Goal: Transaction & Acquisition: Book appointment/travel/reservation

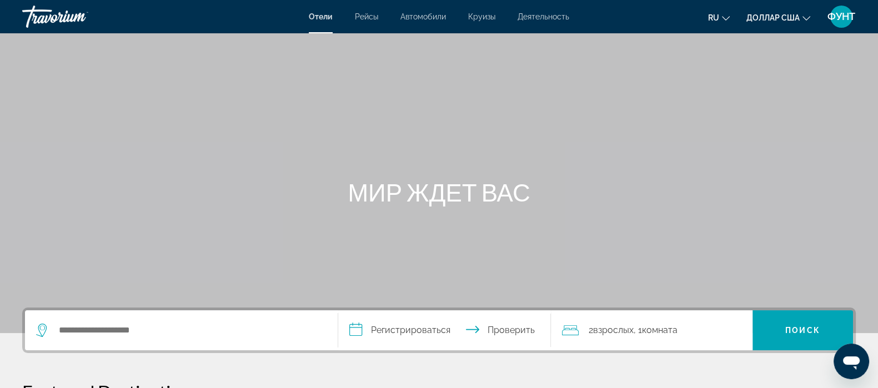
click at [92, 340] on div "Виджет поиска" at bounding box center [181, 330] width 290 height 40
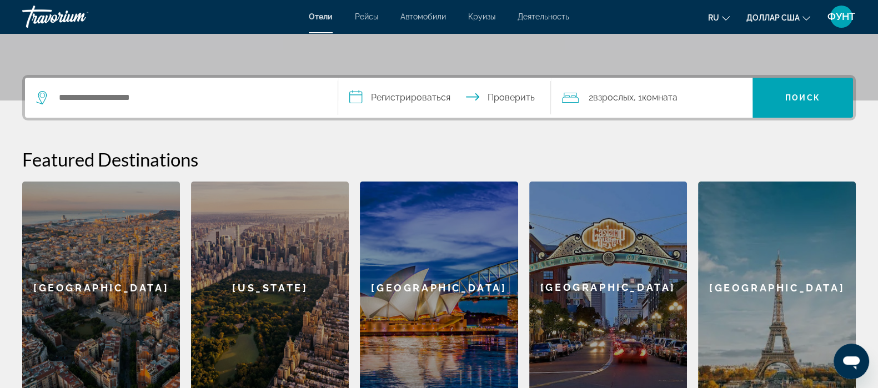
scroll to position [272, 0]
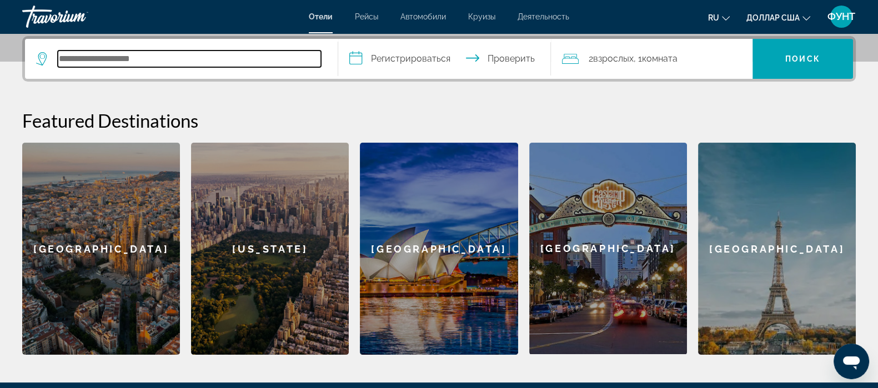
click at [100, 64] on input "Поиск отеля" at bounding box center [189, 59] width 263 height 17
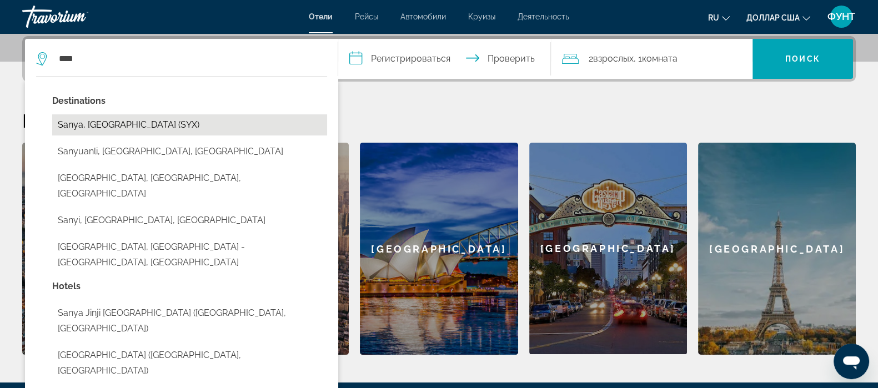
click at [113, 123] on button "Sanya, China (SYX)" at bounding box center [189, 124] width 275 height 21
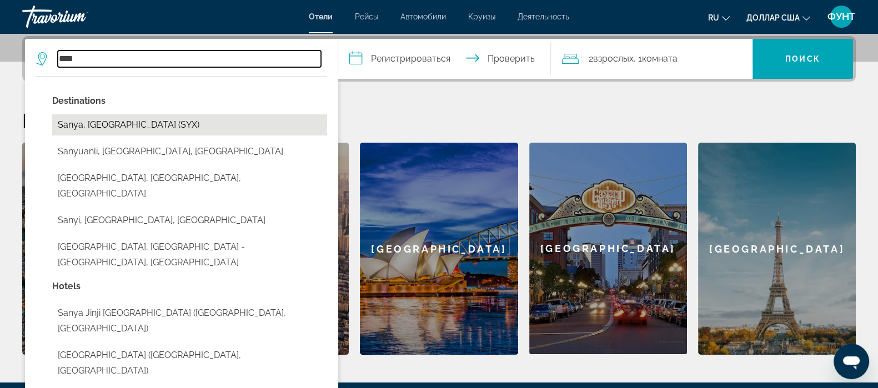
type input "**********"
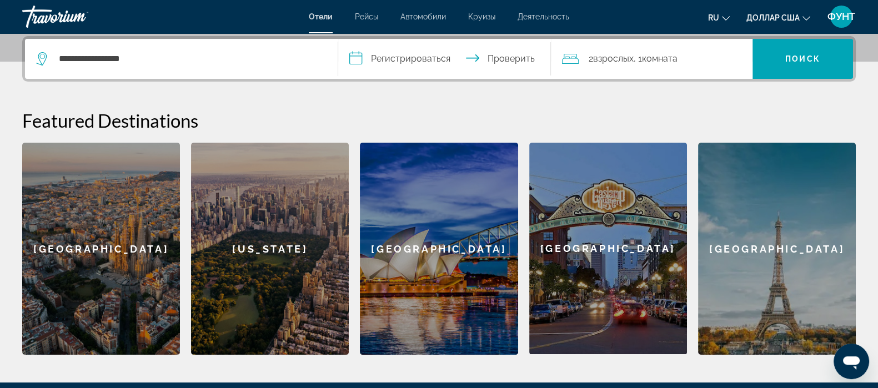
drag, startPoint x: 399, startPoint y: 53, endPoint x: 403, endPoint y: 63, distance: 10.5
click at [403, 63] on input "**********" at bounding box center [446, 60] width 217 height 43
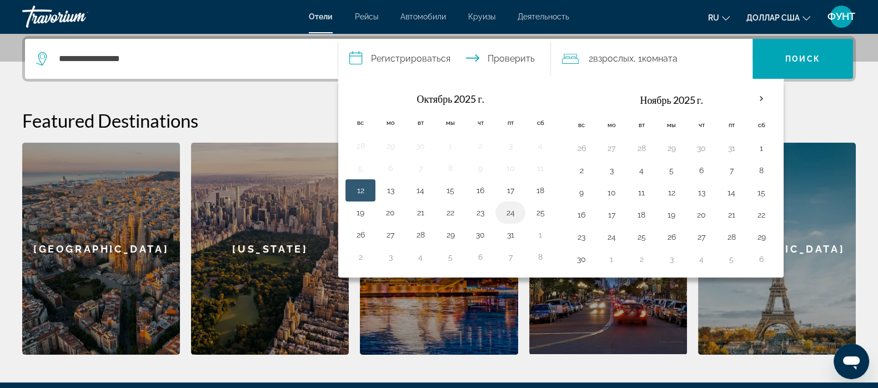
click at [508, 209] on button "24" at bounding box center [511, 213] width 18 height 16
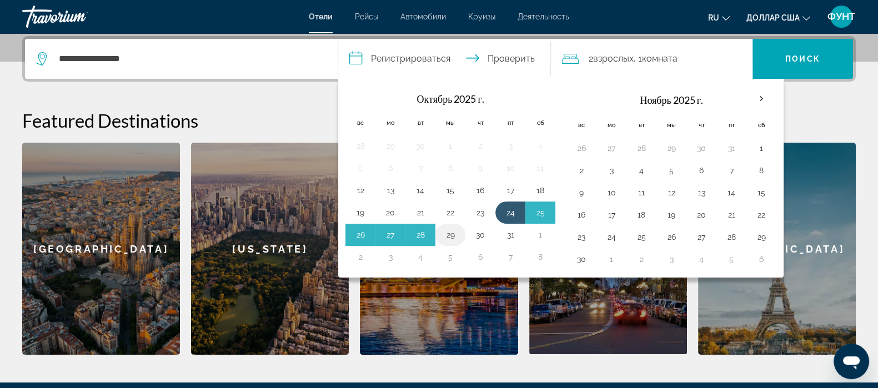
click at [447, 234] on button "29" at bounding box center [451, 235] width 18 height 16
type input "**********"
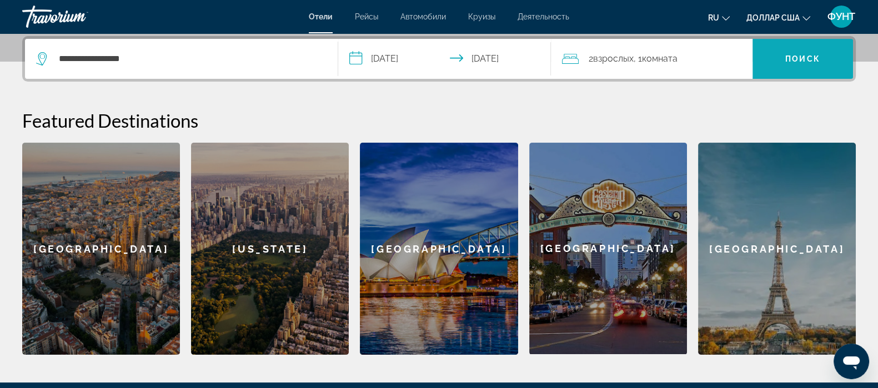
click at [776, 53] on span "Поиск" at bounding box center [803, 59] width 101 height 27
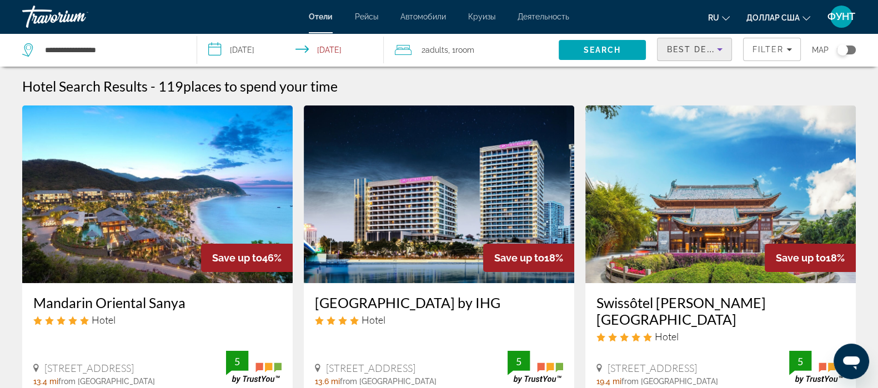
click at [705, 48] on span "Best Deals" at bounding box center [695, 49] width 58 height 9
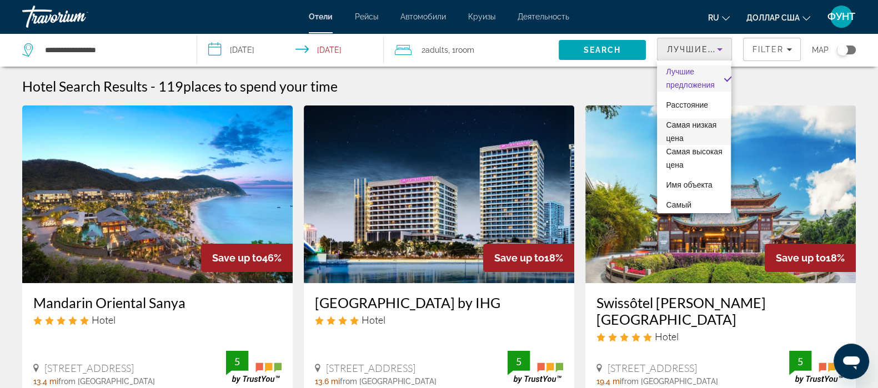
click at [704, 129] on span "Самая низкая цена" at bounding box center [694, 131] width 56 height 27
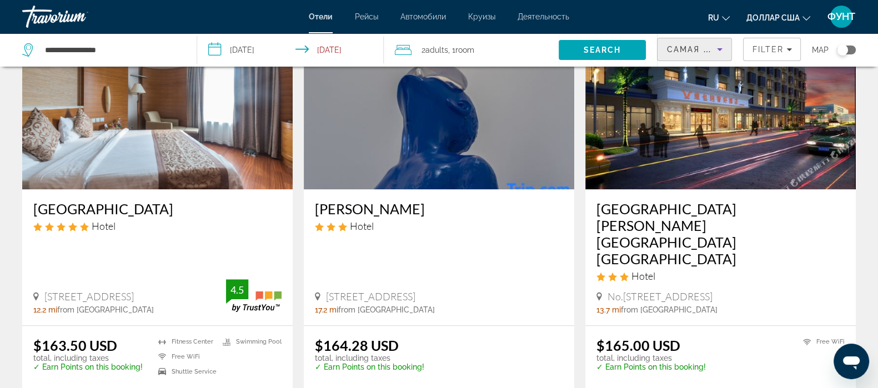
scroll to position [1319, 0]
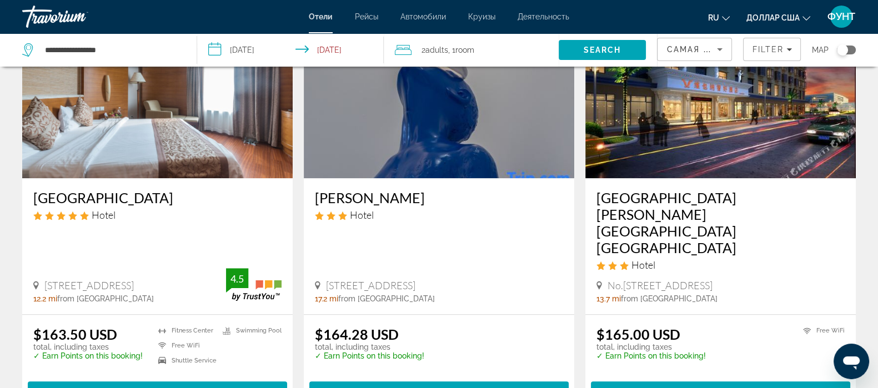
click at [138, 136] on img "Основное содержание" at bounding box center [157, 90] width 270 height 178
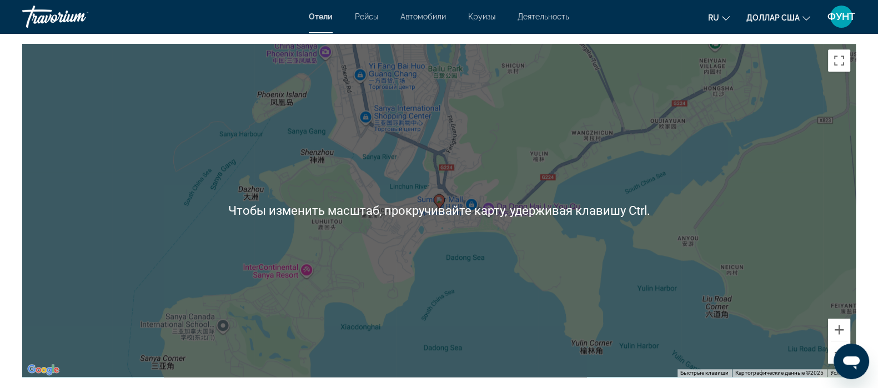
scroll to position [764, 0]
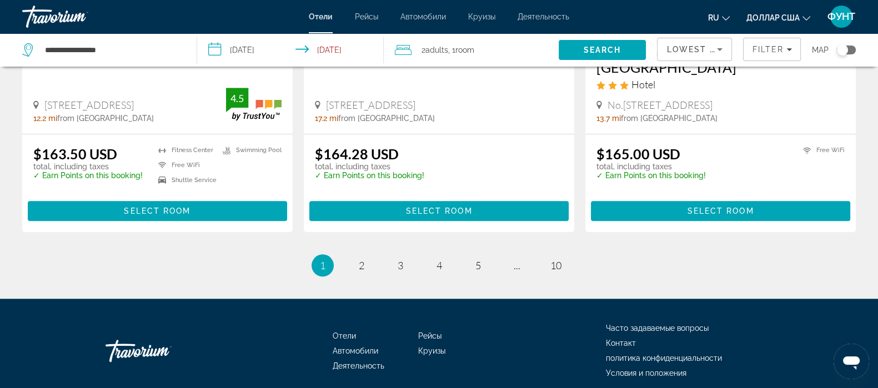
scroll to position [1501, 0]
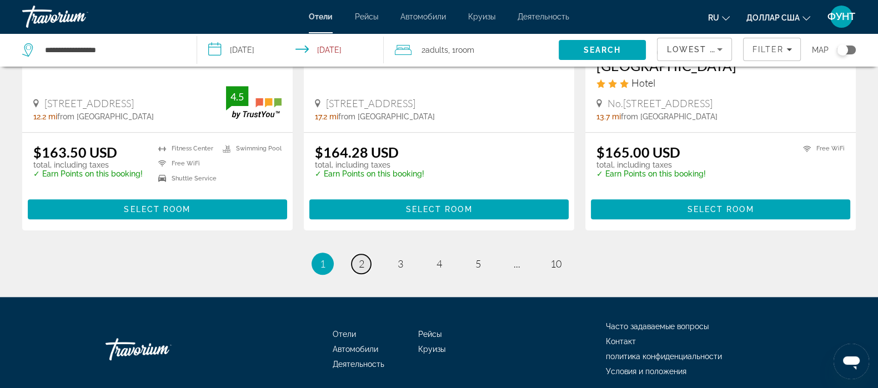
click at [364, 254] on link "page 2" at bounding box center [361, 263] width 19 height 19
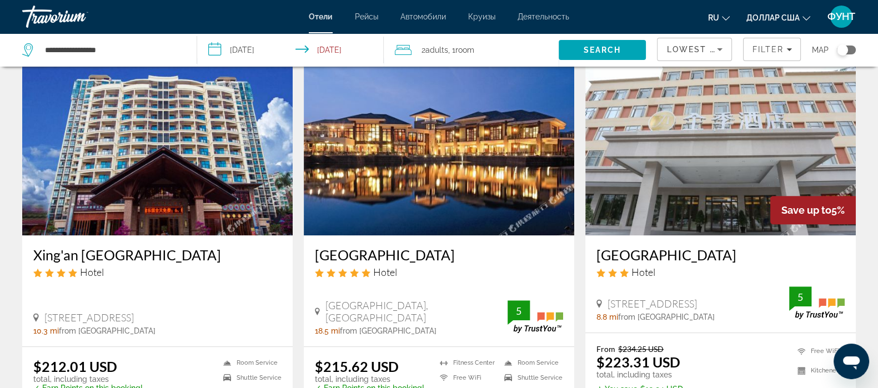
scroll to position [902, 0]
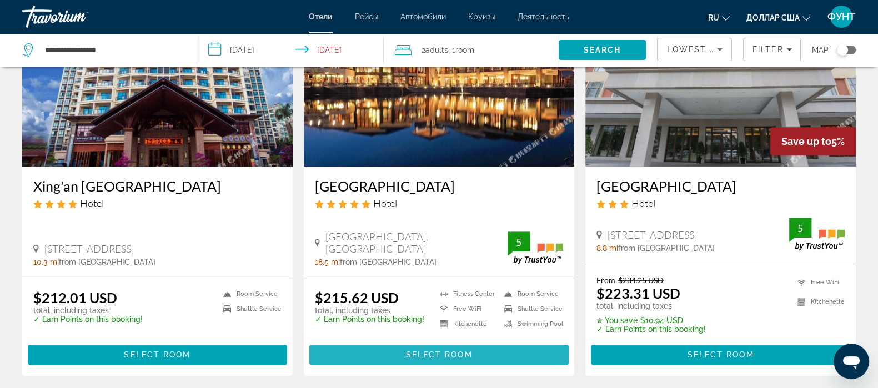
click at [420, 359] on span "Select Room" at bounding box center [438, 354] width 67 height 9
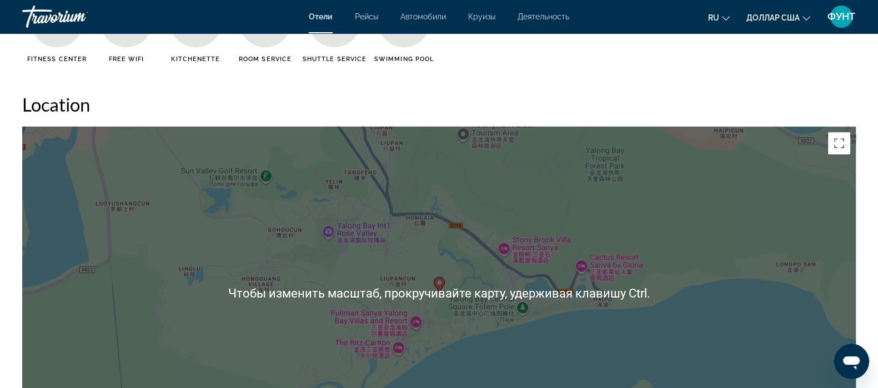
scroll to position [971, 0]
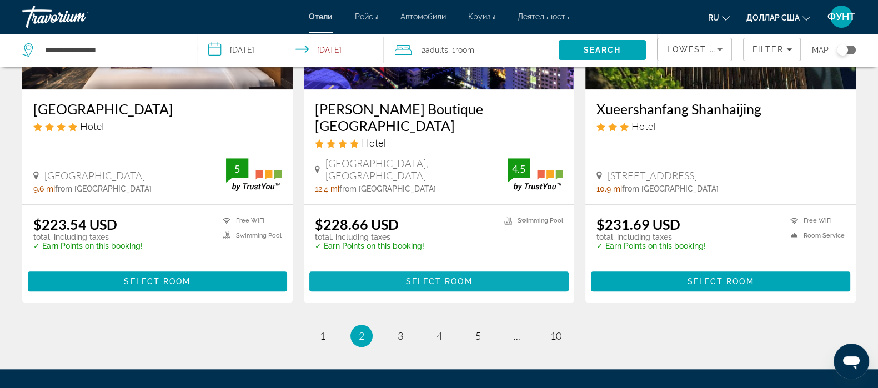
scroll to position [1250, 0]
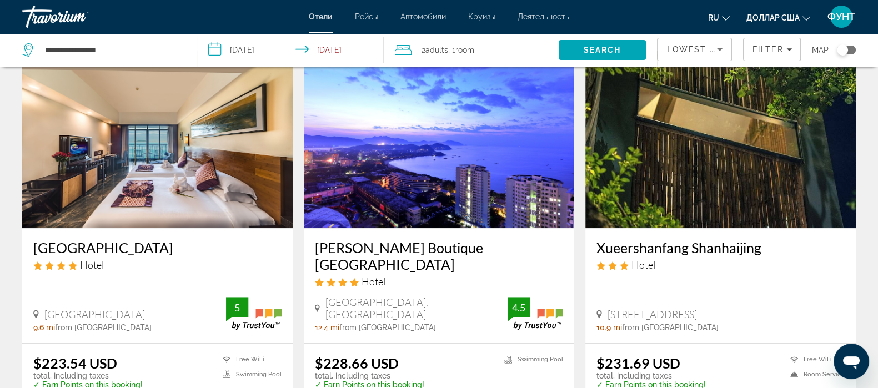
click at [379, 174] on img "Основное содержание" at bounding box center [439, 140] width 270 height 178
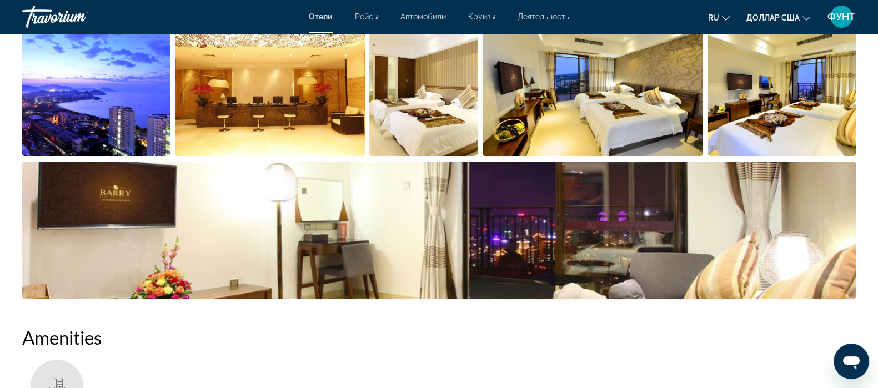
scroll to position [347, 0]
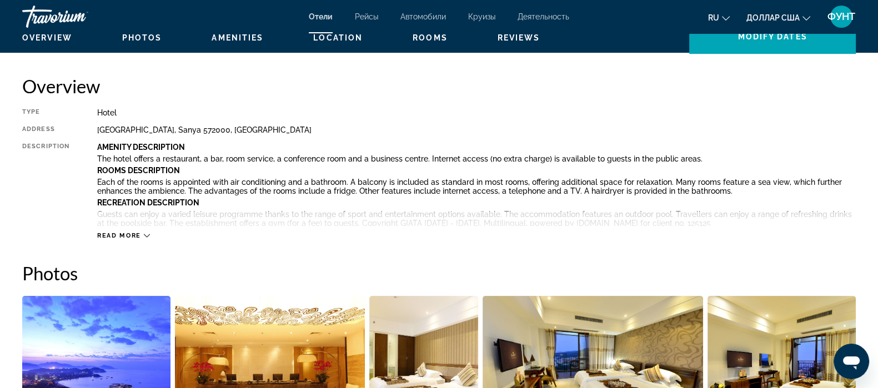
click at [146, 238] on icon "Основное содержание" at bounding box center [147, 236] width 6 height 6
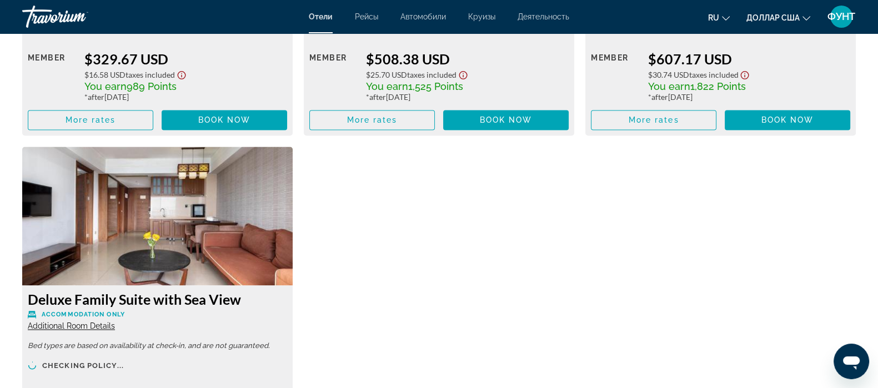
scroll to position [1873, 0]
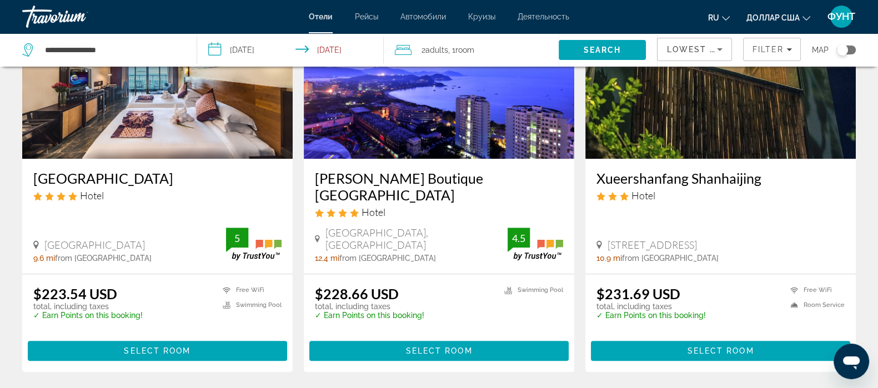
scroll to position [1501, 0]
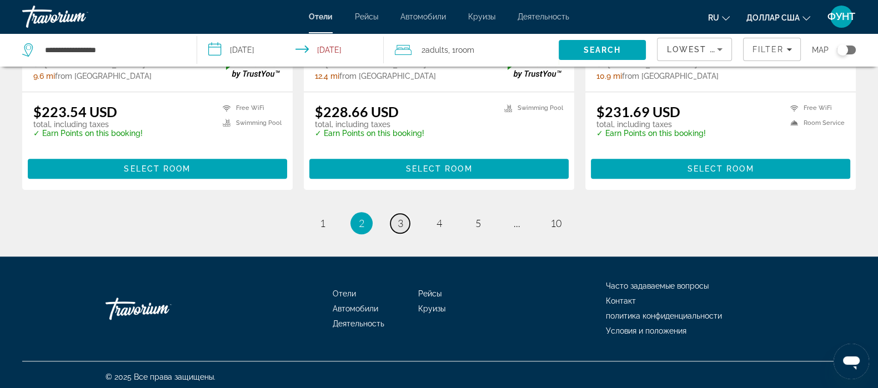
click at [407, 222] on link "page 3" at bounding box center [399, 223] width 19 height 19
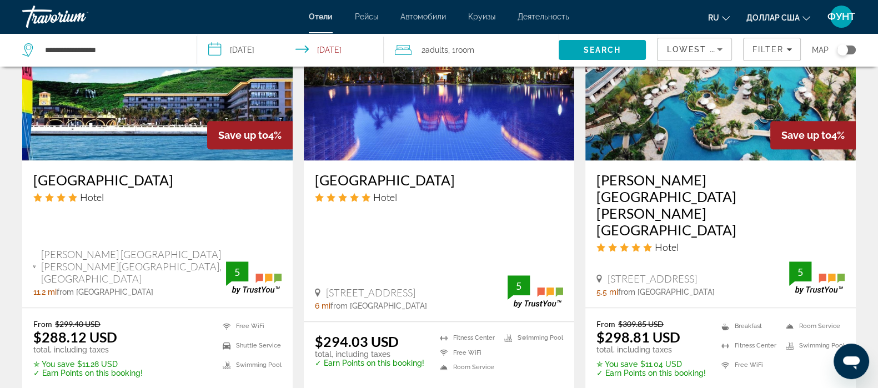
scroll to position [1388, 0]
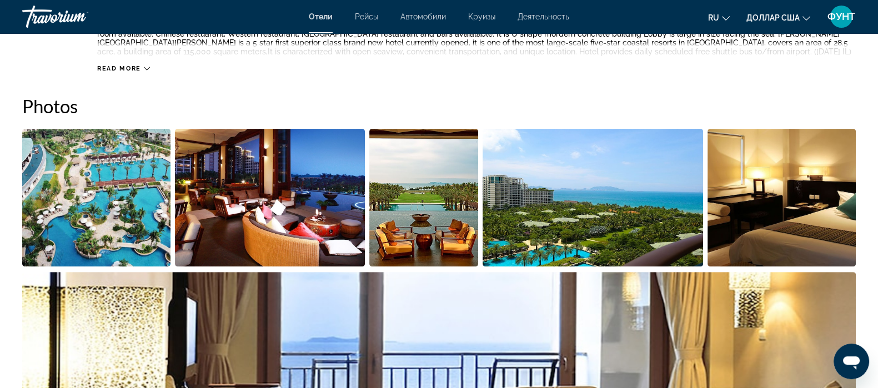
scroll to position [555, 0]
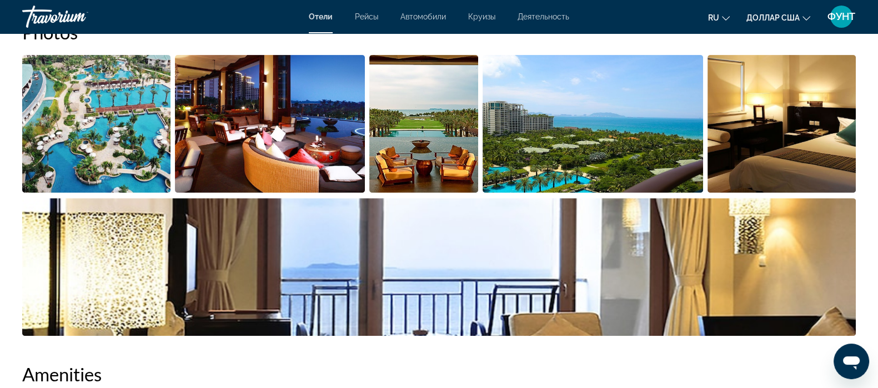
click at [101, 123] on img "Open full-screen image slider" at bounding box center [96, 124] width 148 height 138
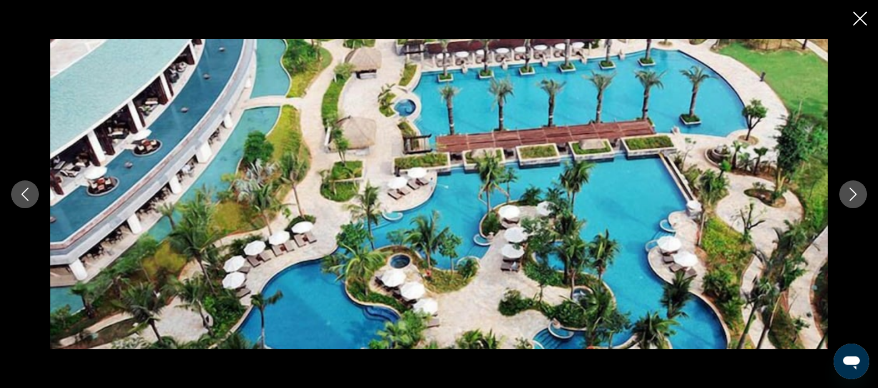
click at [860, 185] on button "Next image" at bounding box center [853, 195] width 28 height 28
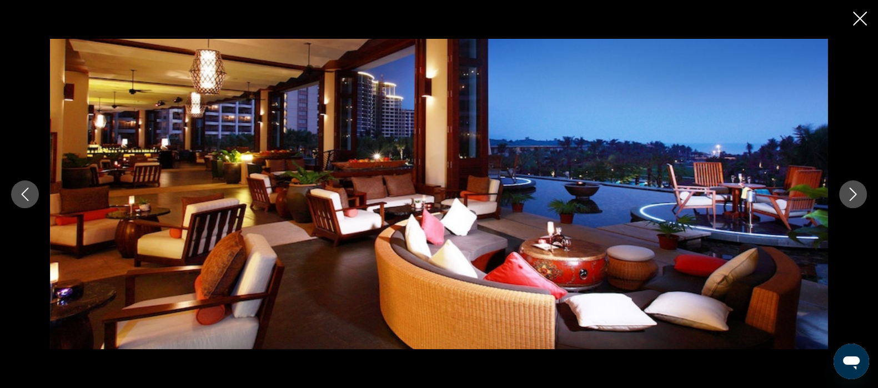
click at [860, 185] on button "Next image" at bounding box center [853, 195] width 28 height 28
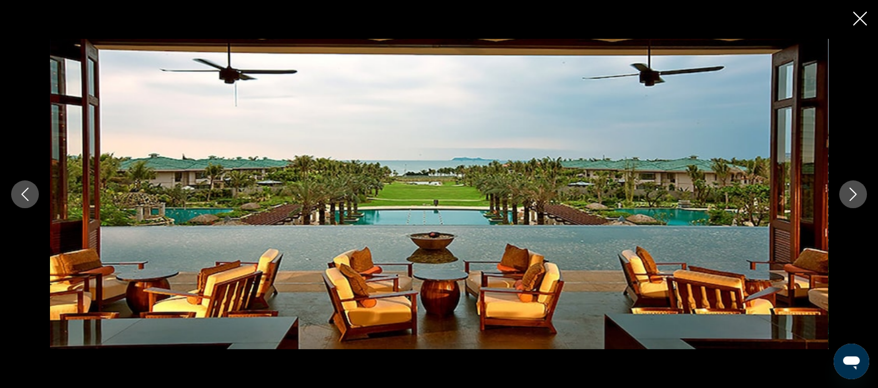
click at [860, 185] on button "Next image" at bounding box center [853, 195] width 28 height 28
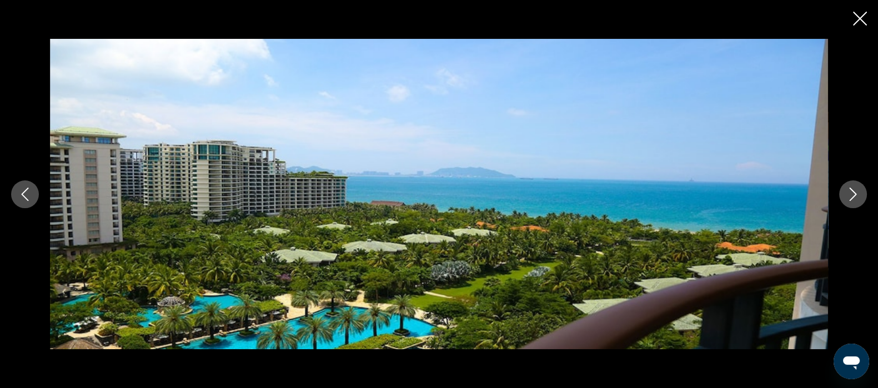
click at [30, 197] on icon "Previous image" at bounding box center [24, 194] width 13 height 13
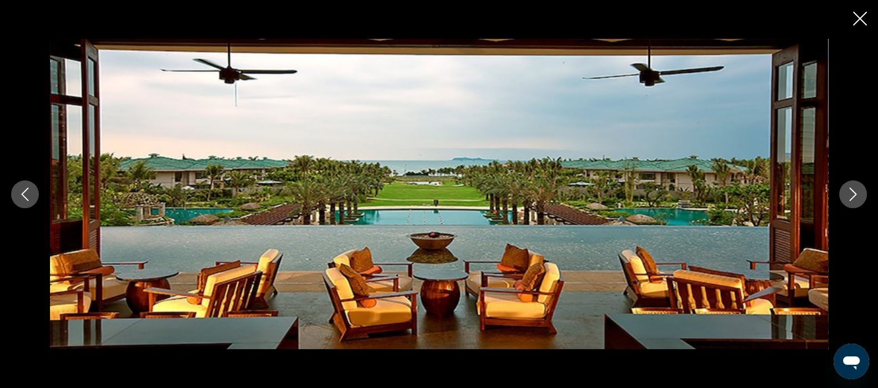
click at [853, 202] on button "Next image" at bounding box center [853, 195] width 28 height 28
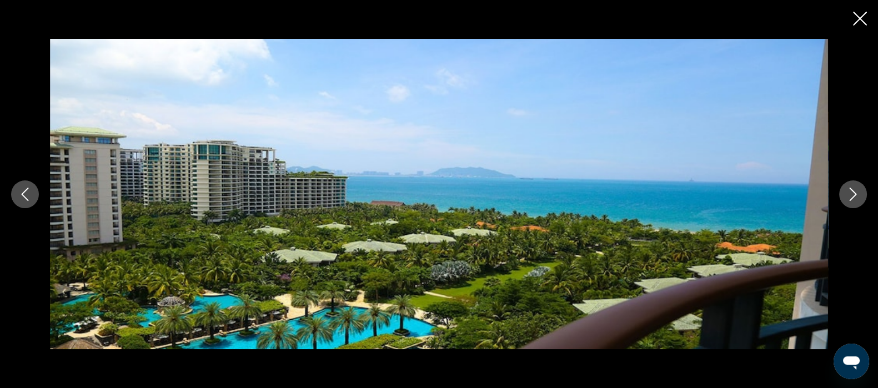
click at [866, 195] on button "Next image" at bounding box center [853, 195] width 28 height 28
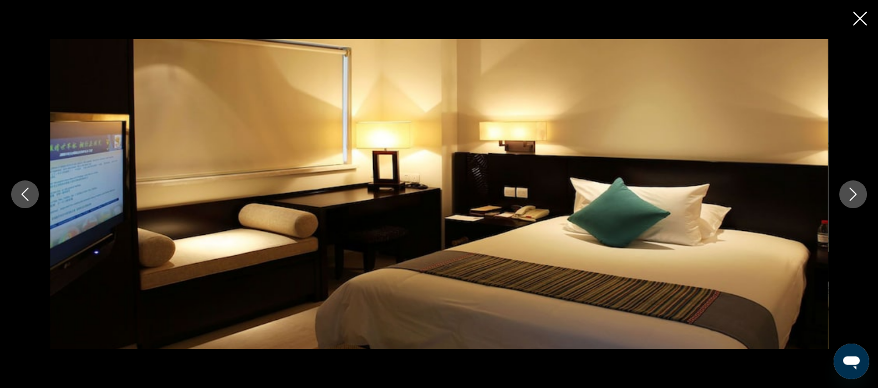
click at [865, 193] on button "Next image" at bounding box center [853, 195] width 28 height 28
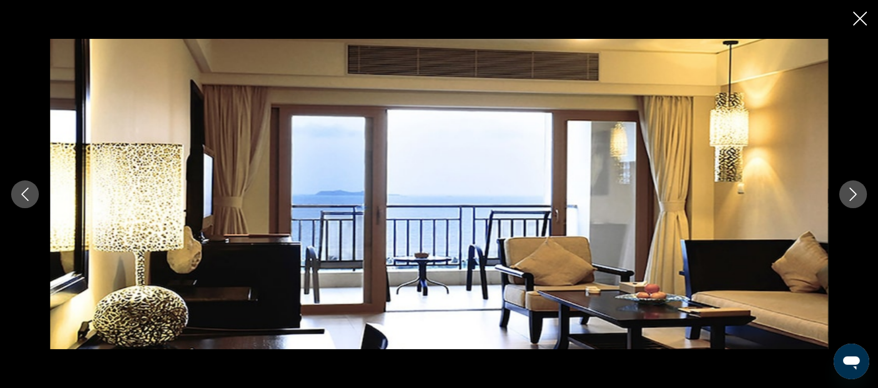
click at [865, 193] on button "Next image" at bounding box center [853, 195] width 28 height 28
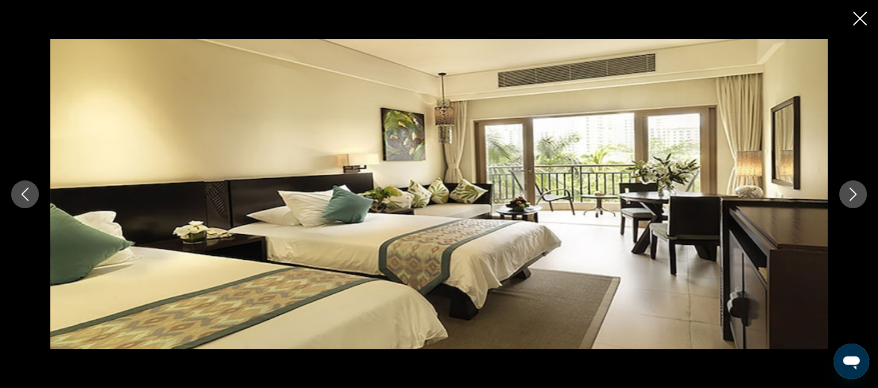
click at [865, 193] on button "Next image" at bounding box center [853, 195] width 28 height 28
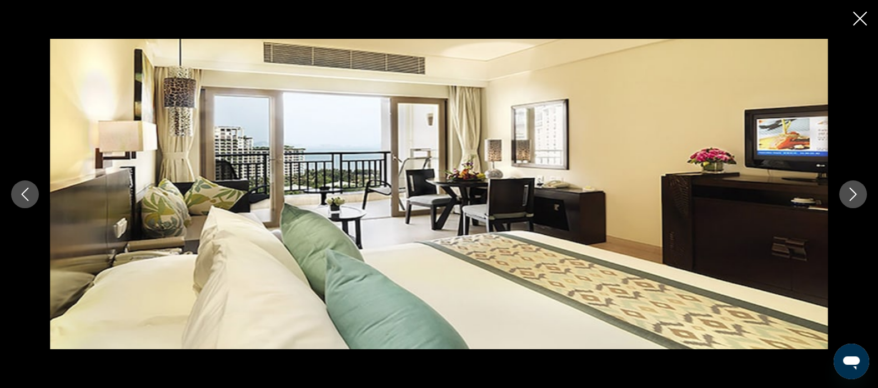
click at [865, 193] on button "Next image" at bounding box center [853, 195] width 28 height 28
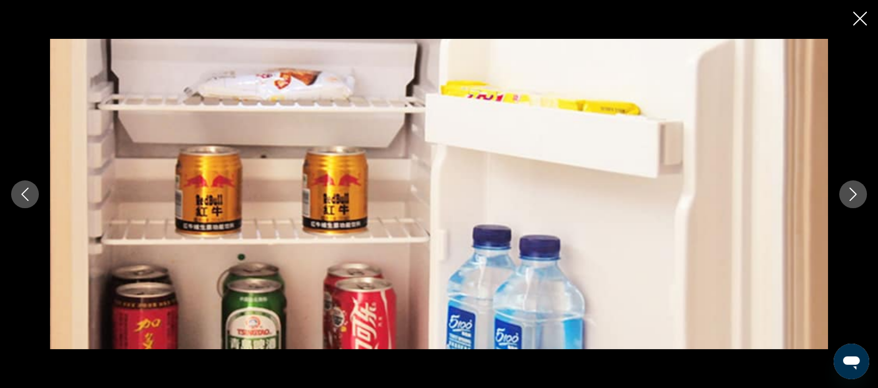
click at [865, 193] on button "Next image" at bounding box center [853, 195] width 28 height 28
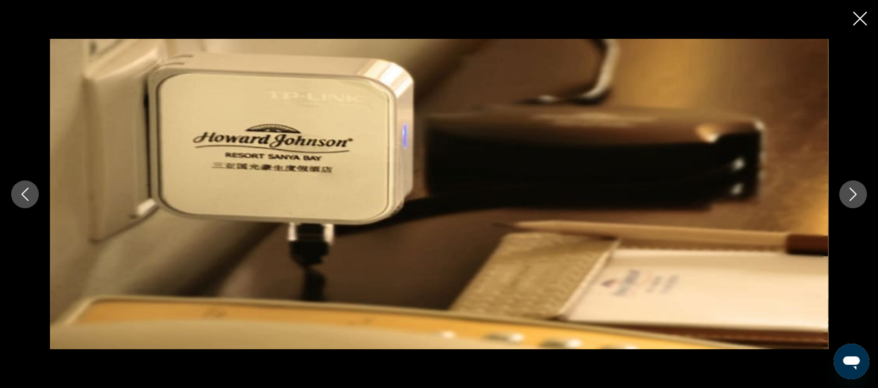
click at [865, 193] on button "Next image" at bounding box center [853, 195] width 28 height 28
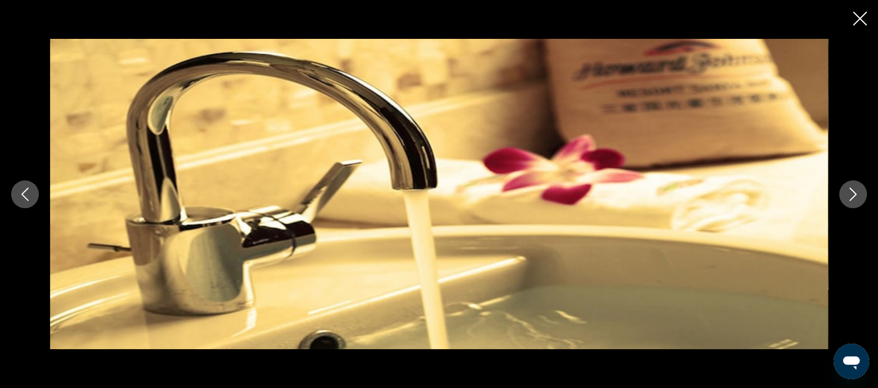
click at [866, 15] on icon "Close slideshow" at bounding box center [860, 19] width 14 height 14
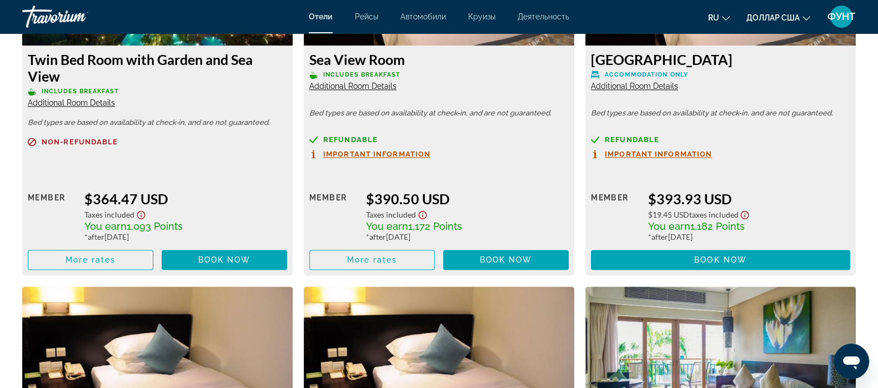
scroll to position [2015, 0]
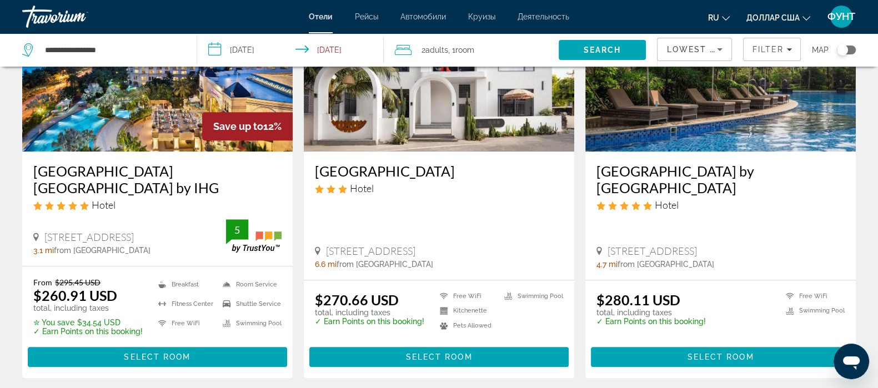
scroll to position [971, 0]
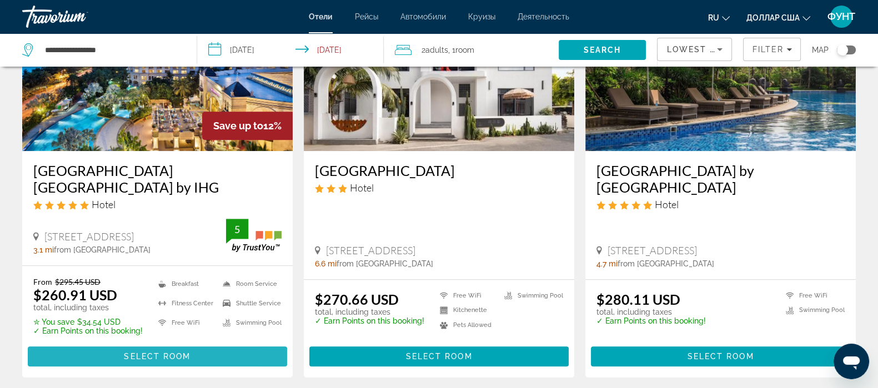
click at [133, 352] on span "Select Room" at bounding box center [157, 356] width 67 height 9
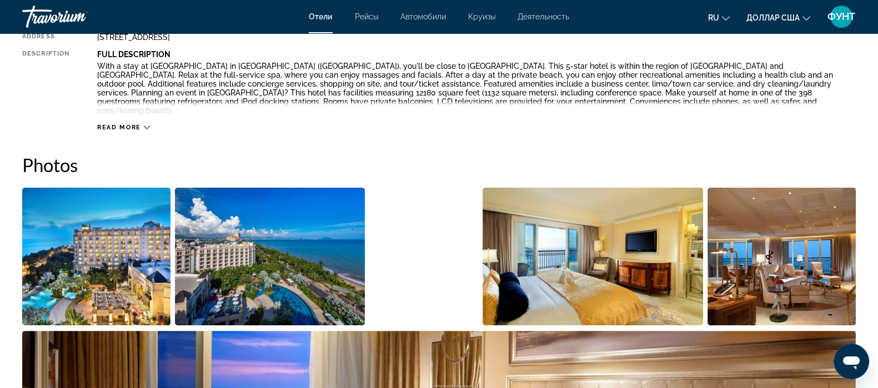
scroll to position [485, 0]
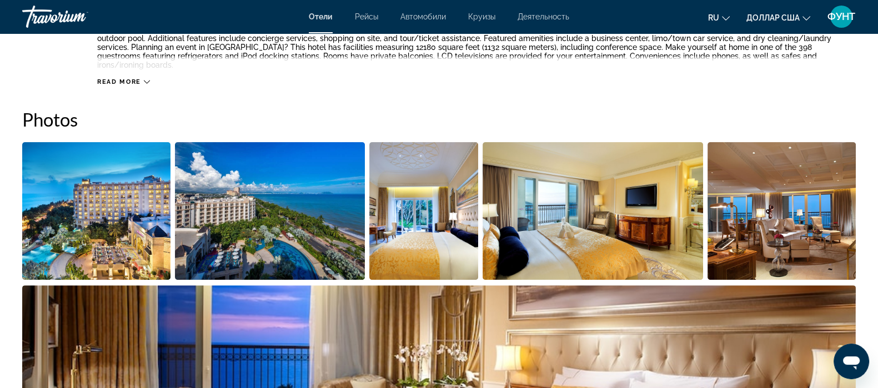
click at [133, 232] on img "Open full-screen image slider" at bounding box center [96, 211] width 148 height 138
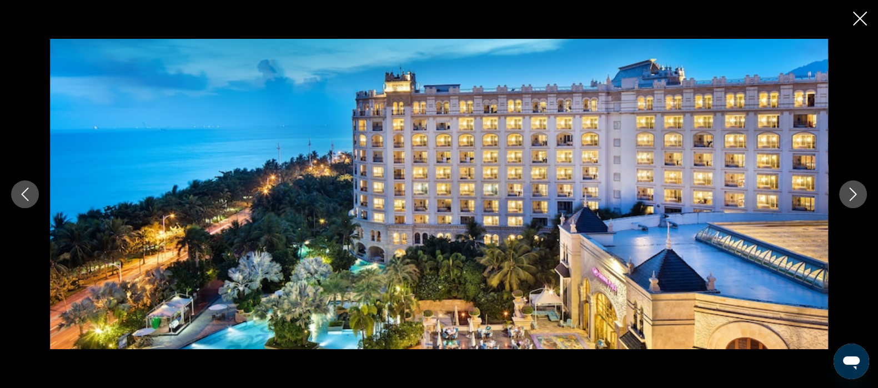
click at [855, 198] on icon "Next image" at bounding box center [852, 194] width 13 height 13
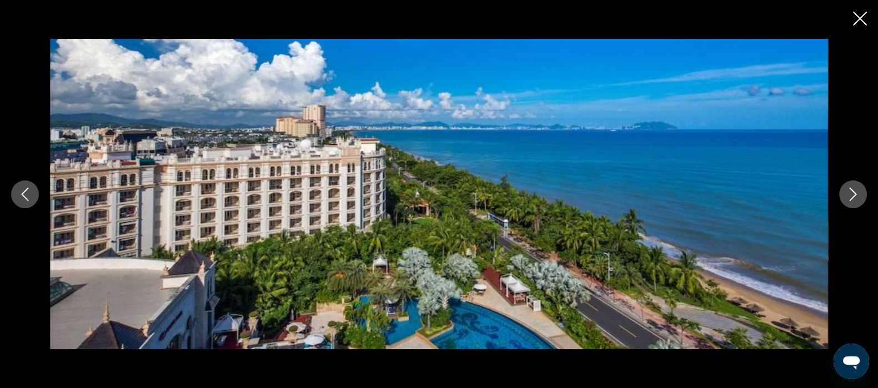
click at [854, 198] on icon "Next image" at bounding box center [852, 194] width 13 height 13
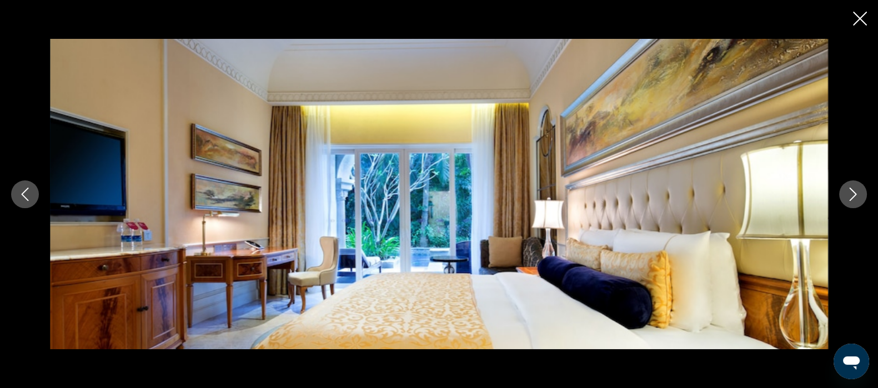
click at [854, 198] on icon "Next image" at bounding box center [852, 194] width 13 height 13
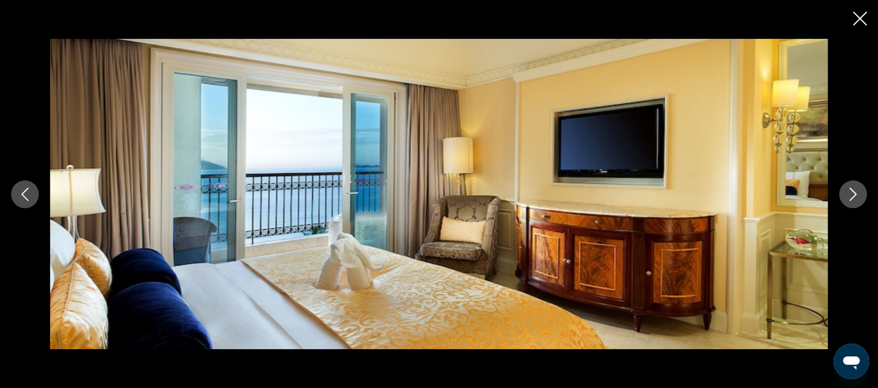
click at [854, 198] on icon "Next image" at bounding box center [852, 194] width 13 height 13
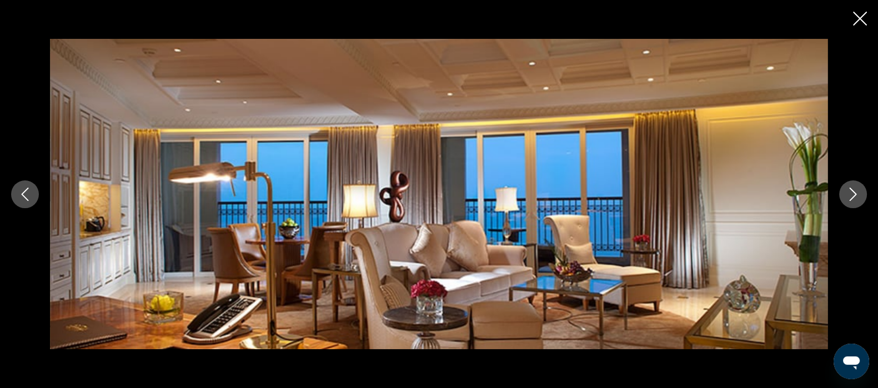
click at [854, 198] on icon "Next image" at bounding box center [852, 194] width 13 height 13
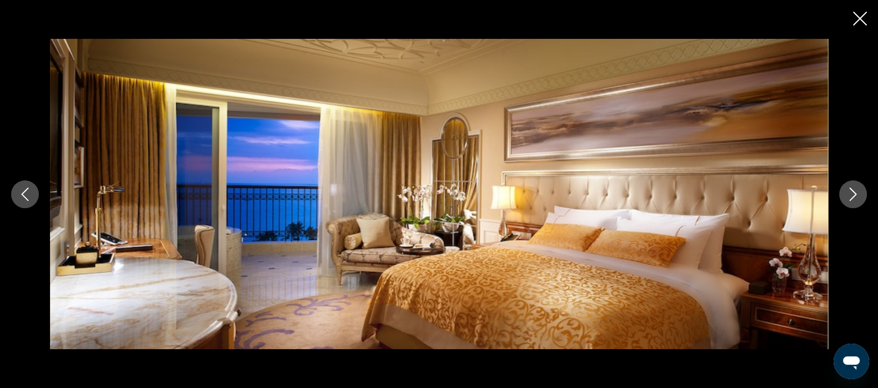
click at [854, 198] on icon "Next image" at bounding box center [852, 194] width 13 height 13
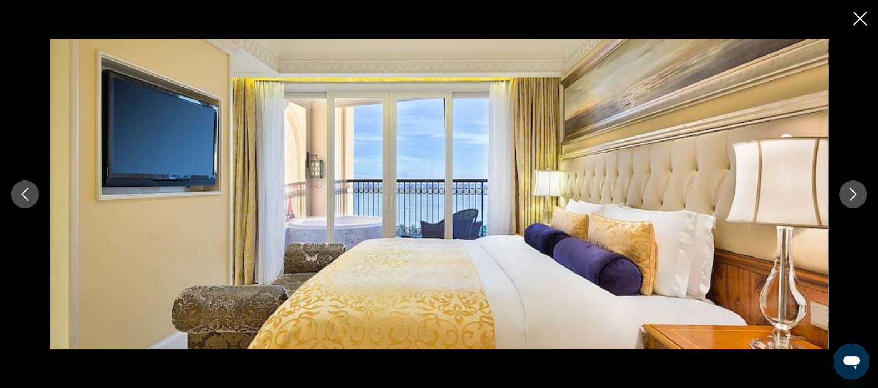
click at [854, 198] on icon "Next image" at bounding box center [852, 194] width 13 height 13
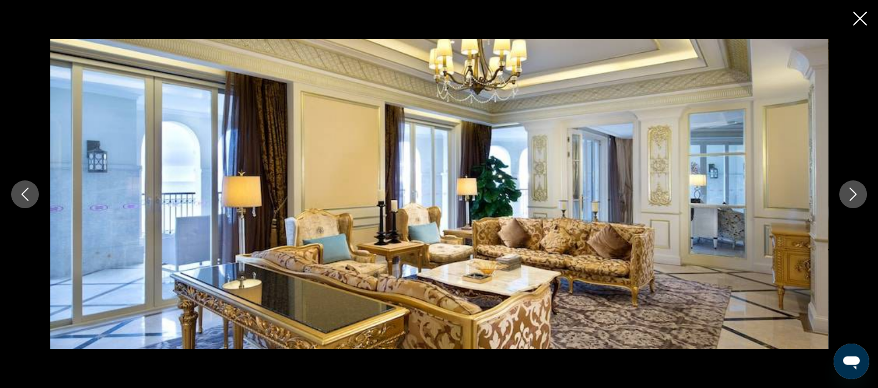
click at [855, 16] on icon "Close slideshow" at bounding box center [860, 19] width 14 height 14
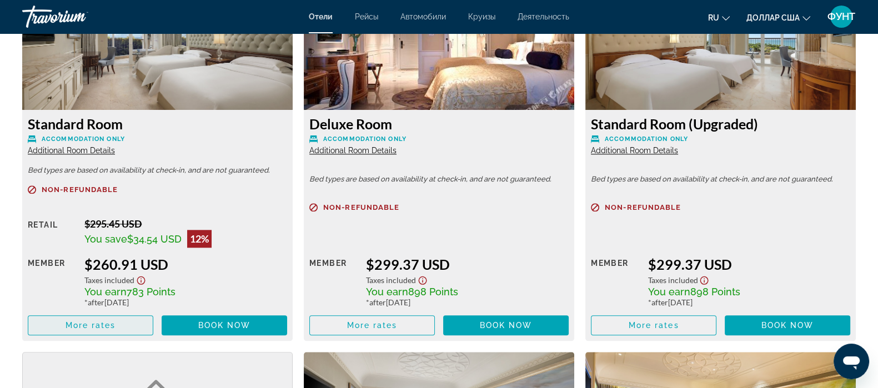
scroll to position [1597, 0]
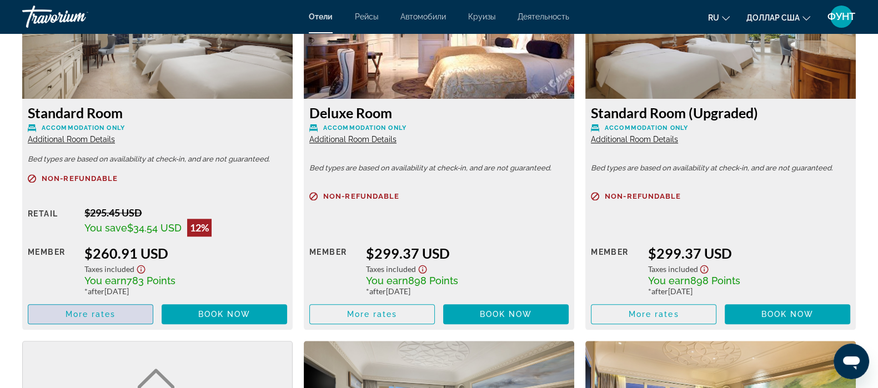
click at [86, 310] on span "More rates" at bounding box center [91, 314] width 51 height 9
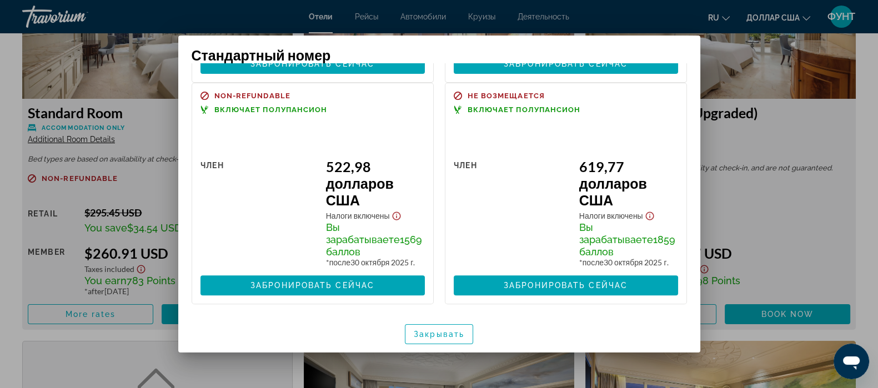
scroll to position [516, 0]
click at [439, 341] on span "button" at bounding box center [438, 334] width 67 height 27
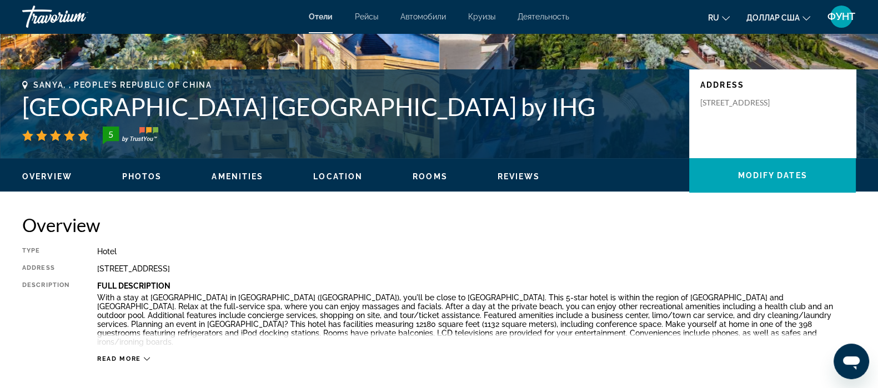
scroll to position [138, 0]
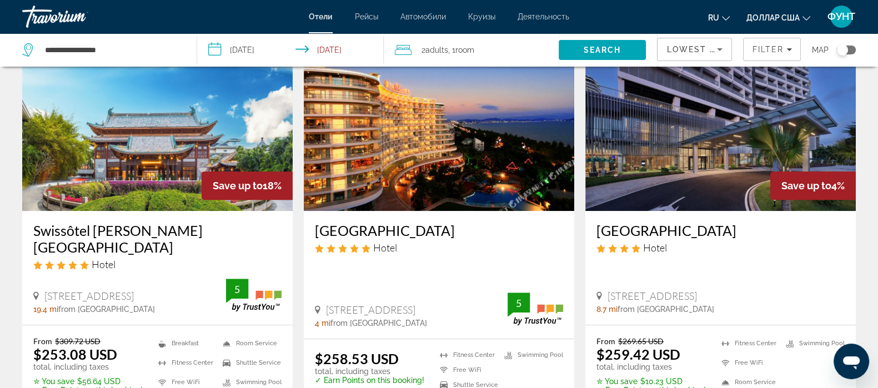
scroll to position [555, 0]
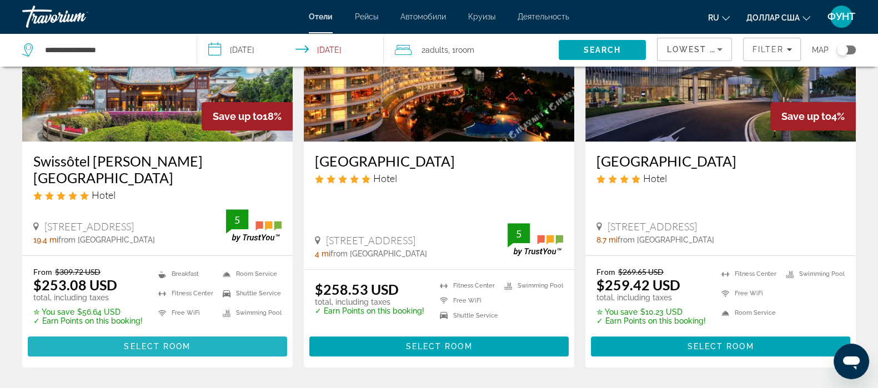
click at [139, 333] on span "Основное содержание" at bounding box center [157, 346] width 259 height 27
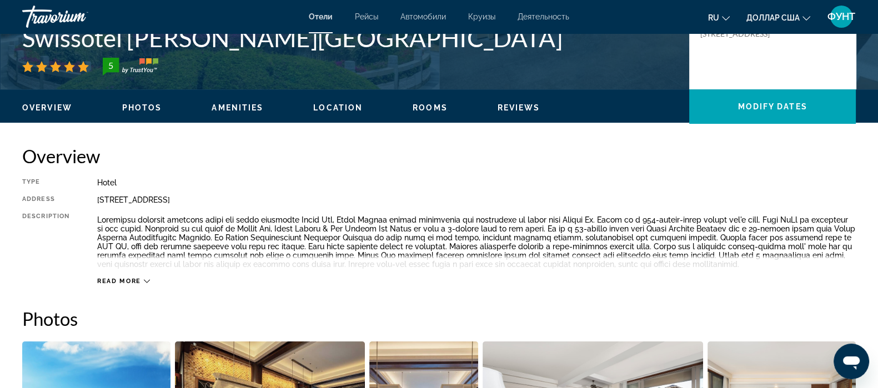
scroll to position [555, 0]
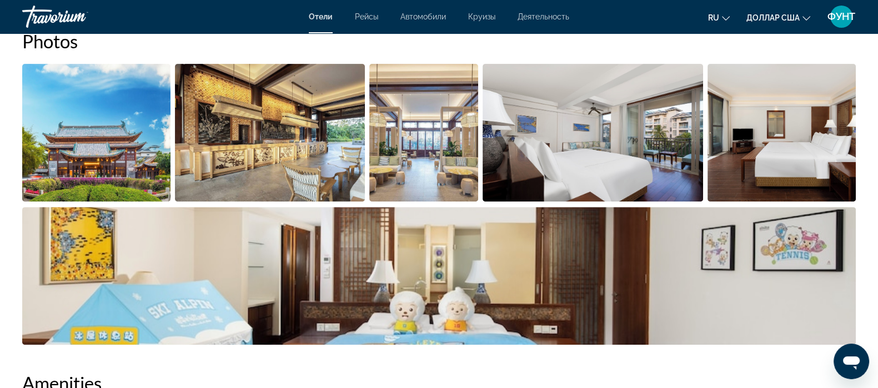
click at [105, 146] on img "Open full-screen image slider" at bounding box center [96, 133] width 148 height 138
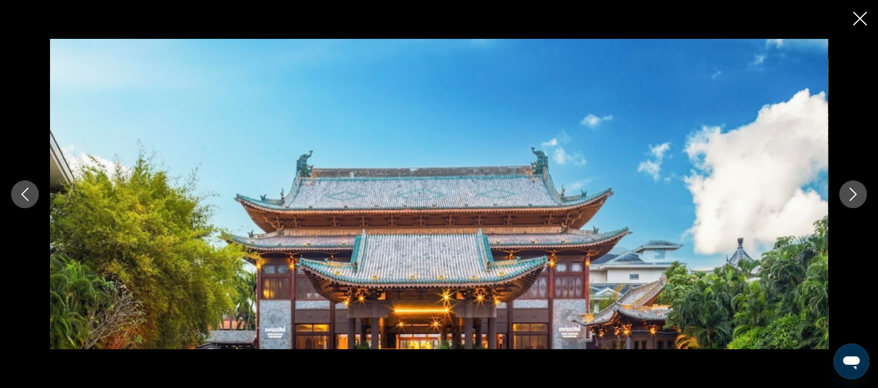
click at [853, 197] on icon "Next image" at bounding box center [853, 194] width 7 height 13
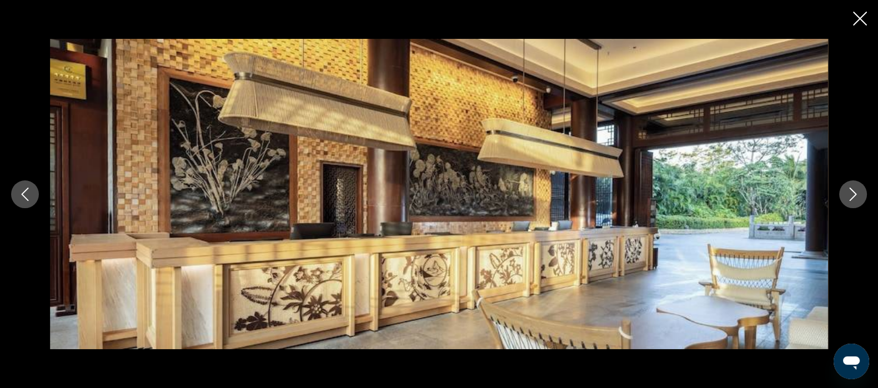
click at [853, 197] on icon "Next image" at bounding box center [853, 194] width 7 height 13
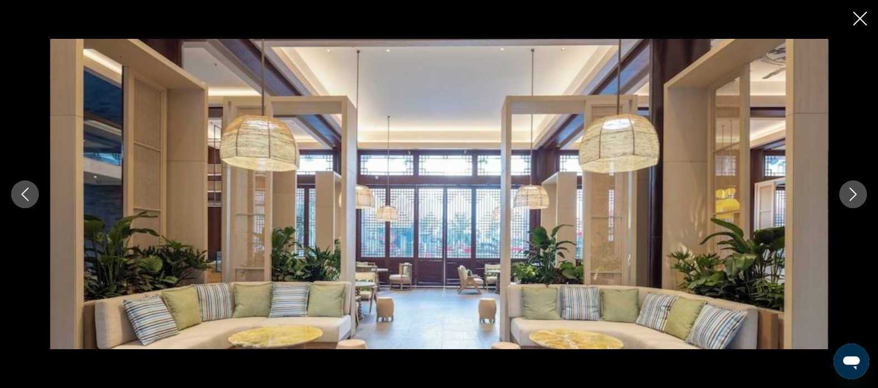
click at [853, 197] on icon "Next image" at bounding box center [853, 194] width 7 height 13
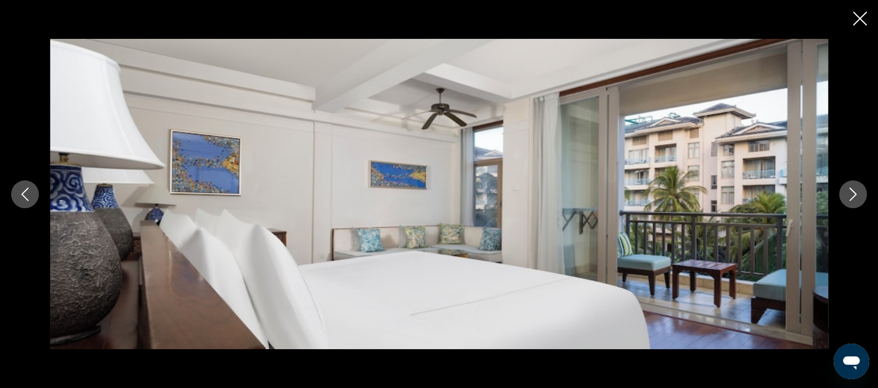
click at [853, 197] on icon "Next image" at bounding box center [853, 194] width 7 height 13
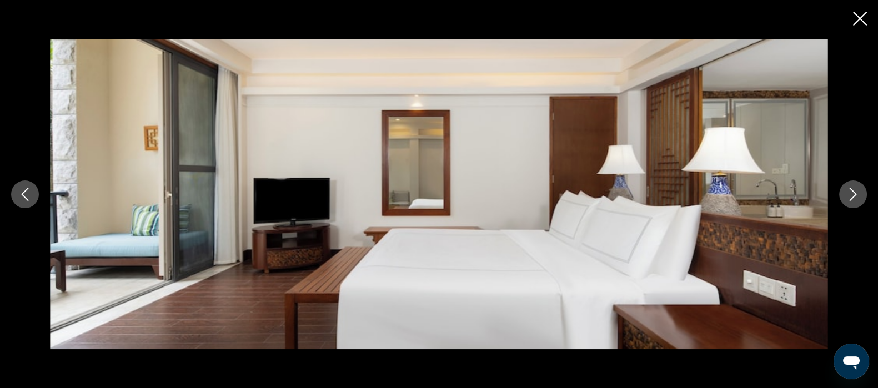
click at [853, 197] on icon "Next image" at bounding box center [853, 194] width 7 height 13
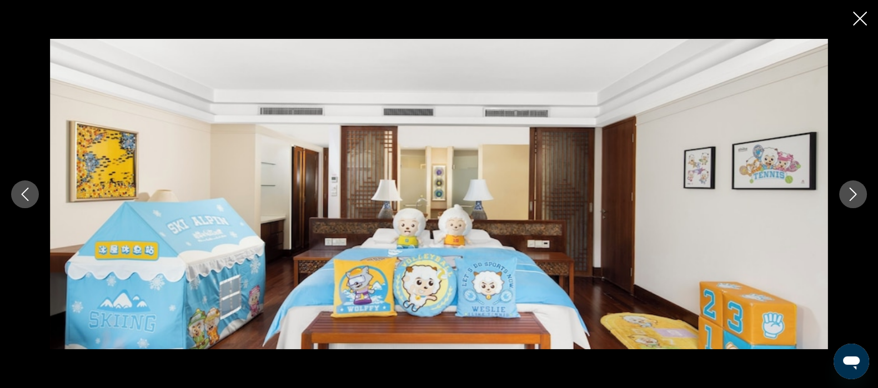
click at [853, 197] on icon "Next image" at bounding box center [853, 194] width 7 height 13
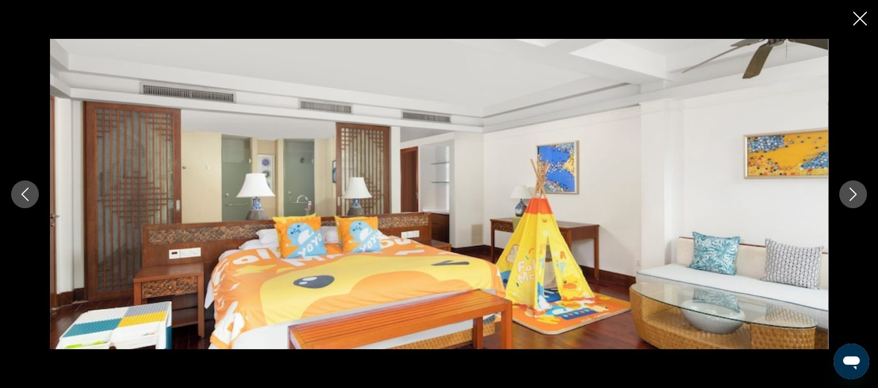
click at [853, 197] on icon "Next image" at bounding box center [853, 194] width 7 height 13
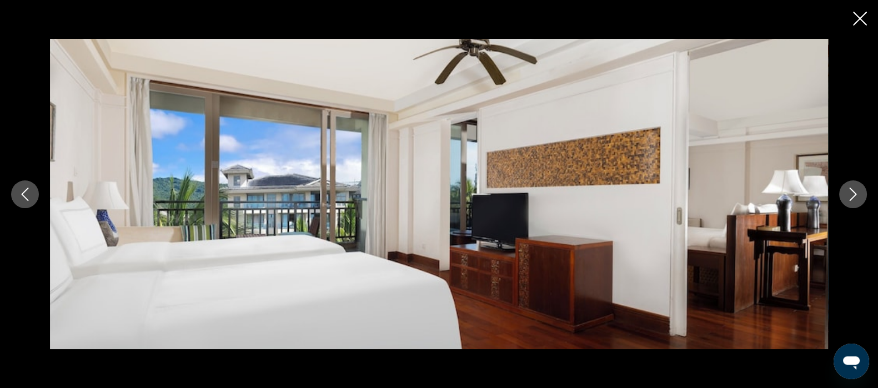
click at [853, 197] on icon "Next image" at bounding box center [853, 194] width 7 height 13
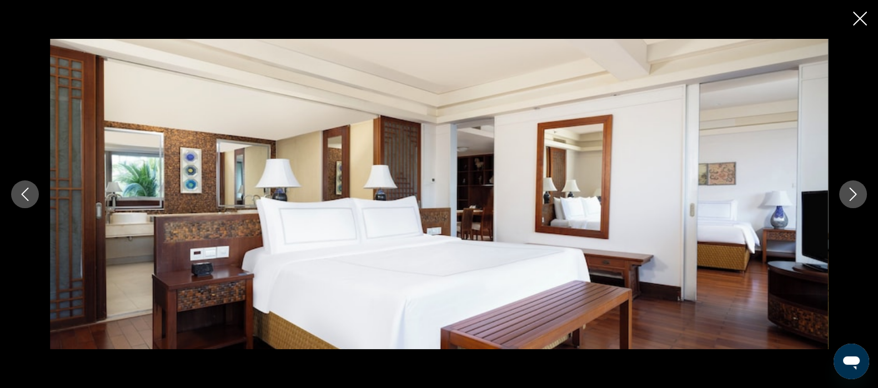
click at [869, 17] on div "prev next" at bounding box center [439, 194] width 878 height 388
click at [861, 19] on icon "Close slideshow" at bounding box center [860, 19] width 14 height 14
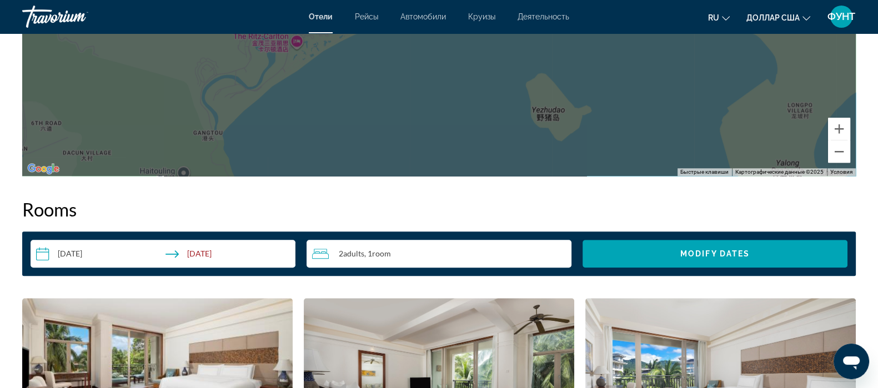
scroll to position [1458, 0]
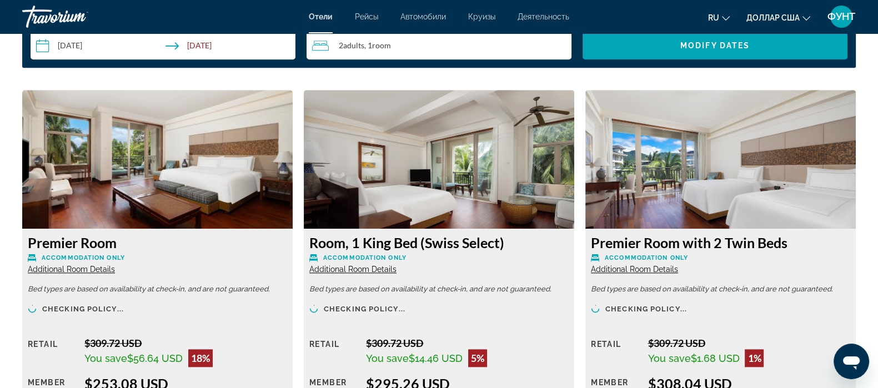
click at [119, 170] on img "Основное содержание" at bounding box center [157, 159] width 270 height 139
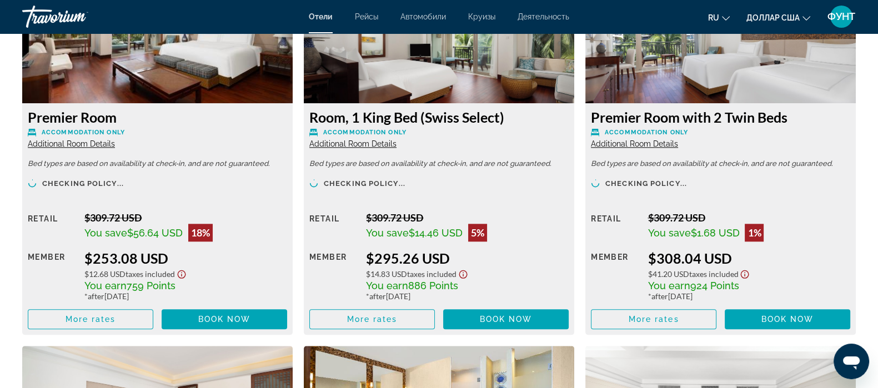
scroll to position [1597, 0]
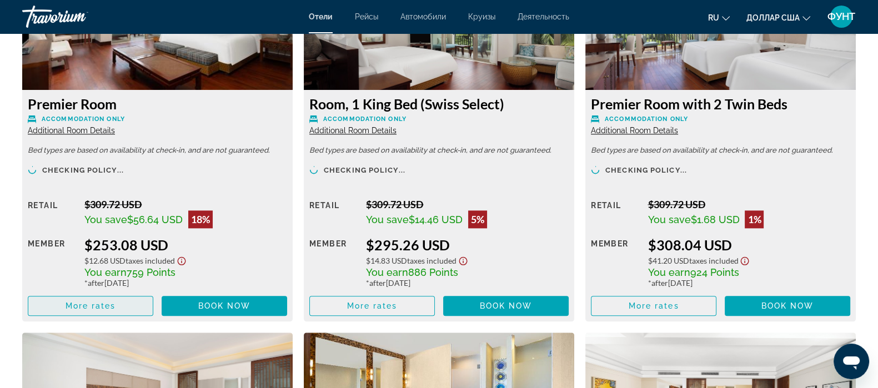
click at [96, 311] on span "Основное содержание" at bounding box center [90, 306] width 124 height 27
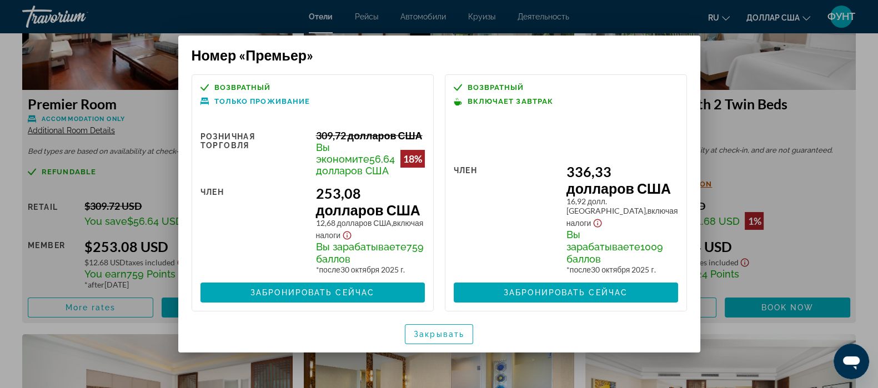
scroll to position [59, 0]
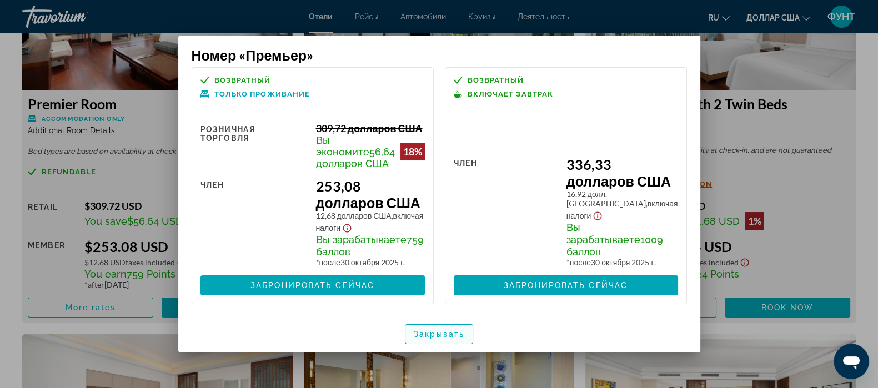
click at [434, 335] on font "Закрывать" at bounding box center [439, 334] width 51 height 9
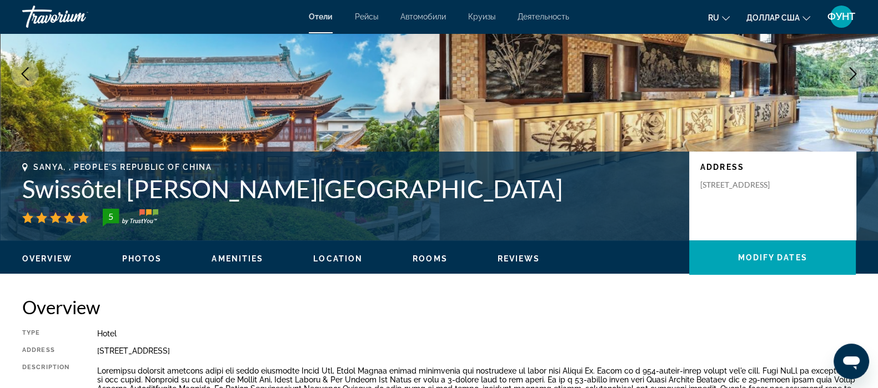
scroll to position [0, 0]
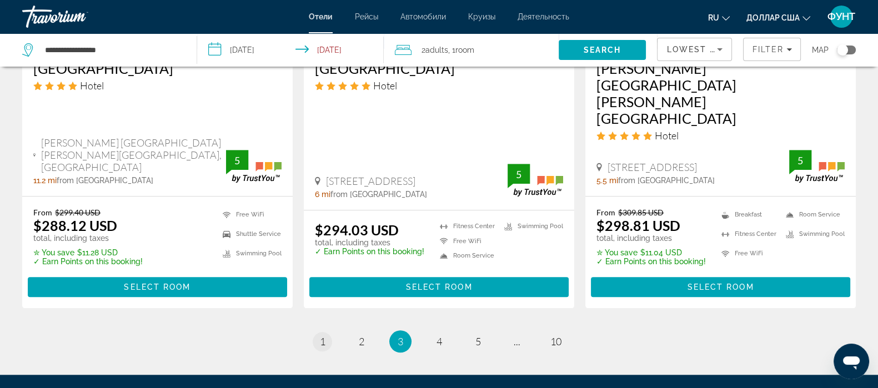
scroll to position [1522, 0]
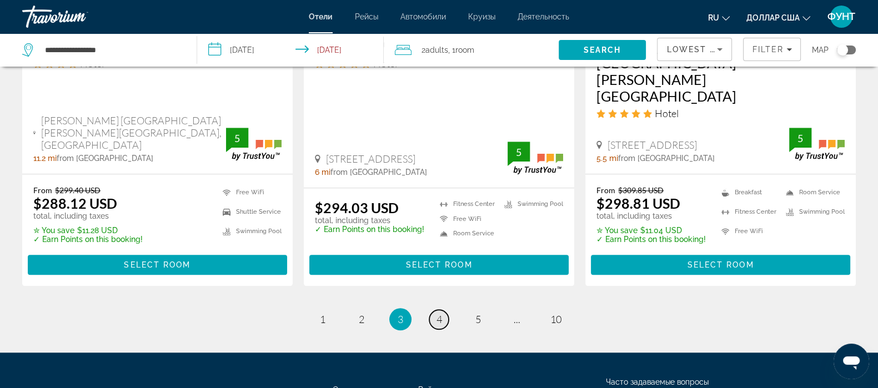
click at [441, 313] on span "4" at bounding box center [440, 319] width 6 height 12
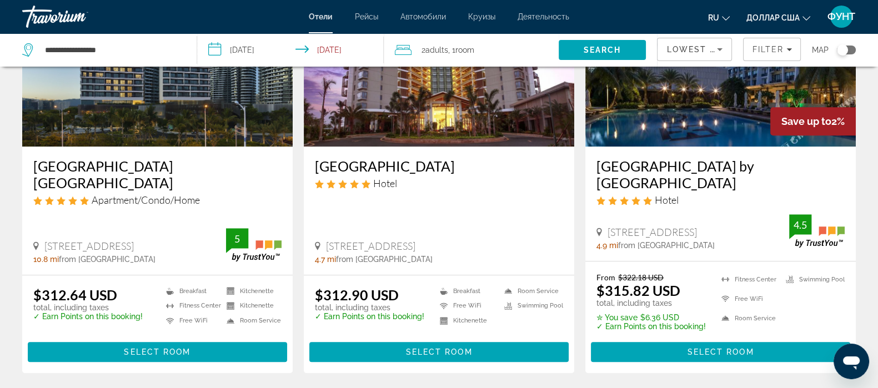
scroll to position [963, 0]
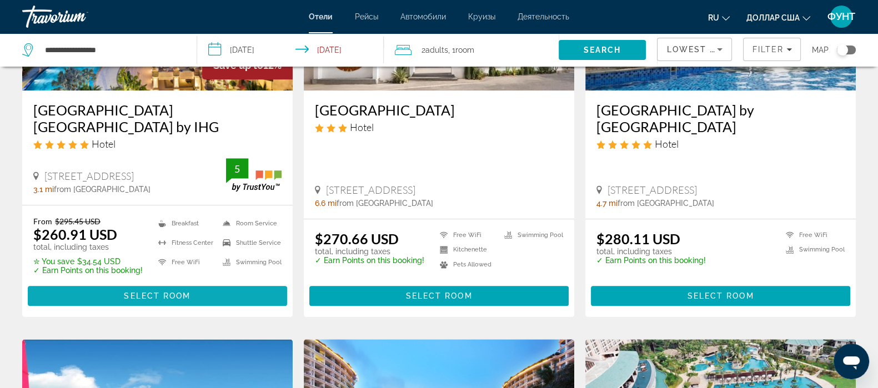
scroll to position [1041, 0]
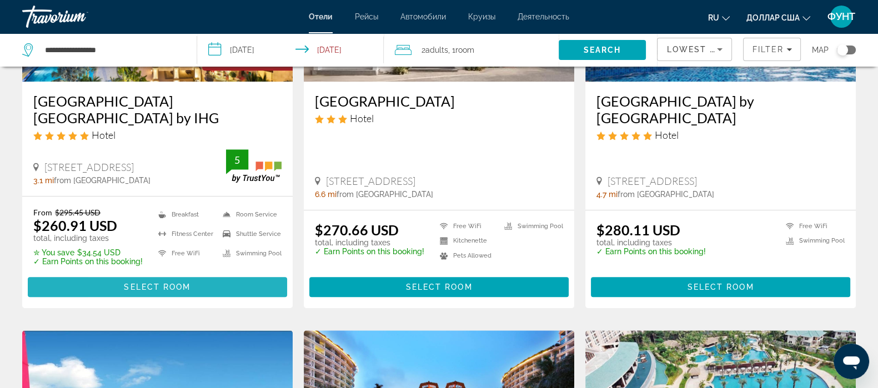
click at [117, 274] on span "Основное содержание" at bounding box center [157, 287] width 259 height 27
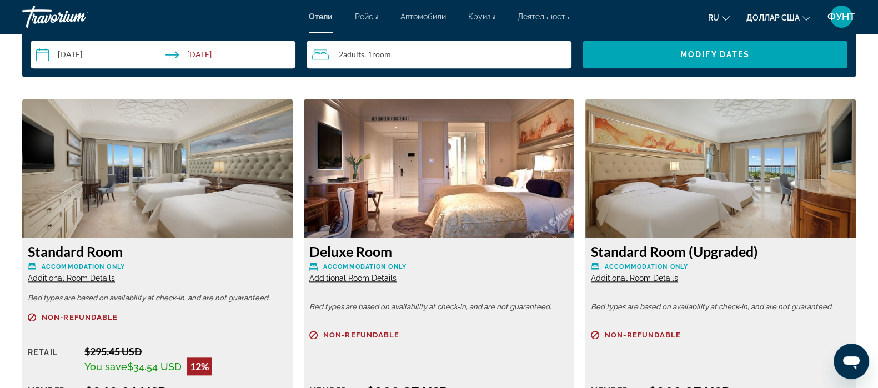
scroll to position [1319, 0]
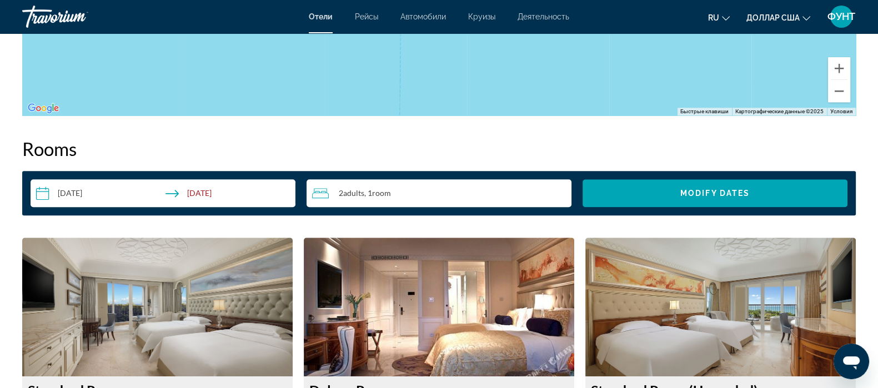
click at [435, 187] on div "2 Adult Adults , 1 Room rooms" at bounding box center [441, 193] width 259 height 13
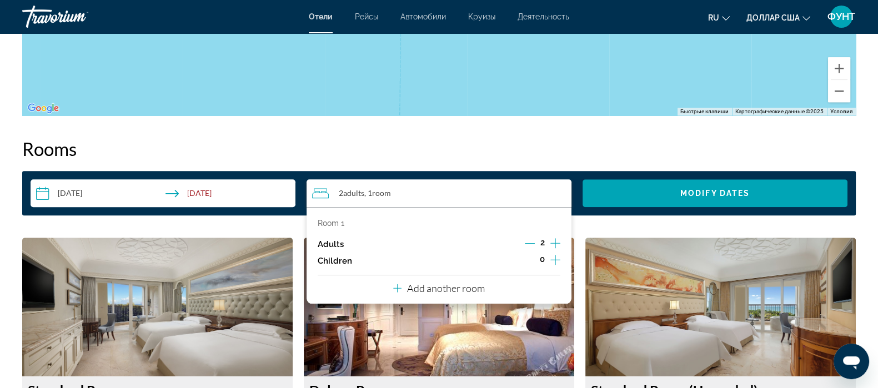
click at [494, 274] on div "Room 1 Adults 2 Children 0 Add another room" at bounding box center [439, 255] width 265 height 97
click at [499, 279] on div "Room 1 Adults 2 Children 0 Add another room" at bounding box center [439, 255] width 265 height 97
click at [400, 285] on icon "Travelers: 2 adults, 0 children" at bounding box center [397, 288] width 8 height 13
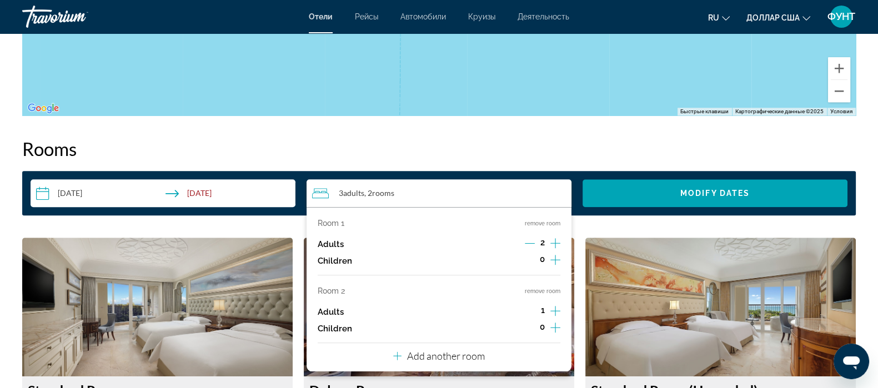
scroll to position [1458, 0]
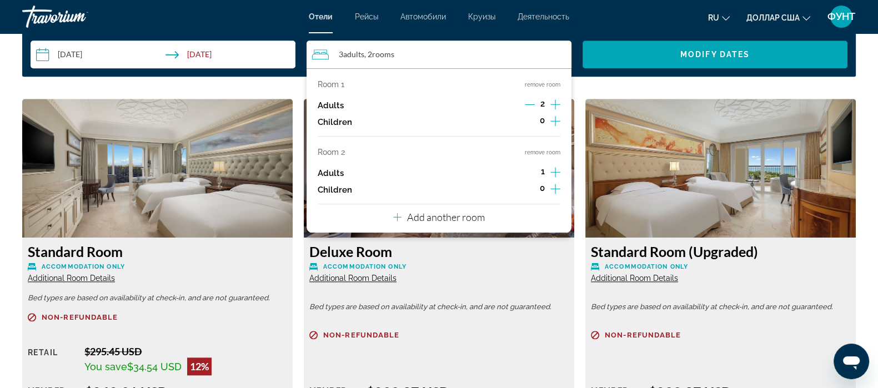
click at [550, 166] on icon "Increment adults" at bounding box center [555, 172] width 10 height 13
click at [435, 213] on p "Add another room" at bounding box center [446, 217] width 78 height 12
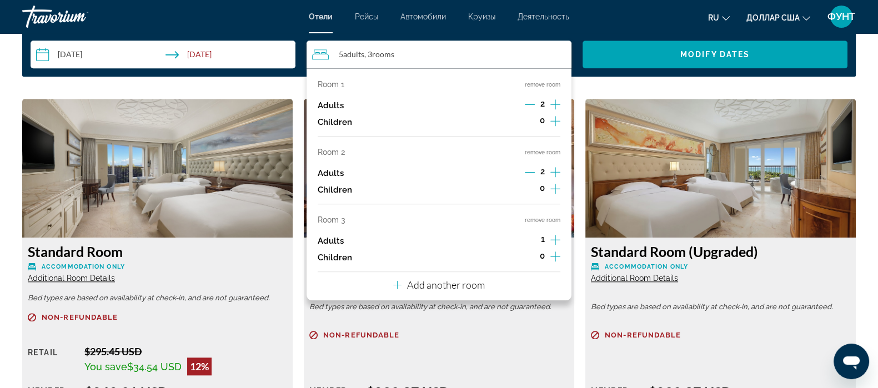
click at [554, 233] on icon "Increment adults" at bounding box center [555, 239] width 10 height 13
click at [421, 279] on p "Add another room" at bounding box center [446, 285] width 78 height 12
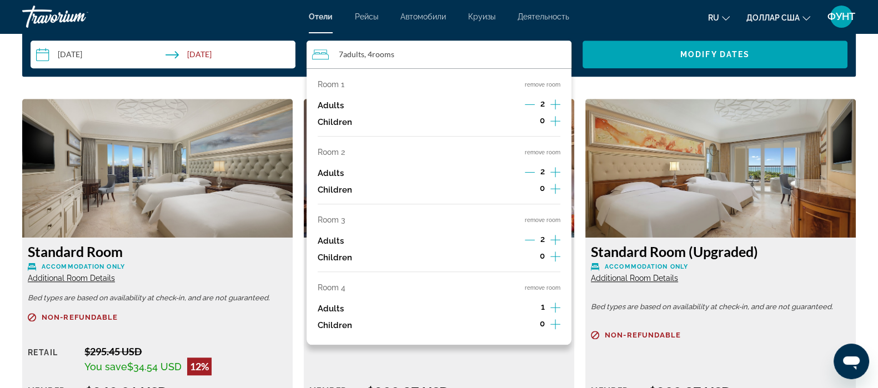
click at [557, 301] on icon "Increment adults" at bounding box center [555, 307] width 10 height 13
click at [686, 50] on span "Modify Dates" at bounding box center [714, 54] width 69 height 9
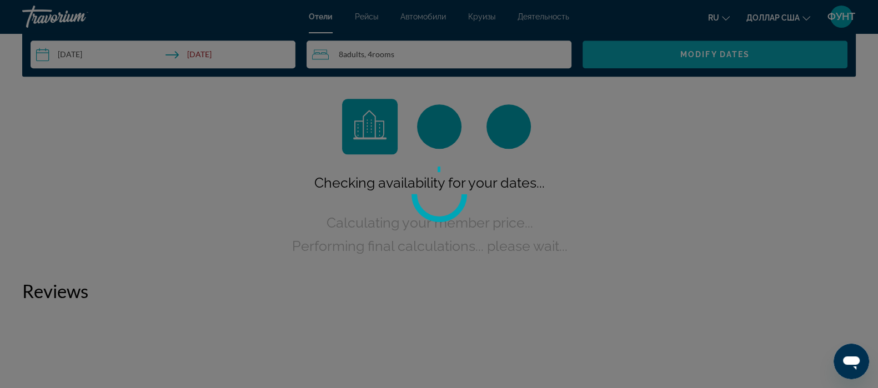
scroll to position [1389, 0]
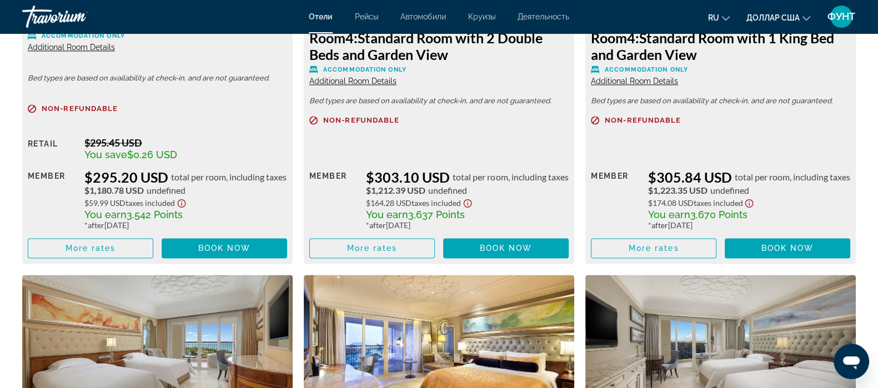
scroll to position [1806, 0]
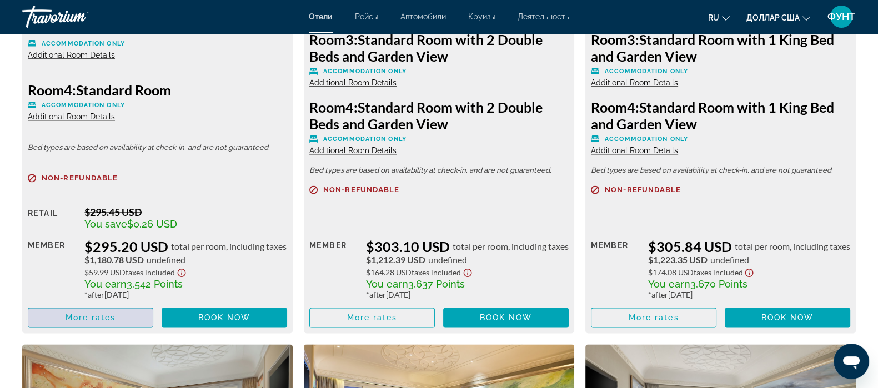
click at [64, 307] on span "Основное содержание" at bounding box center [90, 317] width 124 height 27
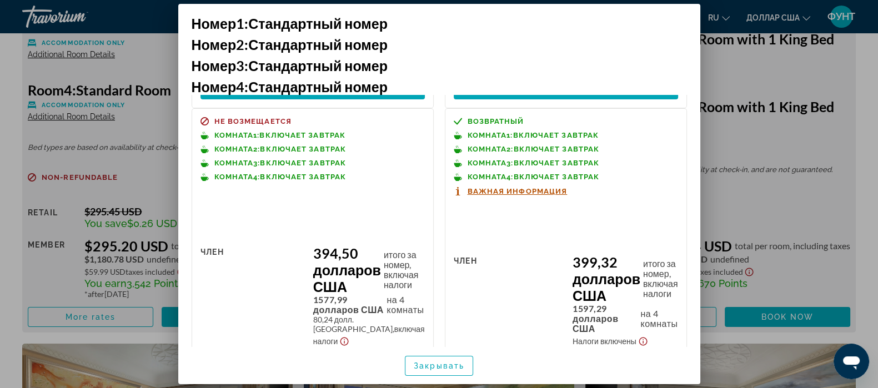
scroll to position [417, 0]
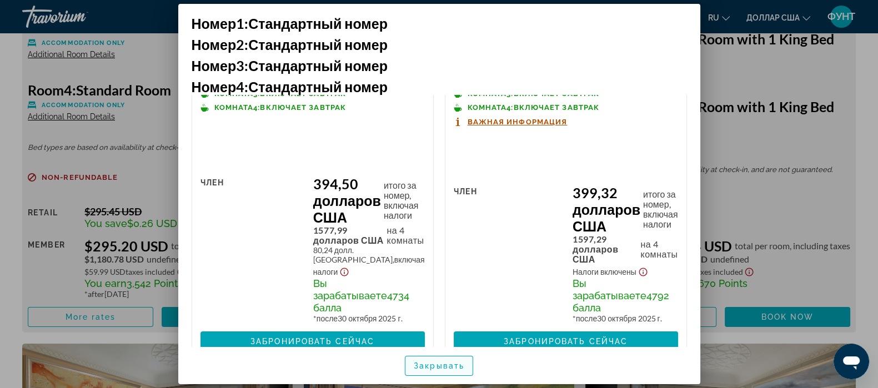
click at [437, 373] on span "button" at bounding box center [438, 366] width 67 height 27
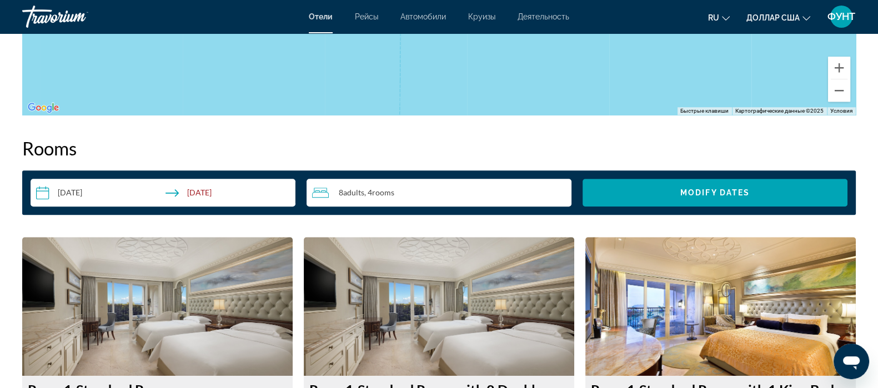
scroll to position [1458, 0]
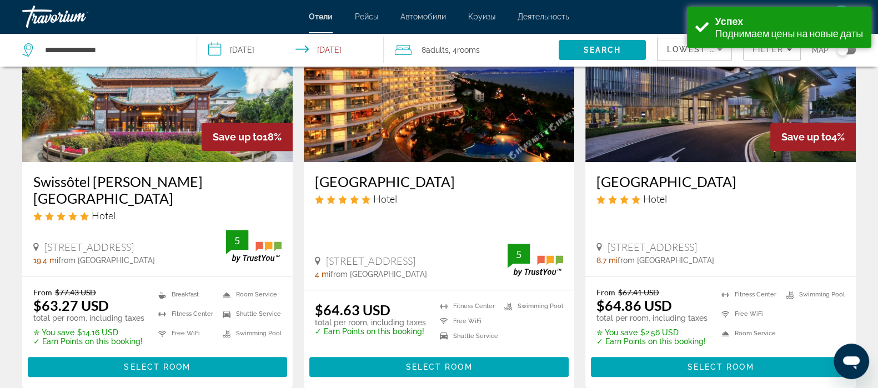
scroll to position [555, 0]
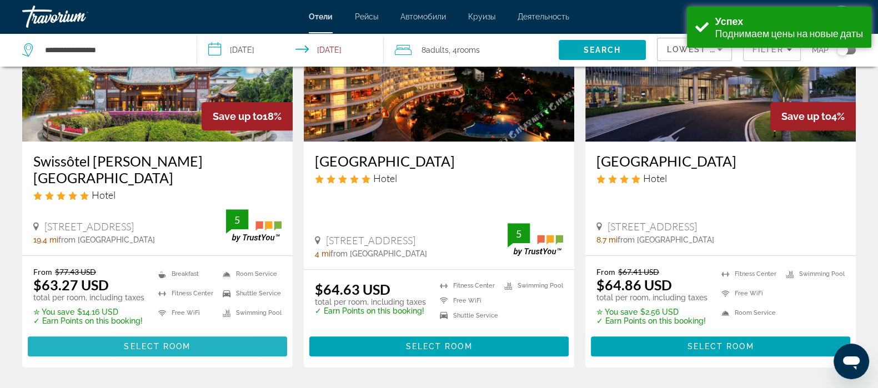
click at [131, 342] on span "Select Room" at bounding box center [157, 346] width 67 height 9
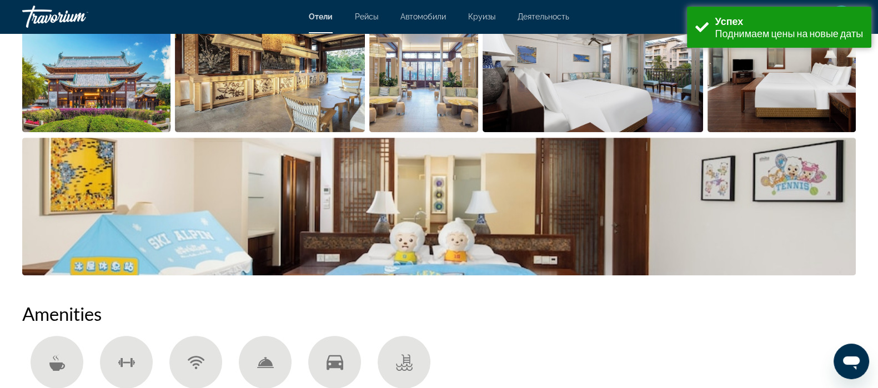
scroll to position [902, 0]
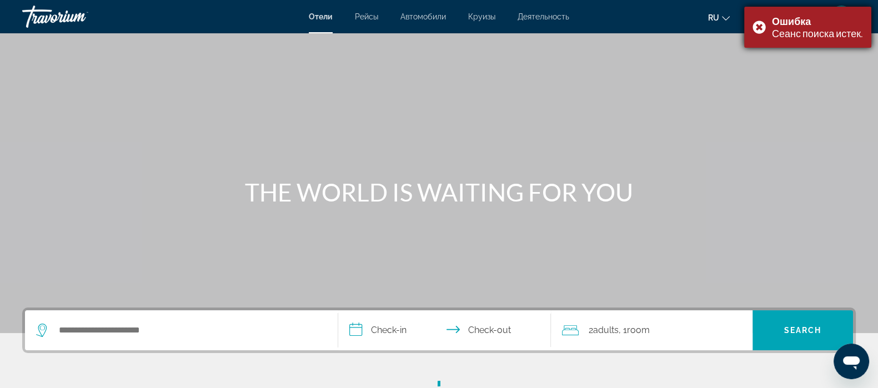
click at [759, 21] on div "Ошибка Сеанс поиска истек." at bounding box center [807, 27] width 127 height 41
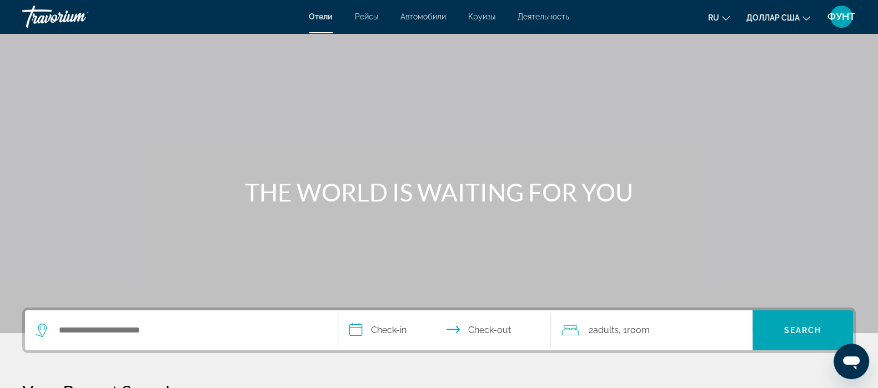
scroll to position [208, 0]
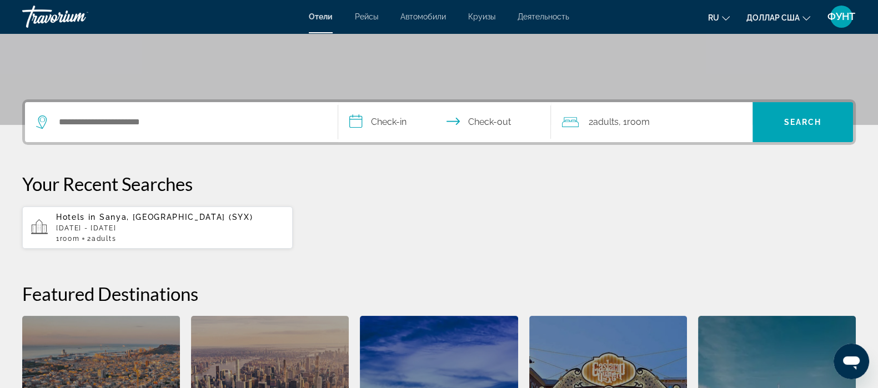
click at [63, 230] on p "Fri, 24 Oct - Wed, 29 Oct" at bounding box center [170, 228] width 228 height 8
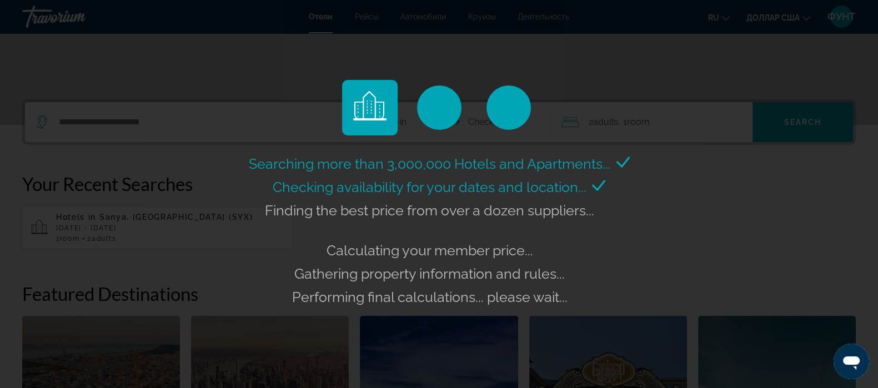
scroll to position [138, 0]
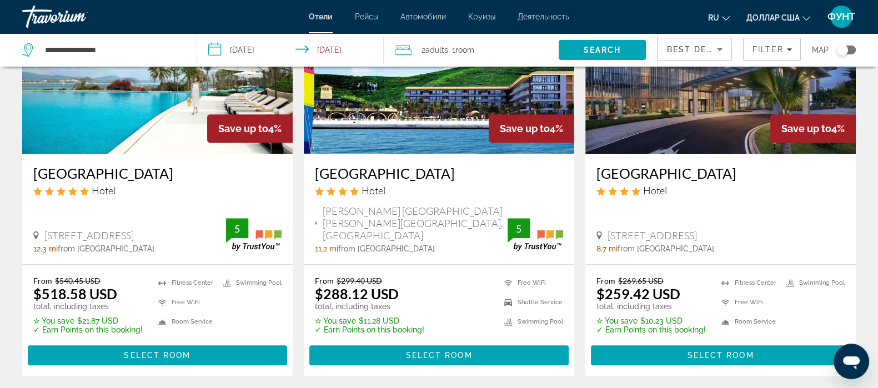
scroll to position [1041, 0]
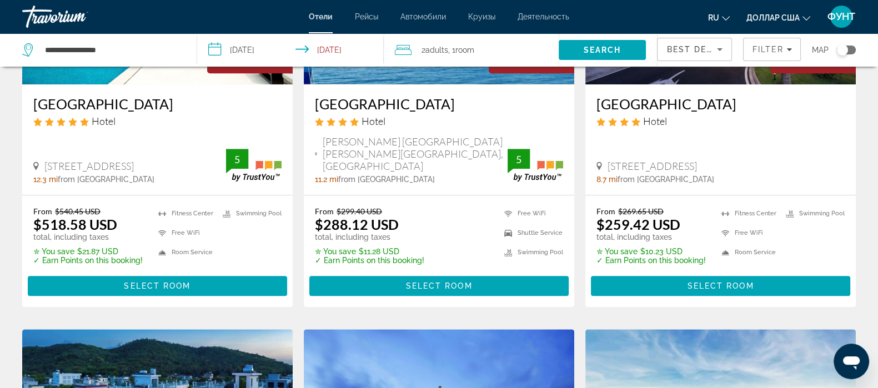
click at [698, 45] on span "Best Deals" at bounding box center [695, 49] width 58 height 9
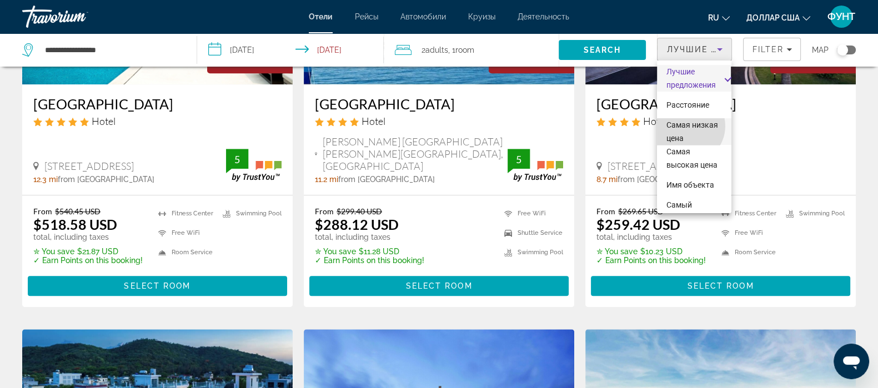
click at [686, 126] on font "Самая низкая цена" at bounding box center [692, 132] width 52 height 22
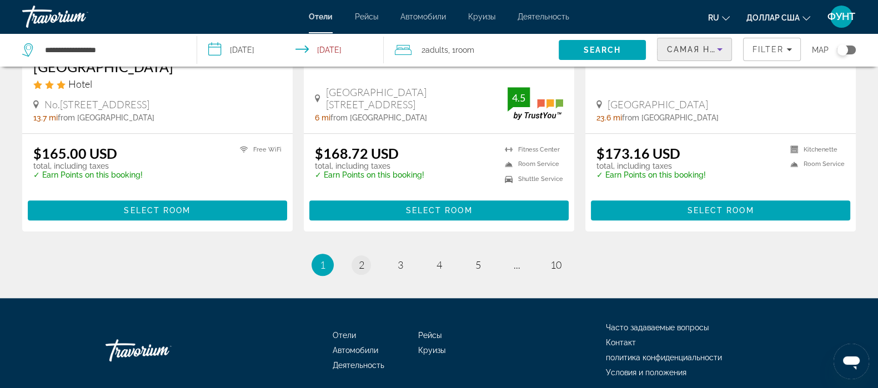
scroll to position [1501, 0]
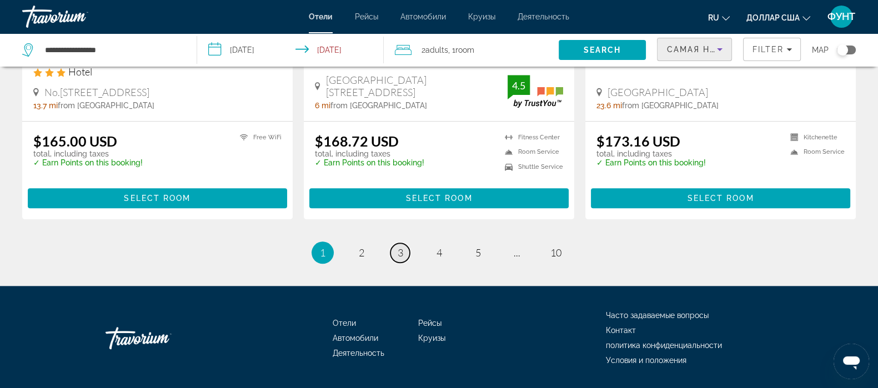
click at [394, 243] on link "page 3" at bounding box center [399, 252] width 19 height 19
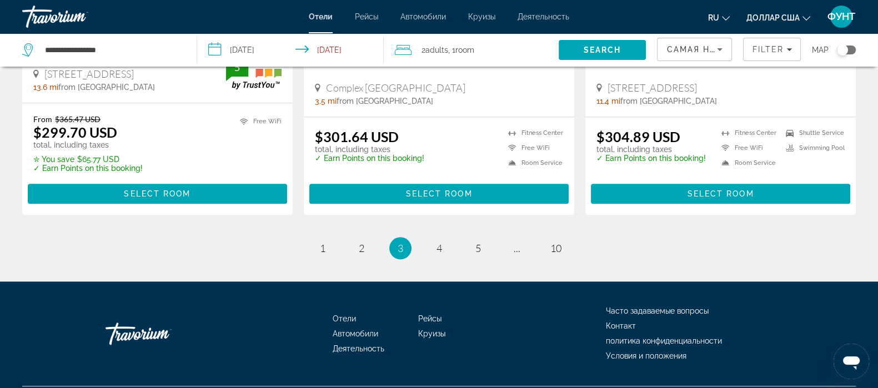
scroll to position [1377, 0]
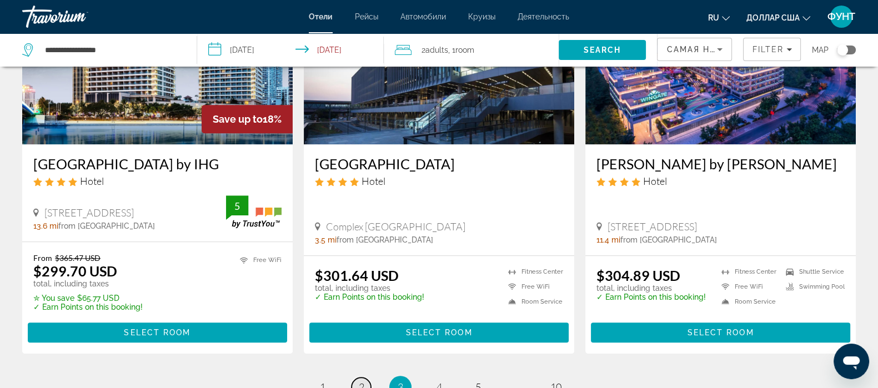
click at [358, 378] on link "page 2" at bounding box center [361, 387] width 19 height 19
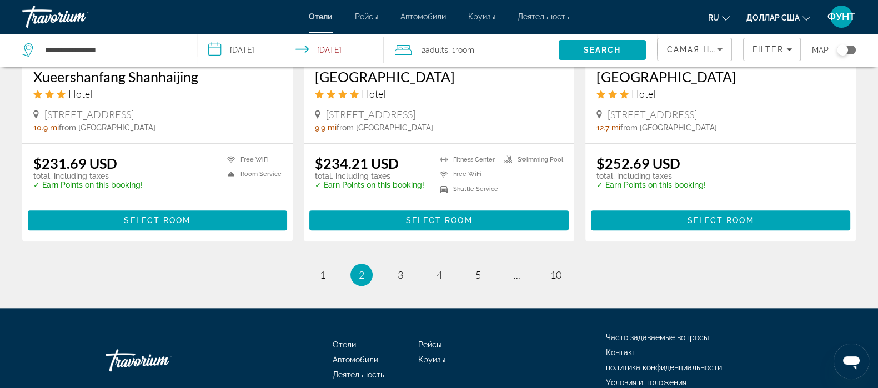
scroll to position [1497, 0]
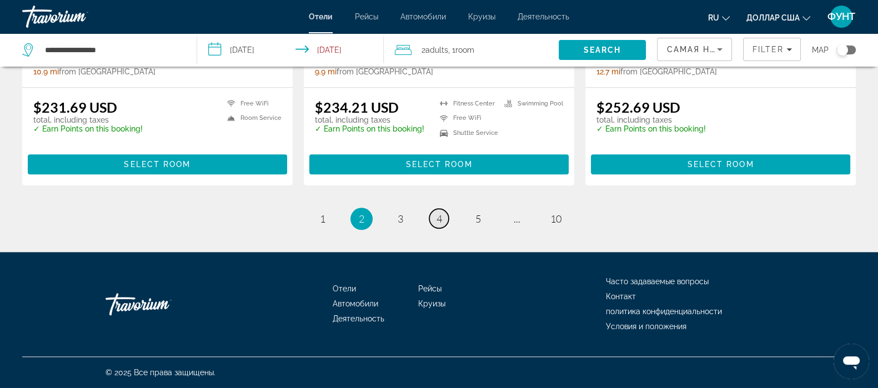
click at [430, 218] on link "page 4" at bounding box center [438, 218] width 19 height 19
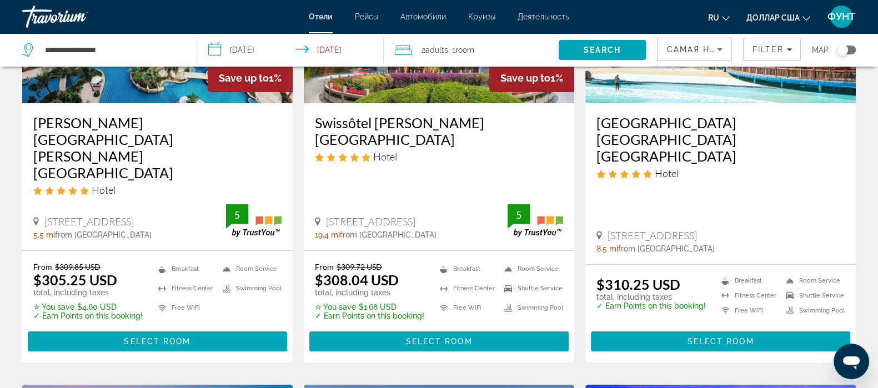
scroll to position [277, 0]
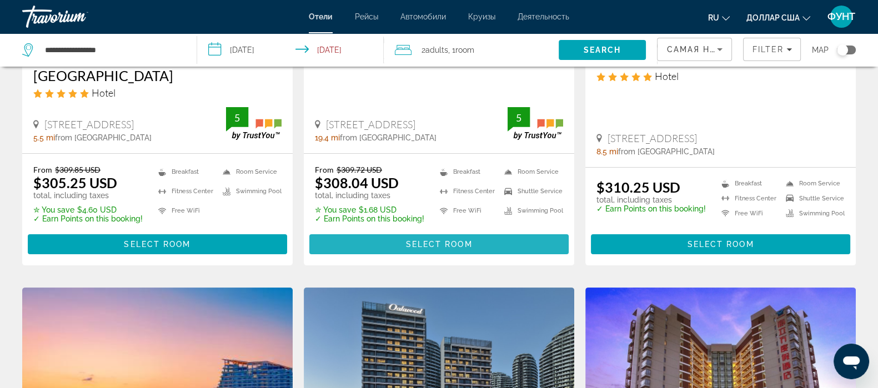
click at [403, 231] on span "Основное содержание" at bounding box center [438, 244] width 259 height 27
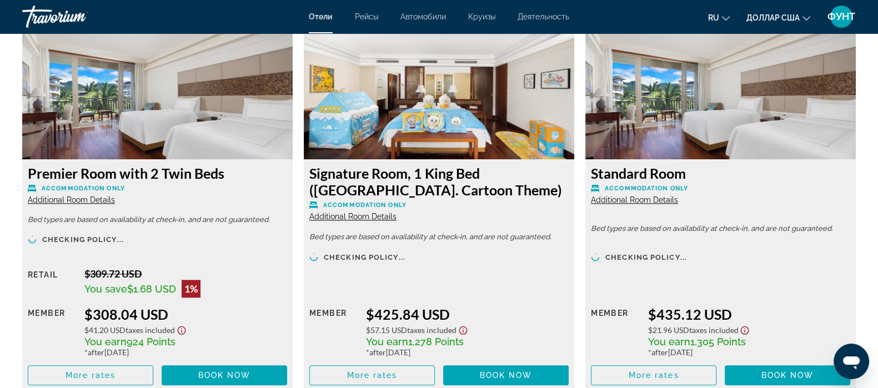
scroll to position [1597, 0]
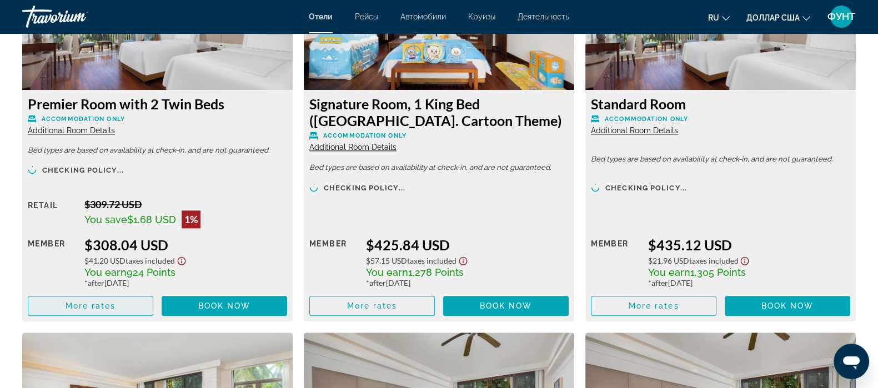
click at [106, 300] on span "Основное содержание" at bounding box center [90, 306] width 124 height 27
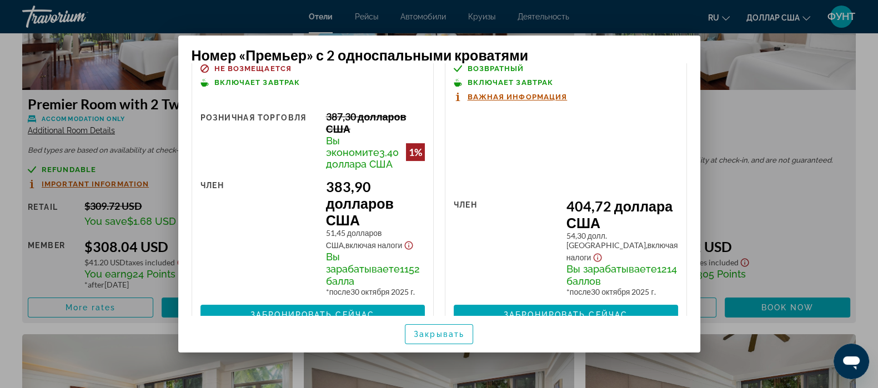
scroll to position [0, 0]
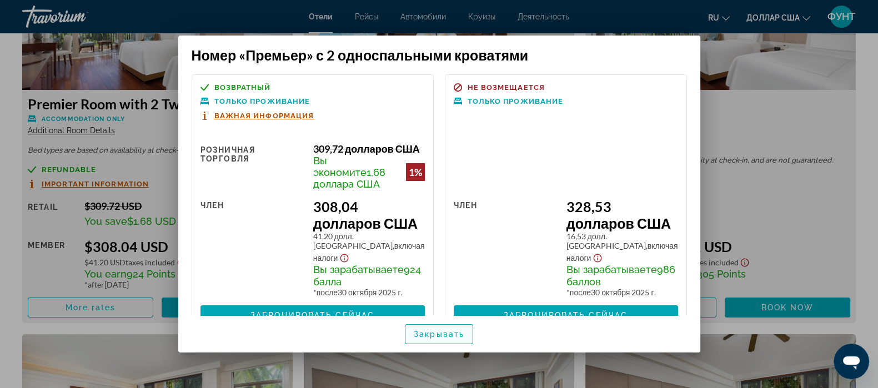
click at [434, 337] on font "Закрывать" at bounding box center [439, 334] width 51 height 9
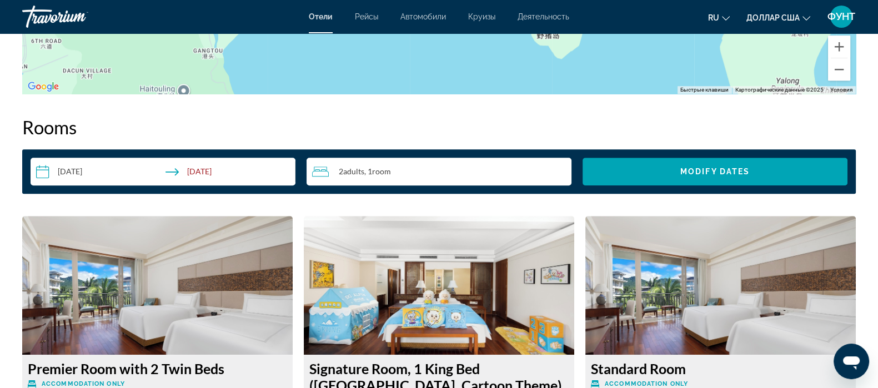
scroll to position [1319, 0]
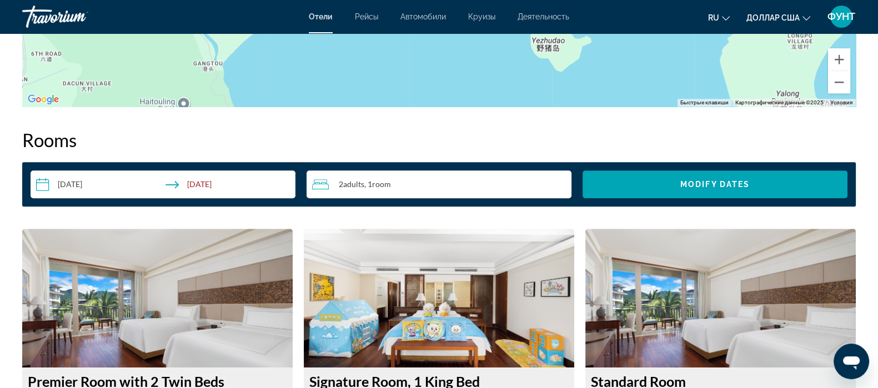
click at [431, 185] on div "2 Adult Adults , 1 Room rooms" at bounding box center [441, 184] width 259 height 13
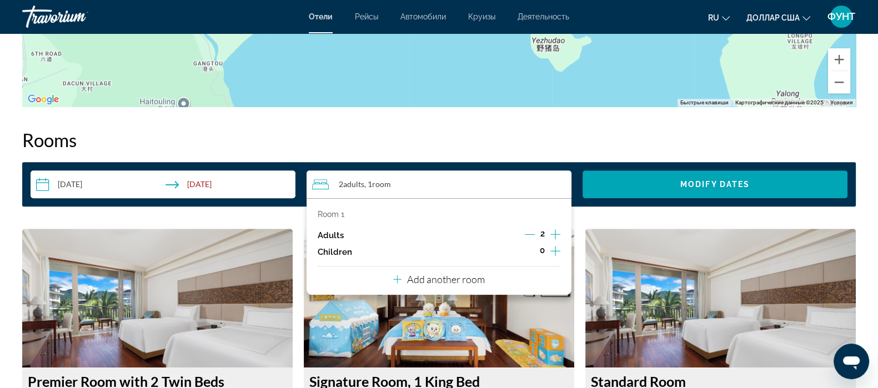
click at [427, 282] on p "Add another room" at bounding box center [446, 279] width 78 height 12
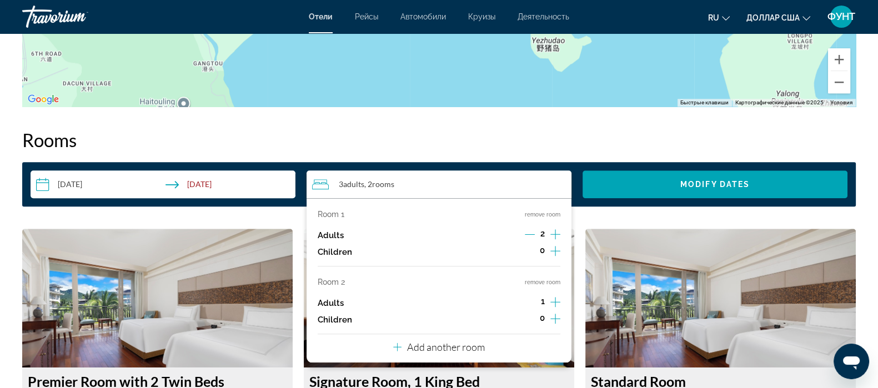
click at [553, 302] on icon "Increment adults" at bounding box center [555, 302] width 10 height 10
click at [450, 347] on p "Add another room" at bounding box center [446, 347] width 78 height 12
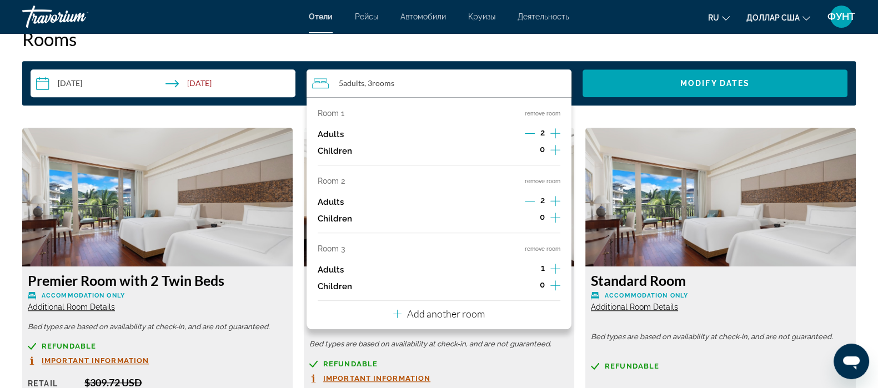
scroll to position [1527, 0]
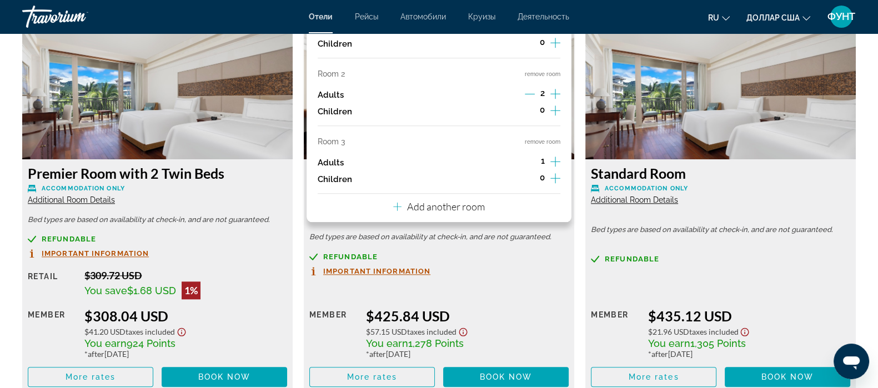
click at [556, 161] on icon "Increment adults" at bounding box center [555, 161] width 10 height 13
click at [494, 202] on div "Room 1 remove room Adults 2 Children 0 Room 2 remove room Adults 2 Children 0 R…" at bounding box center [439, 106] width 265 height 232
click at [503, 213] on div "Room 1 remove room Adults 2 Children 0 Room 2 remove room Adults 2 Children 0 R…" at bounding box center [439, 106] width 265 height 232
click at [447, 205] on p "Add another room" at bounding box center [446, 206] width 78 height 12
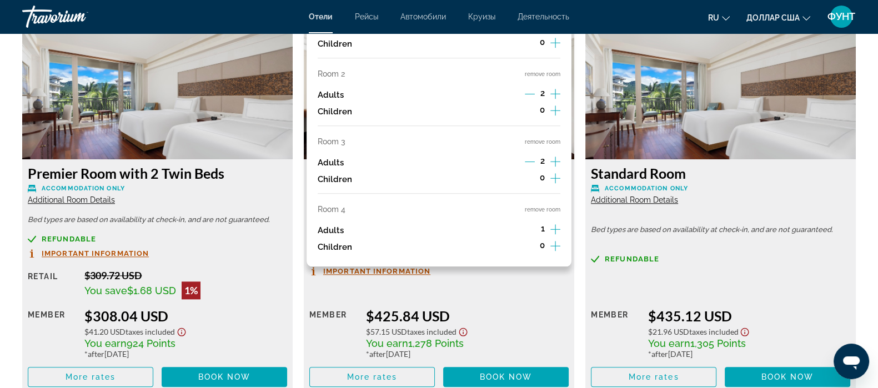
click at [552, 229] on icon "Increment adults" at bounding box center [555, 229] width 10 height 13
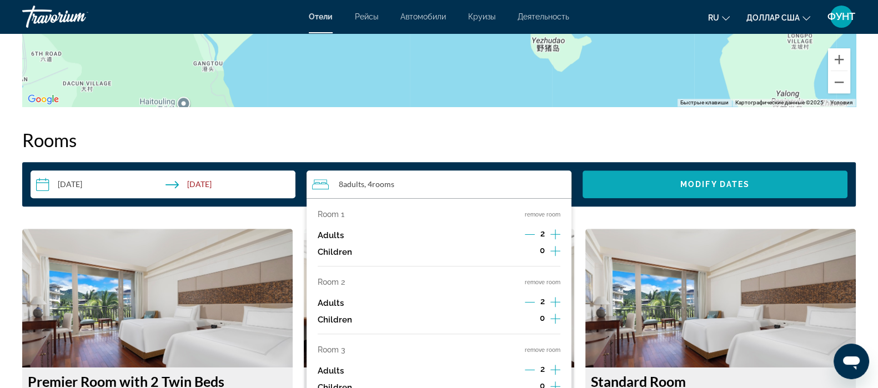
click at [668, 180] on span "Search widget" at bounding box center [715, 184] width 265 height 27
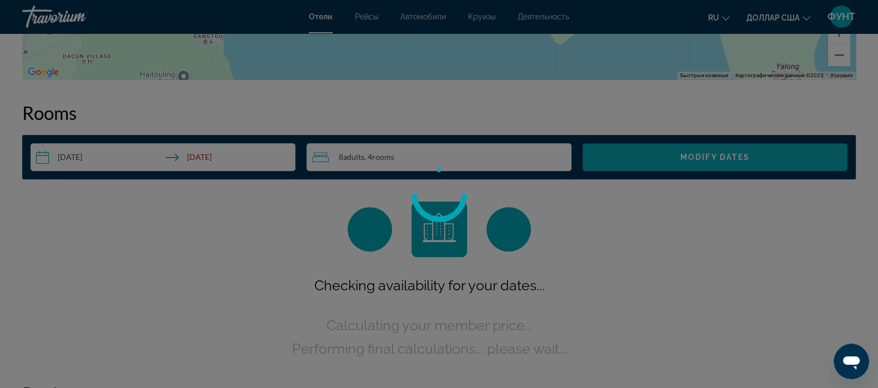
scroll to position [1381, 0]
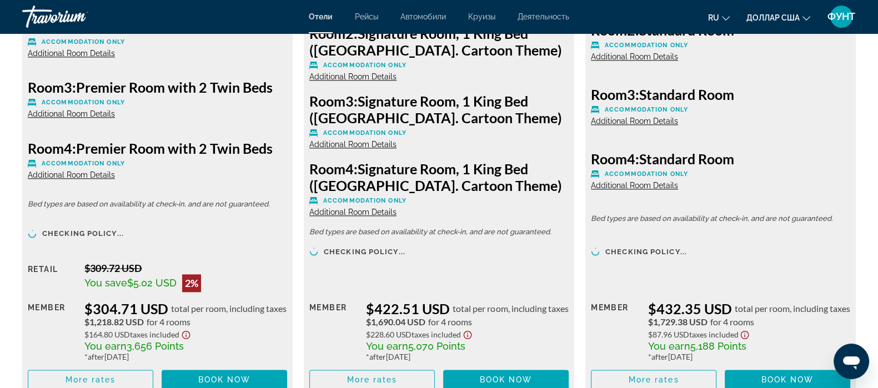
scroll to position [1874, 0]
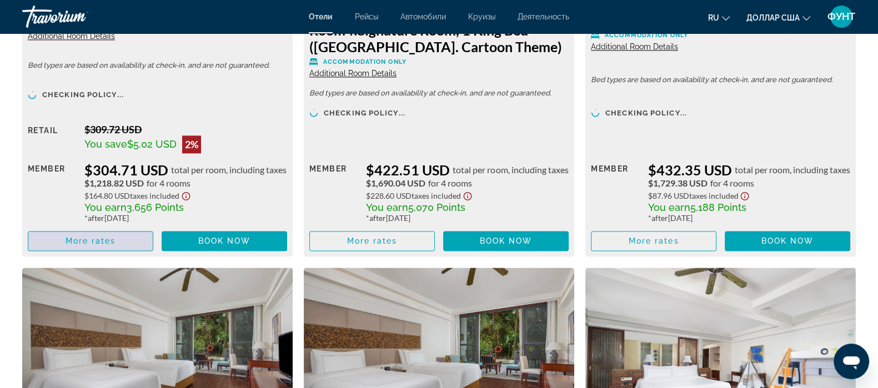
click at [100, 242] on span "More rates" at bounding box center [91, 241] width 51 height 9
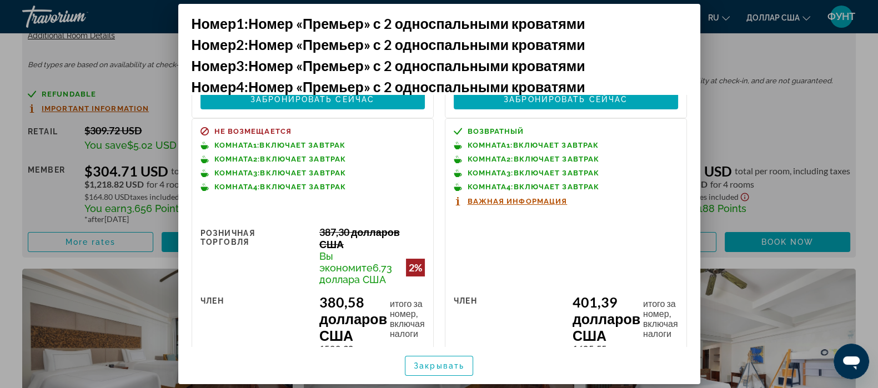
scroll to position [488, 0]
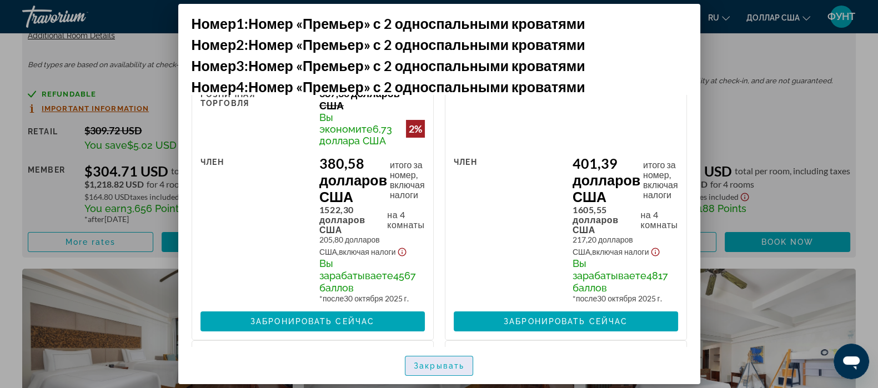
click at [424, 359] on span "button" at bounding box center [438, 366] width 67 height 27
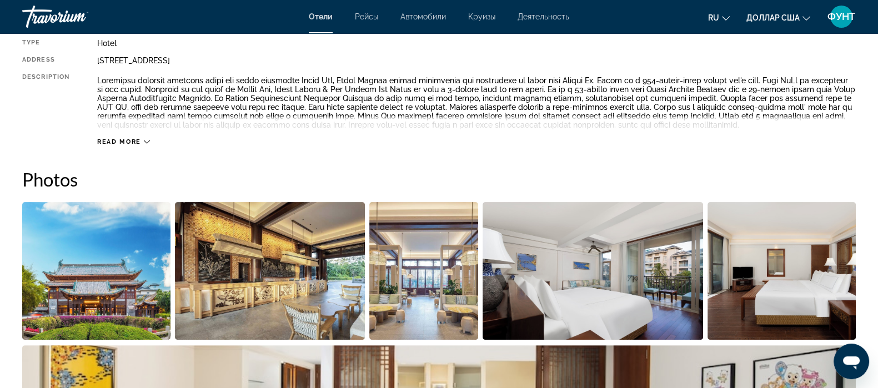
scroll to position [0, 0]
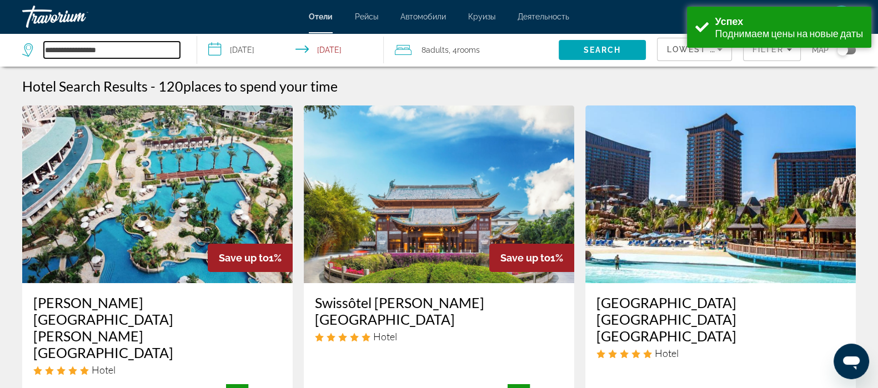
drag, startPoint x: 108, startPoint y: 52, endPoint x: 14, endPoint y: 58, distance: 94.6
click at [14, 58] on app-destination-search "**********" at bounding box center [98, 49] width 197 height 33
type input "*"
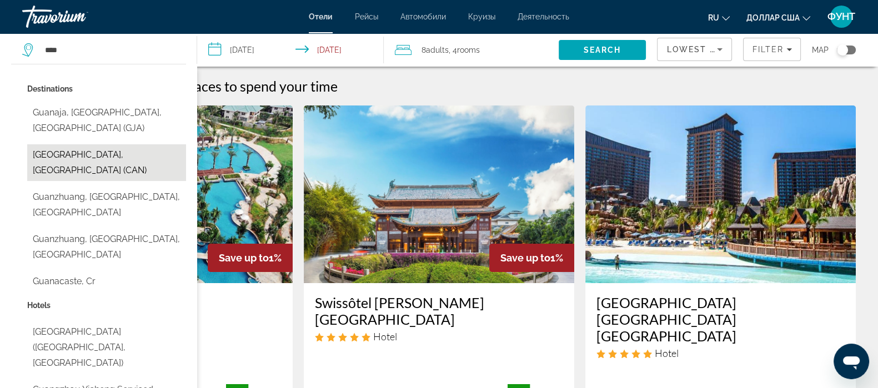
click at [72, 156] on button "Guangzhou, China (CAN)" at bounding box center [106, 162] width 159 height 37
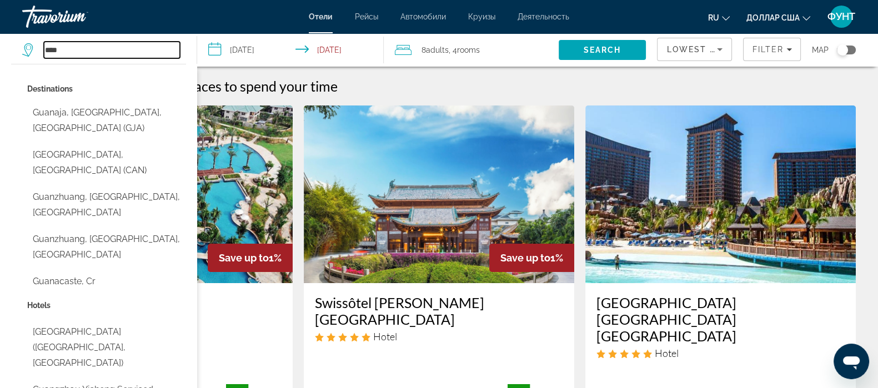
type input "**********"
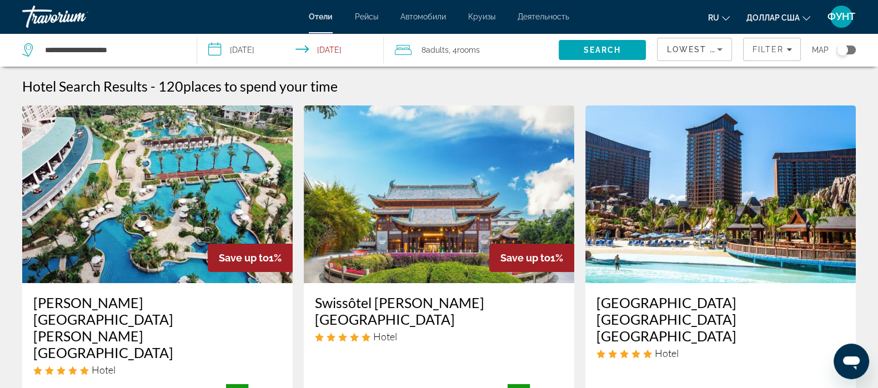
click at [244, 51] on input "**********" at bounding box center [292, 51] width 191 height 37
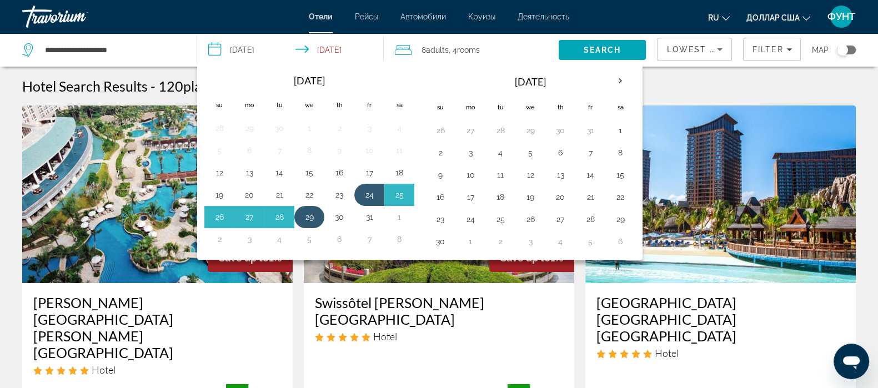
click at [312, 215] on button "29" at bounding box center [309, 217] width 18 height 16
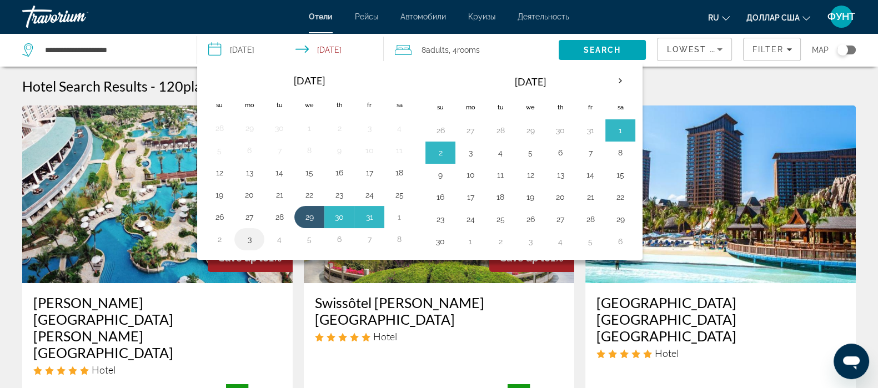
click at [247, 238] on button "3" at bounding box center [249, 240] width 18 height 16
type input "**********"
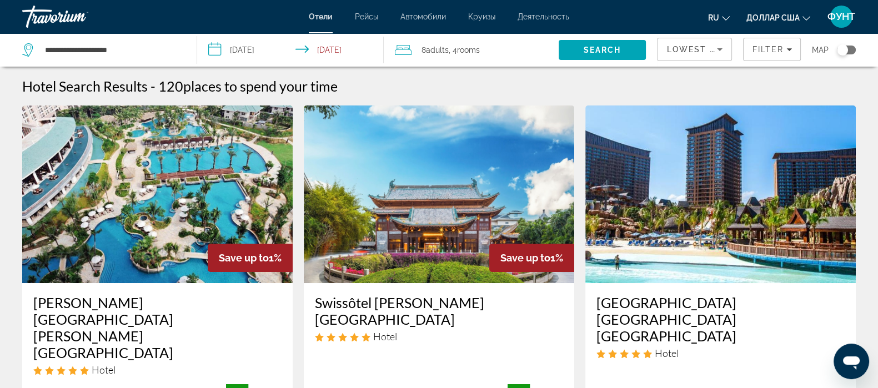
click at [476, 47] on span "rooms" at bounding box center [468, 50] width 23 height 9
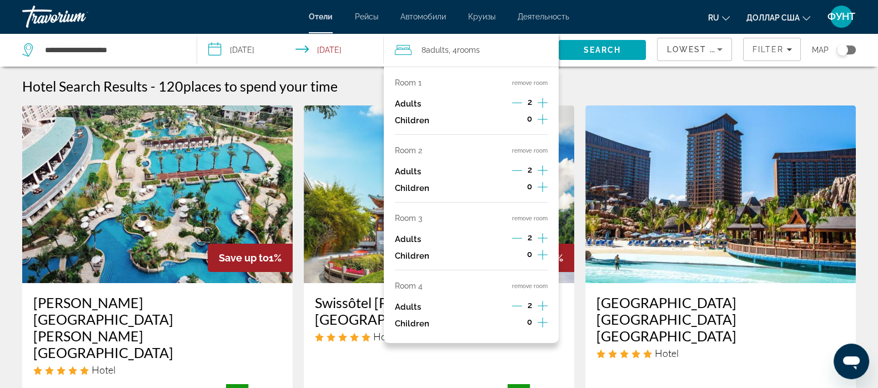
click at [534, 147] on button "remove room" at bounding box center [530, 150] width 36 height 7
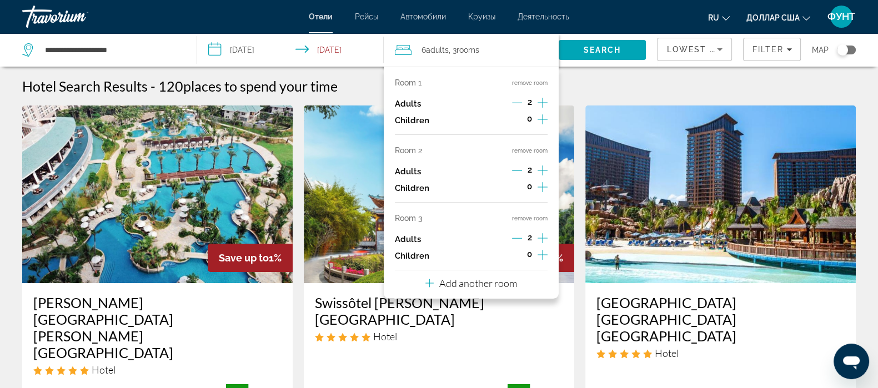
click at [534, 147] on button "remove room" at bounding box center [530, 150] width 36 height 7
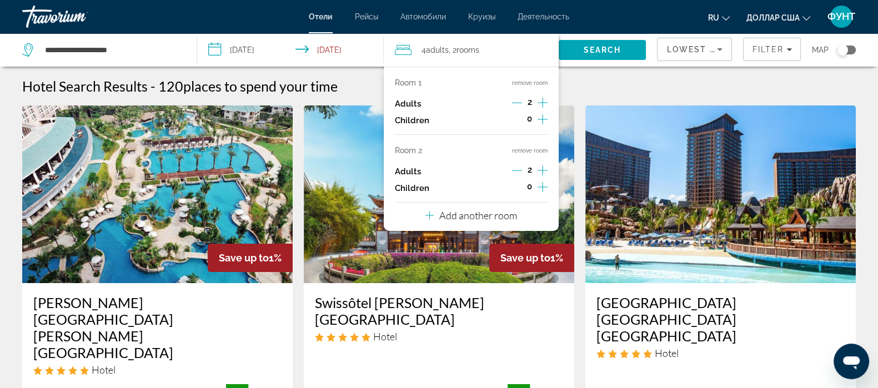
click at [534, 147] on button "remove room" at bounding box center [530, 150] width 36 height 7
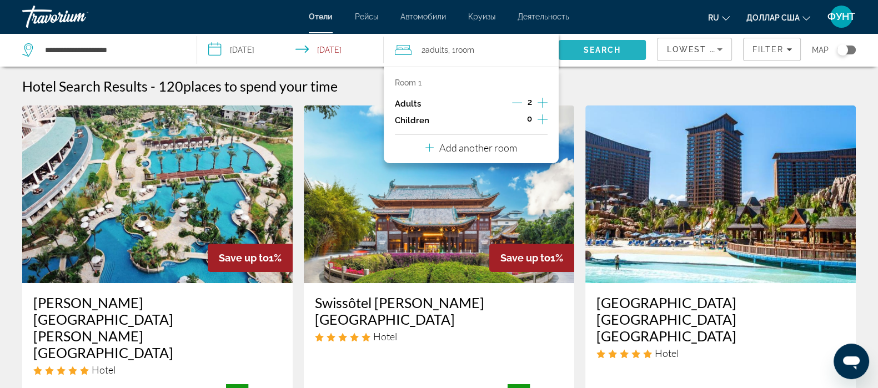
click at [589, 46] on span "Search" at bounding box center [603, 50] width 38 height 9
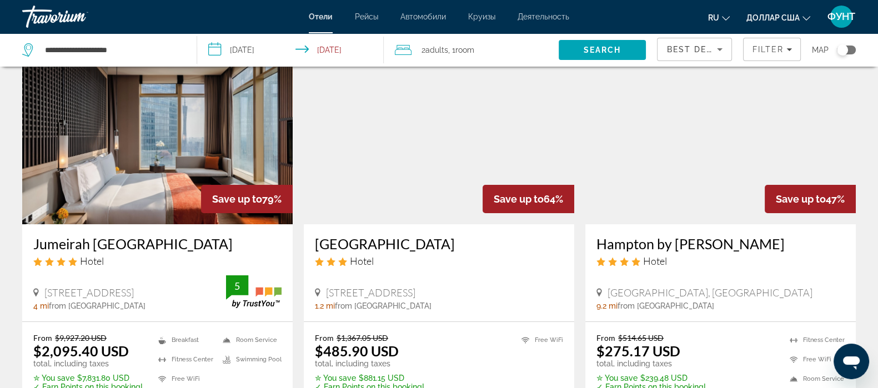
scroll to position [69, 0]
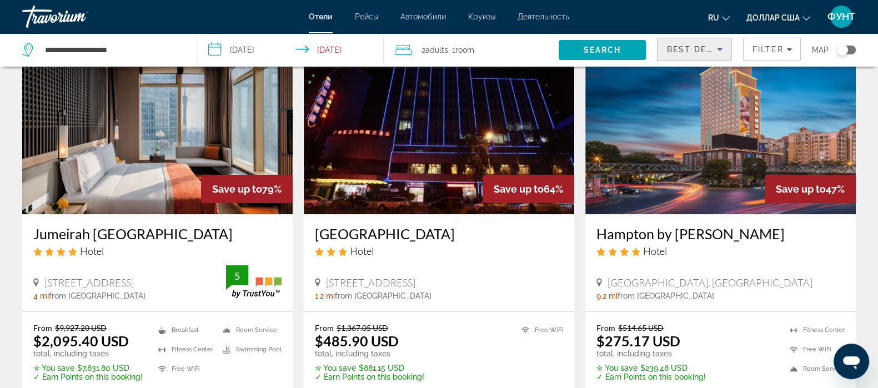
click at [704, 47] on span "Best Deals" at bounding box center [695, 49] width 58 height 9
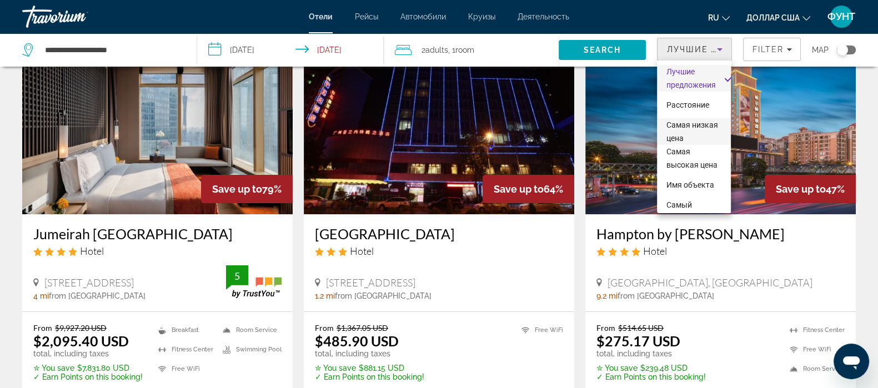
click at [692, 137] on font "Самая низкая цена" at bounding box center [692, 132] width 52 height 22
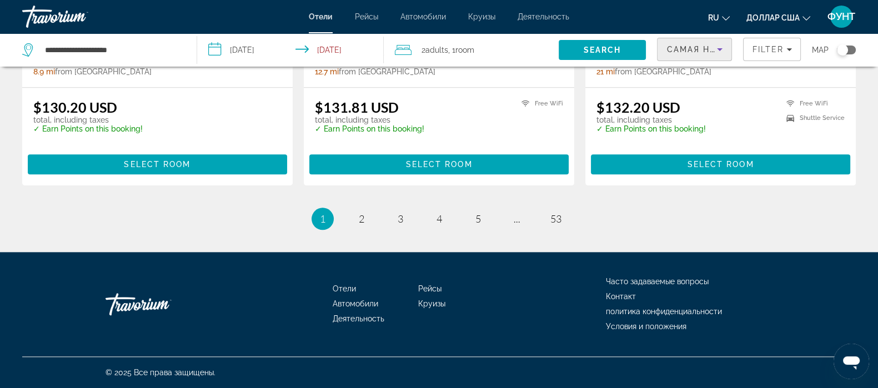
scroll to position [1530, 0]
click at [366, 225] on link "page 2" at bounding box center [361, 218] width 19 height 19
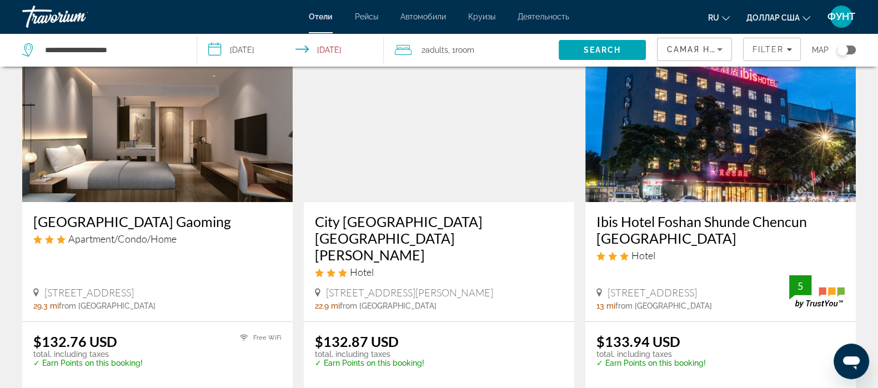
scroll to position [69, 0]
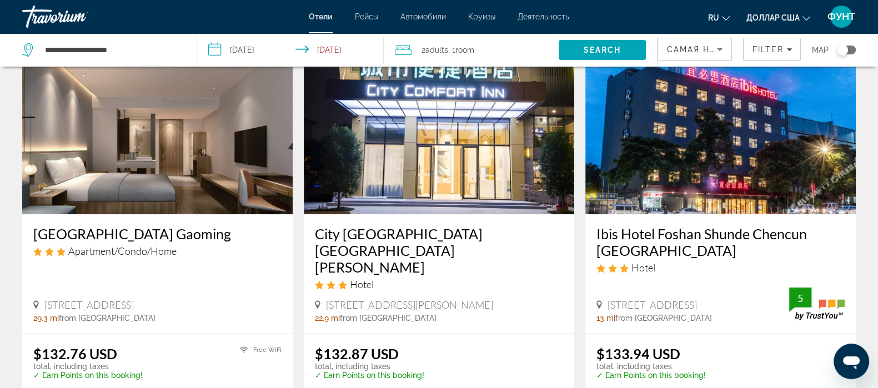
click at [709, 150] on img "Основное содержание" at bounding box center [720, 126] width 270 height 178
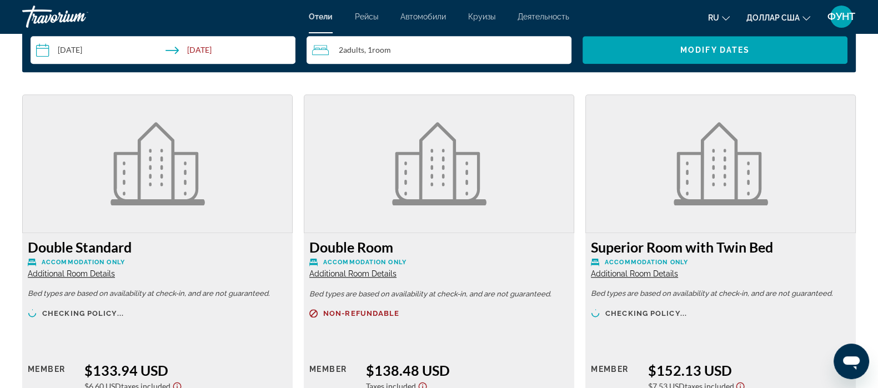
scroll to position [1527, 0]
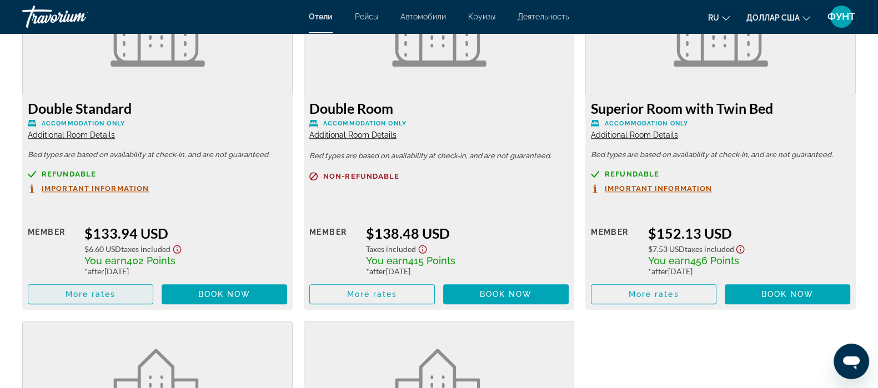
click at [79, 292] on span "More rates" at bounding box center [91, 294] width 51 height 9
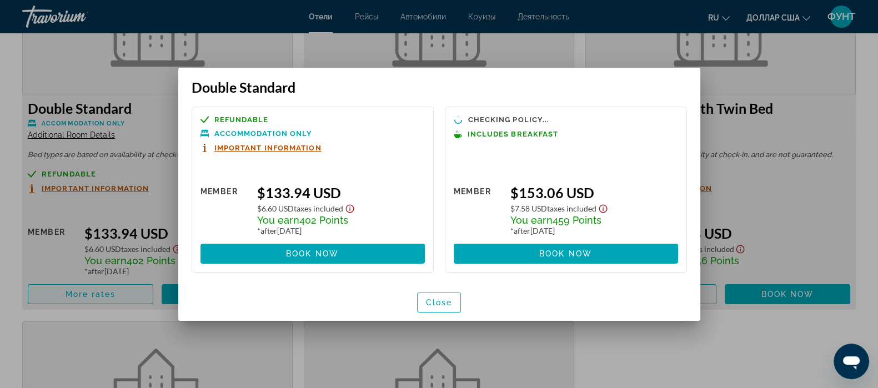
scroll to position [0, 0]
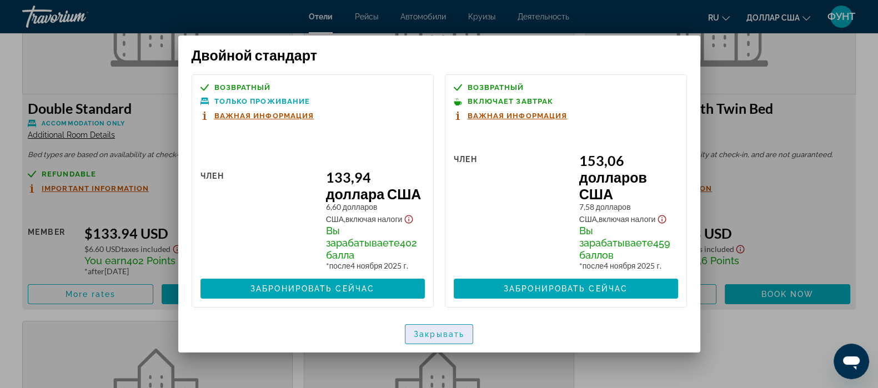
click at [439, 330] on font "Закрывать" at bounding box center [439, 334] width 51 height 9
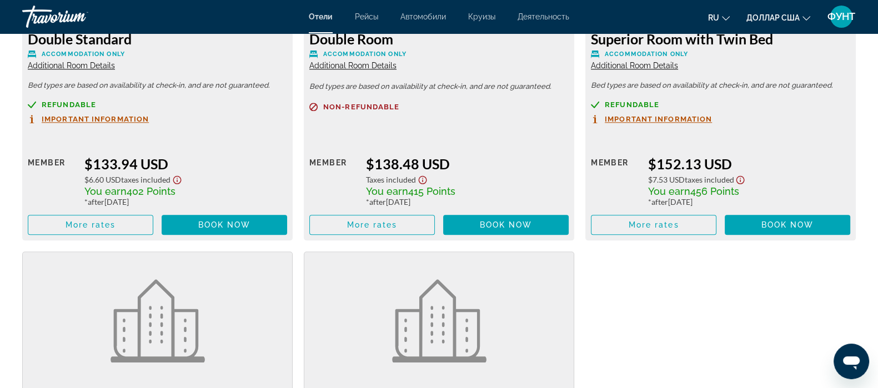
scroll to position [1527, 0]
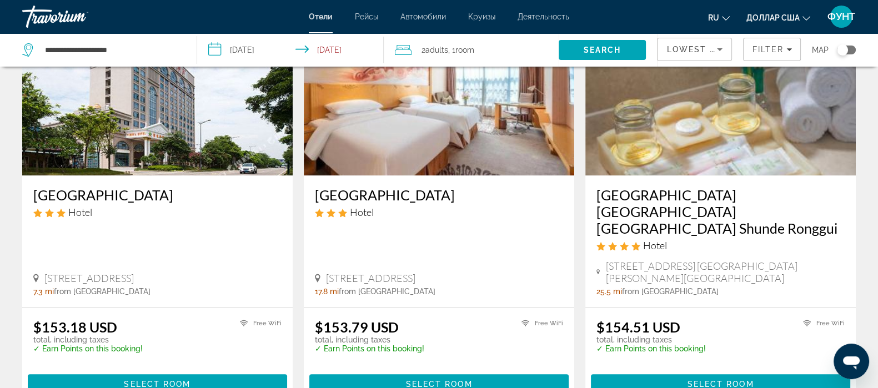
scroll to position [1388, 0]
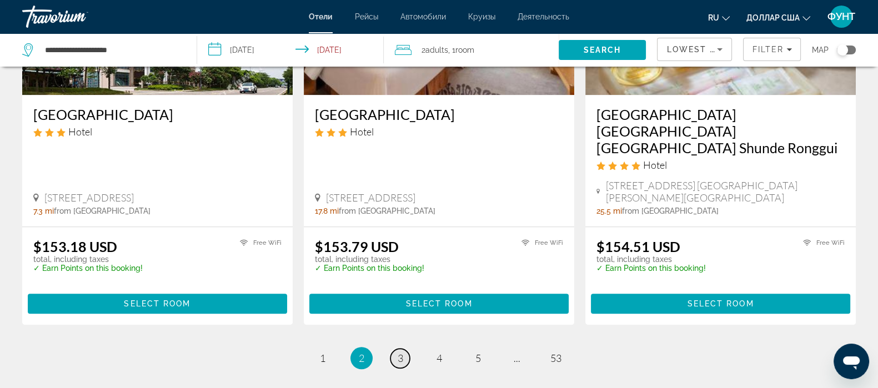
click at [401, 352] on span "3" at bounding box center [401, 358] width 6 height 12
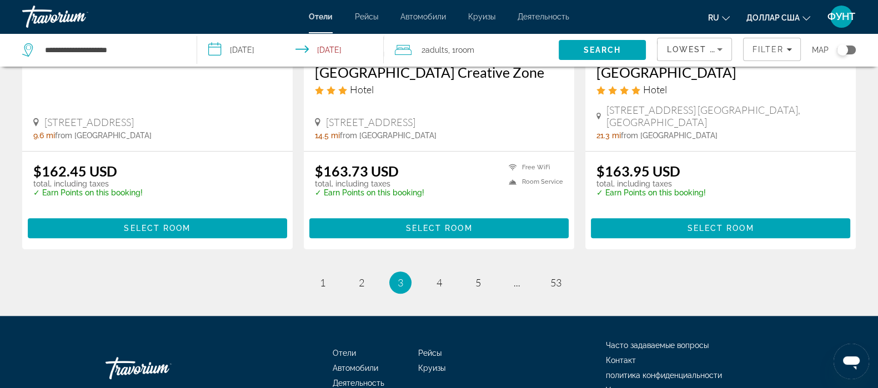
scroll to position [1491, 0]
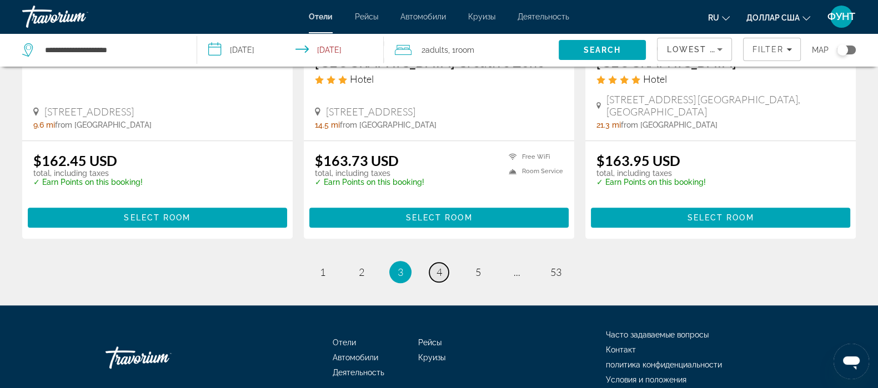
click at [437, 266] on span "4" at bounding box center [440, 272] width 6 height 12
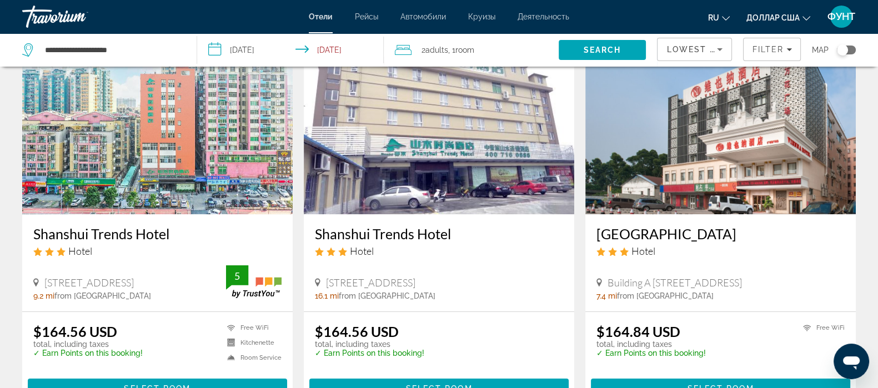
scroll to position [208, 0]
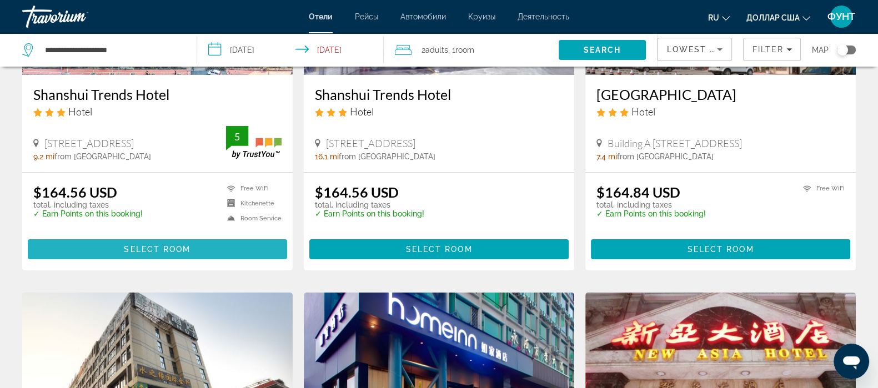
click at [150, 255] on span "Основное содержание" at bounding box center [157, 249] width 259 height 27
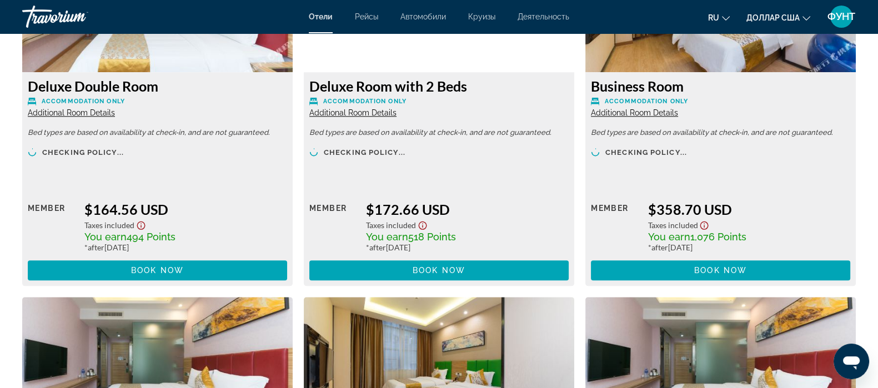
scroll to position [1527, 0]
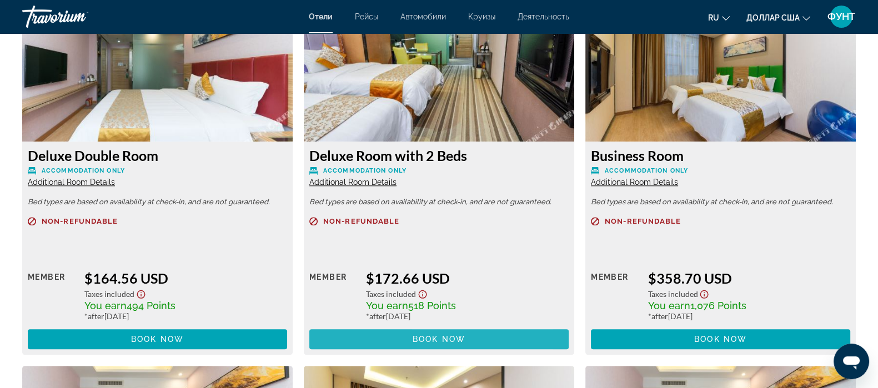
click at [420, 340] on span "Book now" at bounding box center [439, 339] width 53 height 9
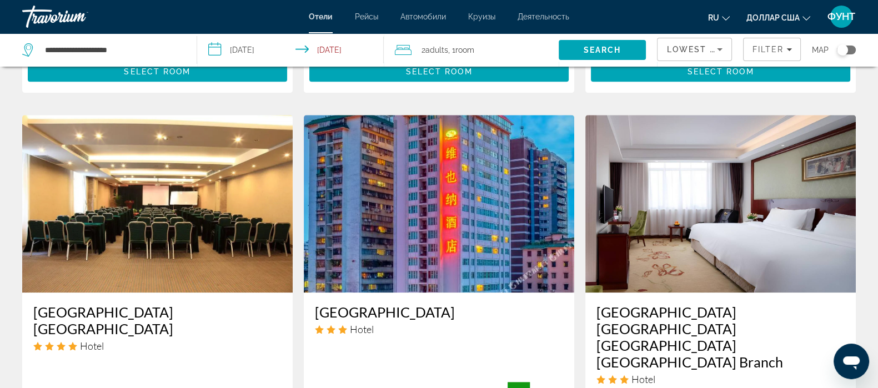
scroll to position [1388, 0]
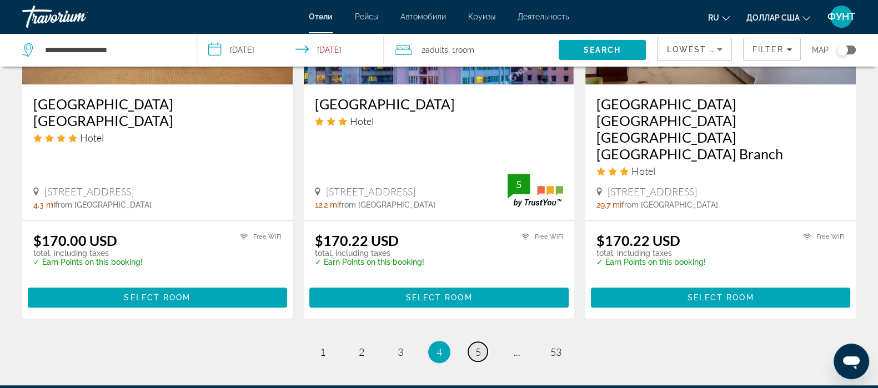
click at [477, 346] on span "5" at bounding box center [478, 352] width 6 height 12
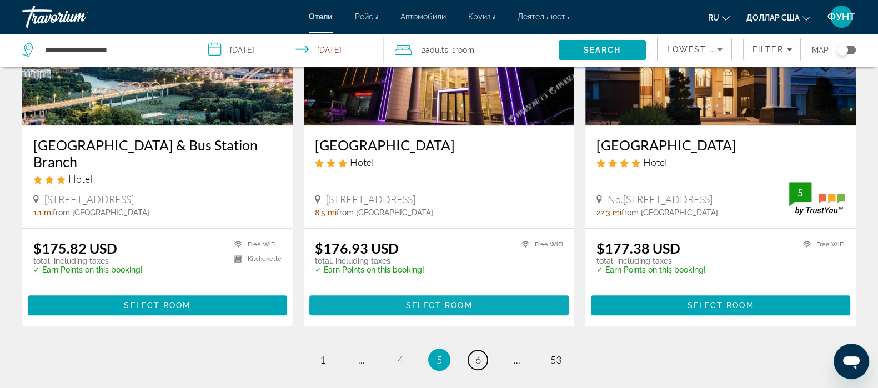
scroll to position [1558, 0]
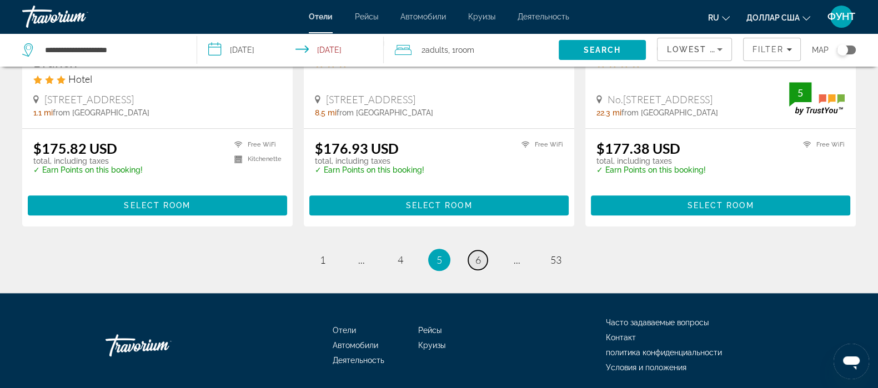
click at [473, 250] on link "page 6" at bounding box center [477, 259] width 19 height 19
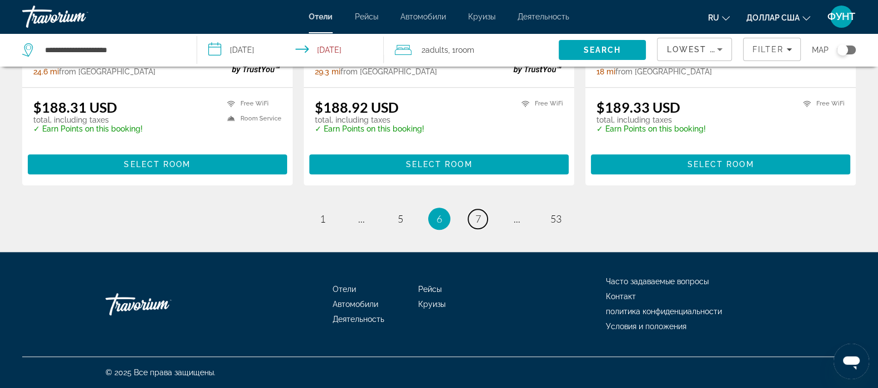
scroll to position [1516, 0]
click at [483, 212] on link "page 7" at bounding box center [477, 218] width 19 height 19
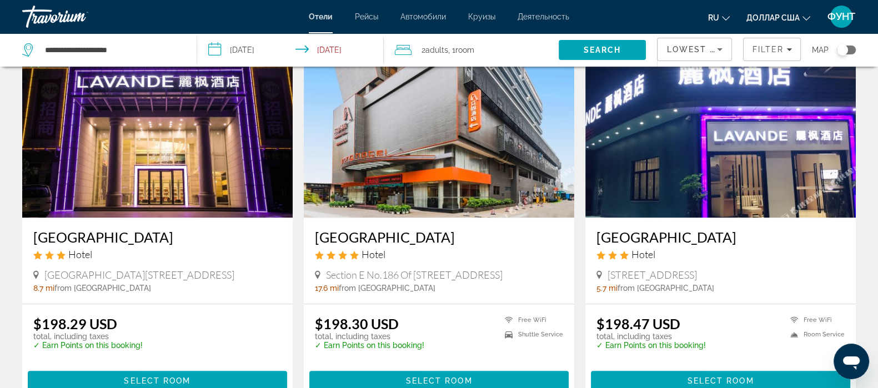
scroll to position [1518, 0]
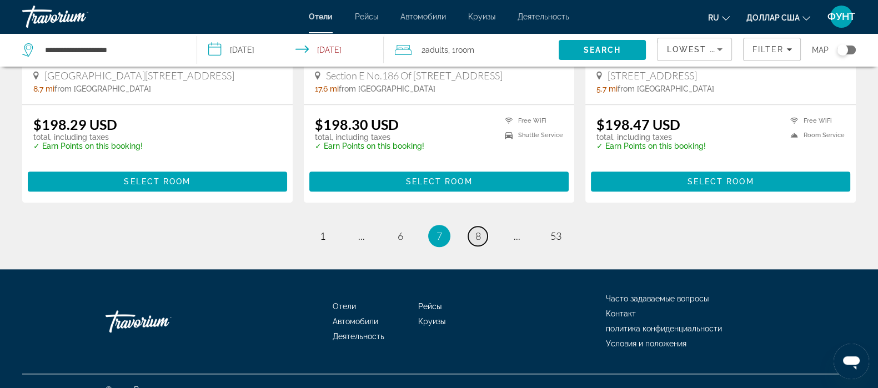
click at [479, 230] on span "8" at bounding box center [478, 236] width 6 height 12
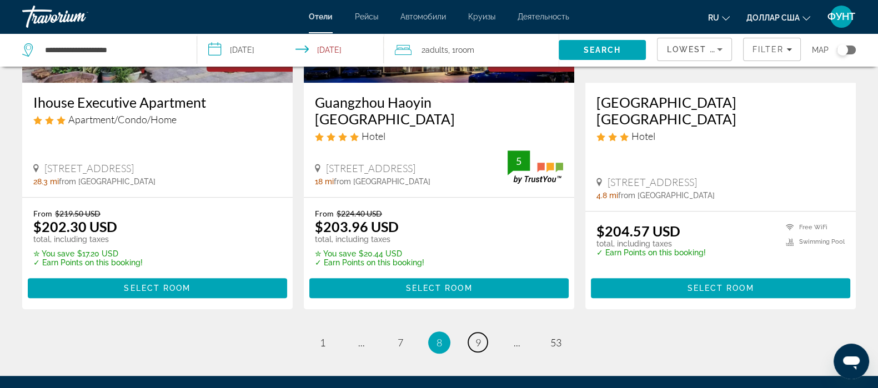
scroll to position [1501, 0]
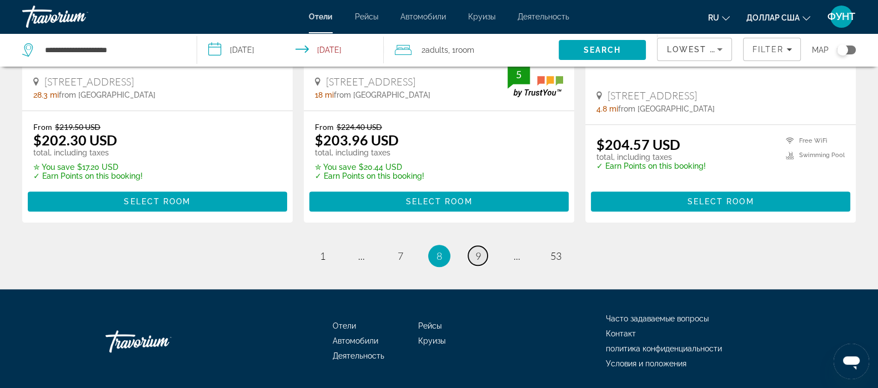
click at [478, 250] on span "9" at bounding box center [478, 256] width 6 height 12
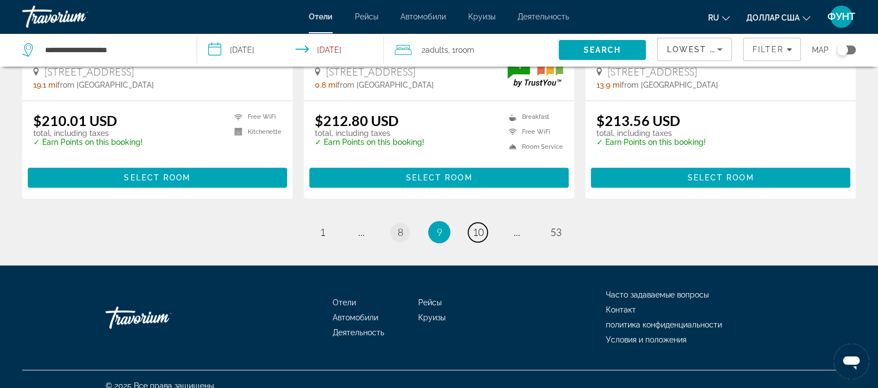
scroll to position [1500, 0]
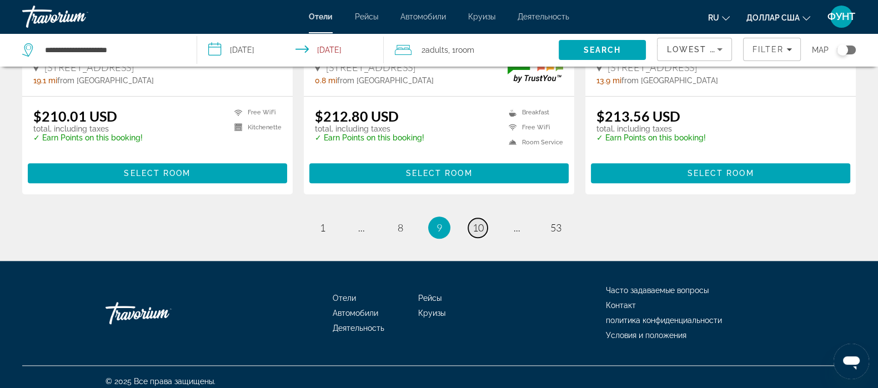
click at [482, 222] on span "10" at bounding box center [478, 228] width 11 height 12
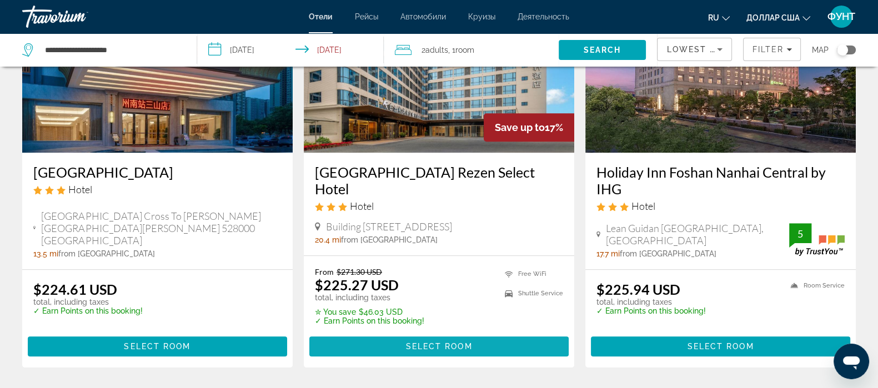
scroll to position [1527, 0]
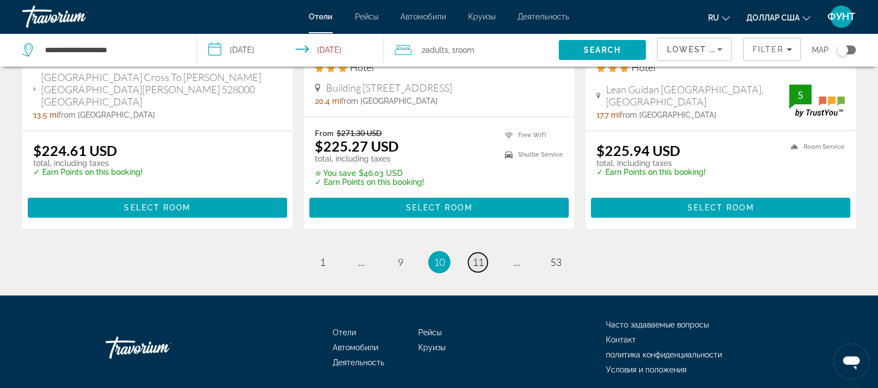
click at [478, 256] on span "11" at bounding box center [478, 262] width 11 height 12
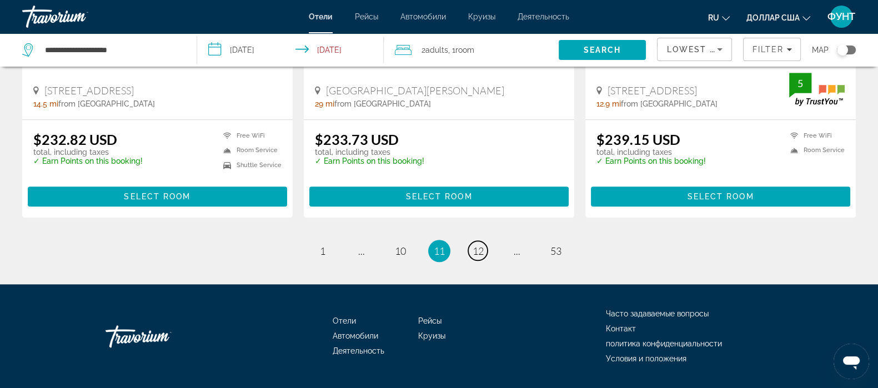
scroll to position [1522, 0]
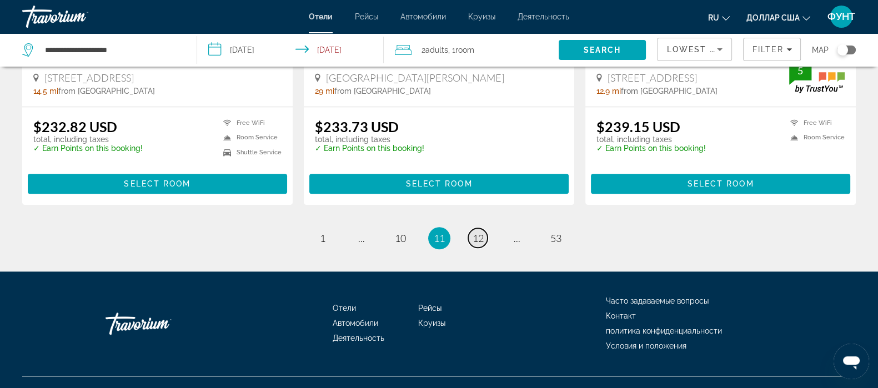
click at [475, 232] on span "12" at bounding box center [478, 238] width 11 height 12
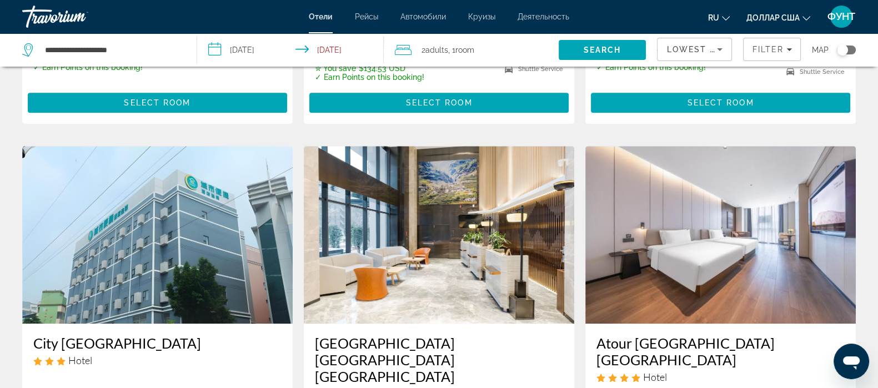
scroll to position [1388, 0]
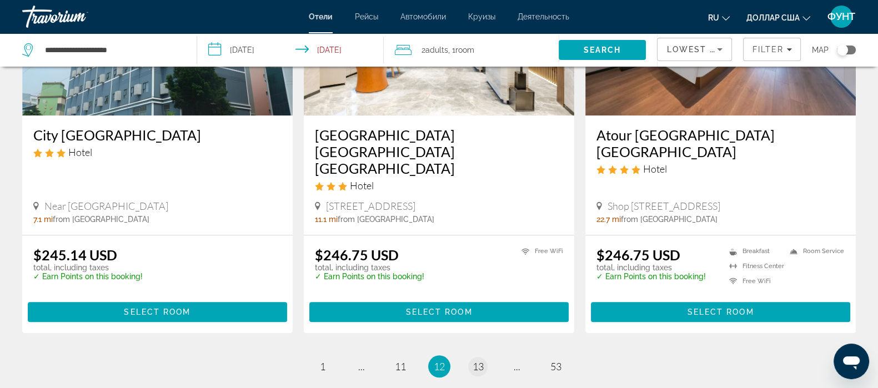
drag, startPoint x: 488, startPoint y: 345, endPoint x: 481, endPoint y: 340, distance: 9.1
click at [487, 355] on li "page 13" at bounding box center [478, 366] width 22 height 22
click at [485, 357] on link "page 13" at bounding box center [477, 366] width 19 height 19
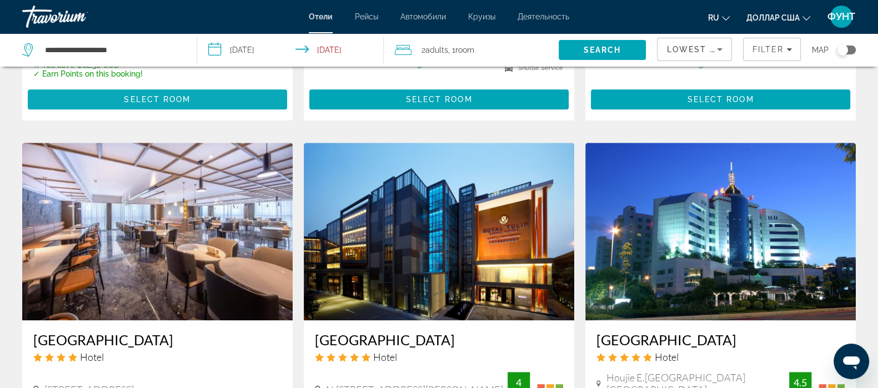
scroll to position [902, 0]
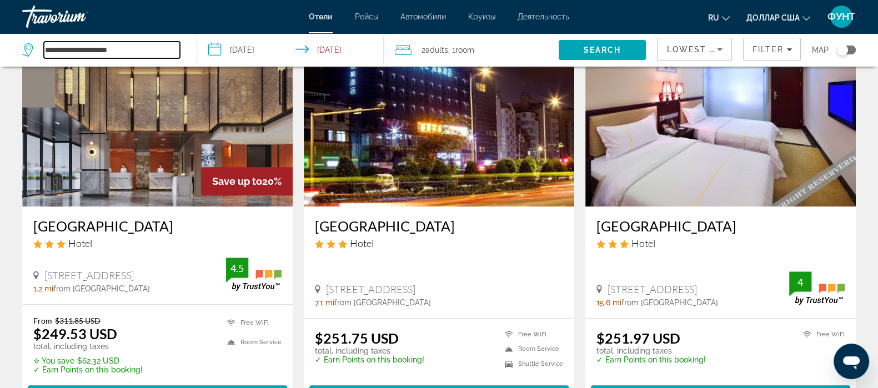
drag, startPoint x: 151, startPoint y: 50, endPoint x: 22, endPoint y: 54, distance: 129.5
click at [22, 54] on div "**********" at bounding box center [101, 50] width 158 height 17
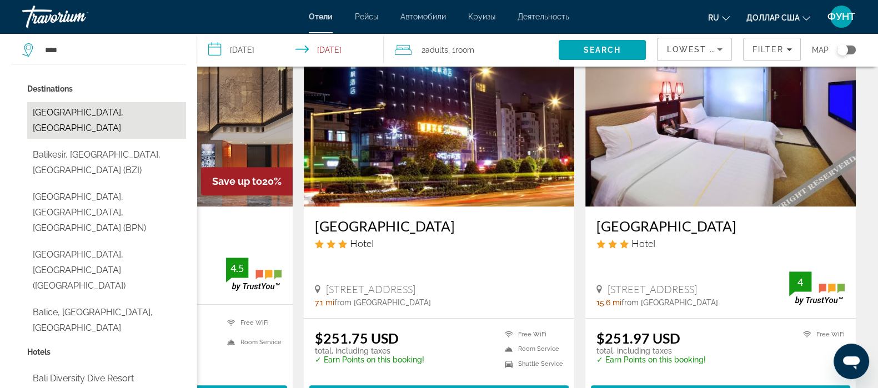
click at [78, 117] on button "Bali Island, Indonesia" at bounding box center [106, 120] width 159 height 37
type input "**********"
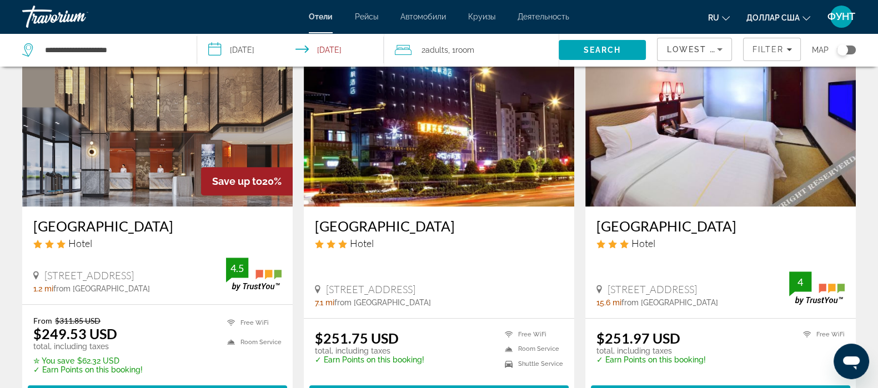
click at [247, 56] on input "**********" at bounding box center [292, 51] width 191 height 37
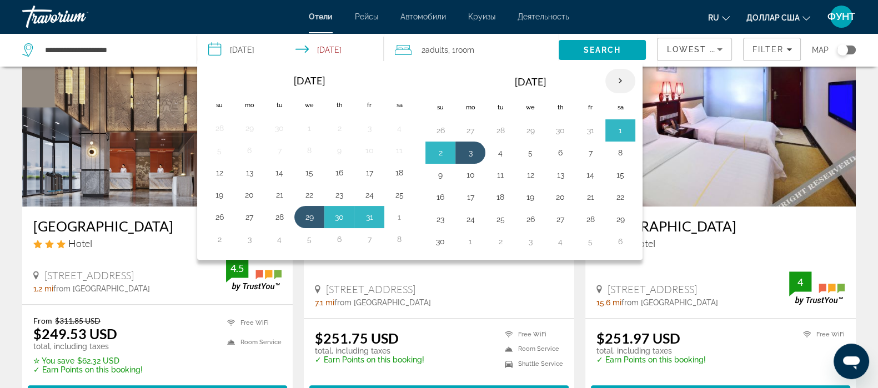
click at [623, 79] on th "Next month" at bounding box center [620, 81] width 30 height 24
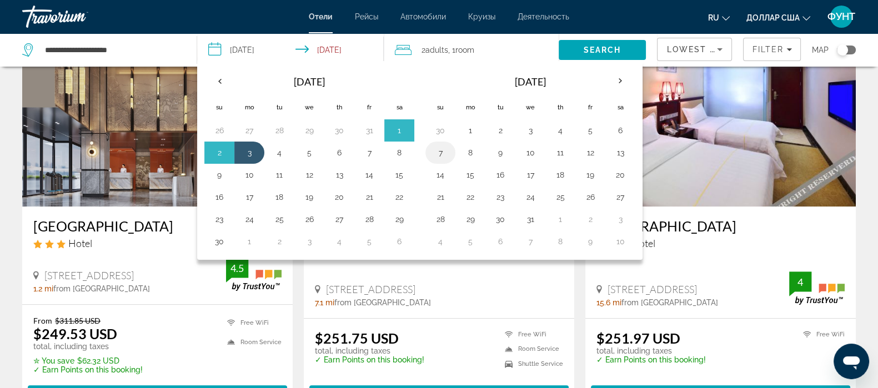
click at [442, 147] on button "7" at bounding box center [441, 153] width 18 height 16
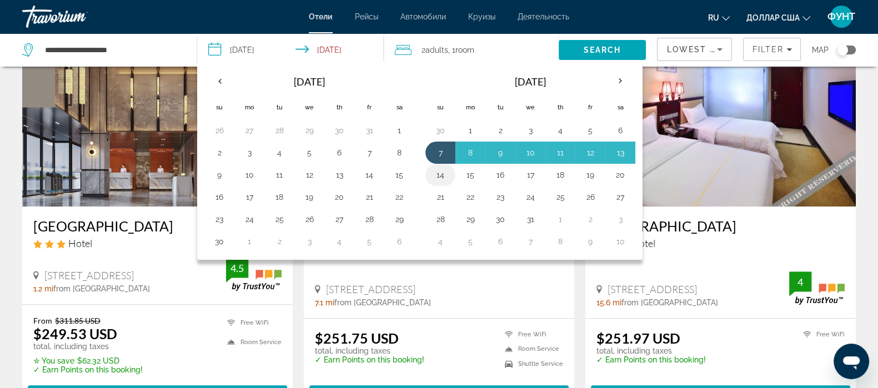
click at [443, 169] on button "14" at bounding box center [441, 175] width 18 height 16
type input "**********"
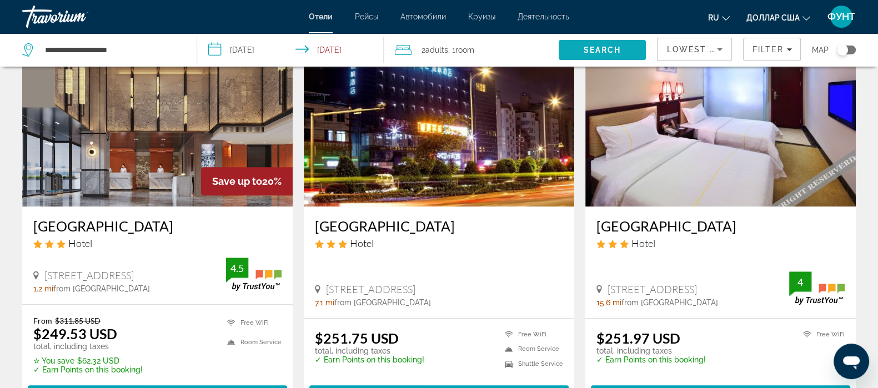
click at [603, 43] on span "Search" at bounding box center [603, 50] width 88 height 27
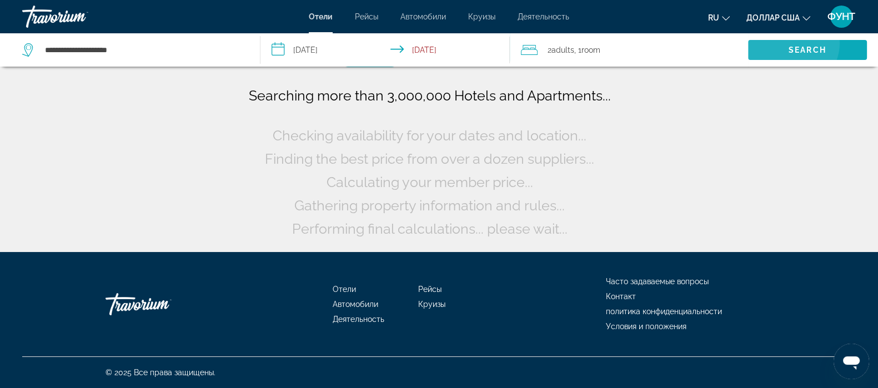
scroll to position [0, 0]
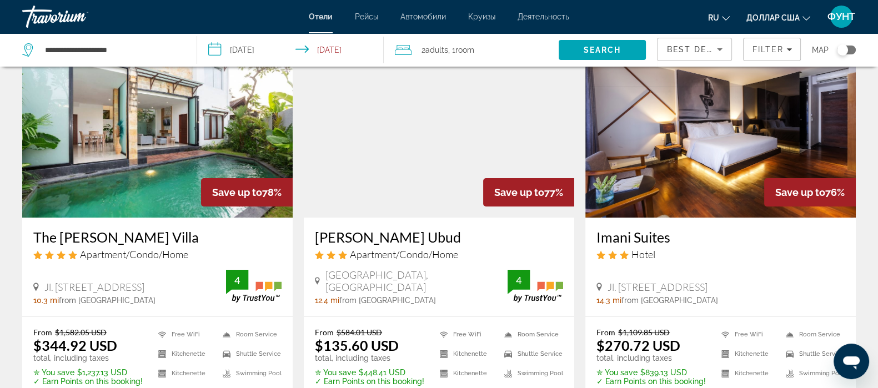
scroll to position [69, 0]
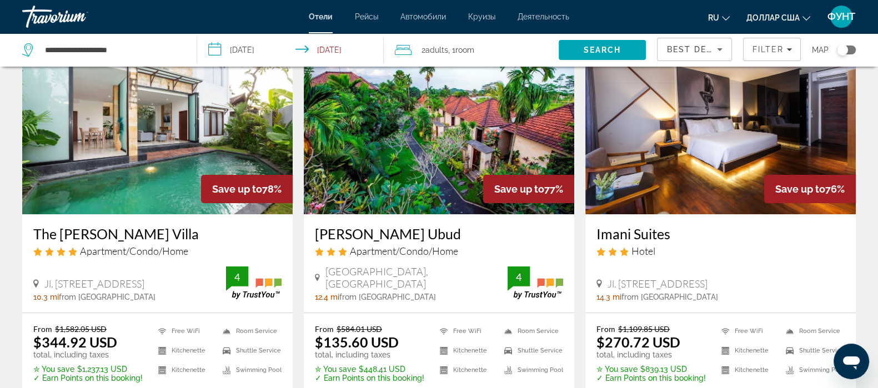
click at [689, 53] on span "Best Deals" at bounding box center [695, 49] width 58 height 9
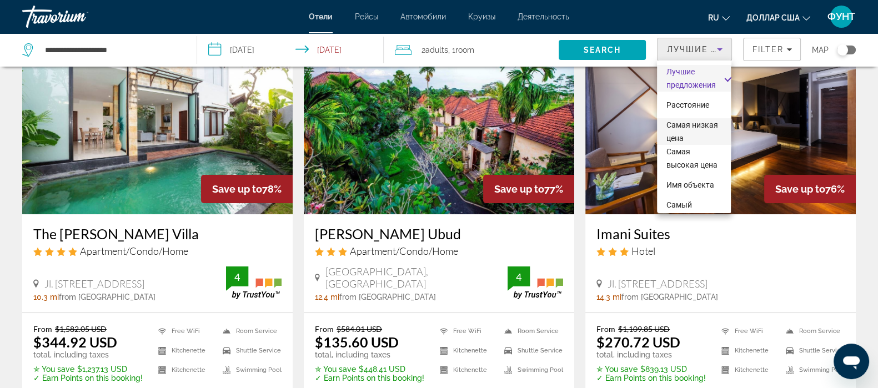
click at [683, 128] on font "Самая низкая цена" at bounding box center [692, 132] width 52 height 22
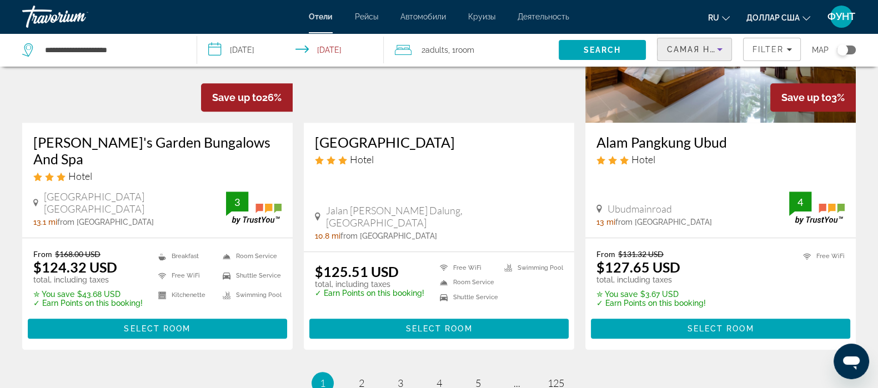
scroll to position [1458, 0]
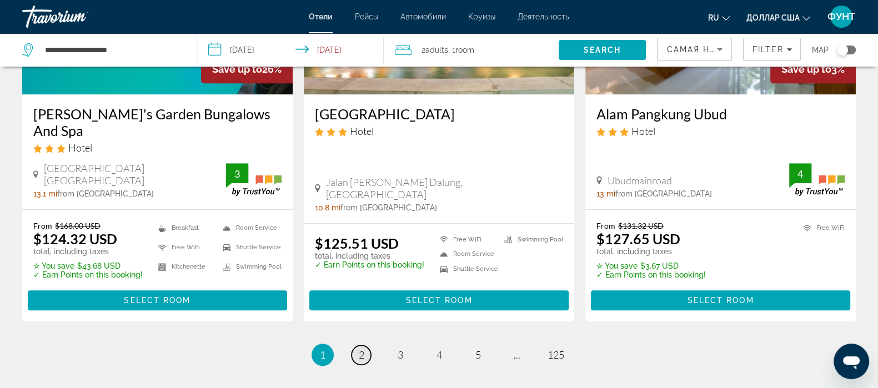
click at [357, 345] on link "page 2" at bounding box center [361, 354] width 19 height 19
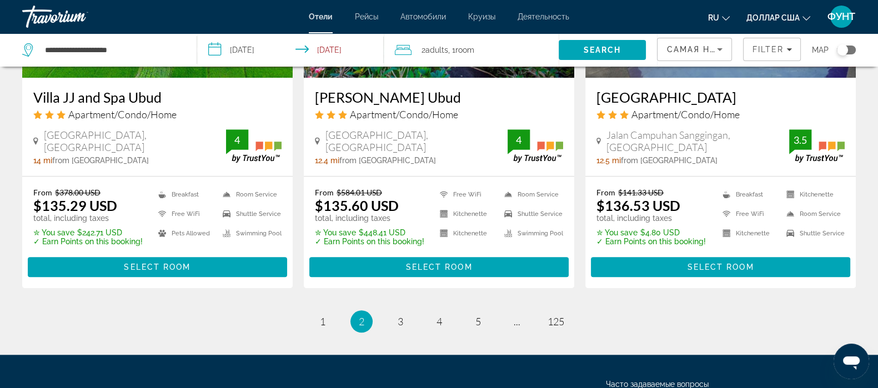
scroll to position [1527, 0]
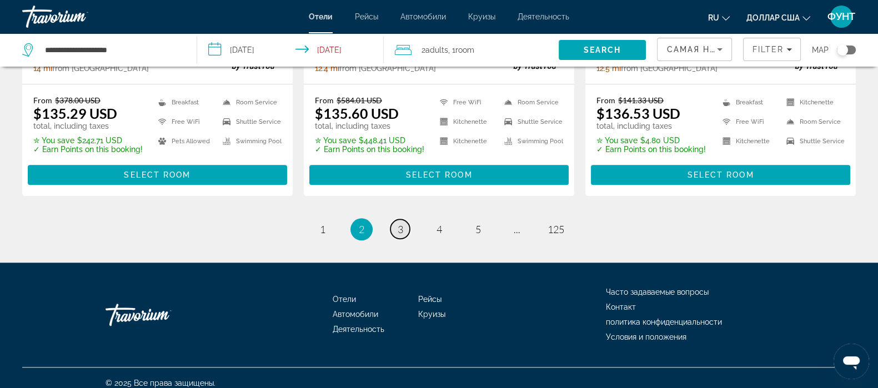
click at [401, 234] on span "3" at bounding box center [401, 229] width 6 height 12
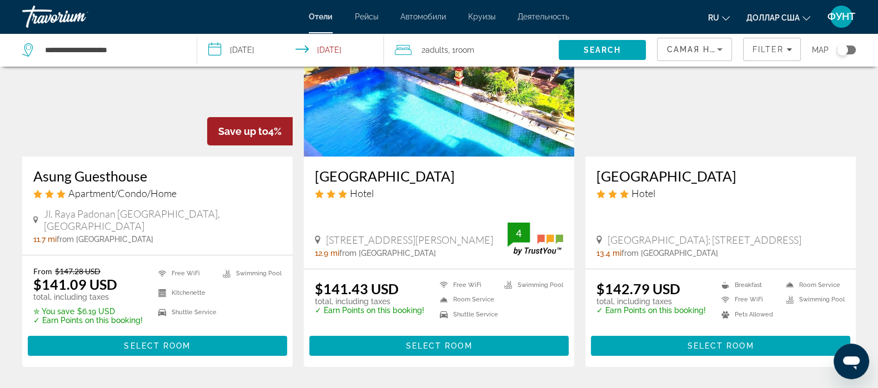
scroll to position [138, 0]
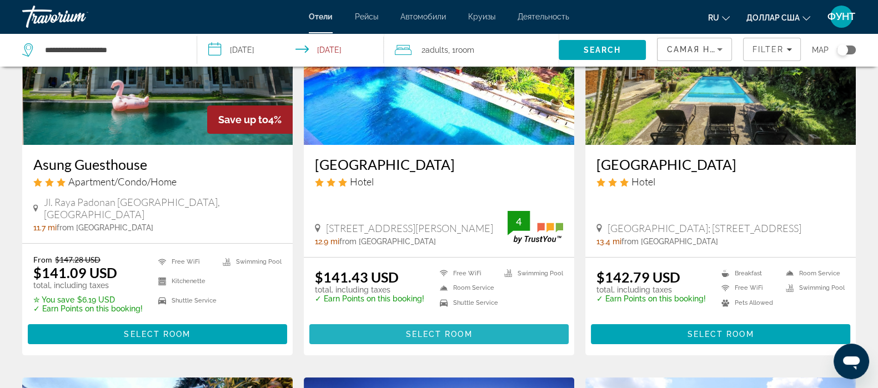
click at [431, 321] on span "Основное содержание" at bounding box center [438, 334] width 259 height 27
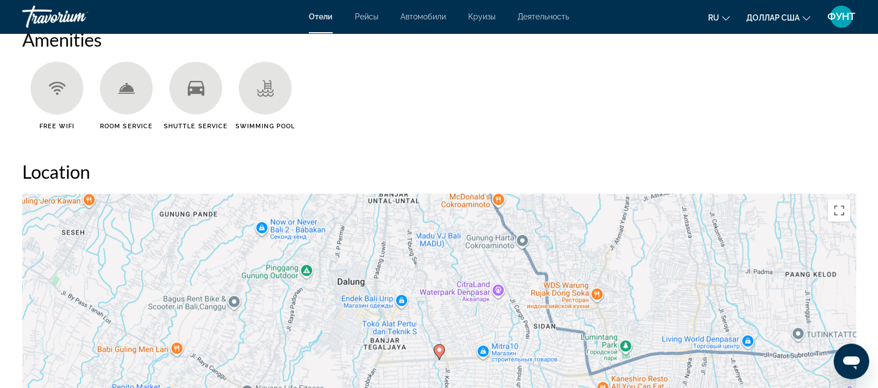
scroll to position [1180, 0]
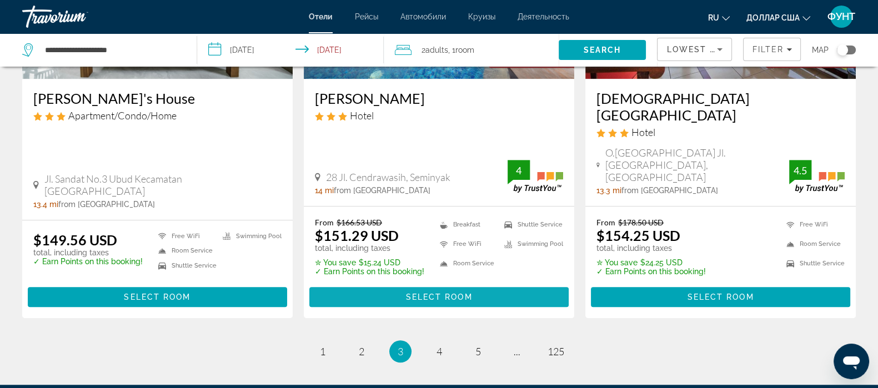
scroll to position [1457, 0]
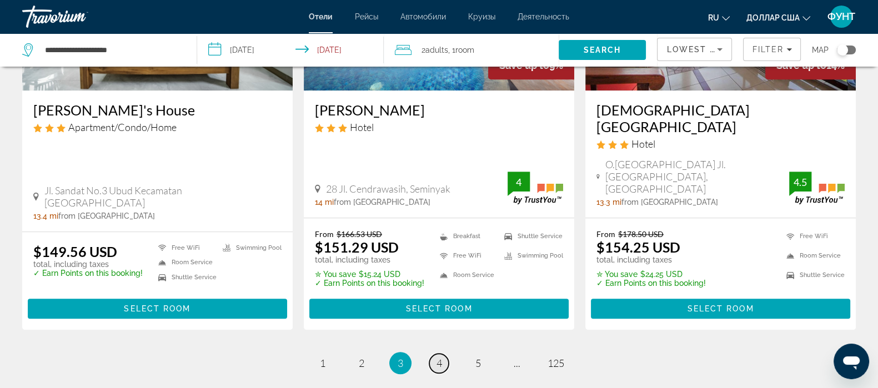
click at [438, 357] on span "4" at bounding box center [440, 363] width 6 height 12
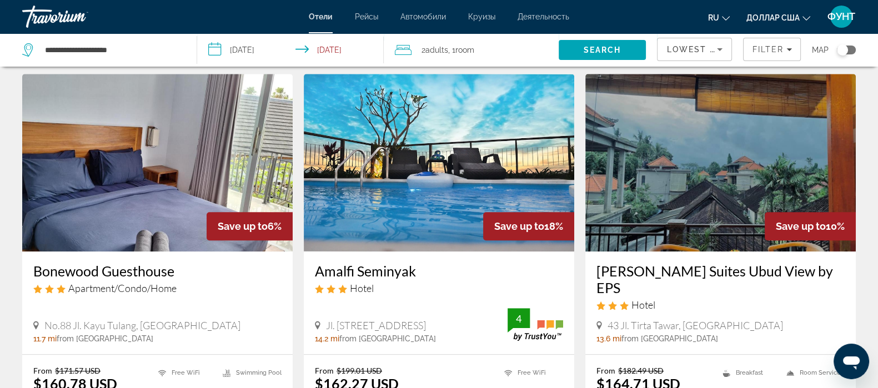
scroll to position [1525, 0]
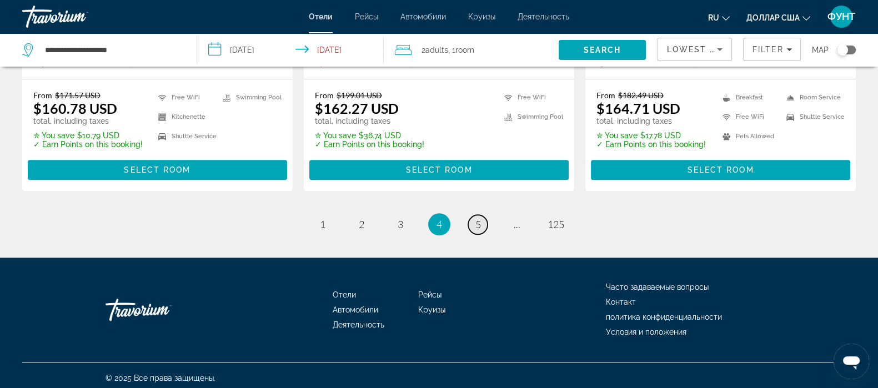
click at [475, 220] on span "5" at bounding box center [478, 224] width 6 height 12
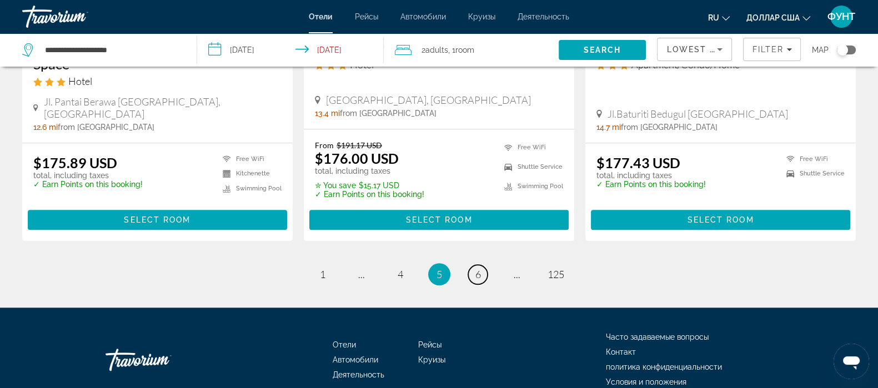
scroll to position [1505, 0]
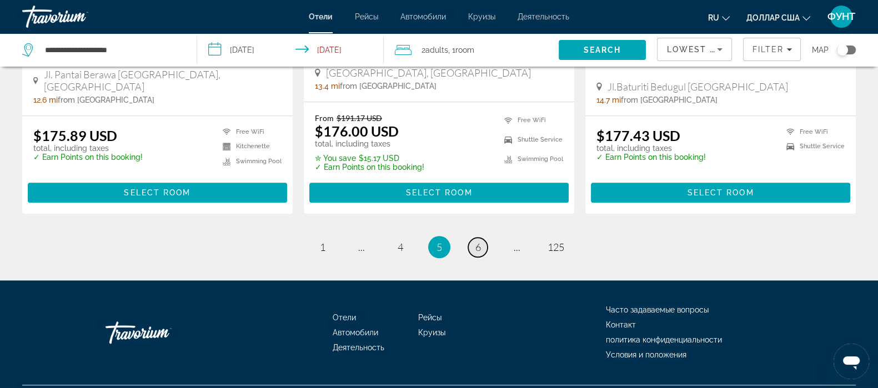
click at [480, 238] on link "page 6" at bounding box center [477, 247] width 19 height 19
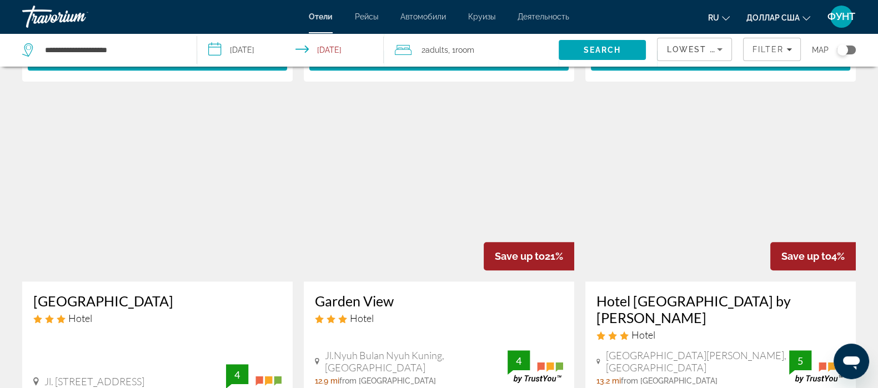
scroll to position [1527, 0]
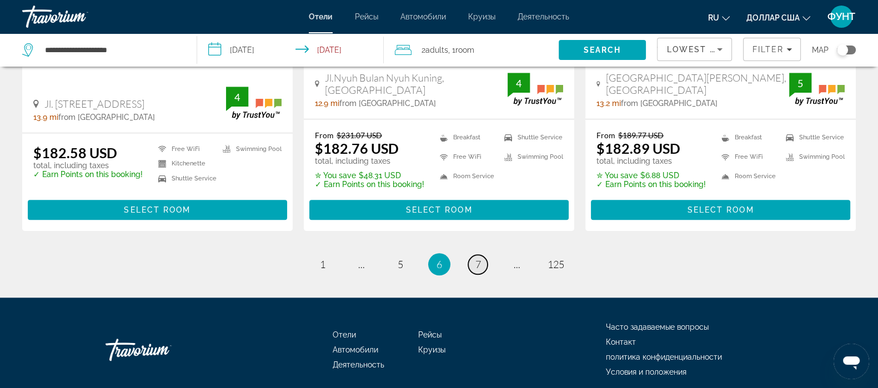
click at [483, 255] on link "page 7" at bounding box center [477, 264] width 19 height 19
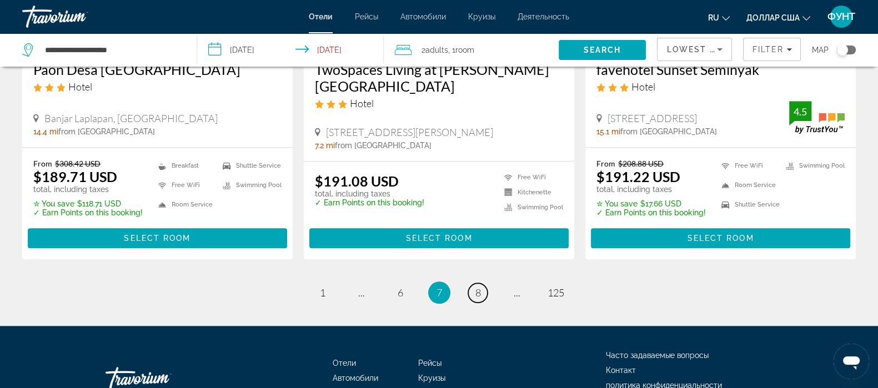
scroll to position [1525, 0]
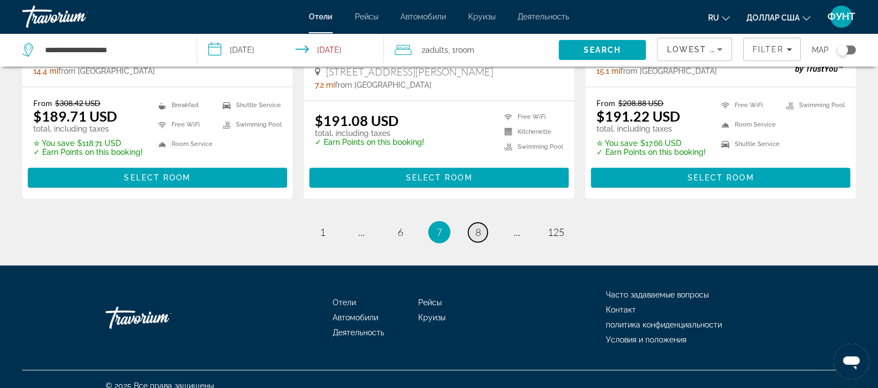
click at [477, 226] on span "8" at bounding box center [478, 232] width 6 height 12
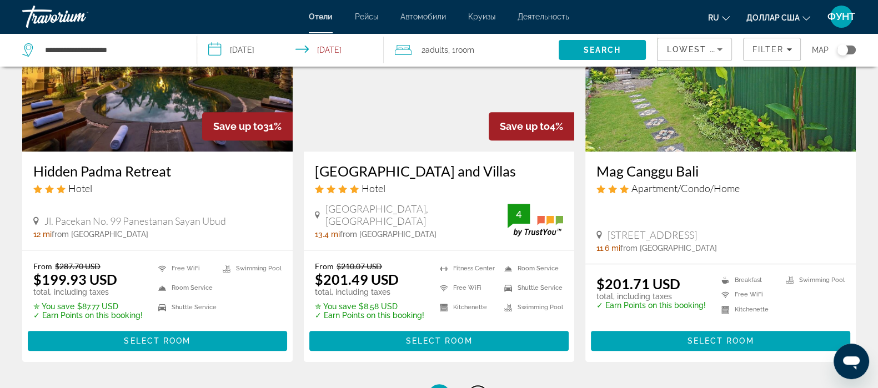
scroll to position [1525, 0]
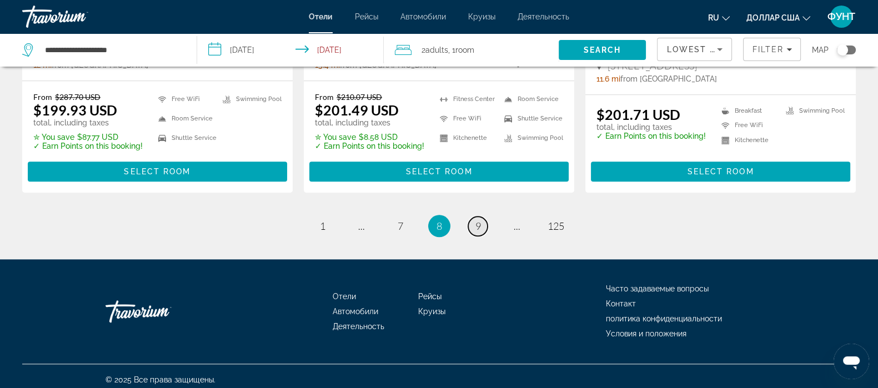
click at [477, 220] on span "9" at bounding box center [478, 226] width 6 height 12
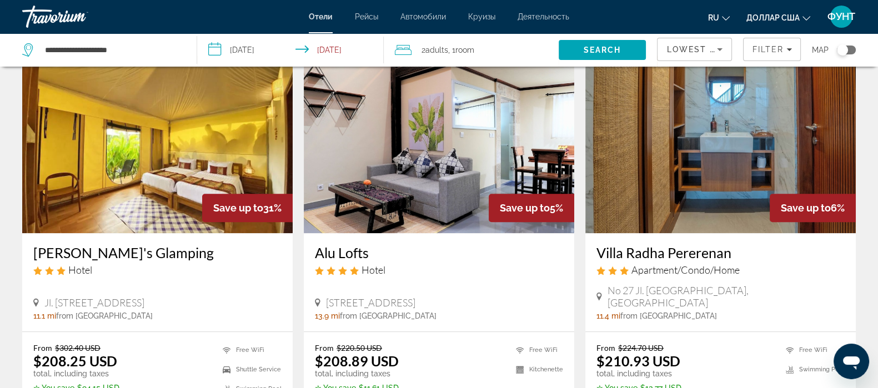
scroll to position [1458, 0]
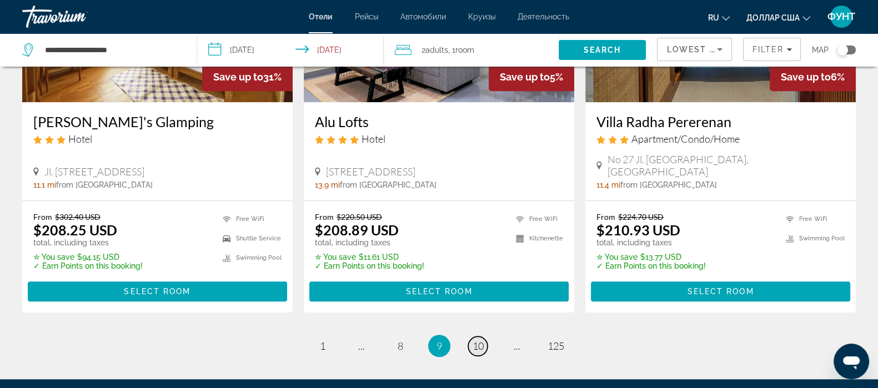
click at [483, 340] on span "10" at bounding box center [478, 346] width 11 height 12
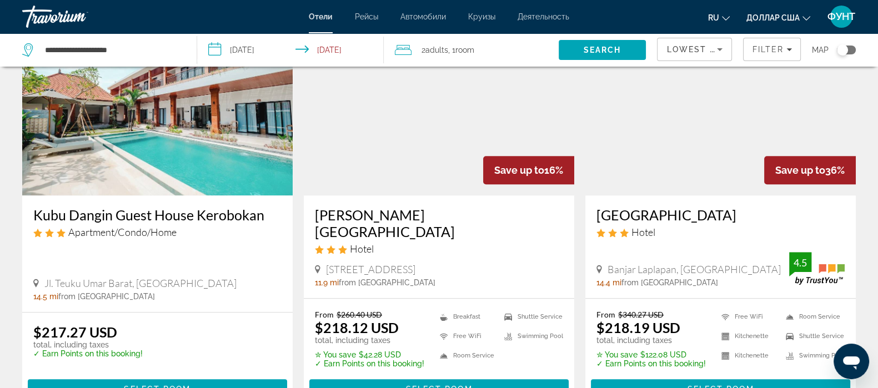
scroll to position [1536, 0]
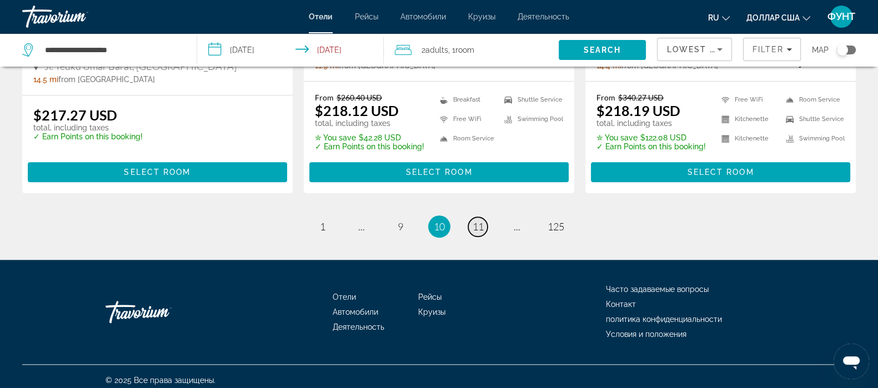
click at [477, 223] on span "11" at bounding box center [478, 226] width 11 height 12
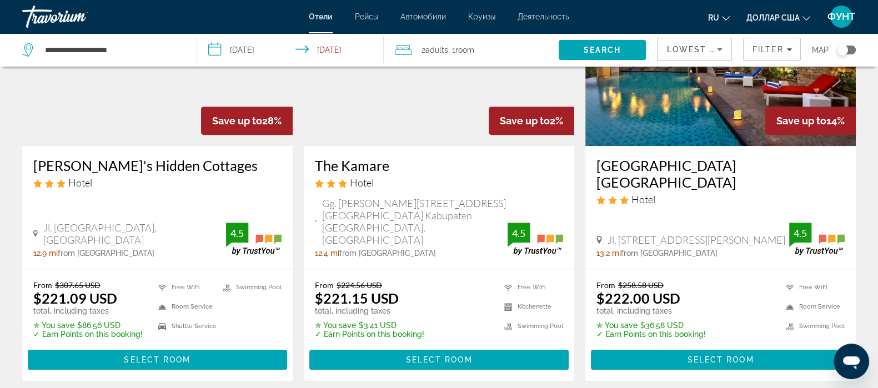
scroll to position [625, 0]
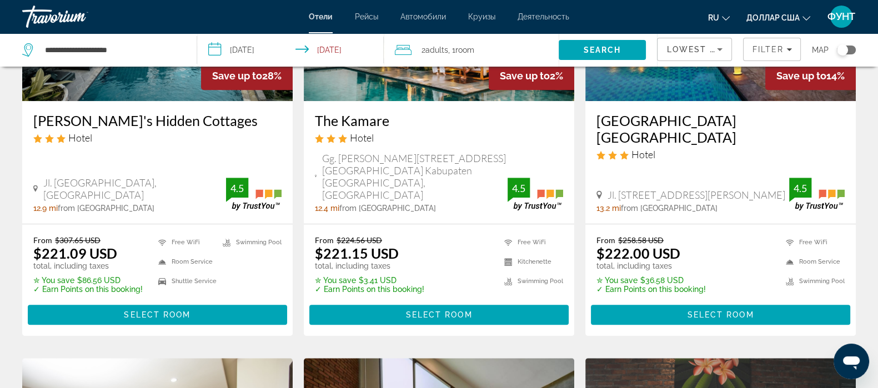
click at [421, 302] on span "Основное содержание" at bounding box center [438, 315] width 259 height 27
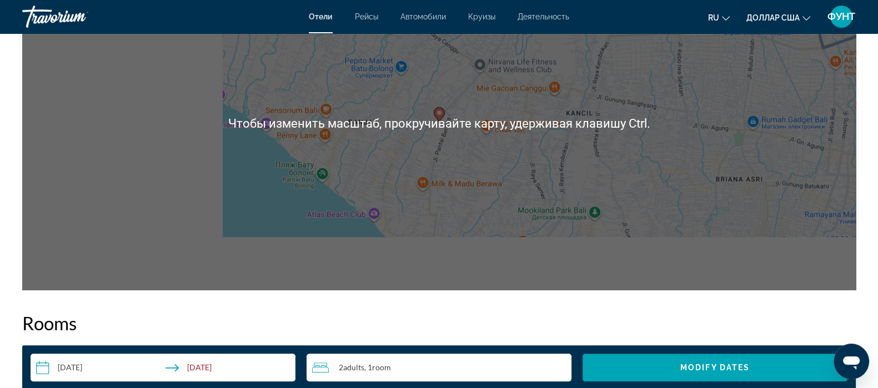
scroll to position [1110, 0]
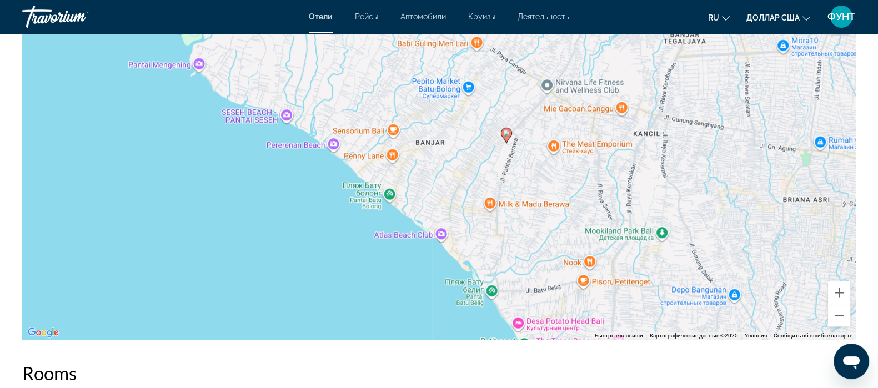
drag, startPoint x: 389, startPoint y: 233, endPoint x: 447, endPoint y: 179, distance: 79.0
click at [447, 179] on div "Чтобы активировать перетаскивание с помощью клавиатуры, нажмите Alt + Ввод. Пос…" at bounding box center [439, 173] width 834 height 333
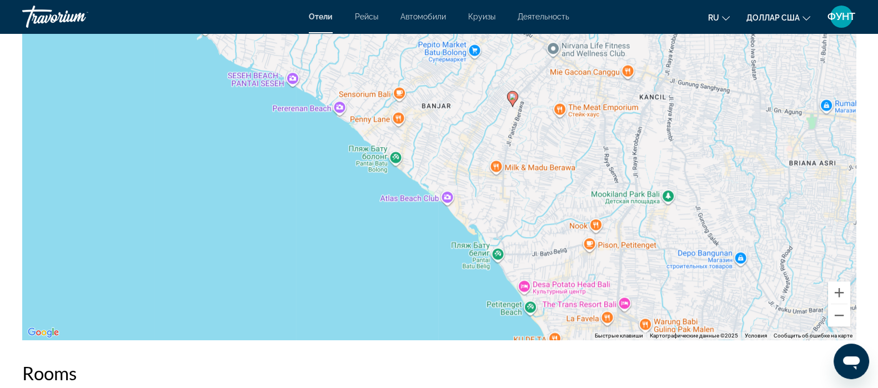
click at [319, 83] on div "Чтобы активировать перетаскивание с помощью клавиатуры, нажмите Alt + Ввод. Пос…" at bounding box center [439, 173] width 834 height 333
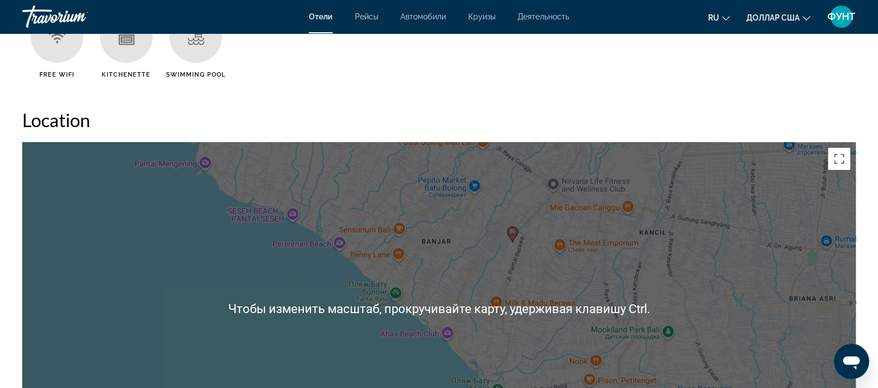
scroll to position [971, 0]
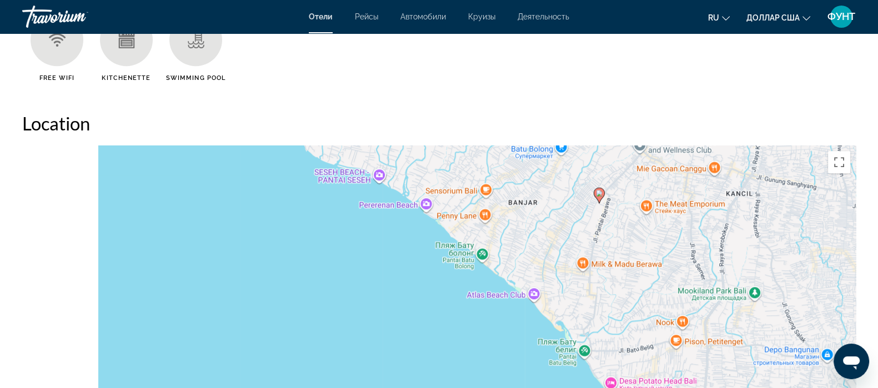
drag, startPoint x: 474, startPoint y: 209, endPoint x: 480, endPoint y: 205, distance: 7.7
click at [503, 187] on div "Чтобы активировать перетаскивание с помощью клавиатуры, нажмите Alt + Ввод. Пос…" at bounding box center [439, 312] width 834 height 333
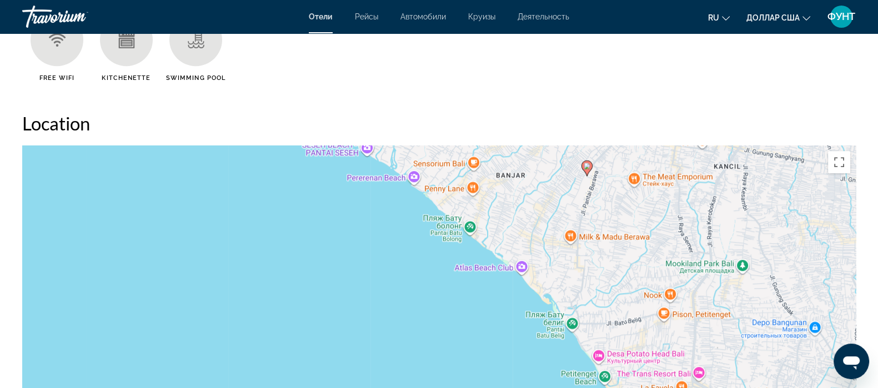
drag, startPoint x: 469, startPoint y: 256, endPoint x: 469, endPoint y: 223, distance: 33.3
click at [470, 223] on div "Чтобы активировать перетаскивание с помощью клавиатуры, нажмите Alt + Ввод. Пос…" at bounding box center [439, 312] width 834 height 333
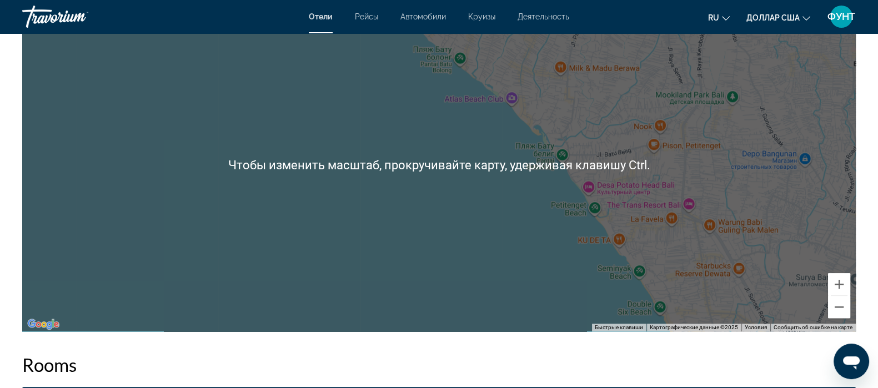
scroll to position [1180, 0]
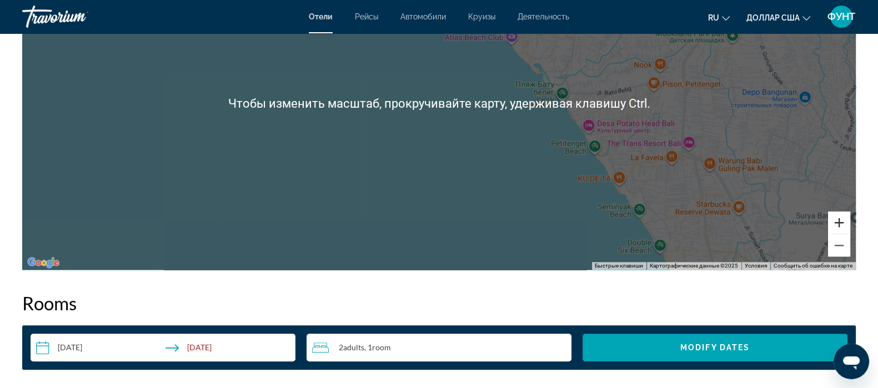
click at [841, 218] on button "Увеличить" at bounding box center [839, 223] width 22 height 22
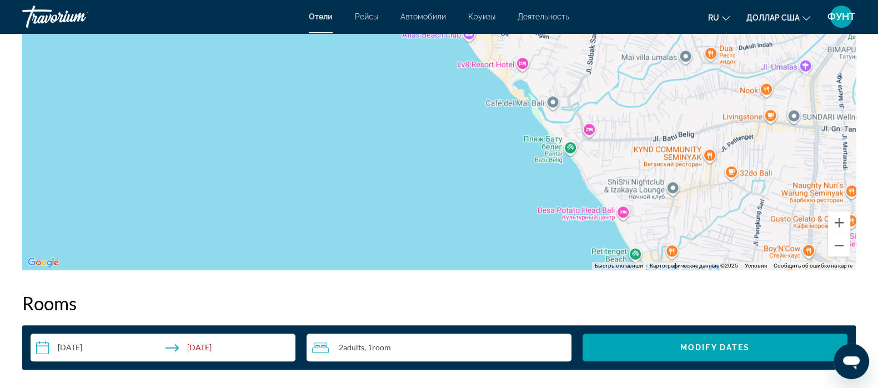
drag, startPoint x: 760, startPoint y: 127, endPoint x: 633, endPoint y: 201, distance: 146.6
click at [633, 201] on div "Основное содержание" at bounding box center [439, 103] width 834 height 333
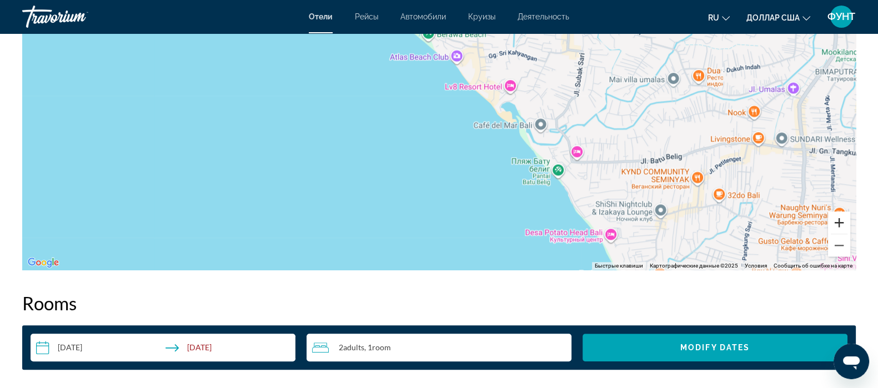
click at [841, 217] on button "Увеличить" at bounding box center [839, 223] width 22 height 22
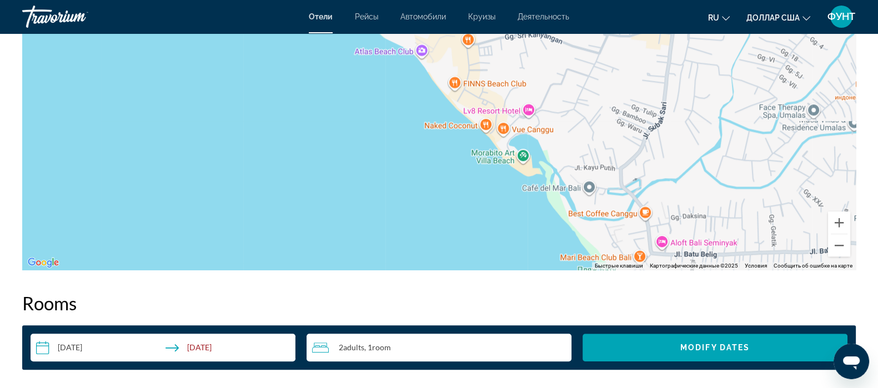
drag, startPoint x: 711, startPoint y: 137, endPoint x: 656, endPoint y: 173, distance: 65.5
click at [656, 173] on div "Основное содержание" at bounding box center [439, 103] width 834 height 333
click at [528, 106] on div "Основное содержание" at bounding box center [439, 103] width 834 height 333
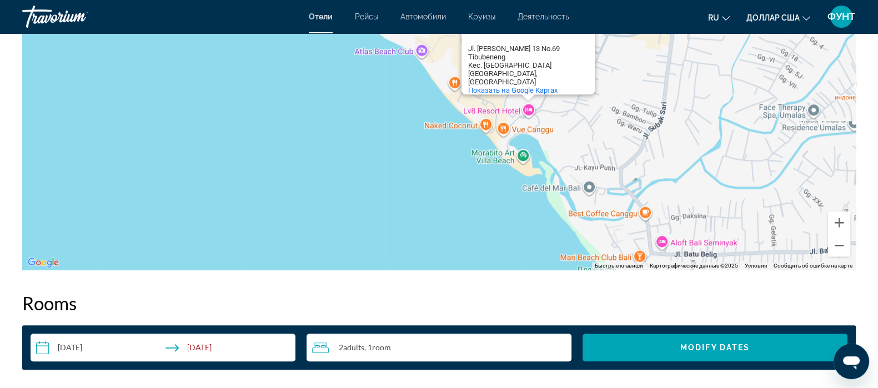
click at [508, 78] on div "Kabupaten Badung, Bali 80361, Индонезия" at bounding box center [518, 77] width 100 height 17
click at [510, 86] on span "Показать на Google Картах" at bounding box center [512, 90] width 89 height 8
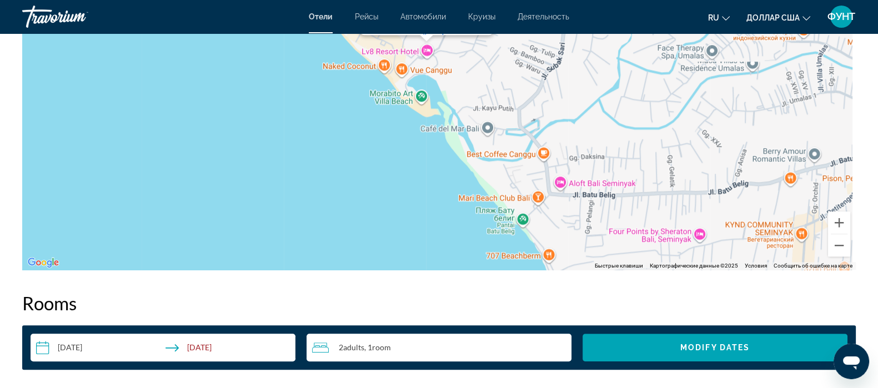
drag, startPoint x: 666, startPoint y: 193, endPoint x: 540, endPoint y: 117, distance: 148.0
click at [540, 117] on div "Lv8 Resort Hotel Lv8 Resort Hotel Jl. Subak Sari 13 No.69 Tibubeneng Kec. Kuta …" at bounding box center [439, 103] width 834 height 333
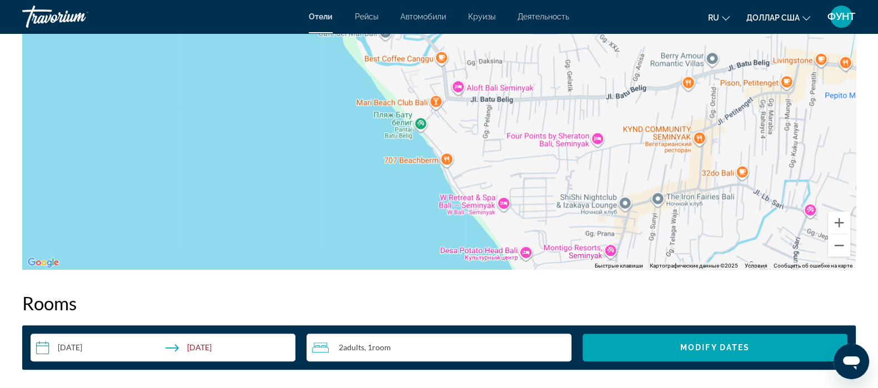
drag, startPoint x: 597, startPoint y: 192, endPoint x: 552, endPoint y: 143, distance: 66.8
click at [552, 143] on div "Lv8 Resort Hotel Lv8 Resort Hotel Jl. Subak Sari 13 No.69 Tibubeneng Kec. Kuta …" at bounding box center [439, 103] width 834 height 333
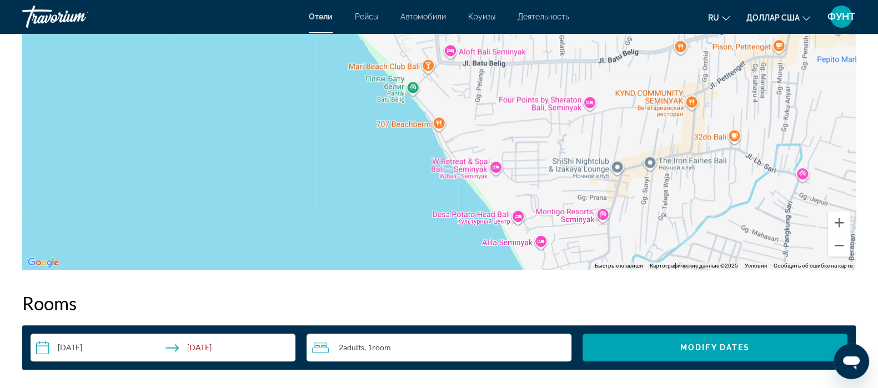
drag, startPoint x: 550, startPoint y: 182, endPoint x: 539, endPoint y: 125, distance: 57.7
click at [539, 125] on div "Lv8 Resort Hotel Lv8 Resort Hotel Jl. Subak Sari 13 No.69 Tibubeneng Kec. Kuta …" at bounding box center [439, 103] width 834 height 333
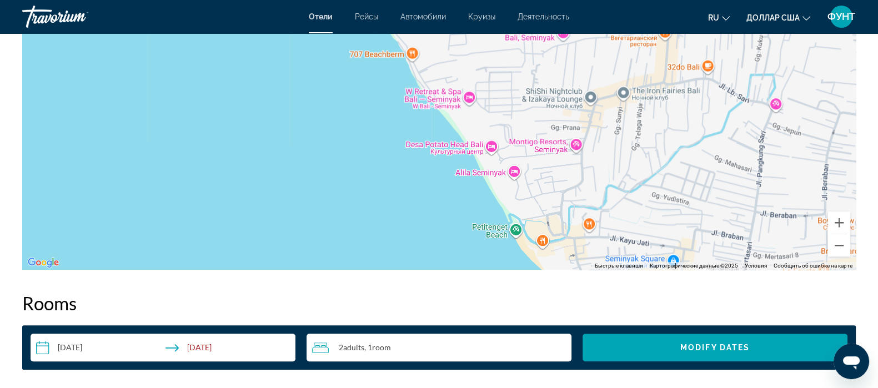
drag, startPoint x: 547, startPoint y: 176, endPoint x: 541, endPoint y: 135, distance: 41.6
click at [541, 135] on div "Lv8 Resort Hotel Lv8 Resort Hotel Jl. Subak Sari 13 No.69 Tibubeneng Kec. Kuta …" at bounding box center [439, 103] width 834 height 333
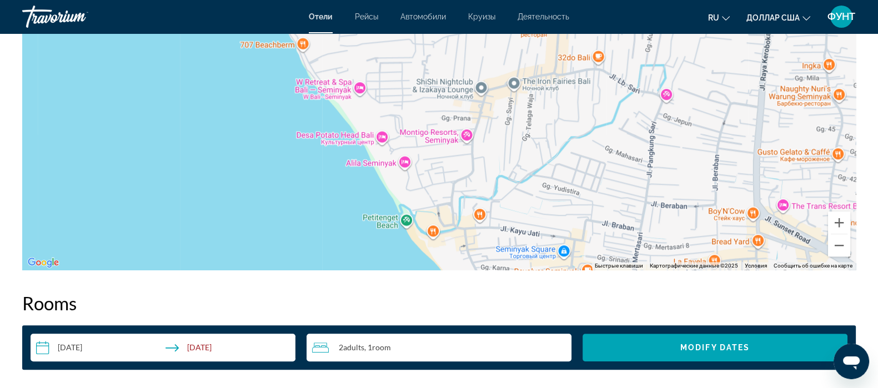
drag, startPoint x: 689, startPoint y: 140, endPoint x: 572, endPoint y: 134, distance: 116.8
click at [572, 134] on div "Lv8 Resort Hotel Lv8 Resort Hotel Jl. Subak Sari 13 No.69 Tibubeneng Kec. Kuta …" at bounding box center [439, 103] width 834 height 333
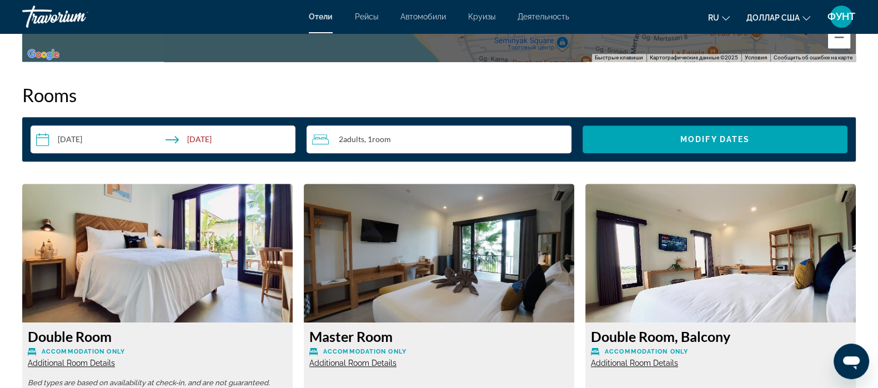
scroll to position [1666, 0]
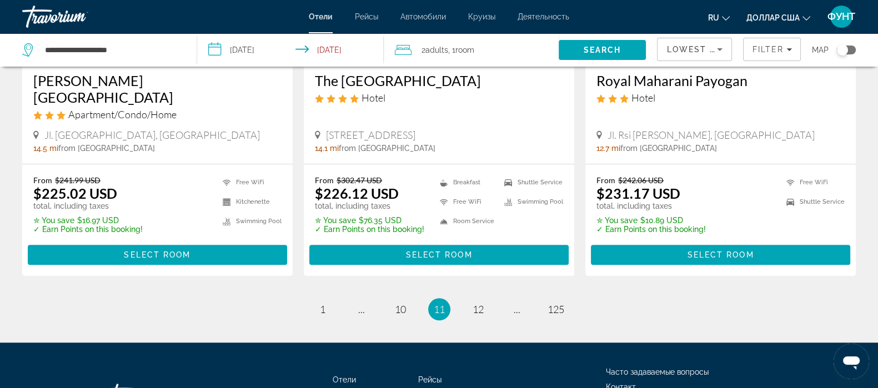
scroll to position [1527, 0]
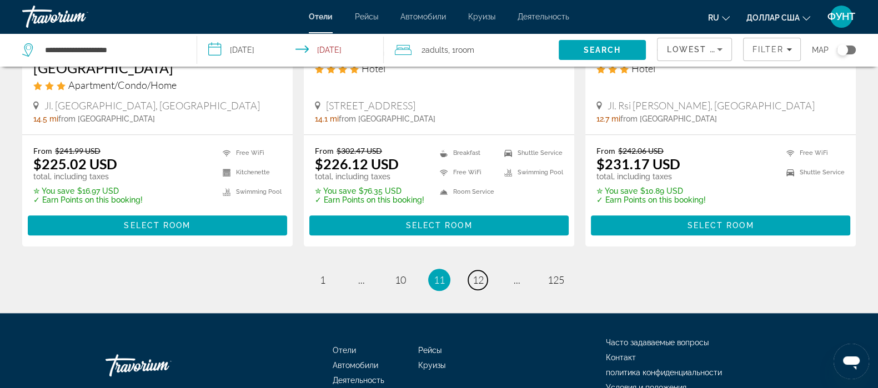
click at [479, 274] on span "12" at bounding box center [478, 280] width 11 height 12
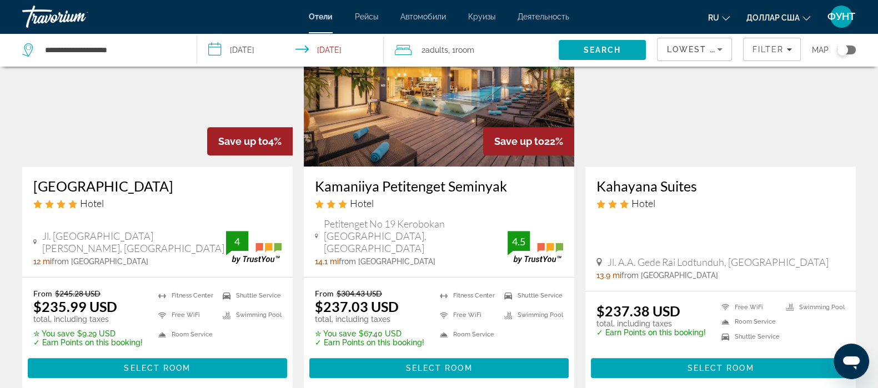
scroll to position [971, 0]
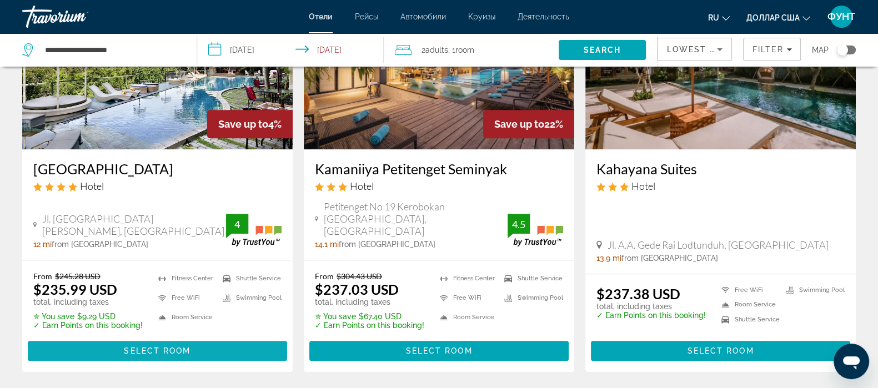
click at [137, 347] on span "Select Room" at bounding box center [157, 351] width 67 height 9
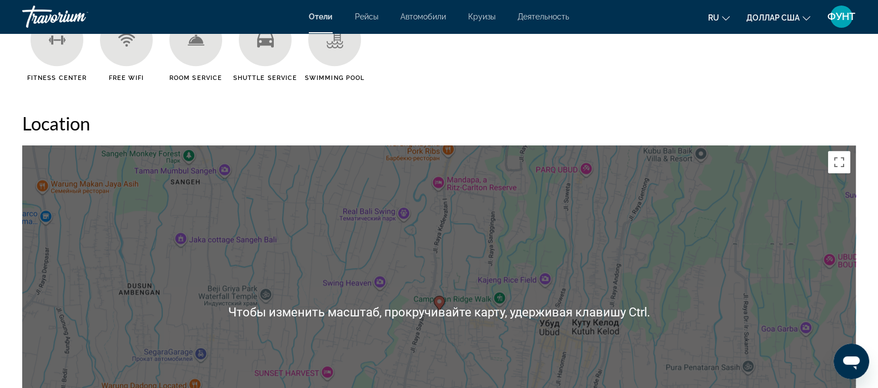
scroll to position [1180, 0]
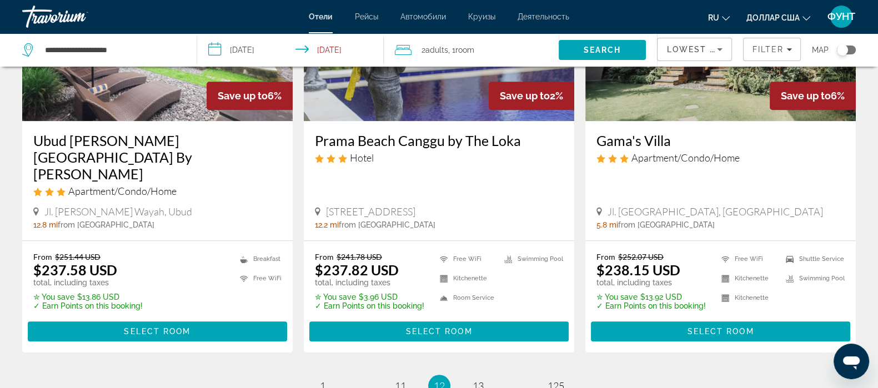
scroll to position [1526, 0]
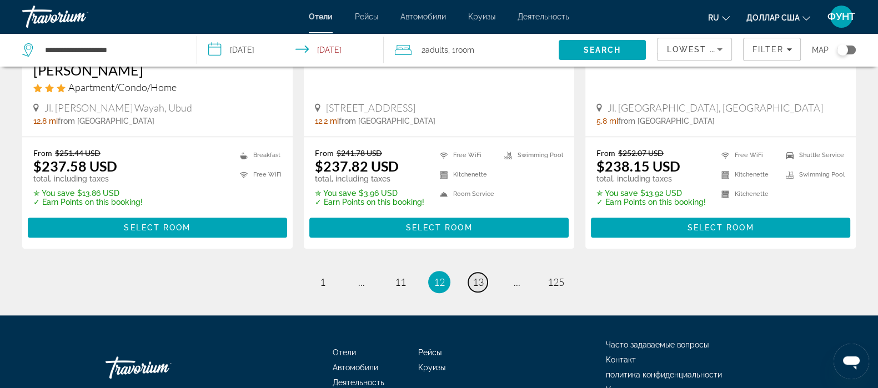
click at [477, 276] on span "13" at bounding box center [478, 282] width 11 height 12
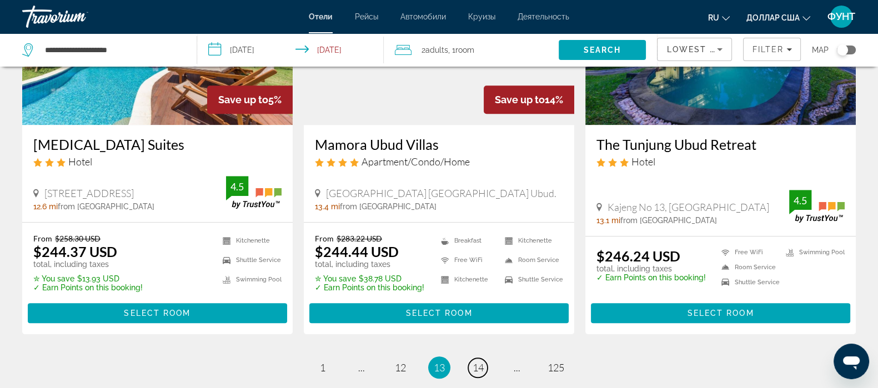
scroll to position [1542, 0]
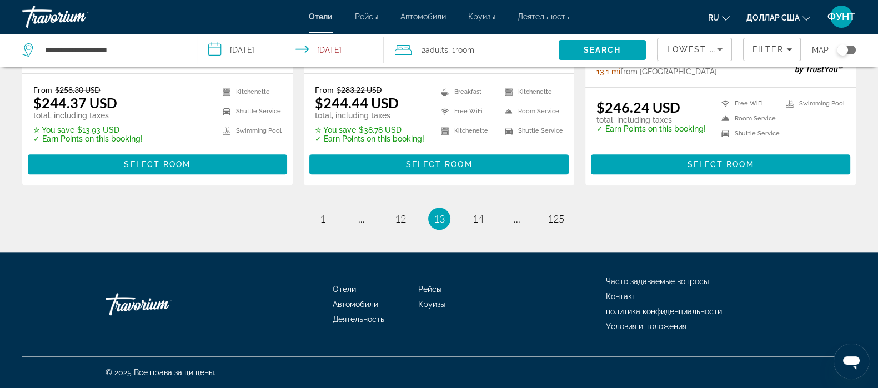
click at [484, 210] on li "page 14" at bounding box center [478, 219] width 22 height 22
click at [479, 220] on span "14" at bounding box center [478, 219] width 11 height 12
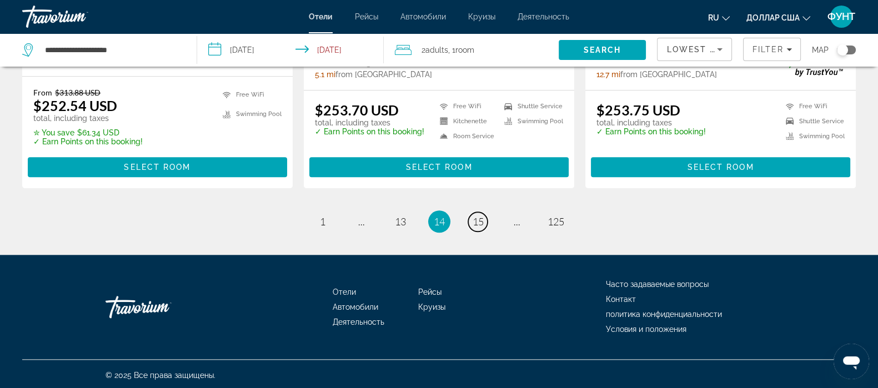
scroll to position [1541, 0]
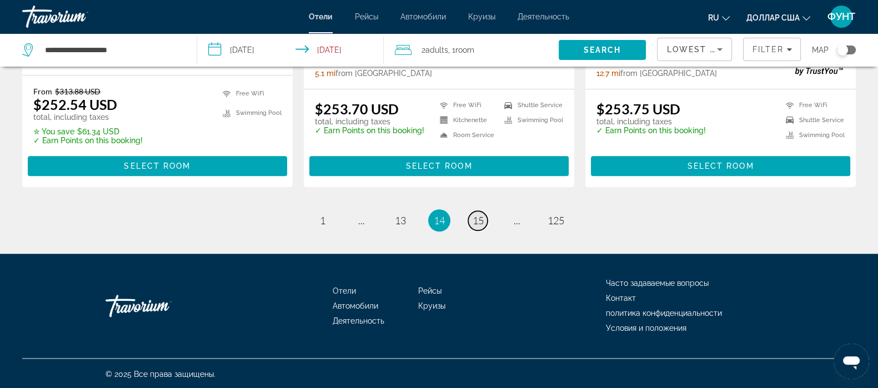
click at [479, 220] on span "15" at bounding box center [478, 220] width 11 height 12
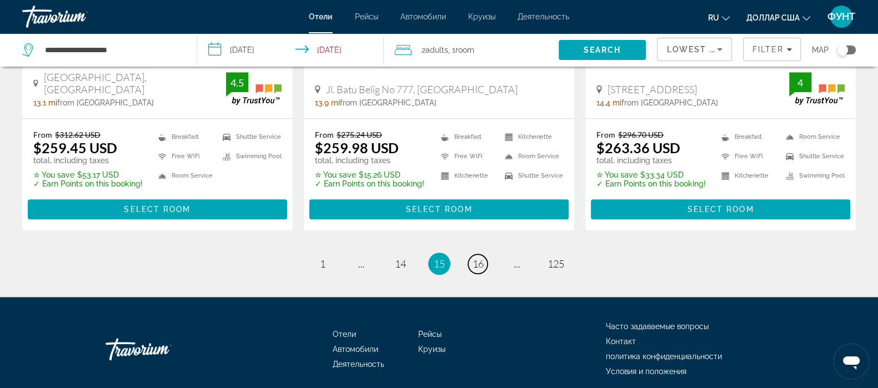
scroll to position [1527, 0]
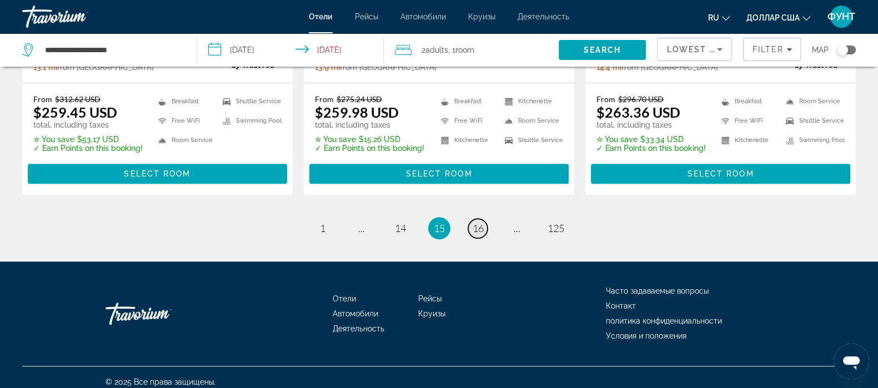
click at [480, 223] on span "16" at bounding box center [478, 228] width 11 height 12
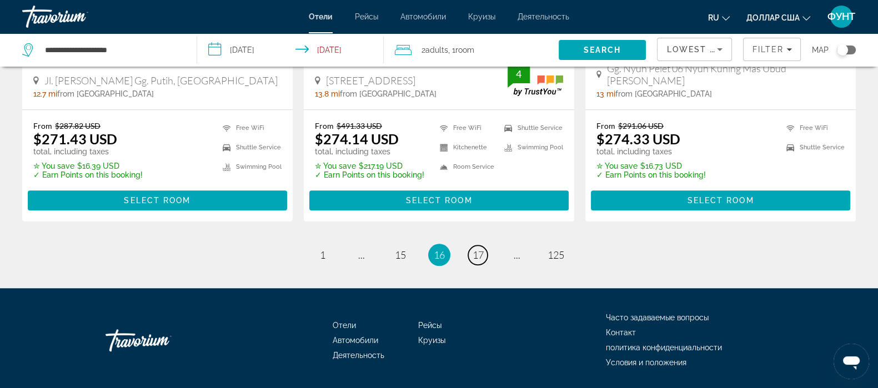
scroll to position [1525, 0]
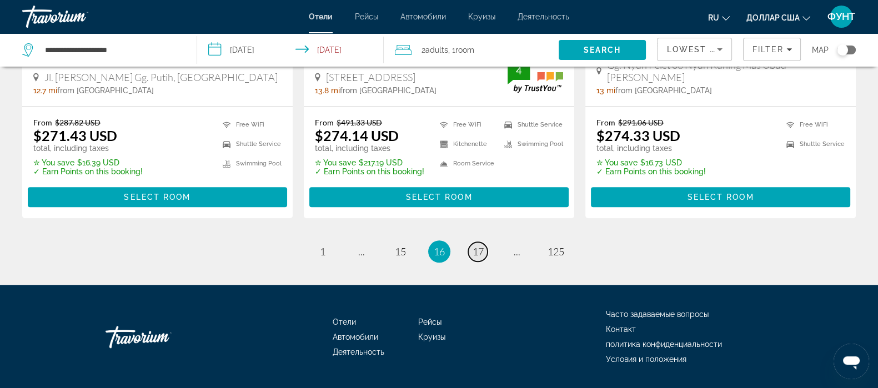
click at [477, 245] on span "17" at bounding box center [478, 251] width 11 height 12
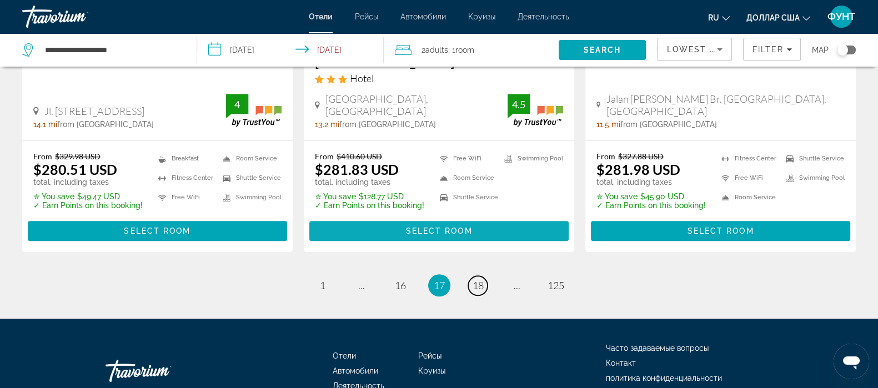
scroll to position [1467, 0]
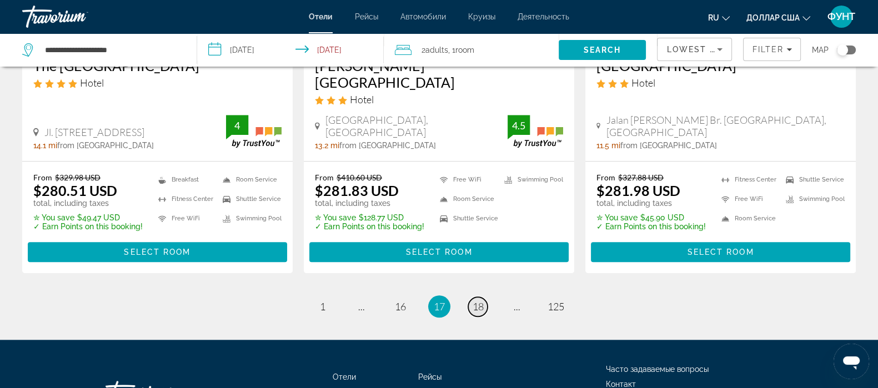
click at [474, 300] on span "18" at bounding box center [478, 306] width 11 height 12
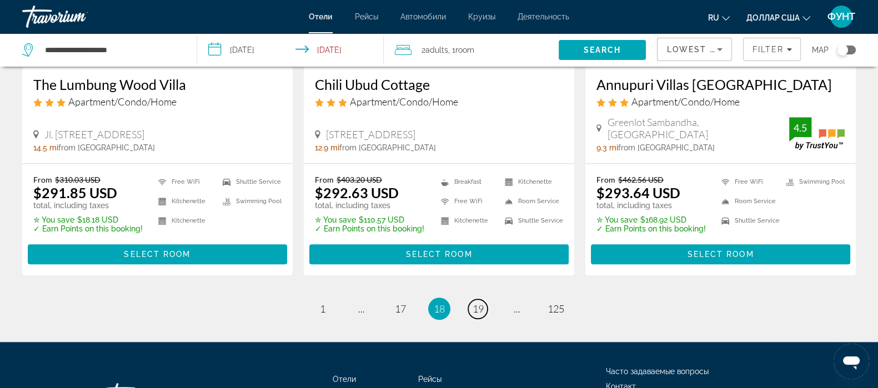
scroll to position [1513, 0]
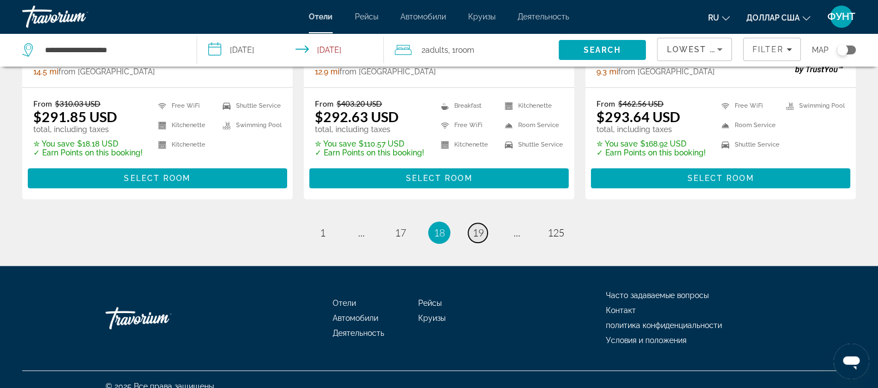
click at [475, 227] on span "19" at bounding box center [478, 233] width 11 height 12
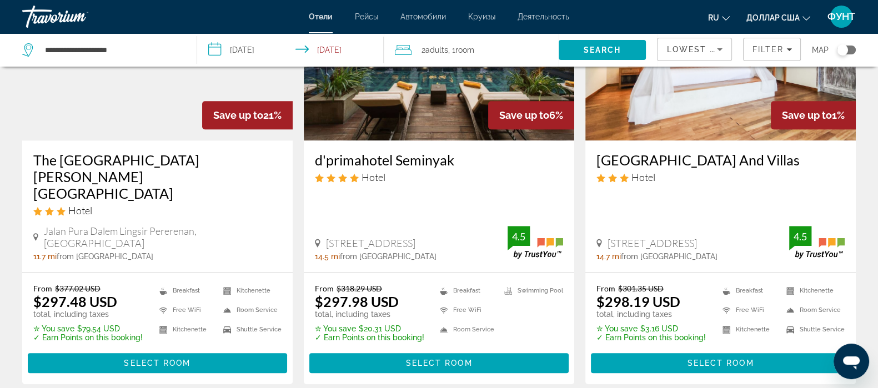
scroll to position [1527, 0]
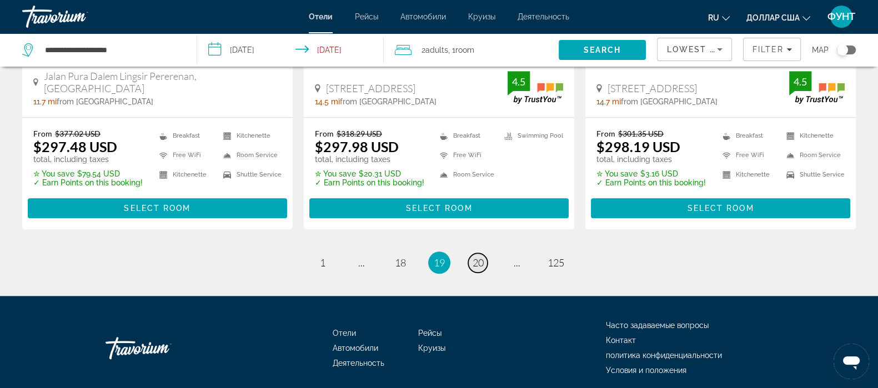
click at [487, 253] on link "page 20" at bounding box center [477, 262] width 19 height 19
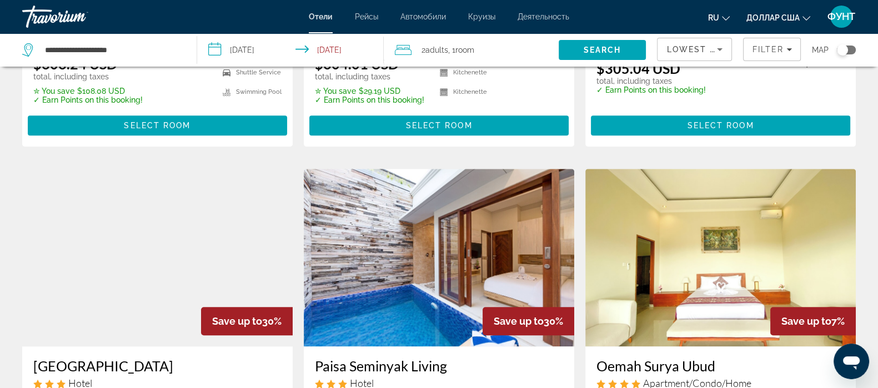
scroll to position [1458, 0]
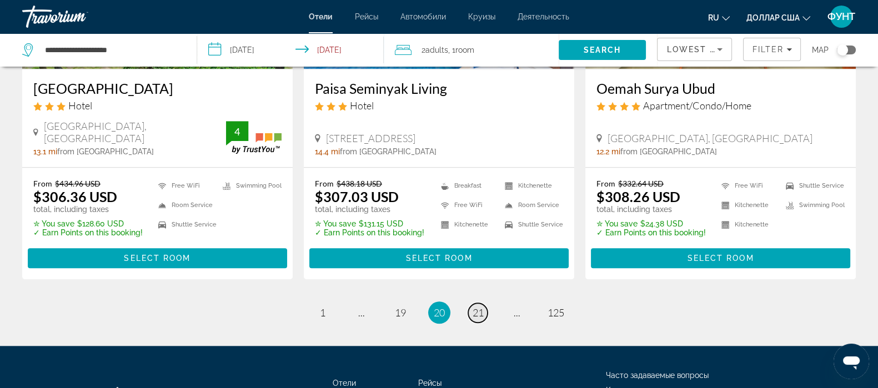
click at [480, 307] on span "21" at bounding box center [478, 313] width 11 height 12
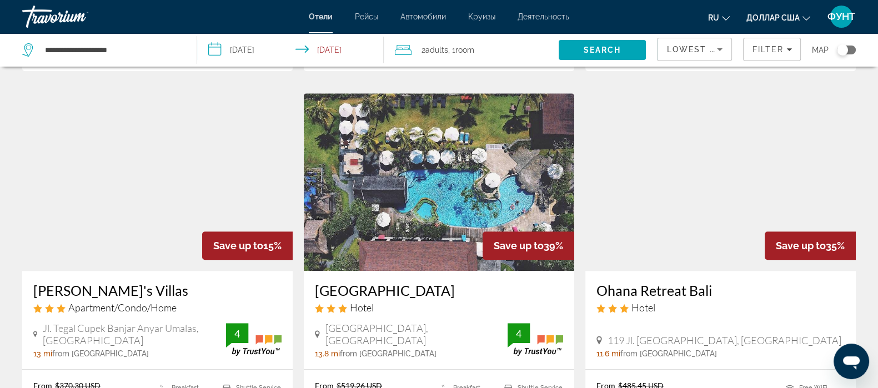
scroll to position [833, 0]
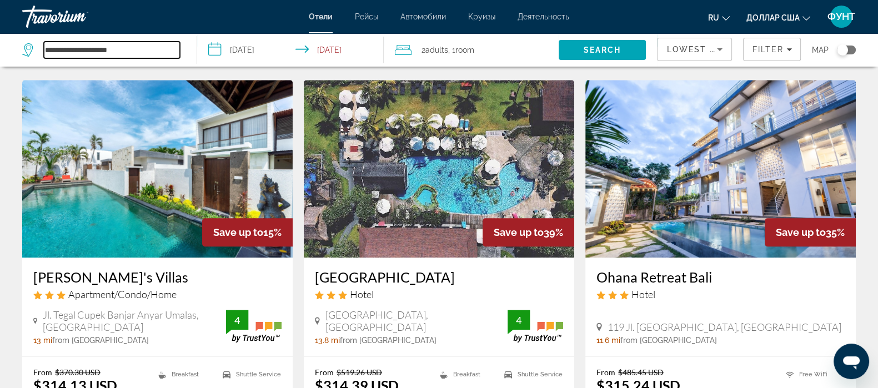
drag, startPoint x: 128, startPoint y: 55, endPoint x: 43, endPoint y: 44, distance: 85.1
click at [44, 44] on input "**********" at bounding box center [112, 50] width 136 height 17
type input "*"
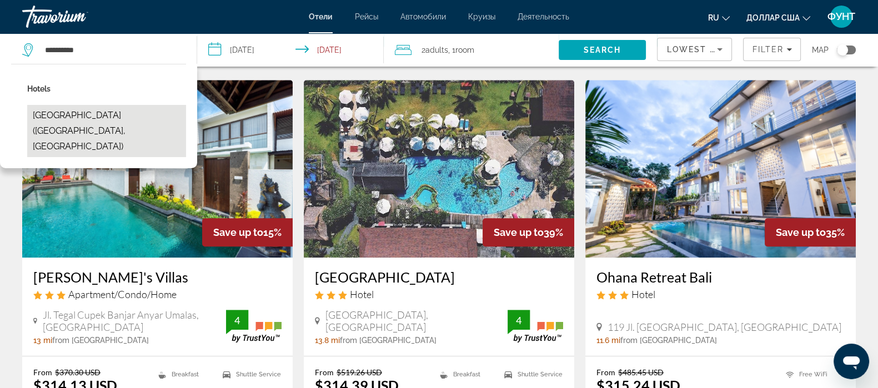
click at [93, 123] on button "Gemini Star Hotel (Kuta, ID)" at bounding box center [106, 131] width 159 height 52
type input "**********"
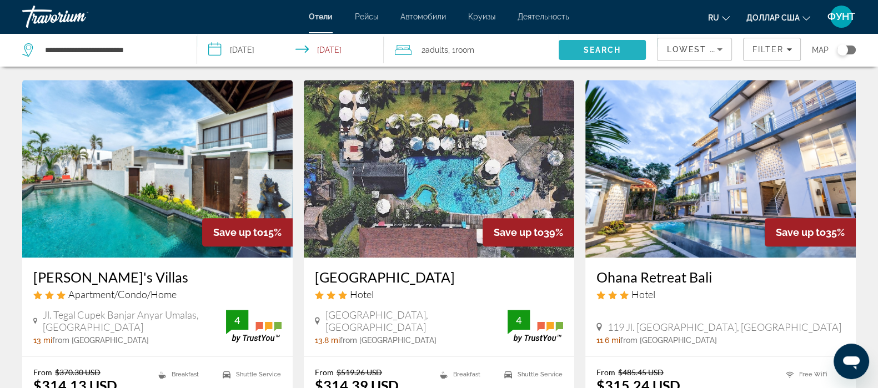
click at [597, 46] on span "Search" at bounding box center [603, 50] width 38 height 9
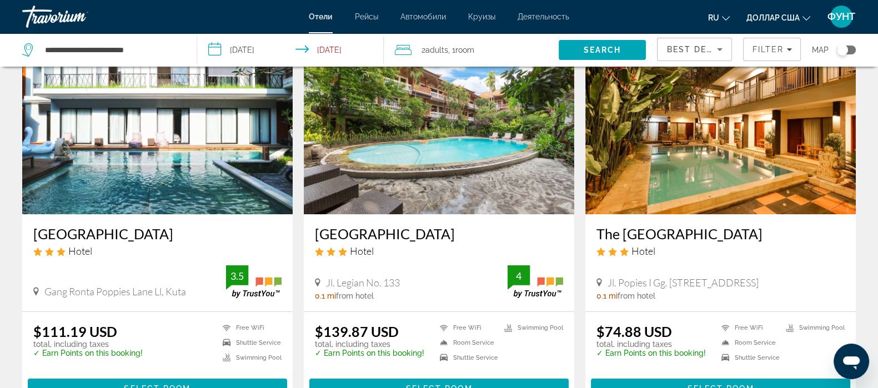
scroll to position [138, 0]
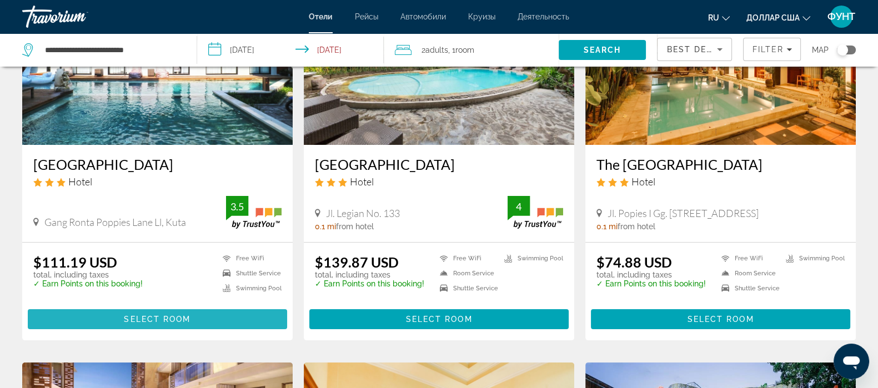
click at [147, 318] on span "Select Room" at bounding box center [157, 319] width 67 height 9
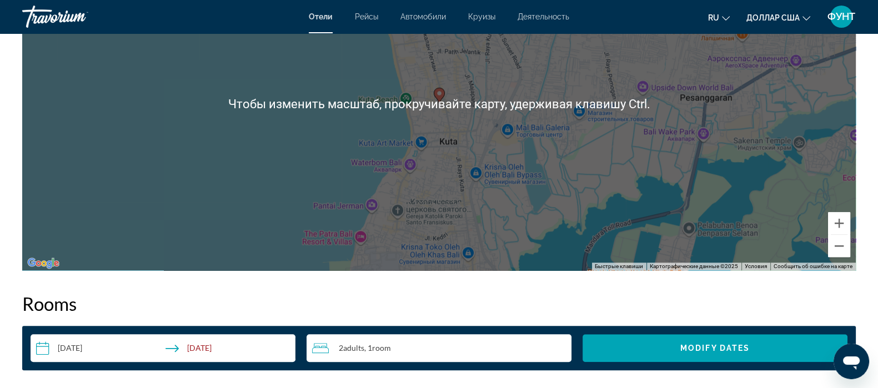
scroll to position [1110, 0]
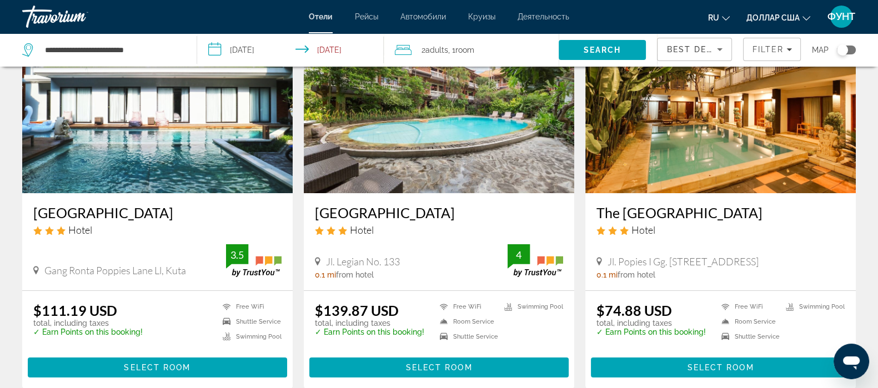
scroll to position [69, 0]
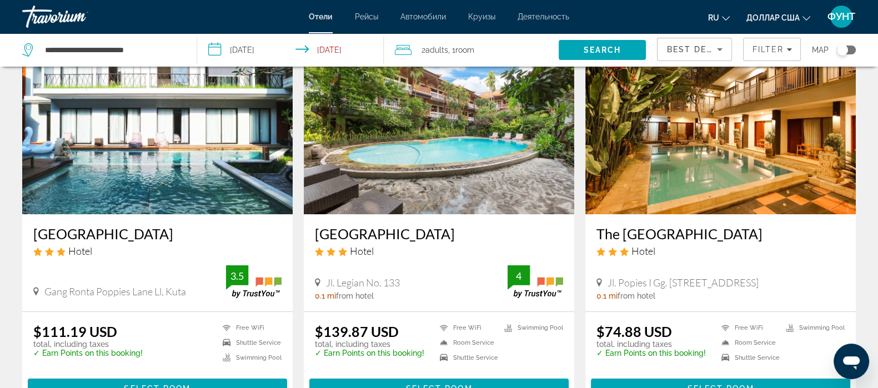
click at [151, 148] on img "Основное содержание" at bounding box center [157, 126] width 270 height 178
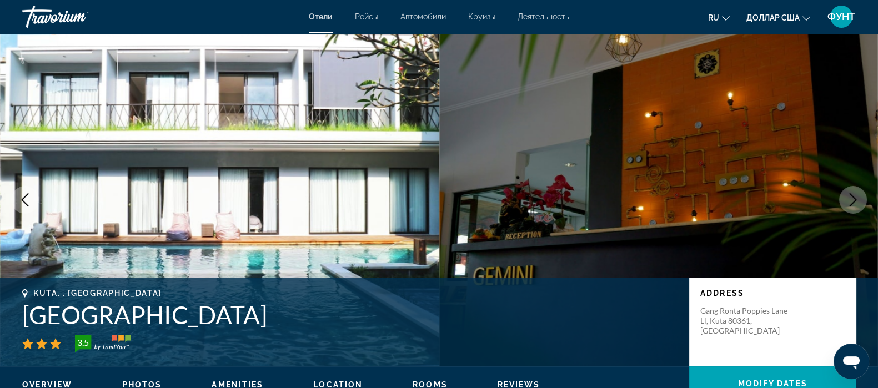
click at [850, 197] on icon "Next image" at bounding box center [852, 199] width 13 height 13
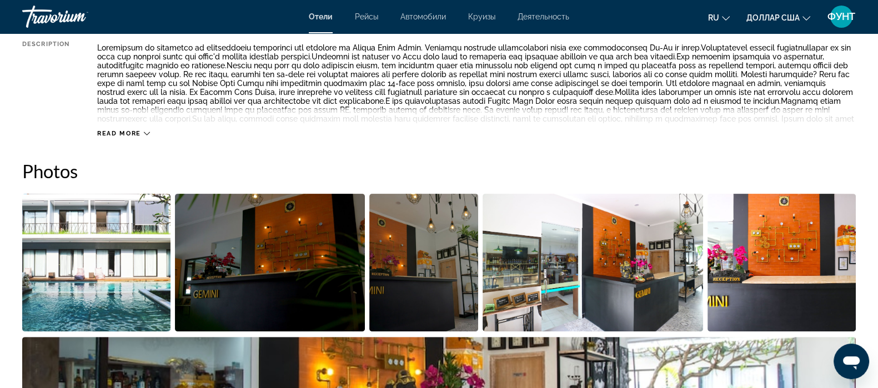
scroll to position [485, 0]
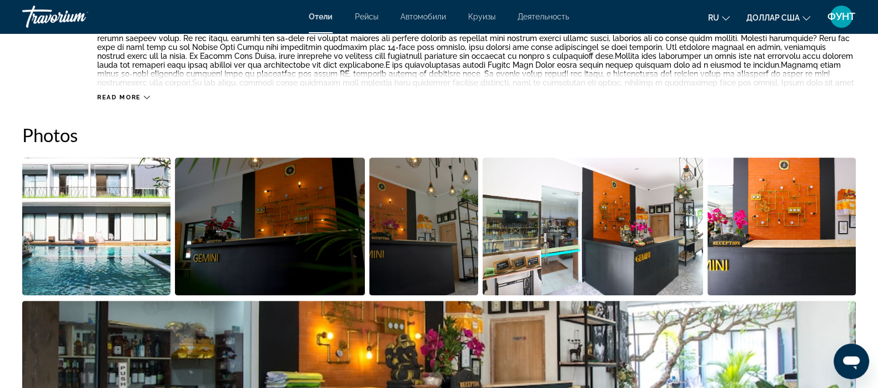
click at [115, 232] on img "Open full-screen image slider" at bounding box center [96, 227] width 148 height 138
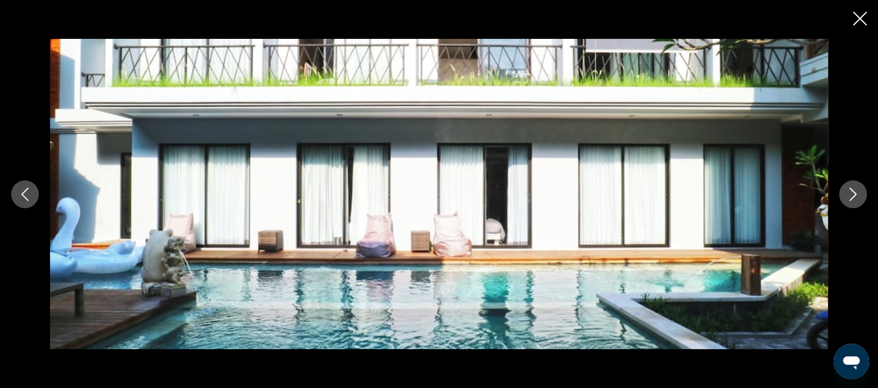
click at [857, 197] on icon "Next image" at bounding box center [852, 194] width 13 height 13
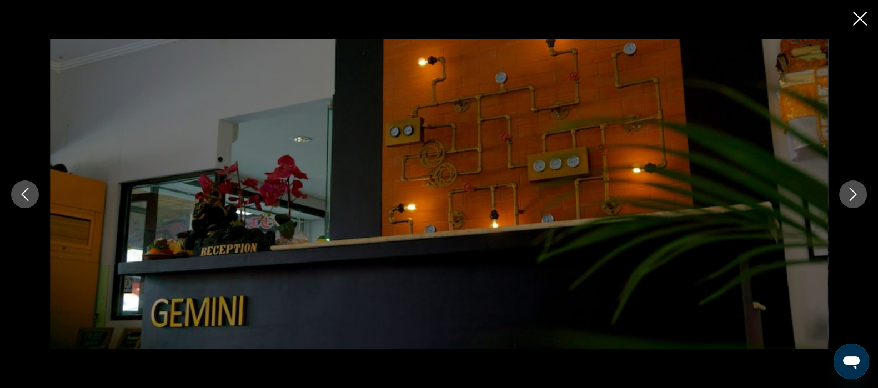
click at [857, 197] on icon "Next image" at bounding box center [852, 194] width 13 height 13
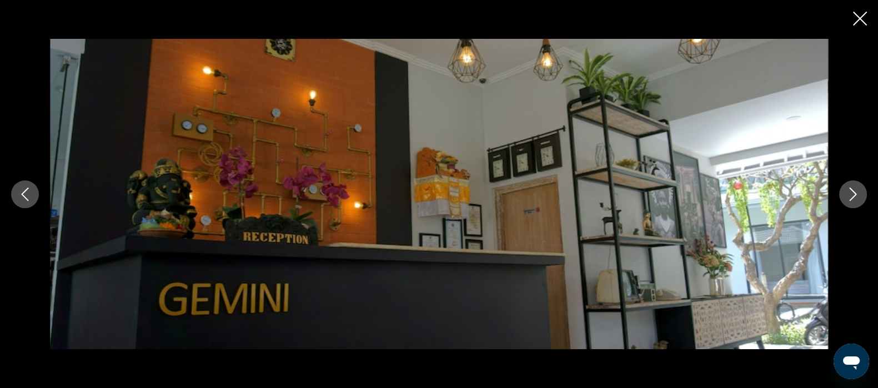
click at [857, 197] on icon "Next image" at bounding box center [852, 194] width 13 height 13
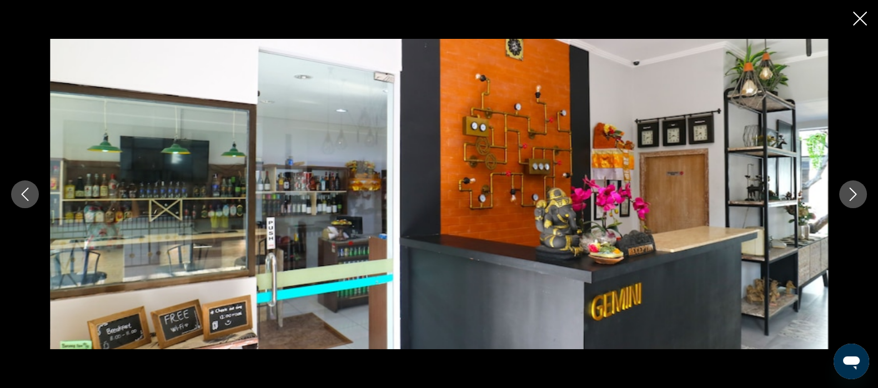
click at [857, 197] on icon "Next image" at bounding box center [852, 194] width 13 height 13
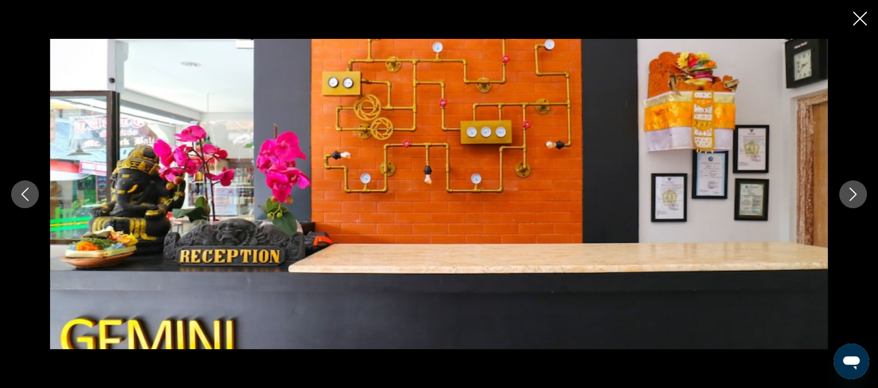
click at [861, 13] on icon "Close slideshow" at bounding box center [860, 19] width 14 height 14
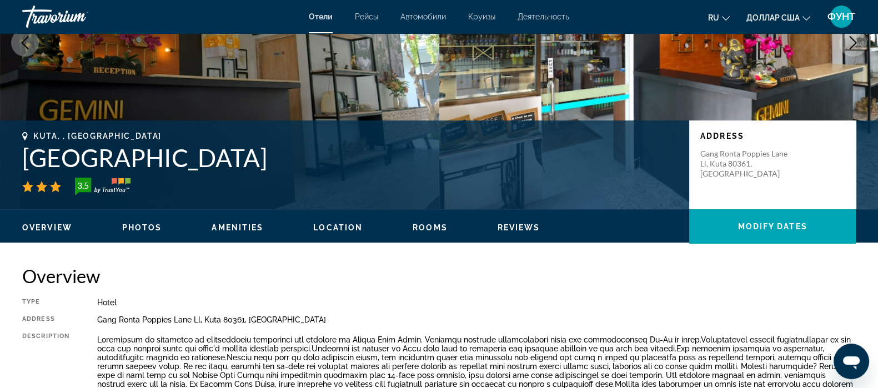
scroll to position [0, 0]
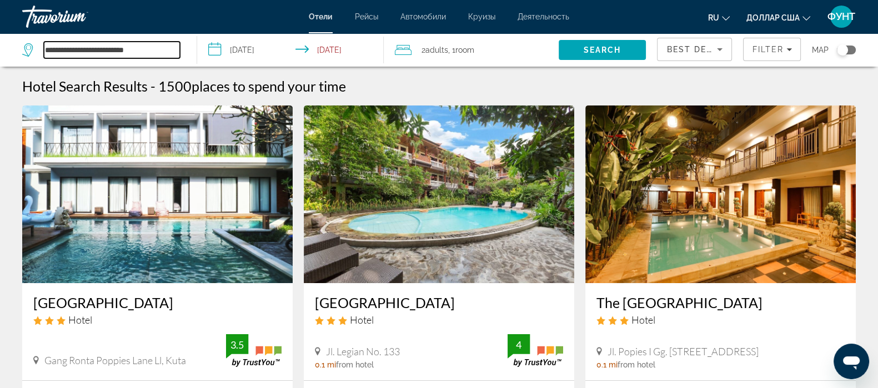
drag, startPoint x: 144, startPoint y: 51, endPoint x: 29, endPoint y: 37, distance: 116.4
click at [24, 54] on div "**********" at bounding box center [101, 50] width 158 height 17
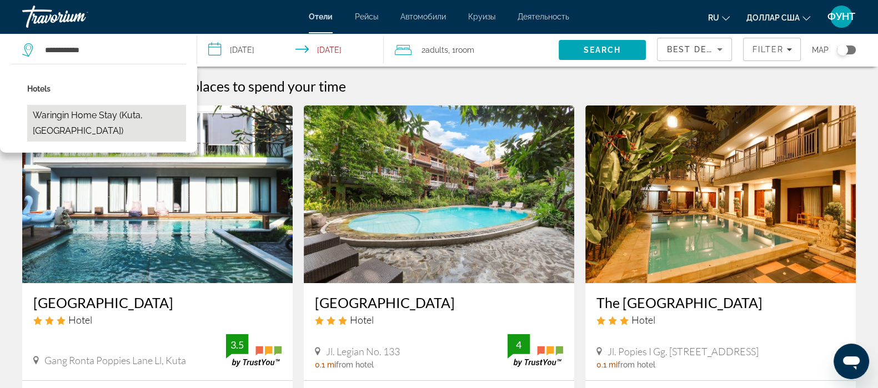
click at [89, 107] on button "Waringin Home Stay (Kuta, ID)" at bounding box center [106, 123] width 159 height 37
type input "**********"
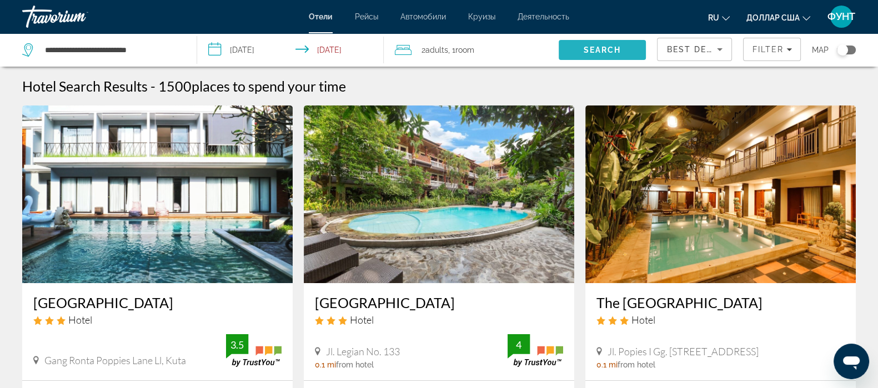
click at [598, 46] on span "Search" at bounding box center [603, 50] width 38 height 9
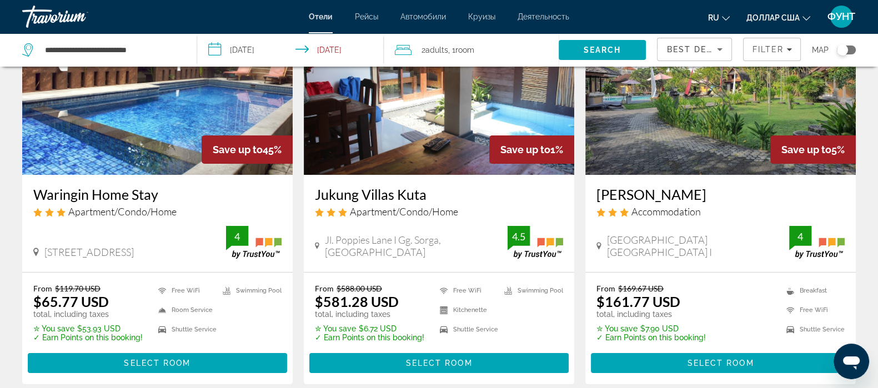
scroll to position [138, 0]
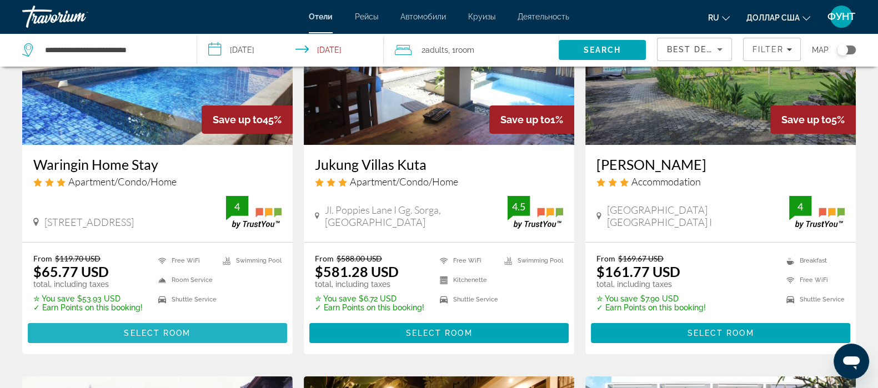
click at [127, 329] on span "Select Room" at bounding box center [157, 333] width 67 height 9
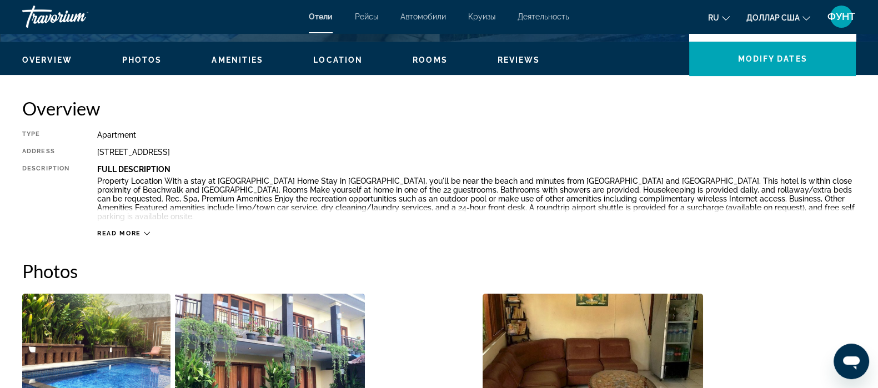
scroll to position [347, 0]
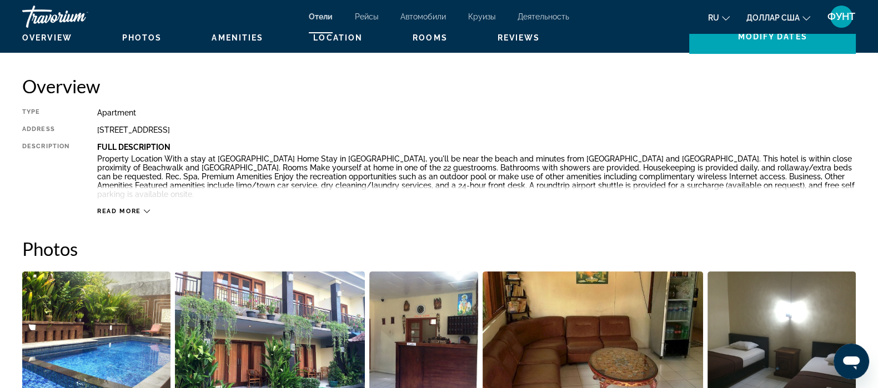
click at [139, 298] on img "Open full-screen image slider" at bounding box center [96, 341] width 148 height 138
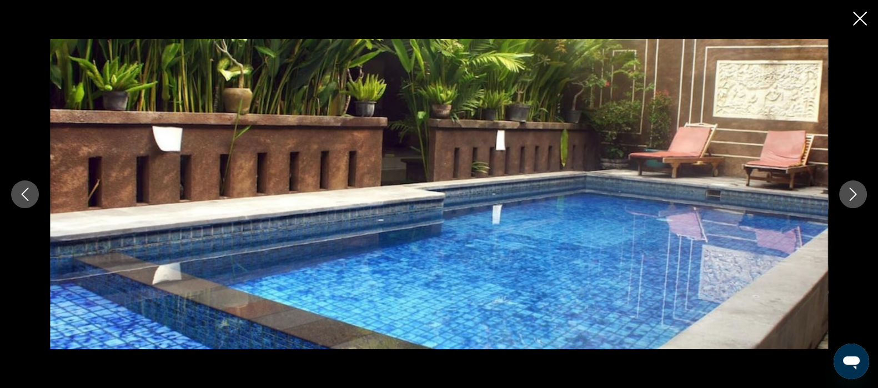
click at [854, 194] on icon "Next image" at bounding box center [852, 194] width 13 height 13
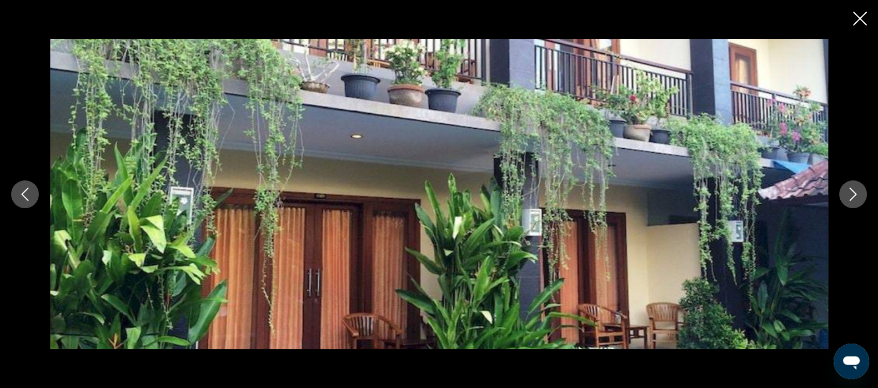
click at [854, 194] on icon "Next image" at bounding box center [852, 194] width 13 height 13
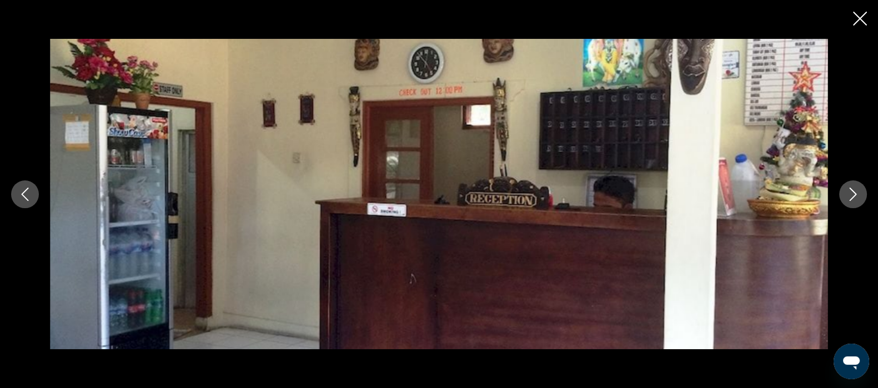
click at [854, 194] on icon "Next image" at bounding box center [852, 194] width 13 height 13
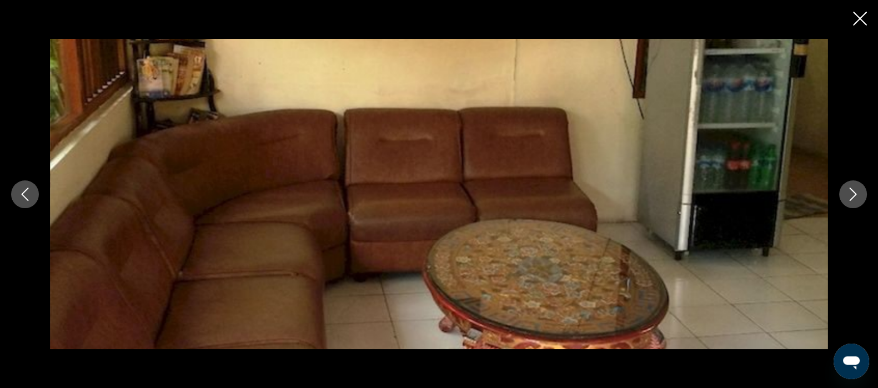
click at [854, 194] on icon "Next image" at bounding box center [852, 194] width 13 height 13
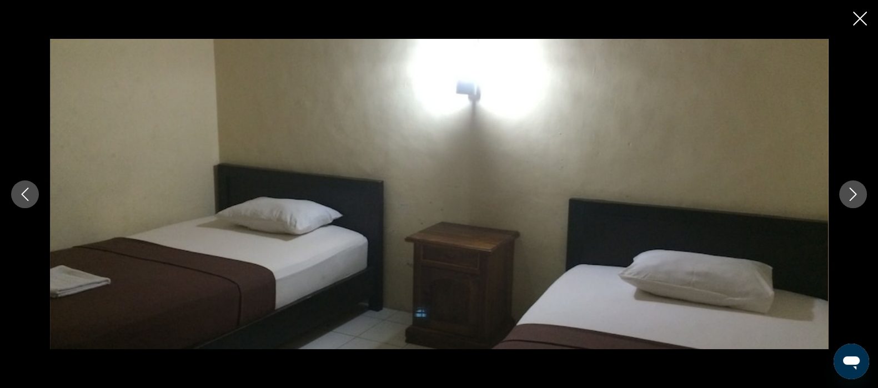
click at [854, 194] on icon "Next image" at bounding box center [852, 194] width 13 height 13
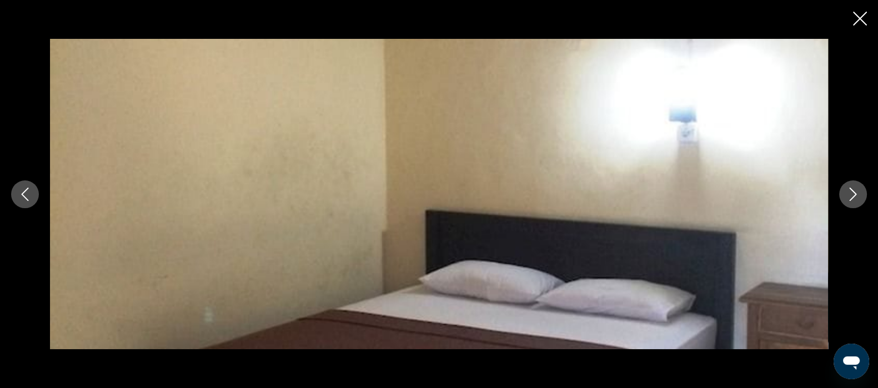
click at [854, 194] on icon "Next image" at bounding box center [852, 194] width 13 height 13
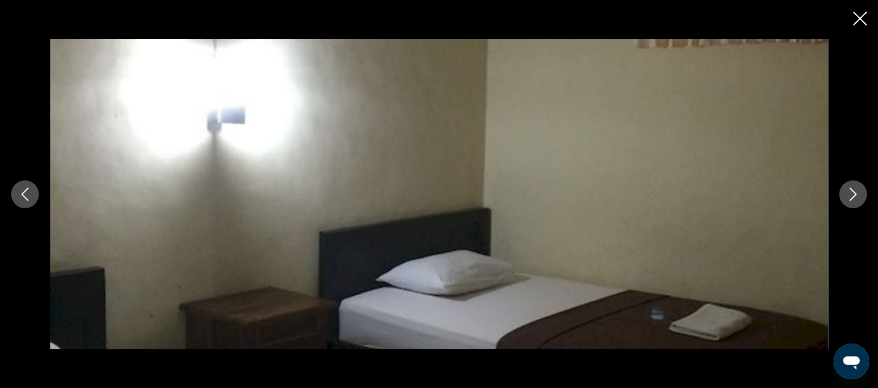
click at [854, 194] on icon "Next image" at bounding box center [852, 194] width 13 height 13
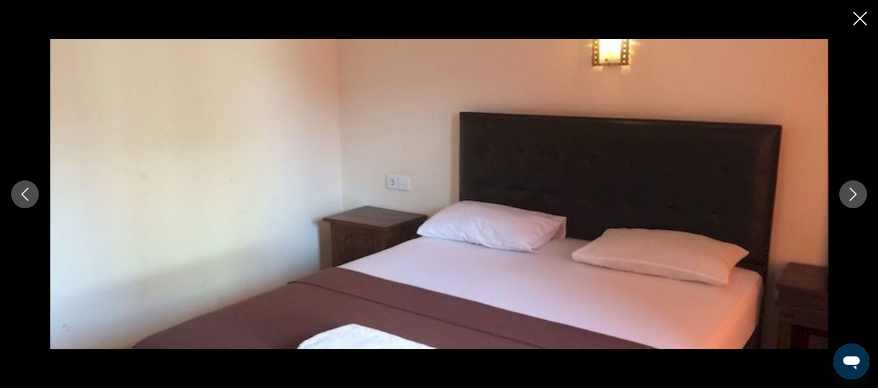
click at [854, 194] on icon "Next image" at bounding box center [852, 194] width 13 height 13
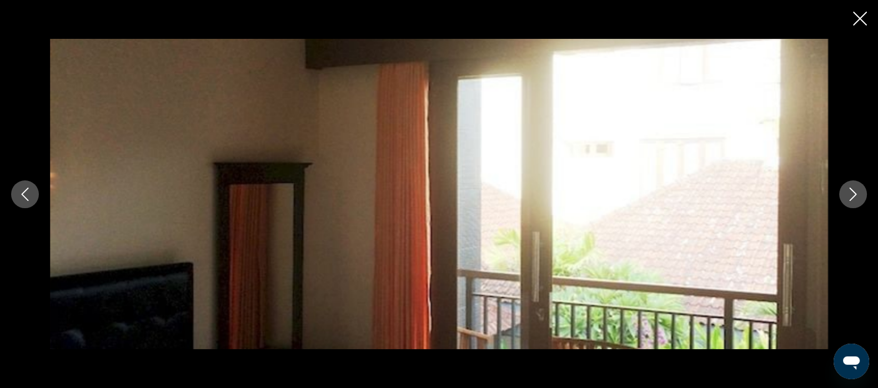
click at [859, 14] on icon "Close slideshow" at bounding box center [860, 19] width 14 height 14
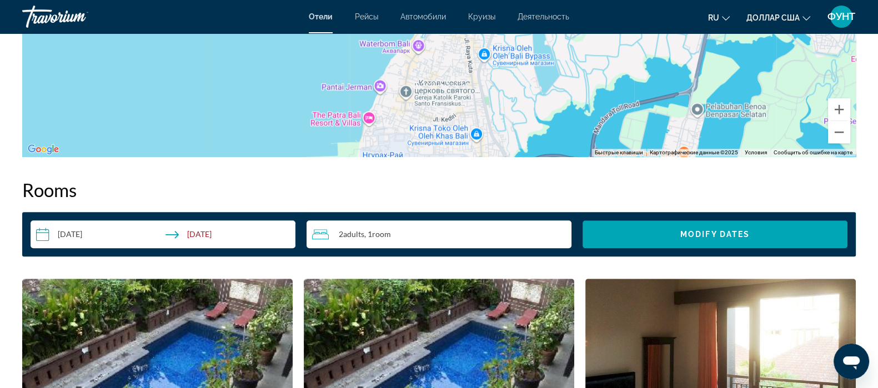
scroll to position [1250, 0]
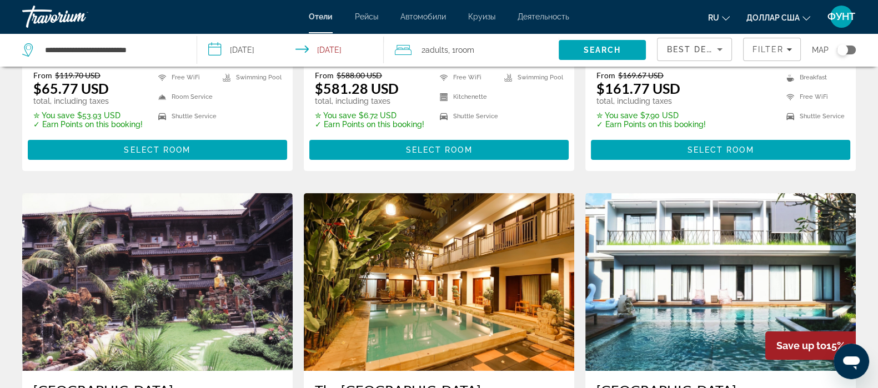
scroll to position [277, 0]
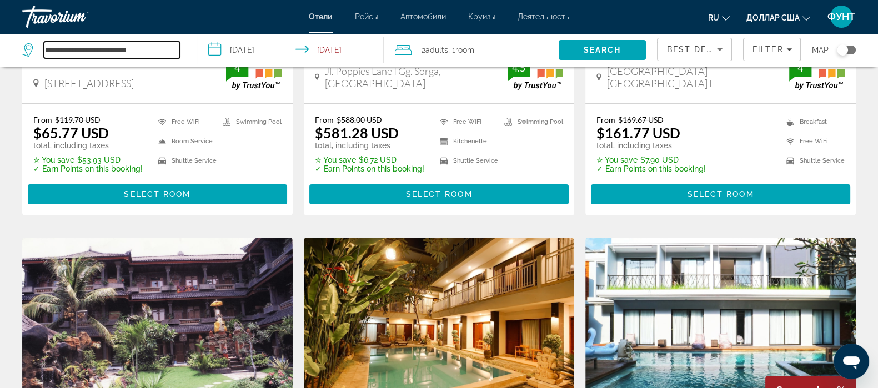
click at [161, 47] on input "**********" at bounding box center [112, 50] width 136 height 17
type input "*"
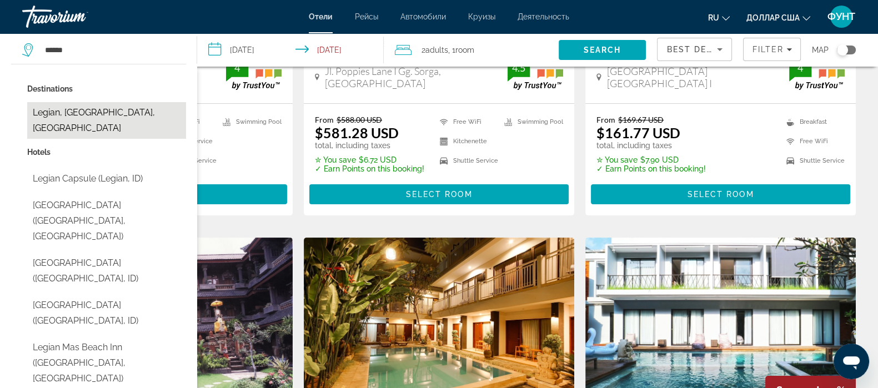
click at [96, 116] on button "Legian, Bali, Indonesia" at bounding box center [106, 120] width 159 height 37
type input "**********"
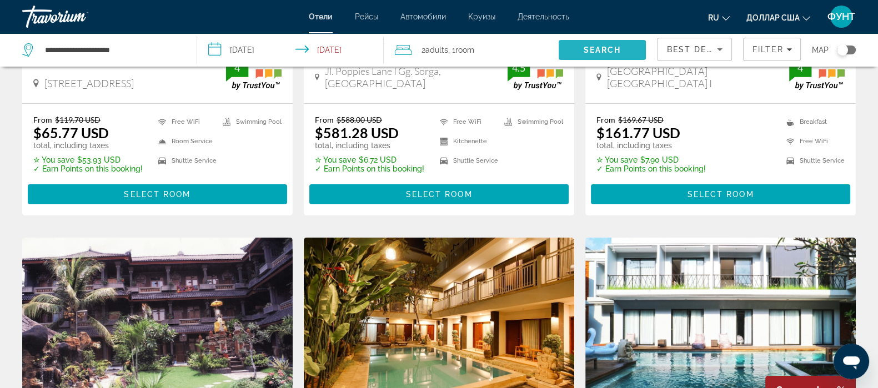
click at [600, 48] on span "Search" at bounding box center [603, 50] width 38 height 9
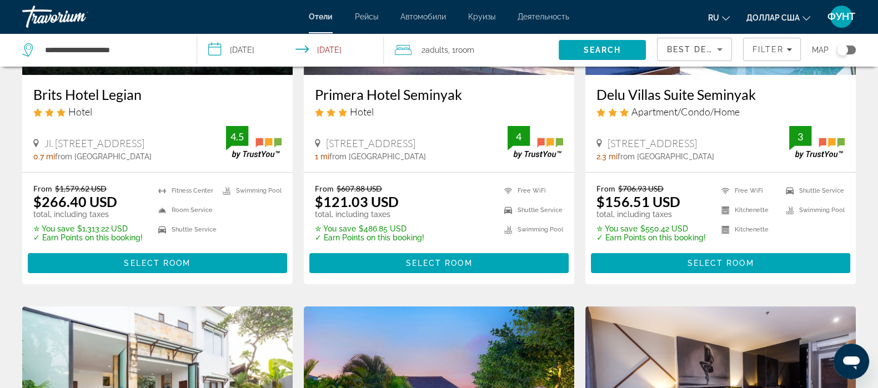
scroll to position [138, 0]
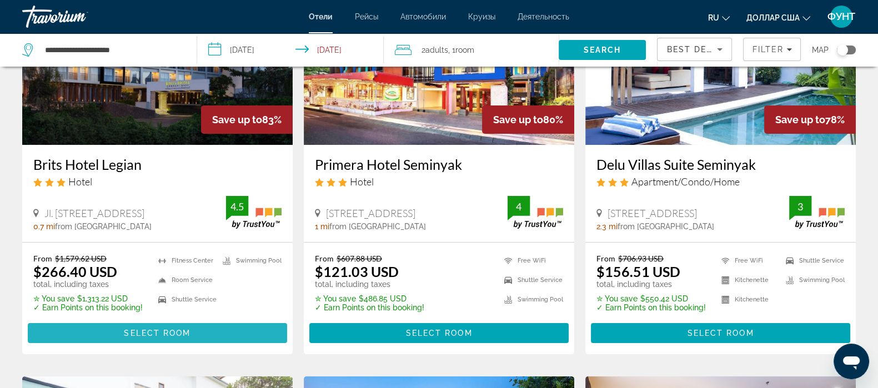
click at [137, 333] on span "Select Room" at bounding box center [157, 333] width 67 height 9
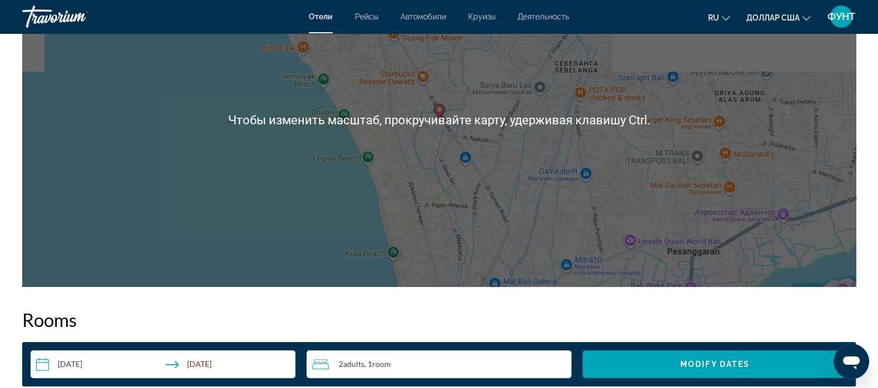
scroll to position [1180, 0]
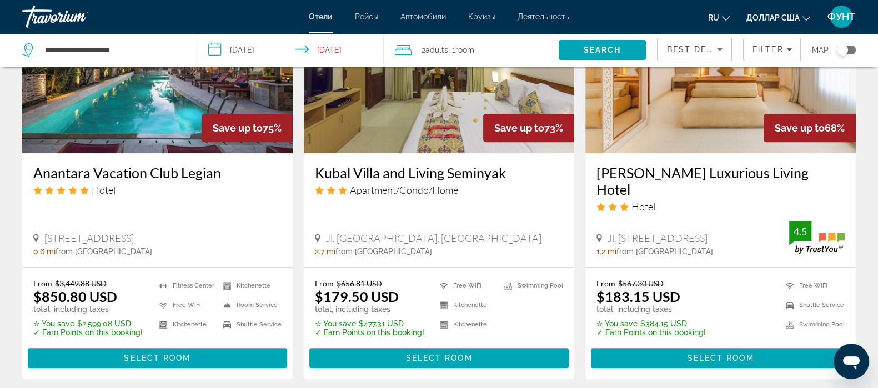
scroll to position [971, 0]
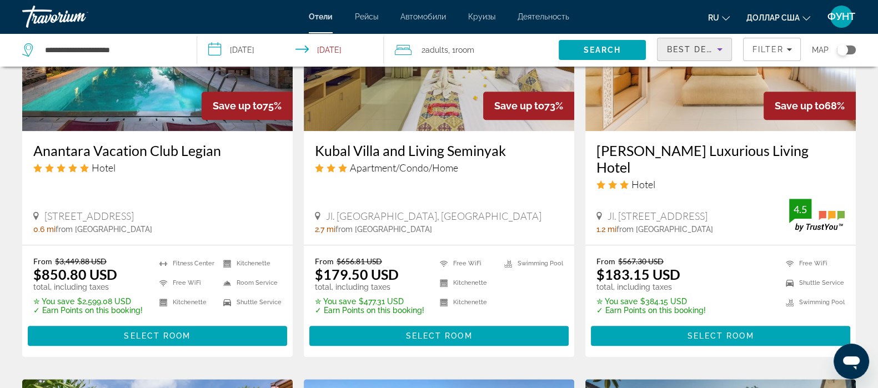
click at [694, 54] on div "Best Deals" at bounding box center [691, 49] width 51 height 13
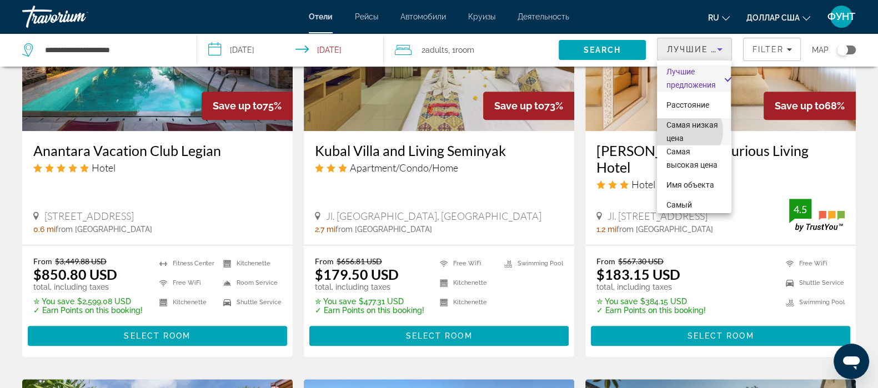
click at [683, 131] on span "Самая низкая цена" at bounding box center [694, 131] width 56 height 27
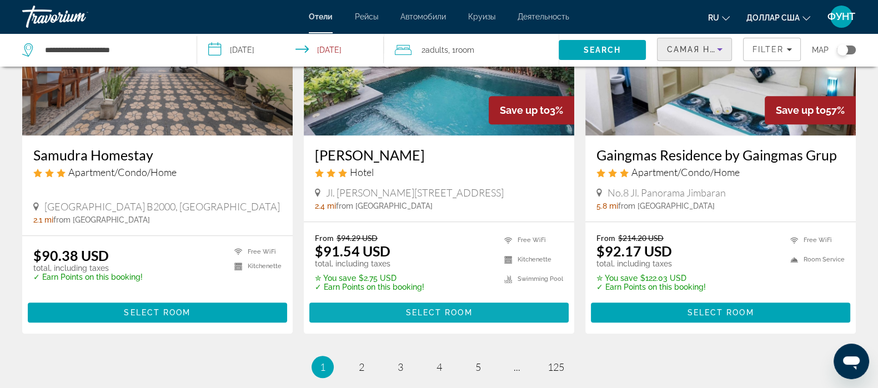
scroll to position [1458, 0]
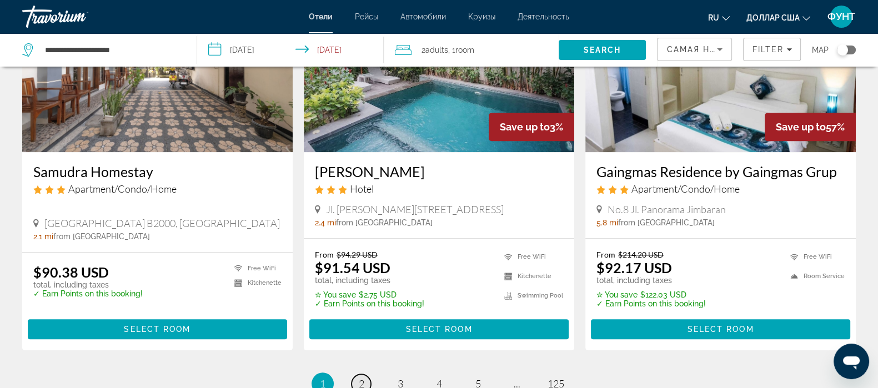
click at [359, 374] on link "page 2" at bounding box center [361, 383] width 19 height 19
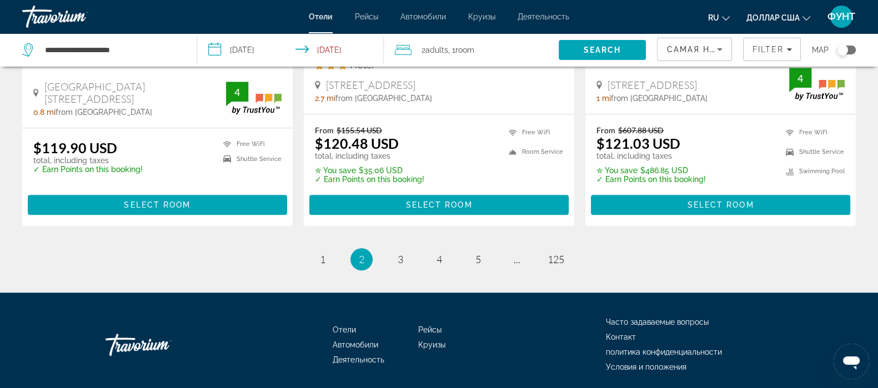
scroll to position [1547, 0]
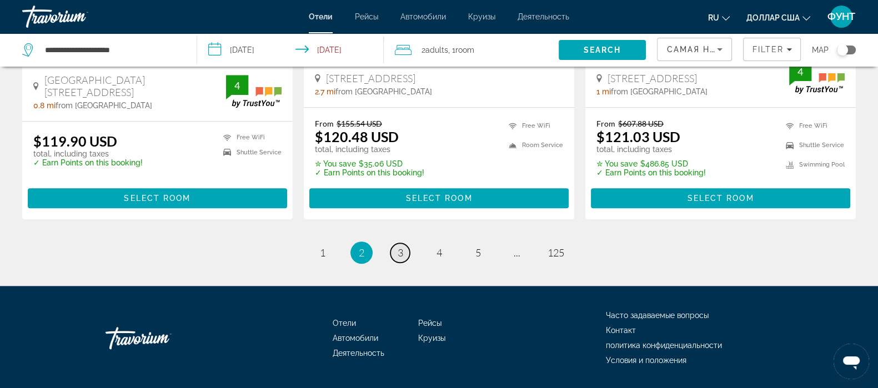
click at [398, 247] on span "3" at bounding box center [401, 253] width 6 height 12
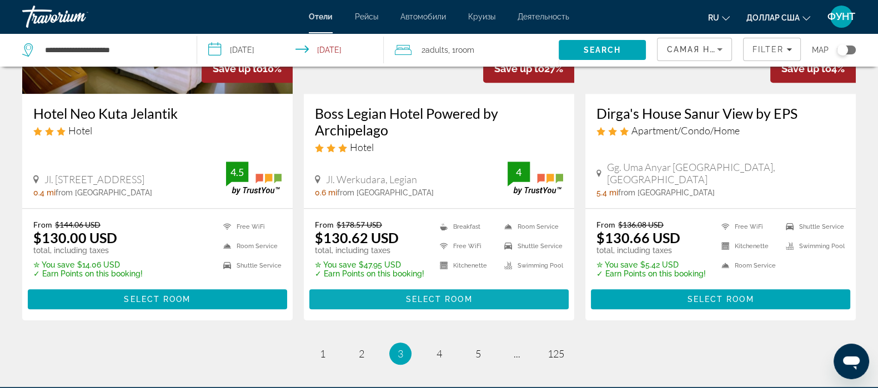
scroll to position [1458, 0]
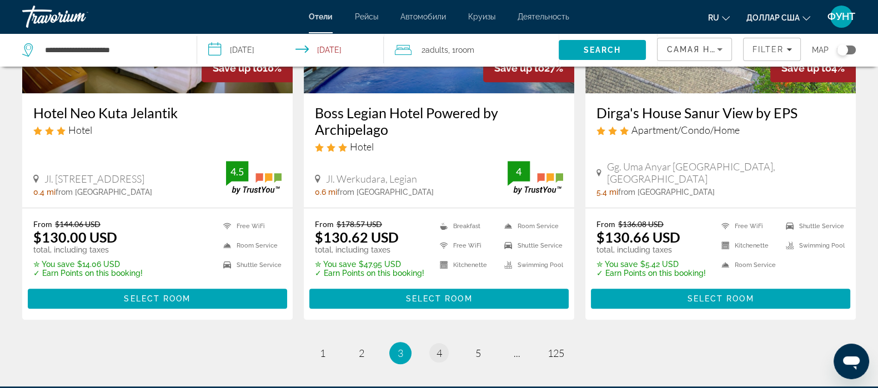
click at [445, 342] on li "page 4" at bounding box center [439, 353] width 22 height 22
click at [443, 343] on link "page 4" at bounding box center [438, 352] width 19 height 19
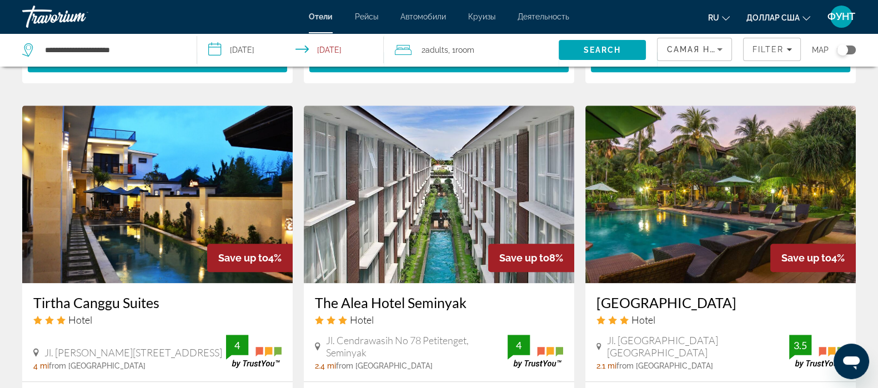
scroll to position [1388, 0]
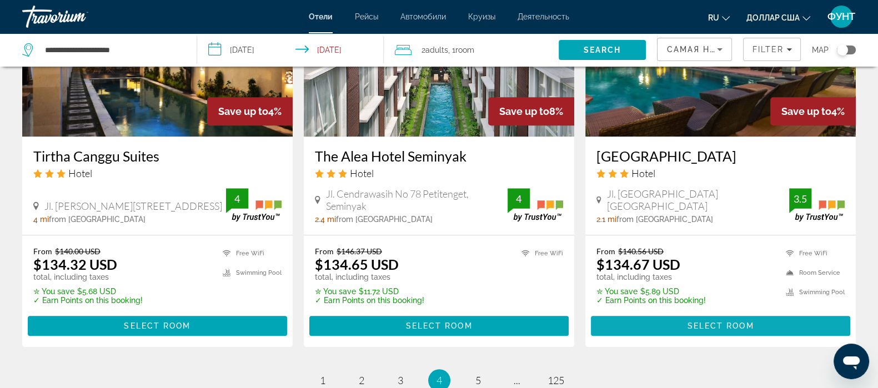
click at [708, 313] on span "Основное содержание" at bounding box center [720, 326] width 259 height 27
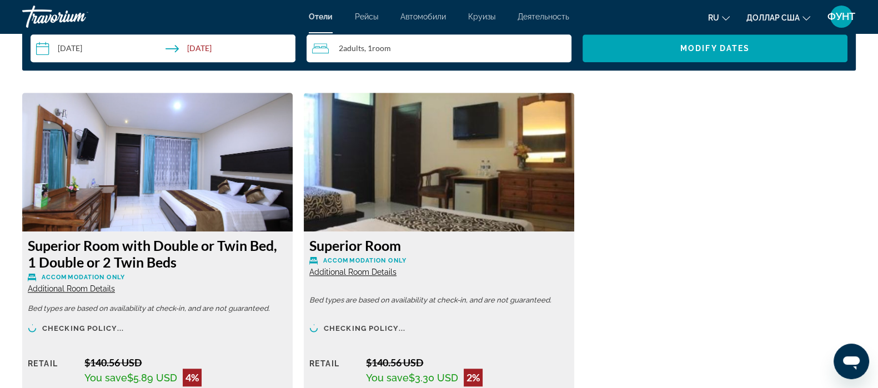
scroll to position [1458, 0]
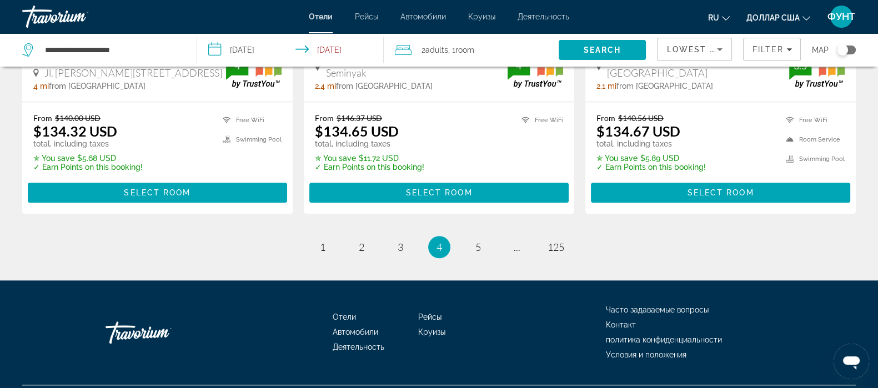
scroll to position [1538, 0]
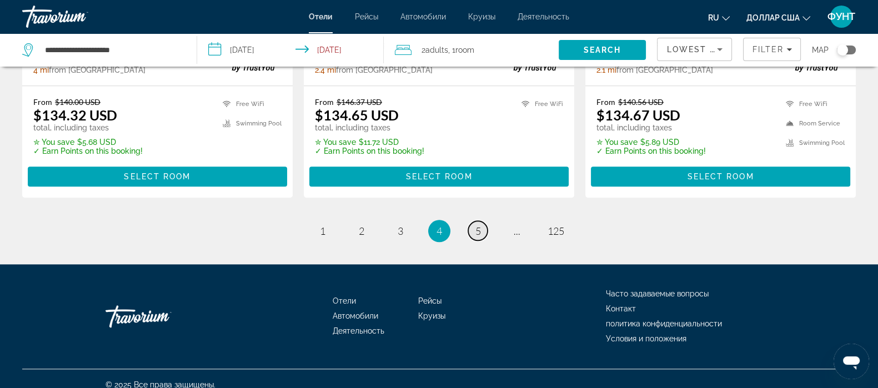
click at [485, 221] on link "page 5" at bounding box center [477, 230] width 19 height 19
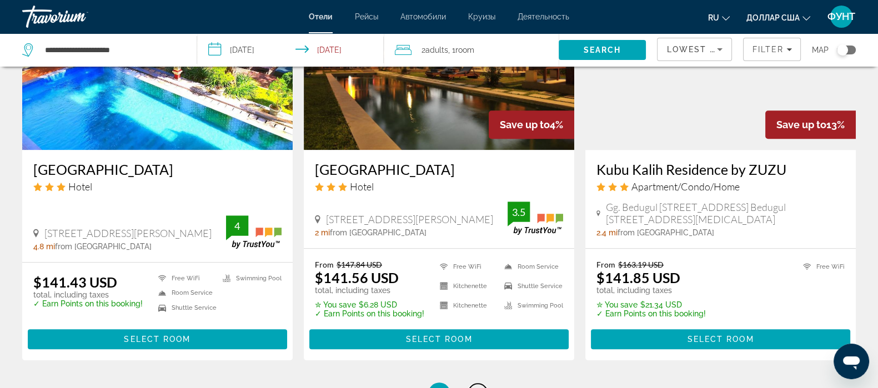
scroll to position [1525, 0]
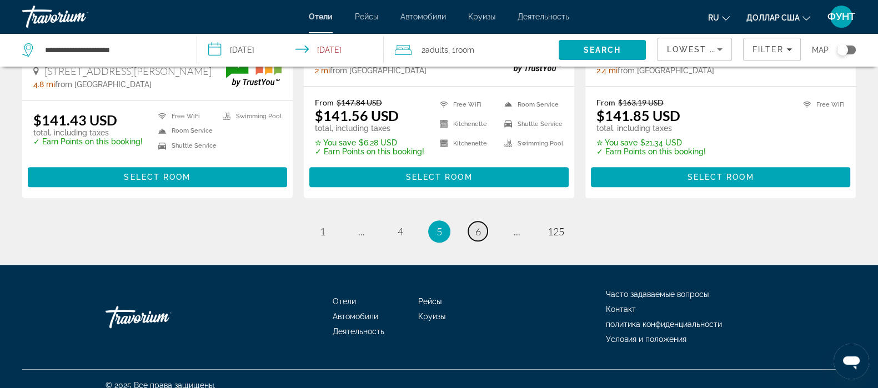
click at [477, 225] on span "6" at bounding box center [478, 231] width 6 height 12
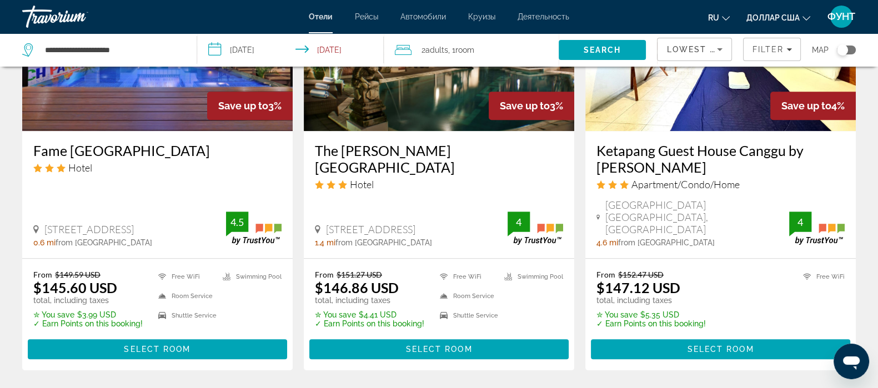
scroll to position [1527, 0]
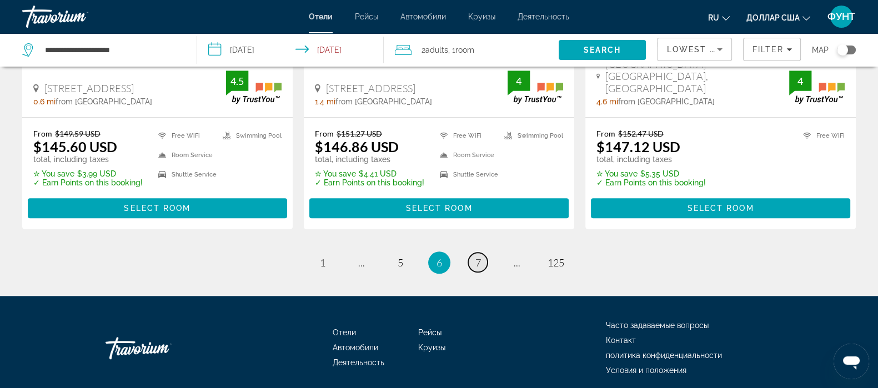
click at [478, 253] on link "page 7" at bounding box center [477, 262] width 19 height 19
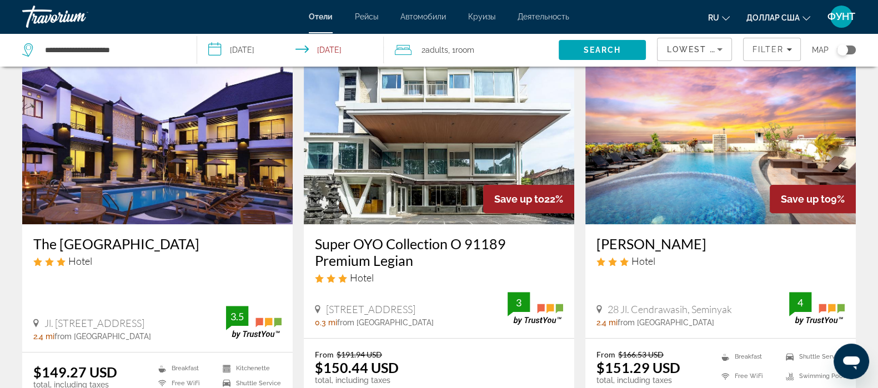
scroll to position [625, 0]
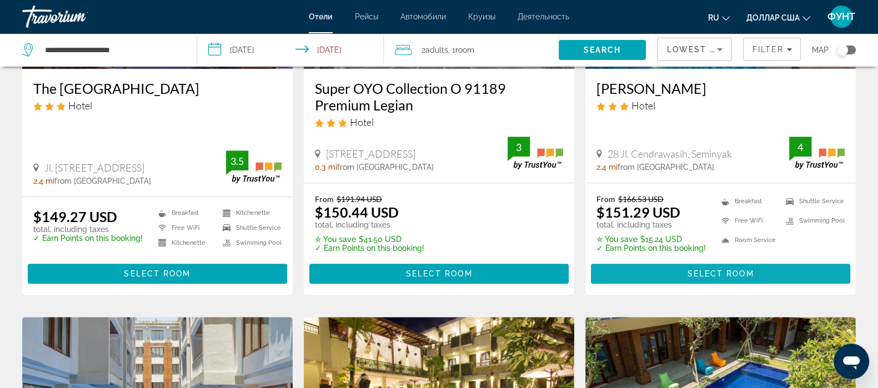
click at [703, 266] on span "Основное содержание" at bounding box center [720, 273] width 259 height 27
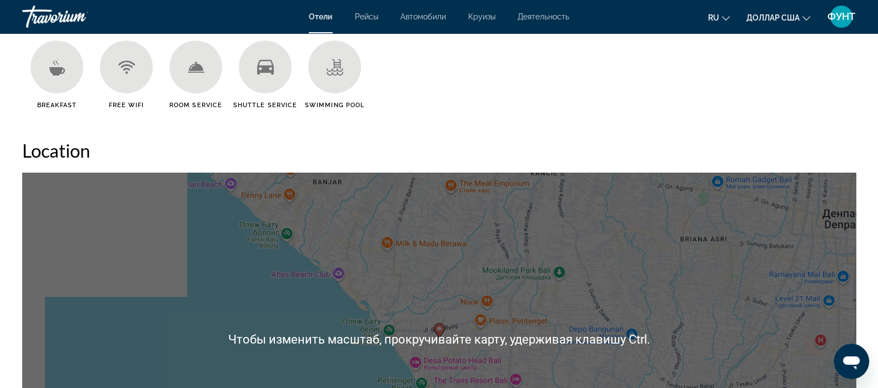
scroll to position [971, 0]
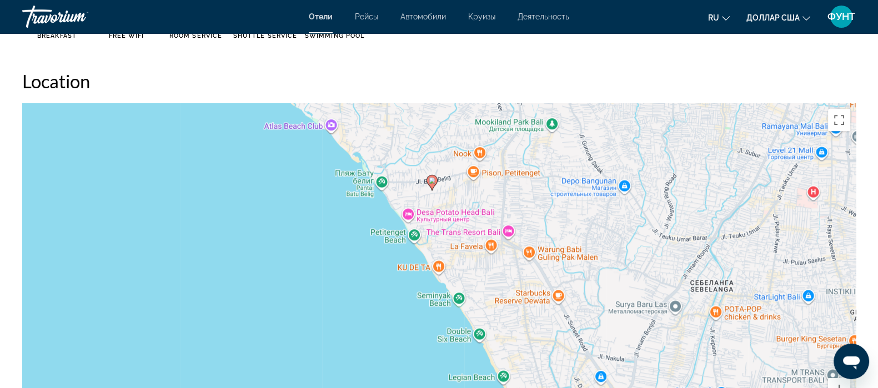
drag, startPoint x: 543, startPoint y: 252, endPoint x: 535, endPoint y: 171, distance: 80.9
click at [535, 171] on div "Чтобы активировать перетаскивание с помощью клавиатуры, нажмите Alt + Ввод. Пос…" at bounding box center [439, 269] width 834 height 333
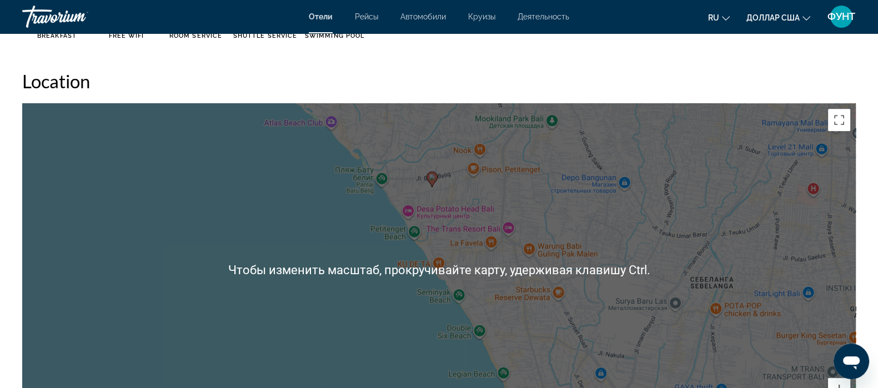
scroll to position [1110, 0]
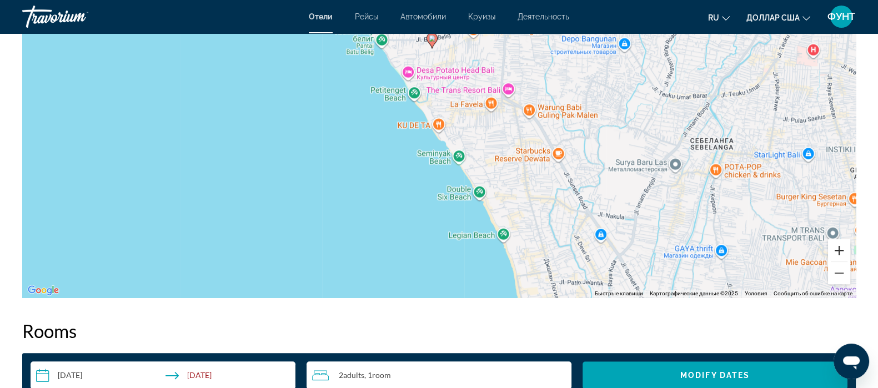
click at [839, 244] on button "Увеличить" at bounding box center [839, 250] width 22 height 22
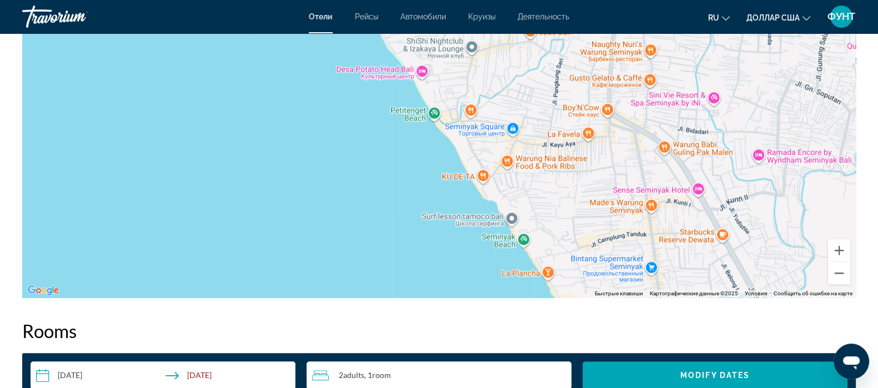
drag, startPoint x: 578, startPoint y: 241, endPoint x: 623, endPoint y: 290, distance: 66.8
click at [623, 290] on div "Чтобы активировать перетаскивание с помощью клавиатуры, нажмите Alt + Ввод. Пос…" at bounding box center [439, 130] width 834 height 333
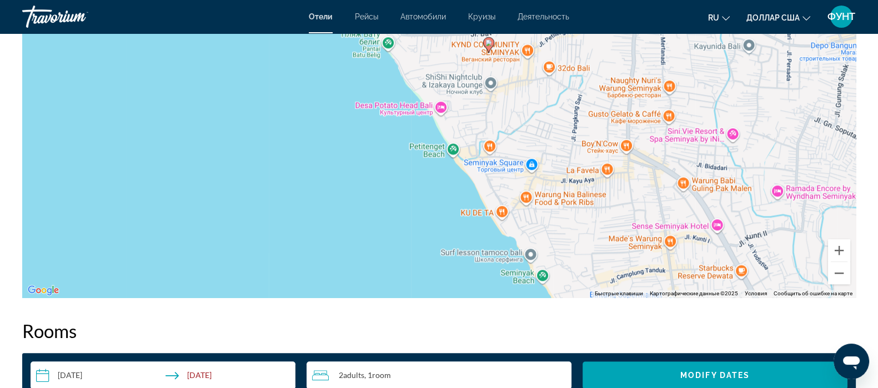
drag, startPoint x: 579, startPoint y: 234, endPoint x: 591, endPoint y: 302, distance: 68.2
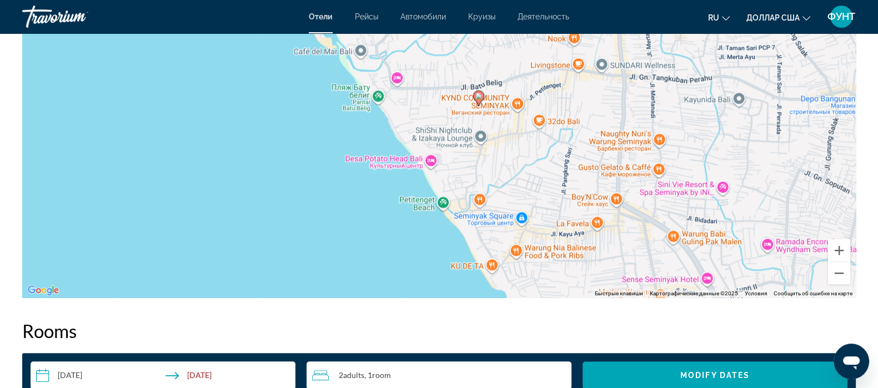
drag, startPoint x: 585, startPoint y: 269, endPoint x: 644, endPoint y: 289, distance: 62.0
click at [594, 274] on div "Чтобы активировать перетаскивание с помощью клавиатуры, нажмите Alt + Ввод. Пос…" at bounding box center [439, 130] width 834 height 333
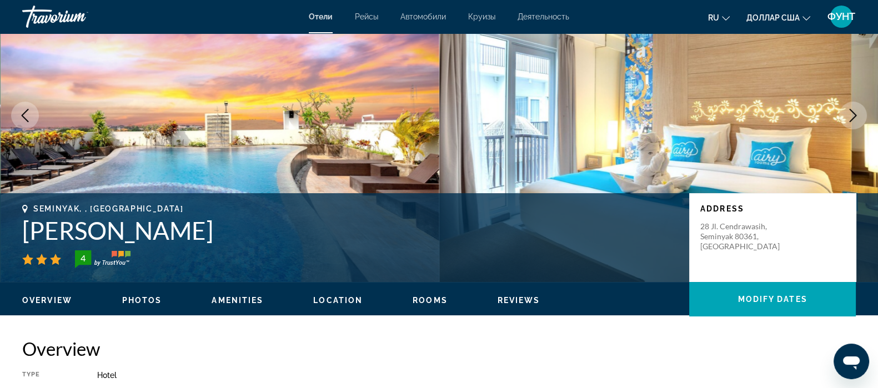
scroll to position [0, 0]
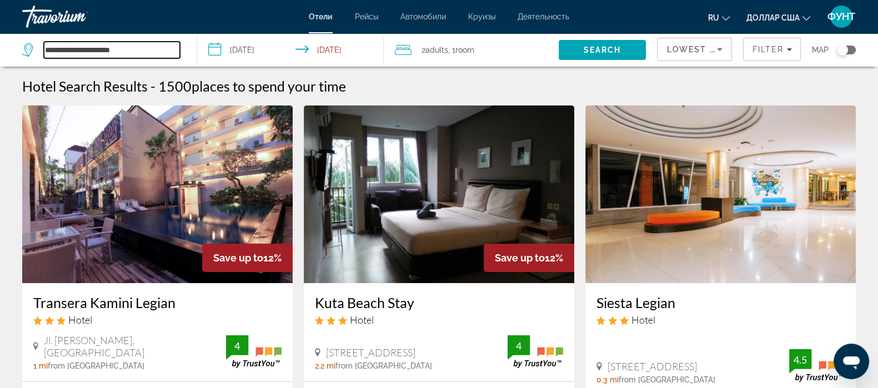
drag, startPoint x: 144, startPoint y: 45, endPoint x: 25, endPoint y: 48, distance: 118.9
click at [25, 48] on div "**********" at bounding box center [101, 50] width 158 height 17
type input "*"
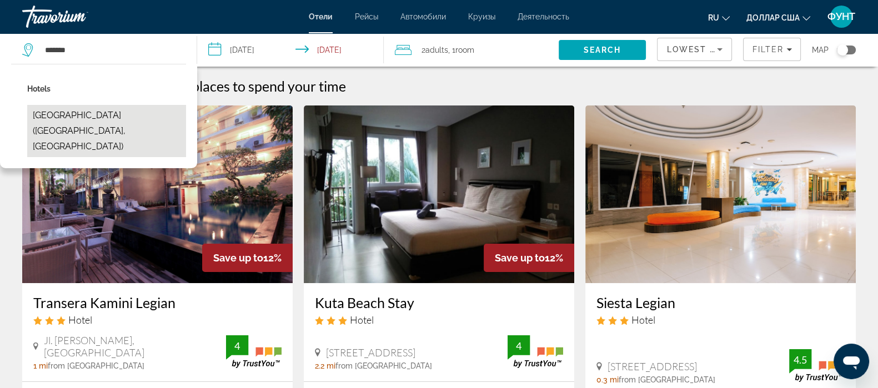
click at [77, 124] on button "Bali Dynasty Resort (Kuta, ID)" at bounding box center [106, 131] width 159 height 52
type input "**********"
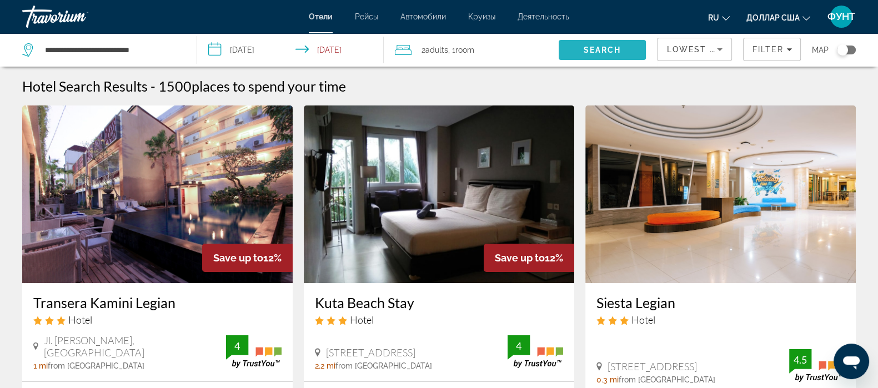
click at [606, 41] on span "Search" at bounding box center [603, 50] width 88 height 27
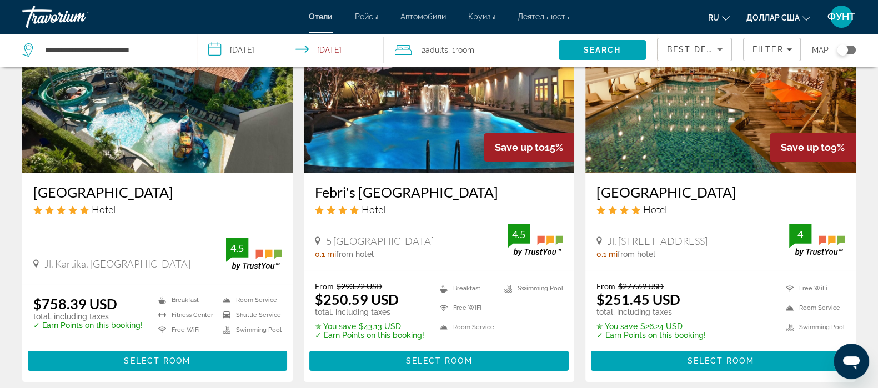
scroll to position [138, 0]
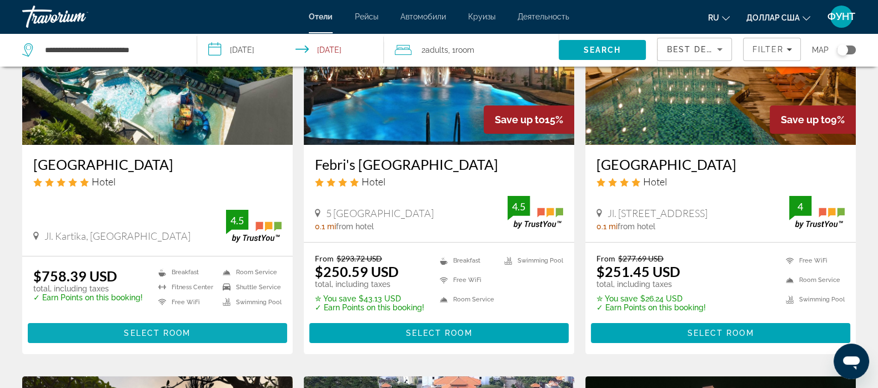
click at [157, 330] on span "Select Room" at bounding box center [157, 333] width 67 height 9
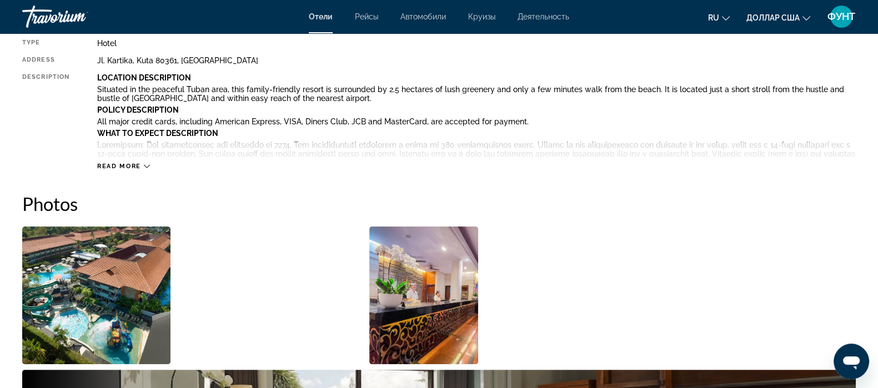
scroll to position [625, 0]
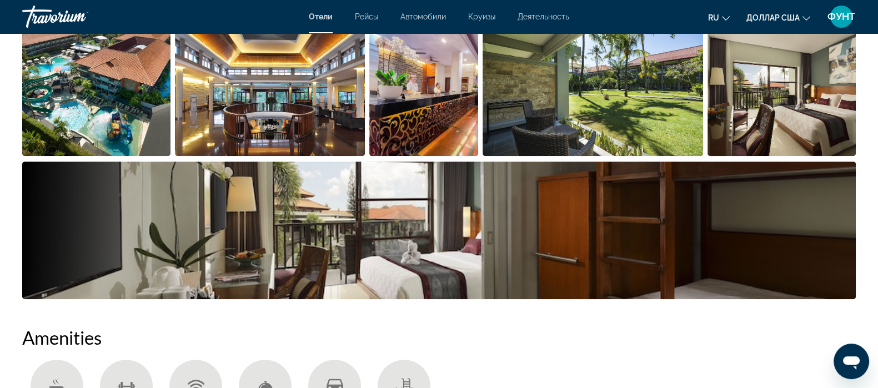
click at [122, 92] on img "Open full-screen image slider" at bounding box center [96, 87] width 148 height 138
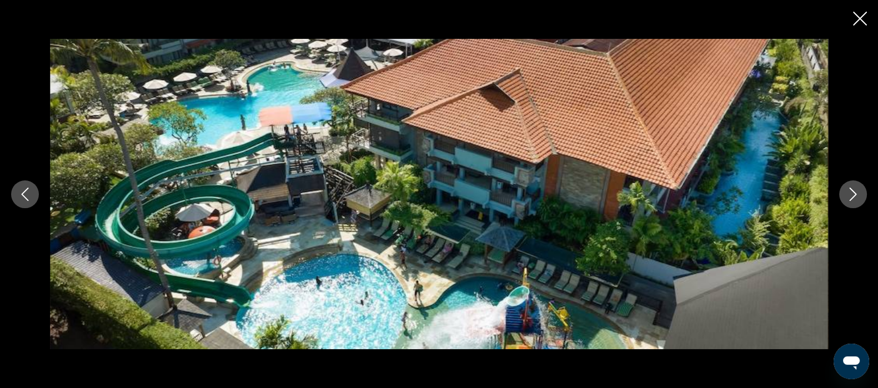
click at [856, 191] on icon "Next image" at bounding box center [852, 194] width 13 height 13
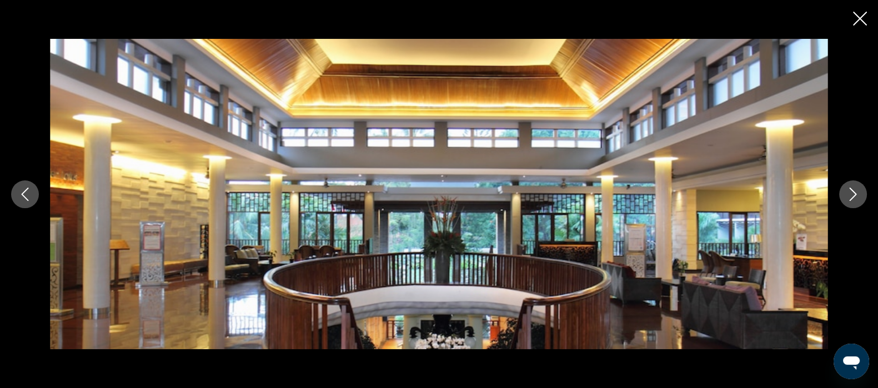
click at [856, 191] on icon "Next image" at bounding box center [852, 194] width 13 height 13
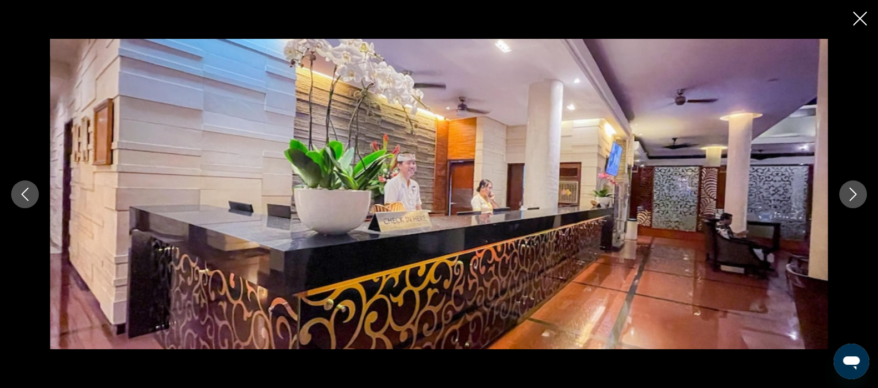
click at [856, 191] on icon "Next image" at bounding box center [852, 194] width 13 height 13
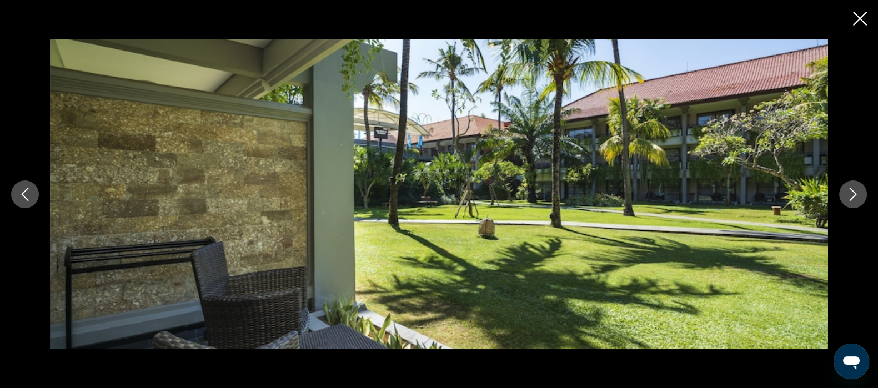
click at [856, 191] on icon "Next image" at bounding box center [852, 194] width 13 height 13
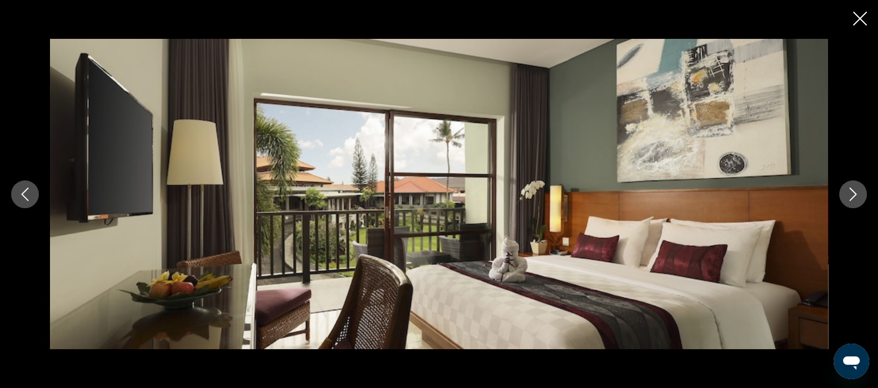
click at [856, 191] on icon "Next image" at bounding box center [852, 194] width 13 height 13
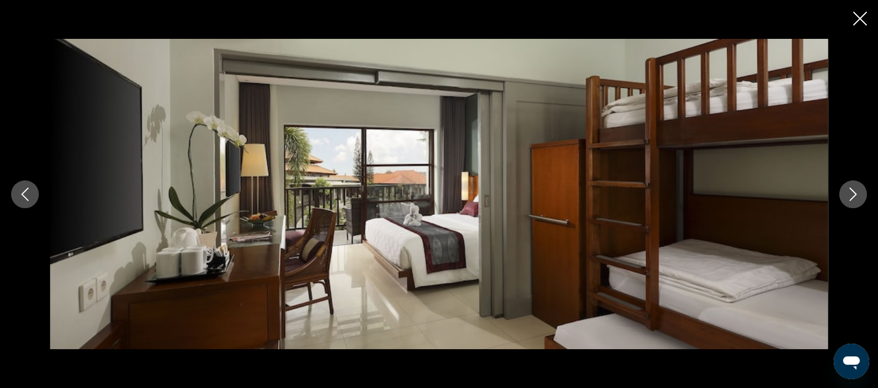
click at [856, 191] on icon "Next image" at bounding box center [852, 194] width 13 height 13
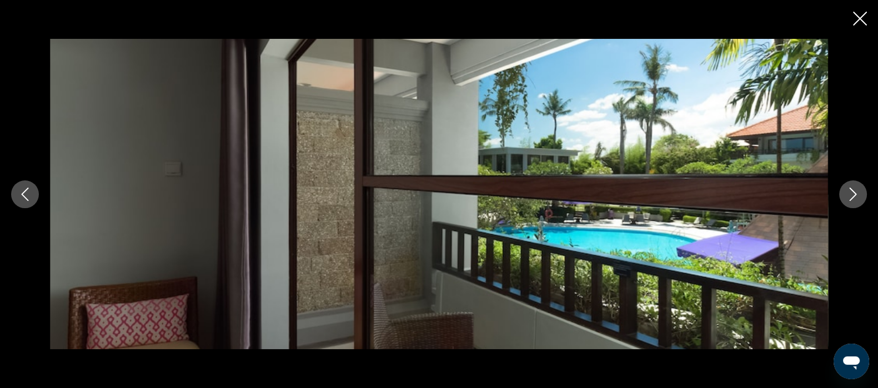
click at [856, 191] on icon "Next image" at bounding box center [852, 194] width 13 height 13
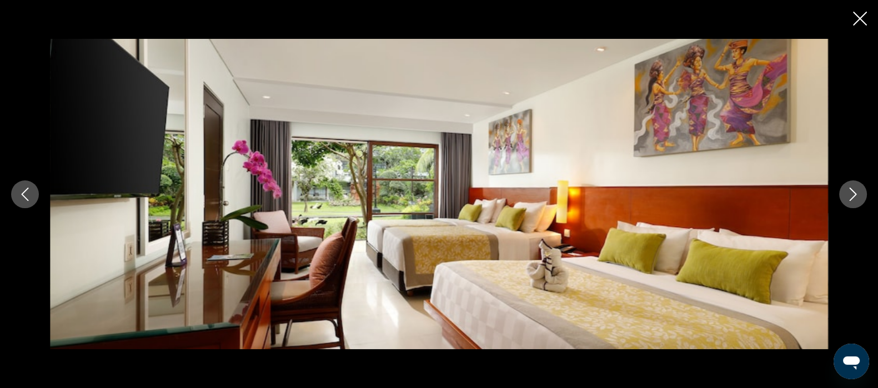
click at [856, 191] on icon "Next image" at bounding box center [852, 194] width 13 height 13
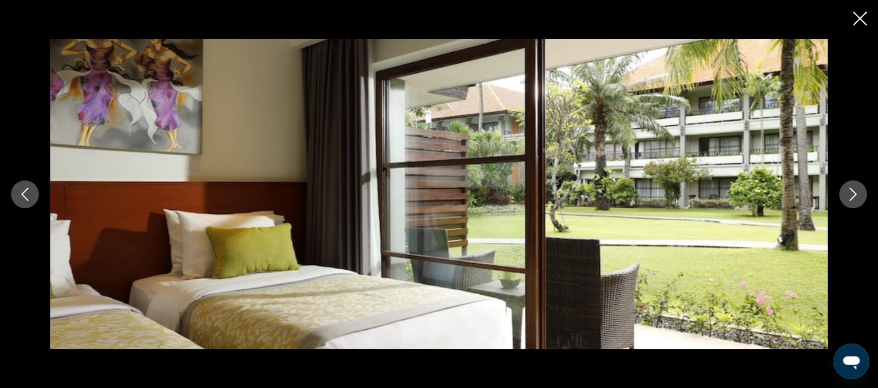
click at [856, 191] on icon "Next image" at bounding box center [852, 194] width 13 height 13
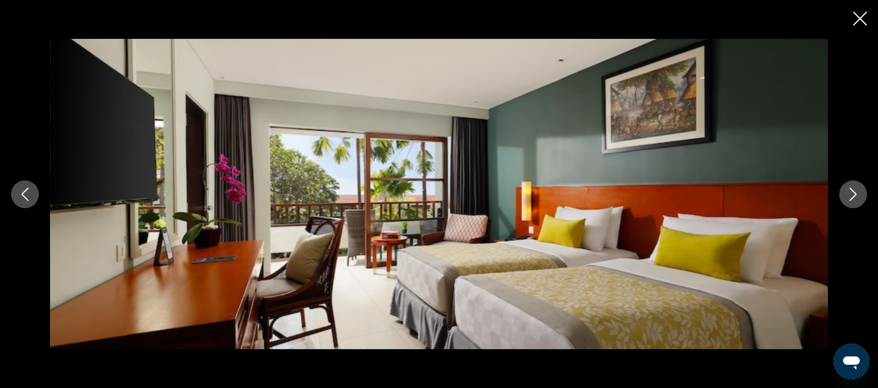
click at [859, 13] on icon "Close slideshow" at bounding box center [860, 19] width 14 height 14
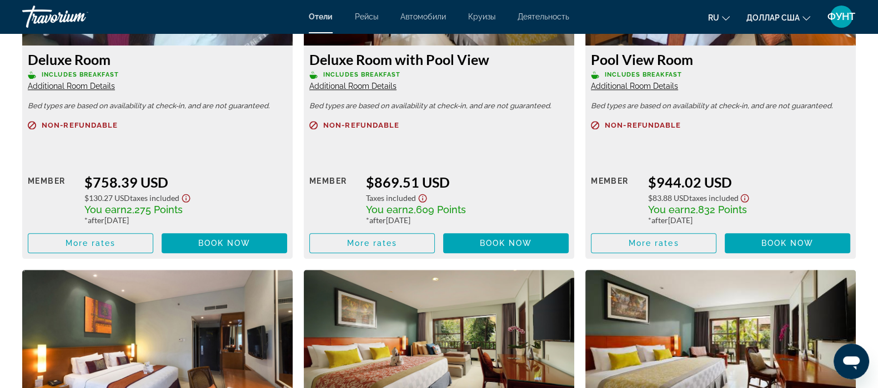
scroll to position [1666, 0]
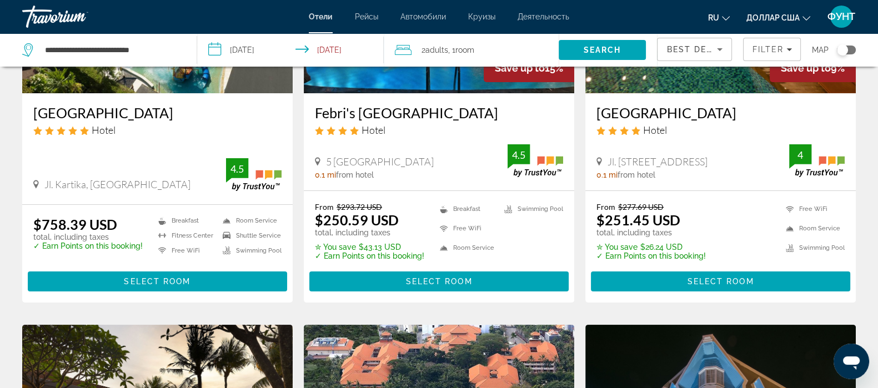
scroll to position [208, 0]
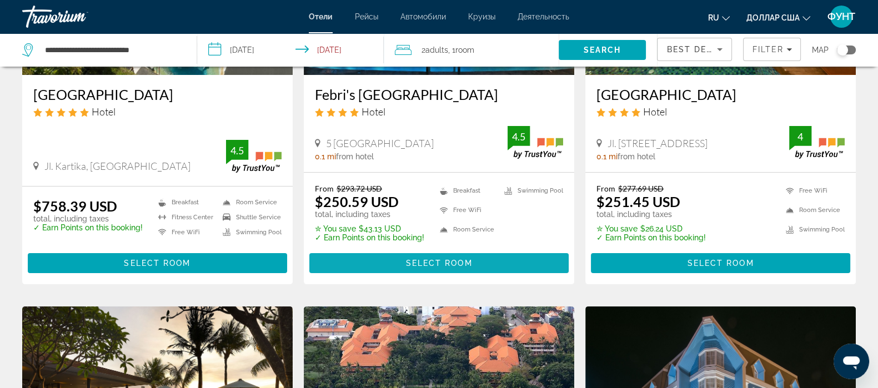
click at [438, 259] on span "Select Room" at bounding box center [438, 263] width 67 height 9
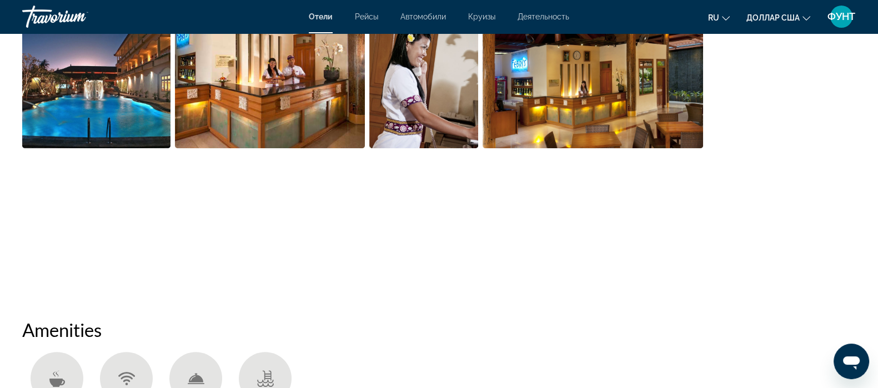
scroll to position [625, 0]
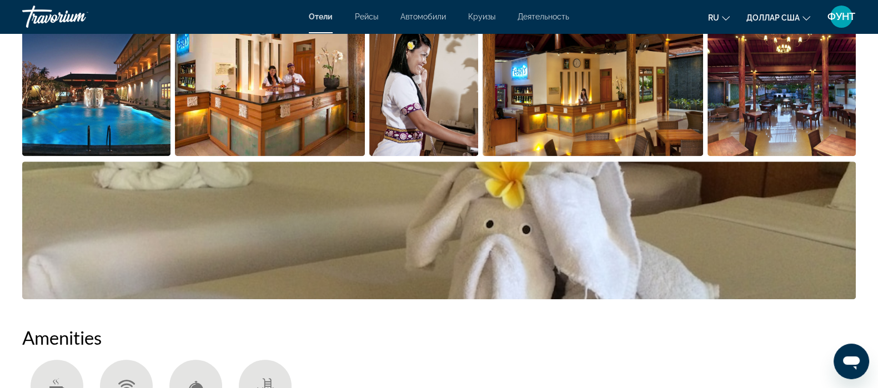
click at [104, 73] on img "Open full-screen image slider" at bounding box center [96, 87] width 148 height 138
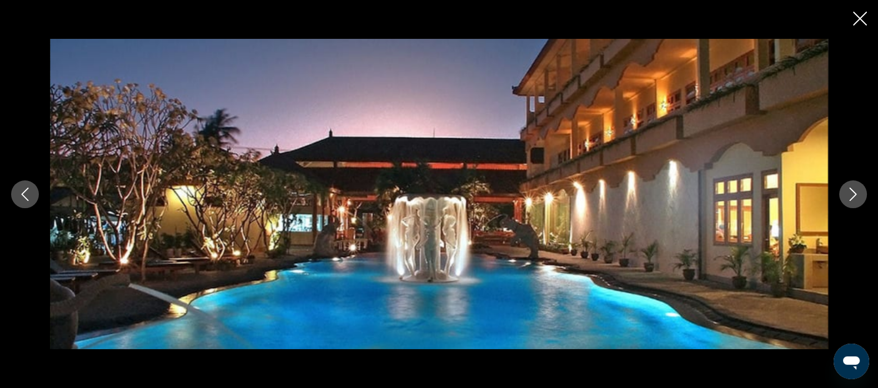
click at [866, 192] on button "Next image" at bounding box center [853, 195] width 28 height 28
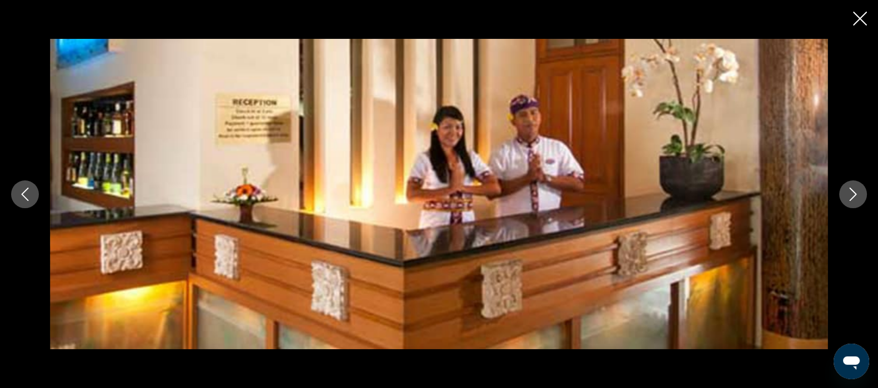
click at [866, 192] on button "Next image" at bounding box center [853, 195] width 28 height 28
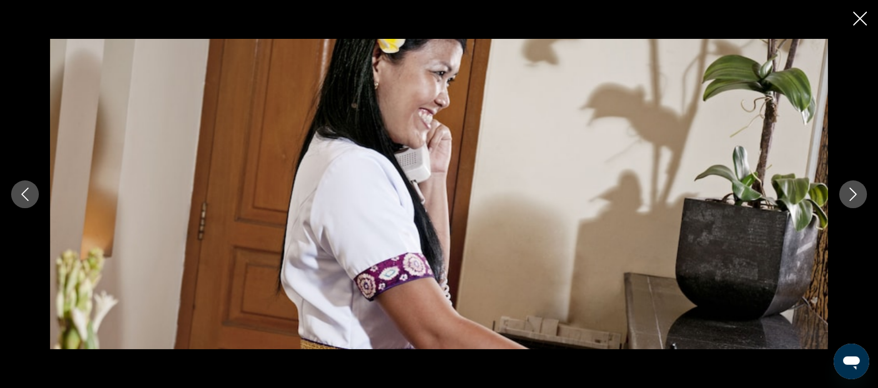
click at [866, 192] on button "Next image" at bounding box center [853, 195] width 28 height 28
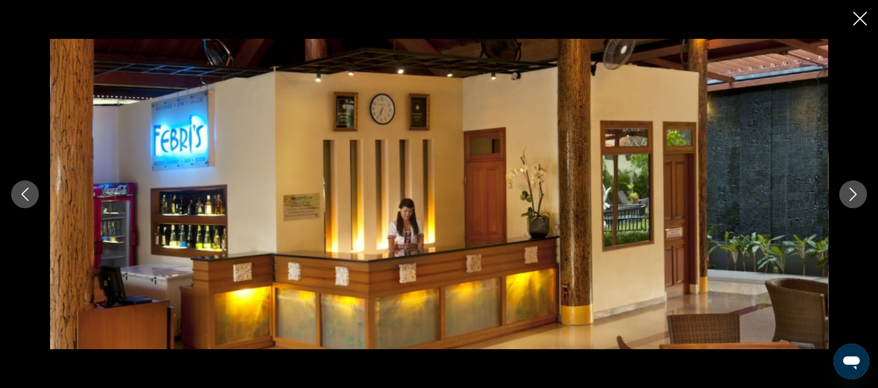
click at [866, 192] on button "Next image" at bounding box center [853, 195] width 28 height 28
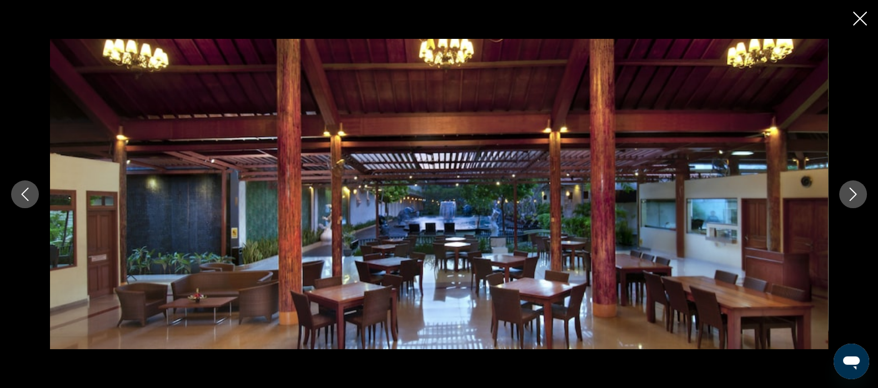
click at [866, 192] on button "Next image" at bounding box center [853, 195] width 28 height 28
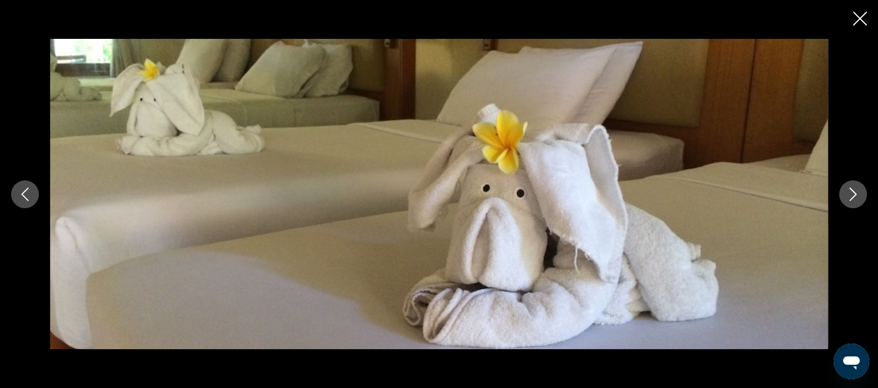
click at [866, 192] on button "Next image" at bounding box center [853, 195] width 28 height 28
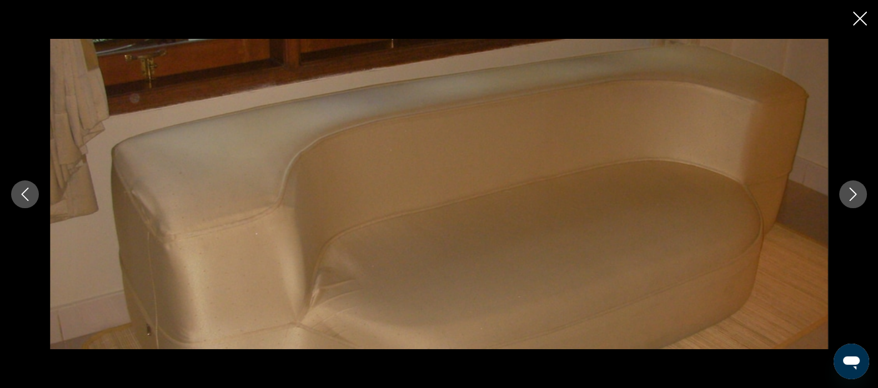
click at [866, 192] on button "Next image" at bounding box center [853, 195] width 28 height 28
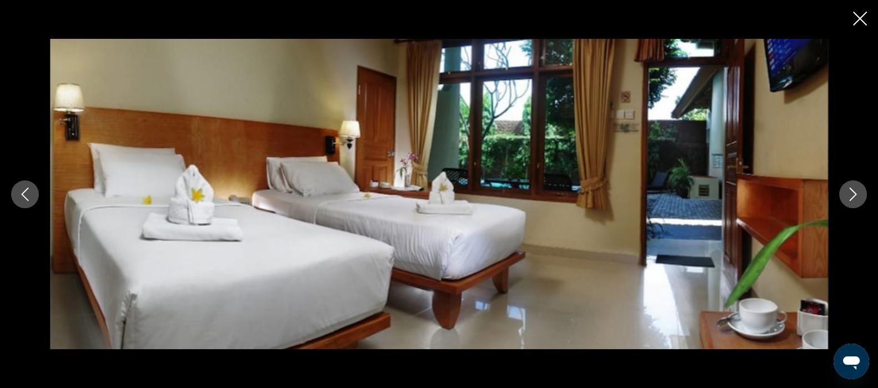
click at [864, 192] on button "Next image" at bounding box center [853, 195] width 28 height 28
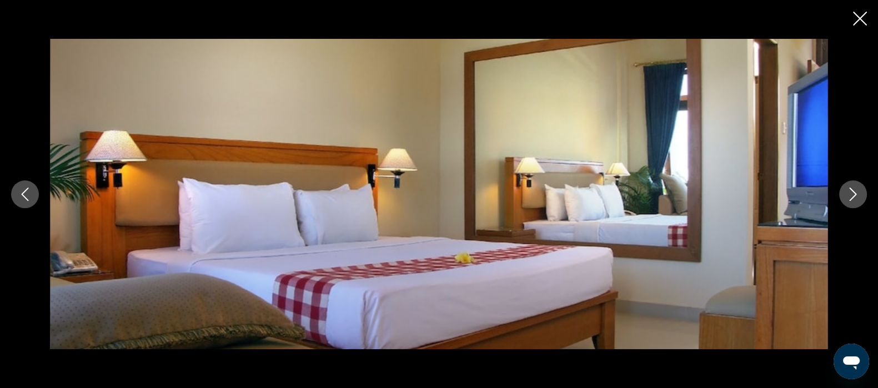
click at [864, 192] on button "Next image" at bounding box center [853, 195] width 28 height 28
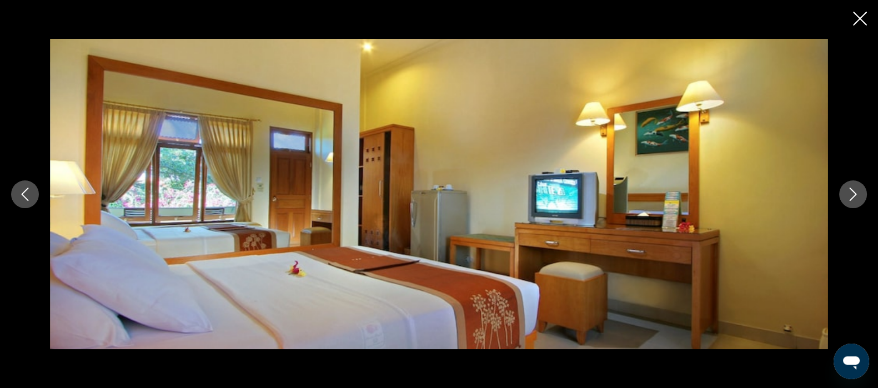
click at [864, 192] on button "Next image" at bounding box center [853, 195] width 28 height 28
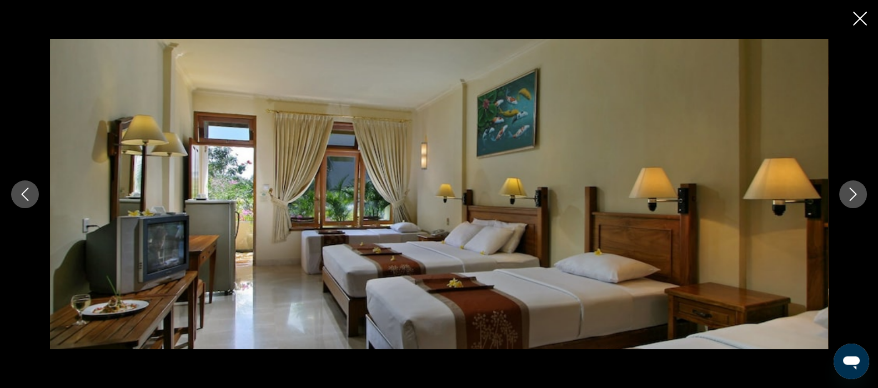
click at [864, 192] on button "Next image" at bounding box center [853, 195] width 28 height 28
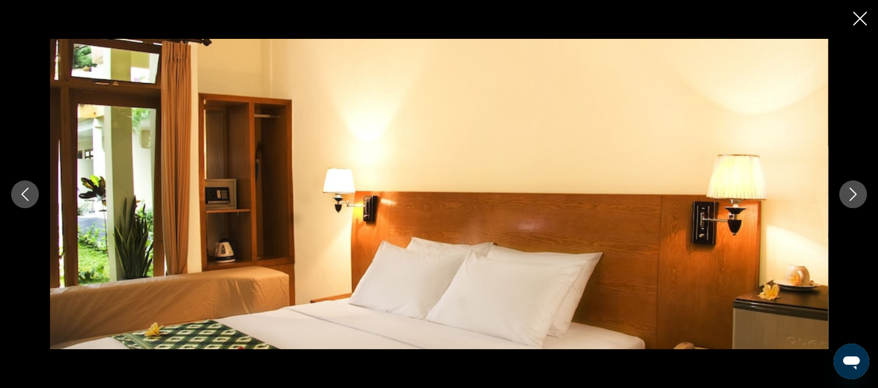
click at [33, 198] on button "Previous image" at bounding box center [25, 195] width 28 height 28
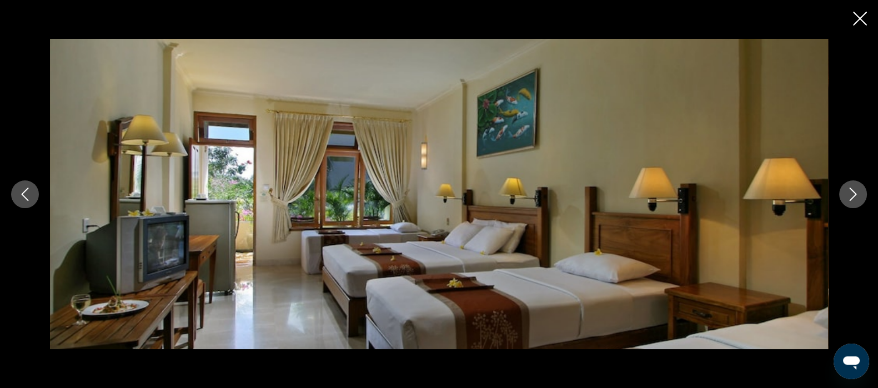
click at [862, 191] on button "Next image" at bounding box center [853, 195] width 28 height 28
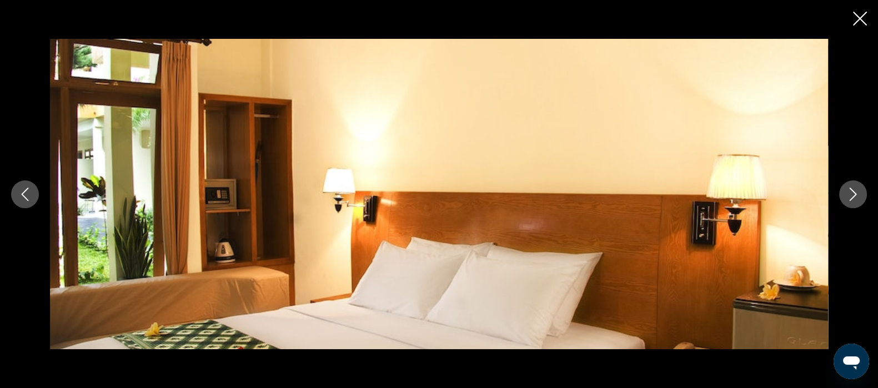
click at [862, 191] on button "Next image" at bounding box center [853, 195] width 28 height 28
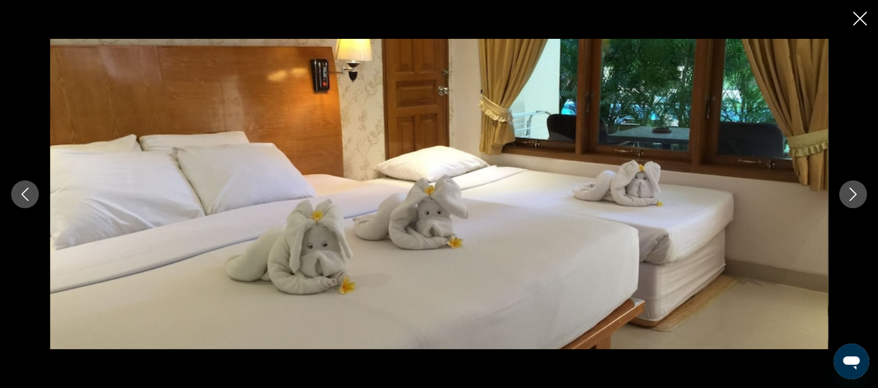
click at [862, 191] on button "Next image" at bounding box center [853, 195] width 28 height 28
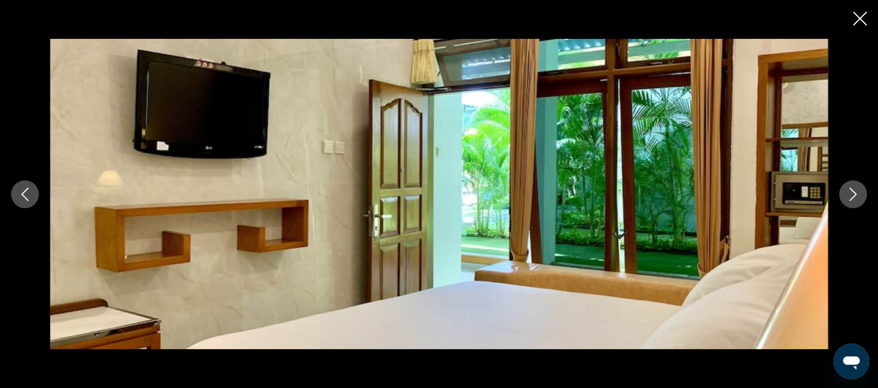
click at [861, 191] on button "Next image" at bounding box center [853, 195] width 28 height 28
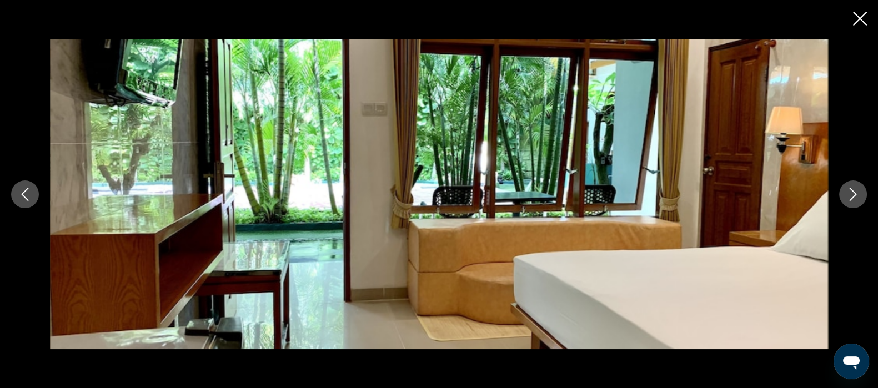
click at [861, 191] on button "Next image" at bounding box center [853, 195] width 28 height 28
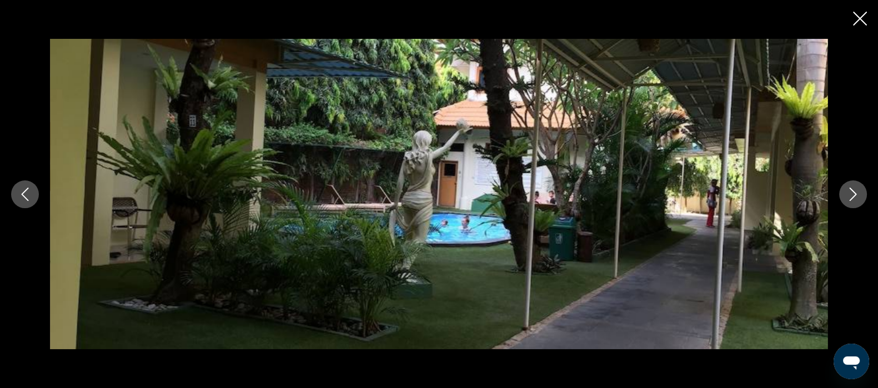
click at [860, 12] on icon "Close slideshow" at bounding box center [860, 19] width 14 height 14
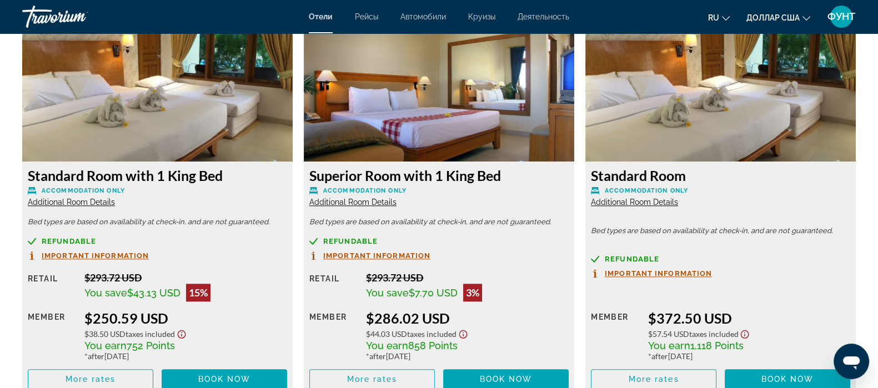
scroll to position [1527, 0]
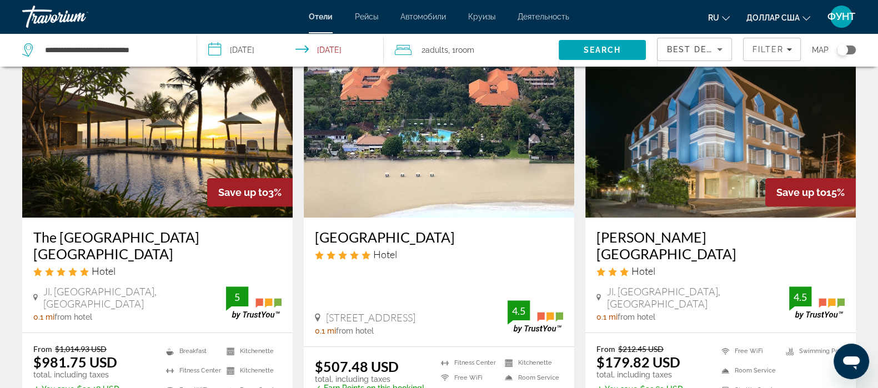
scroll to position [555, 0]
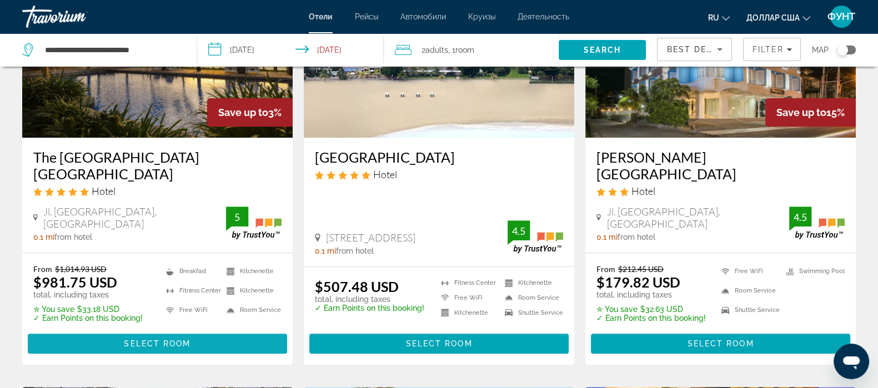
click at [147, 330] on span "Основное содержание" at bounding box center [157, 343] width 259 height 27
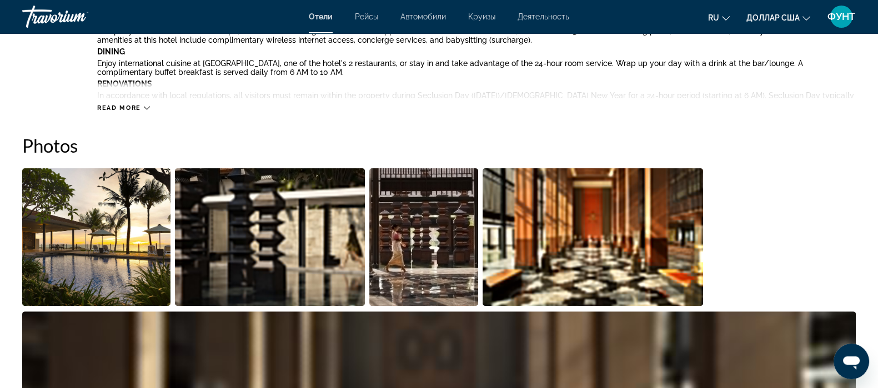
scroll to position [555, 0]
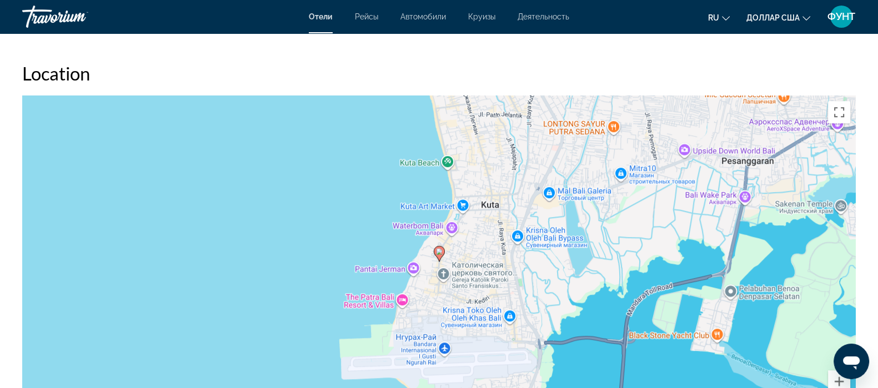
scroll to position [1110, 0]
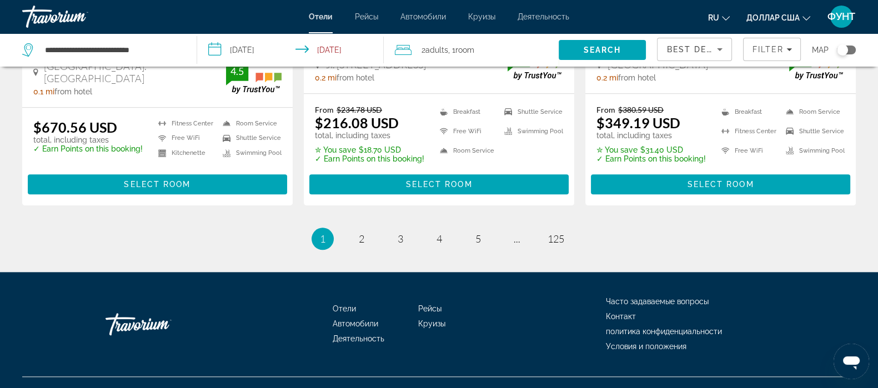
scroll to position [1536, 0]
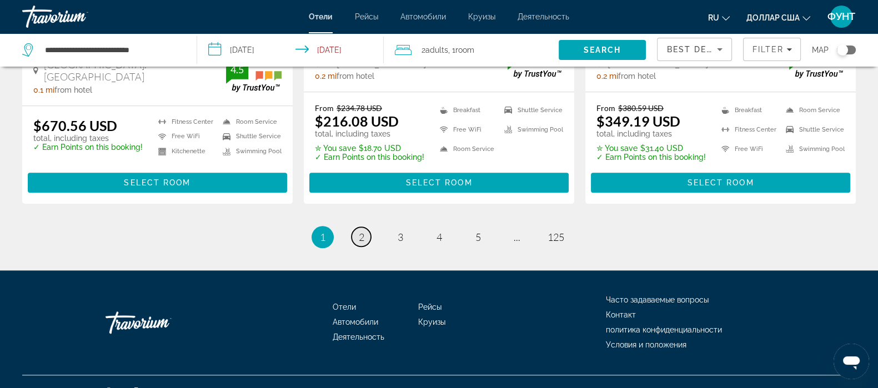
click at [361, 231] on span "2" at bounding box center [362, 237] width 6 height 12
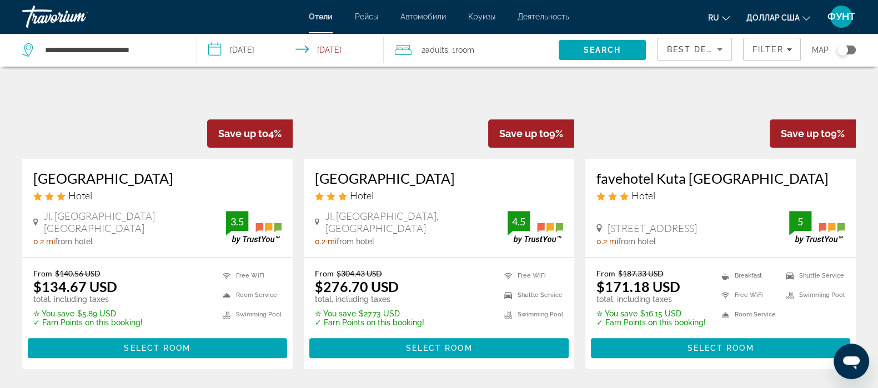
scroll to position [971, 0]
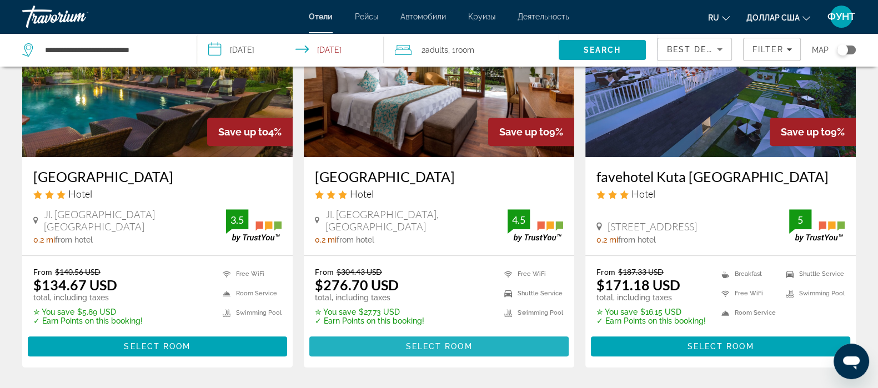
click at [428, 342] on span "Select Room" at bounding box center [438, 346] width 67 height 9
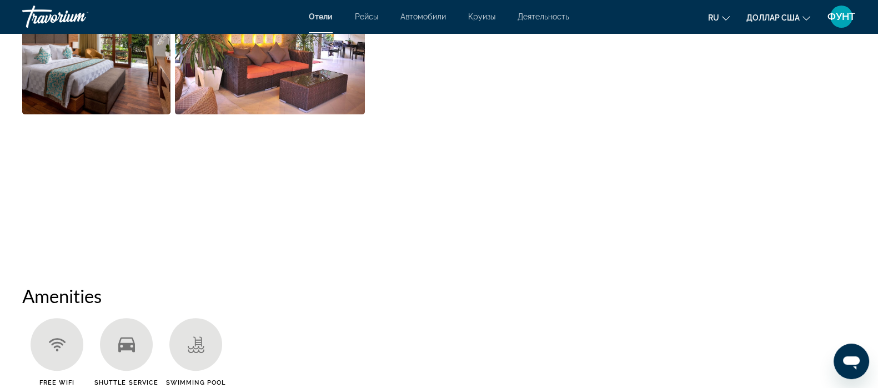
scroll to position [555, 0]
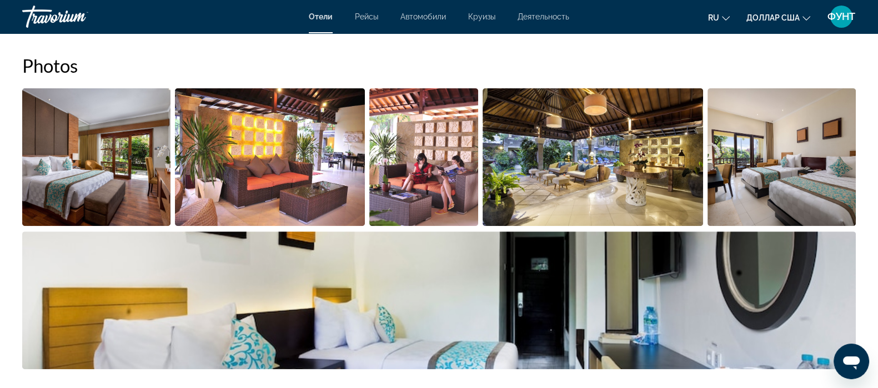
click at [130, 148] on img "Open full-screen image slider" at bounding box center [96, 157] width 148 height 138
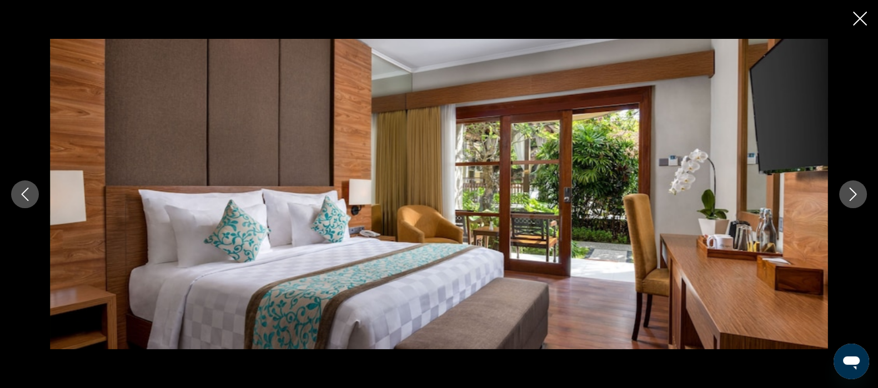
click at [852, 197] on icon "Next image" at bounding box center [853, 194] width 7 height 13
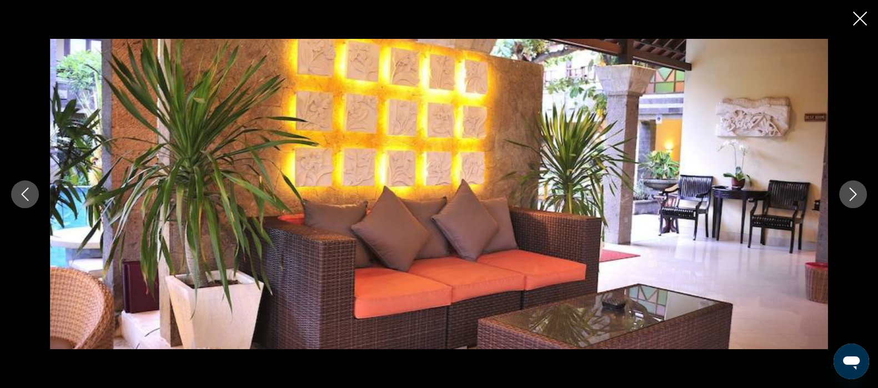
click at [852, 197] on icon "Next image" at bounding box center [853, 194] width 7 height 13
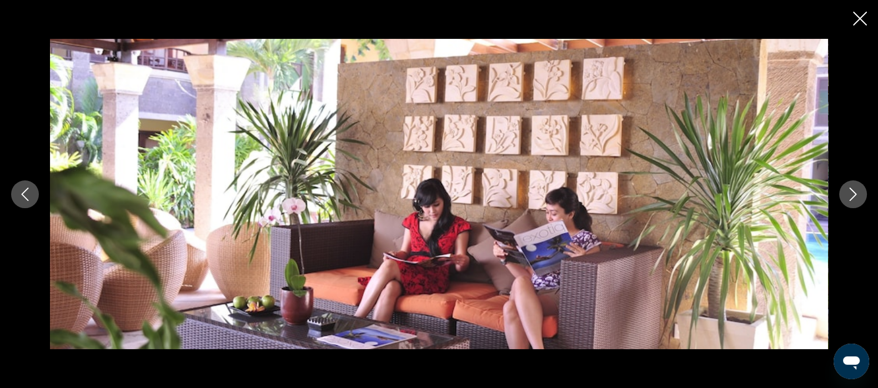
click at [852, 197] on icon "Next image" at bounding box center [853, 194] width 7 height 13
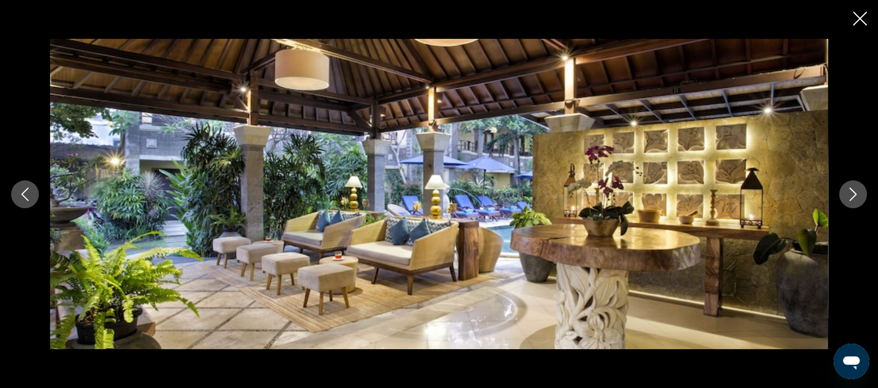
click at [852, 197] on icon "Next image" at bounding box center [853, 194] width 7 height 13
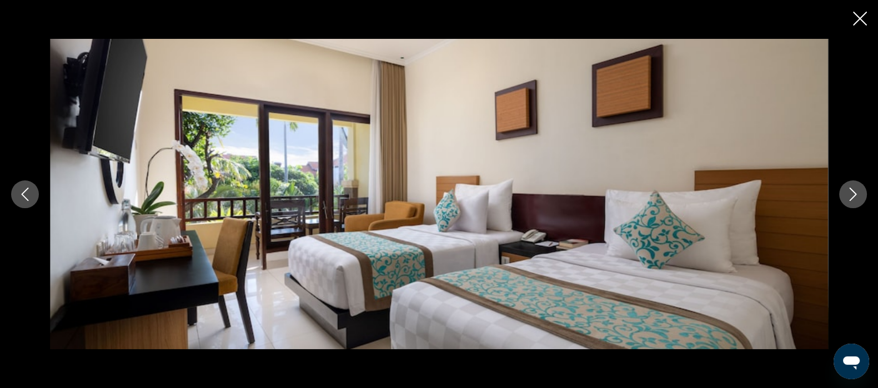
click at [852, 197] on icon "Next image" at bounding box center [853, 194] width 7 height 13
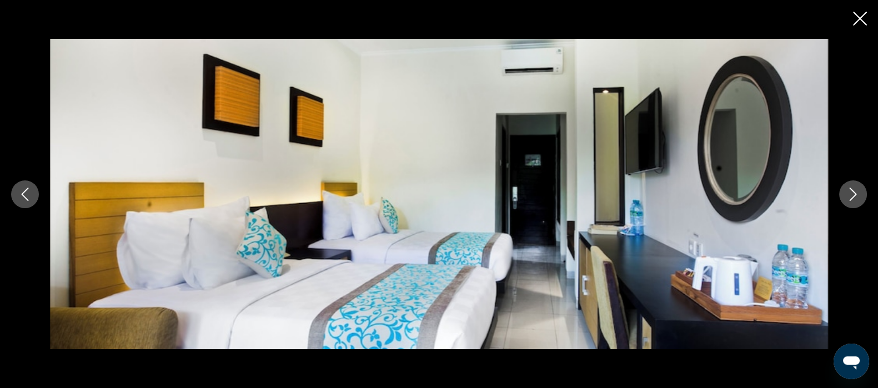
click at [852, 197] on icon "Next image" at bounding box center [853, 194] width 7 height 13
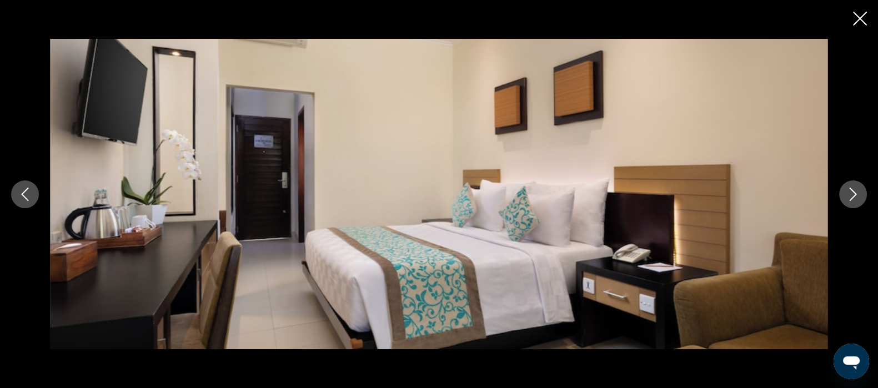
click at [852, 197] on icon "Next image" at bounding box center [853, 194] width 7 height 13
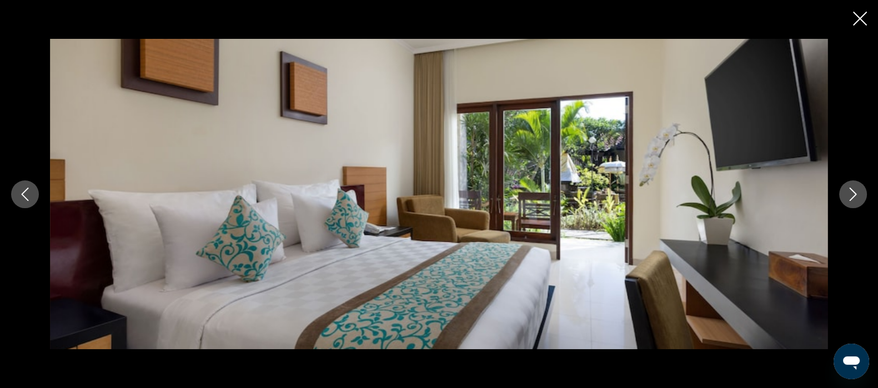
click at [861, 17] on icon "Close slideshow" at bounding box center [860, 19] width 14 height 14
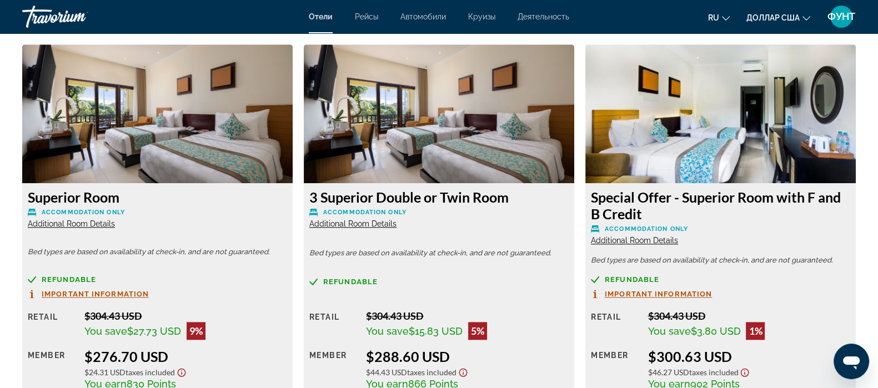
scroll to position [1597, 0]
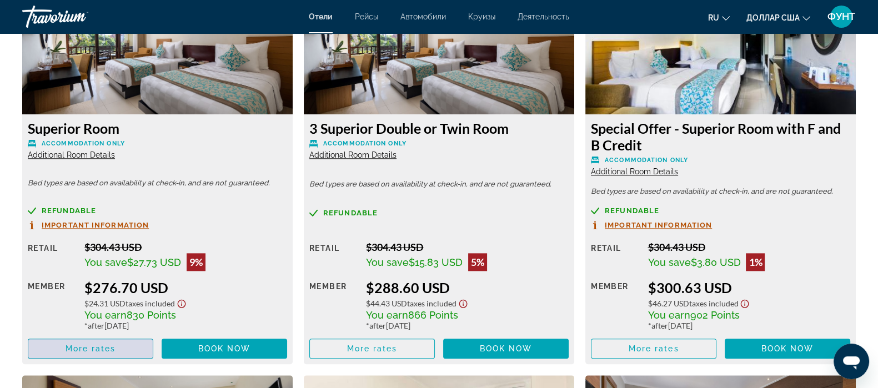
click at [101, 351] on span "More rates" at bounding box center [91, 348] width 51 height 9
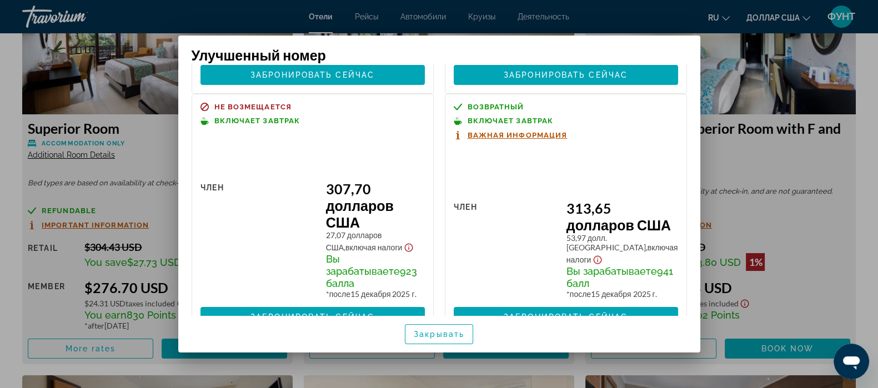
scroll to position [328, 0]
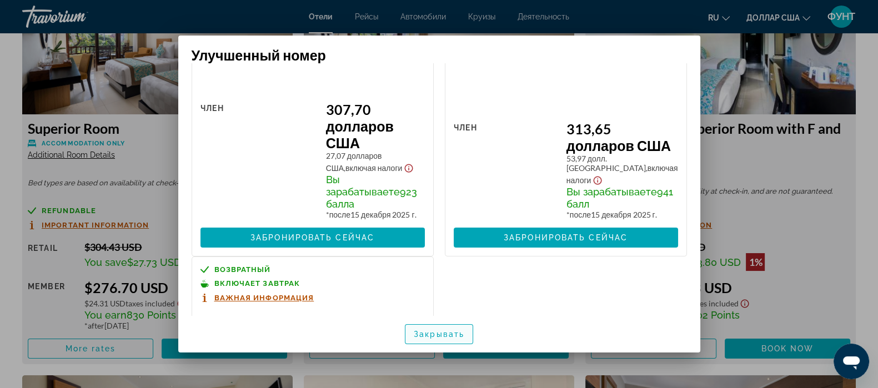
click at [437, 332] on font "Закрывать" at bounding box center [439, 334] width 51 height 9
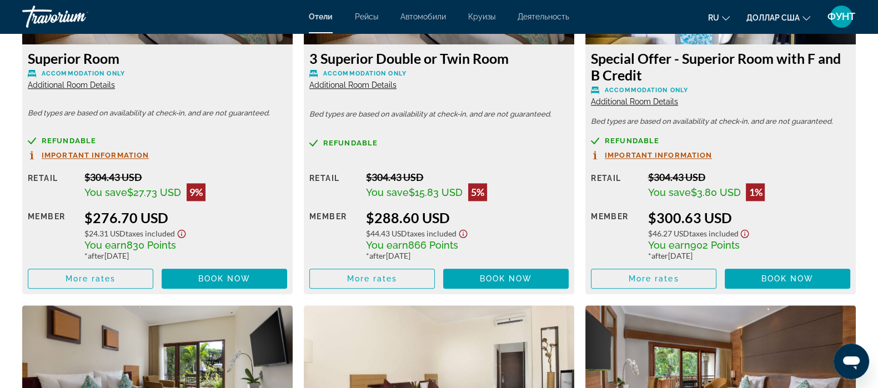
scroll to position [1735, 0]
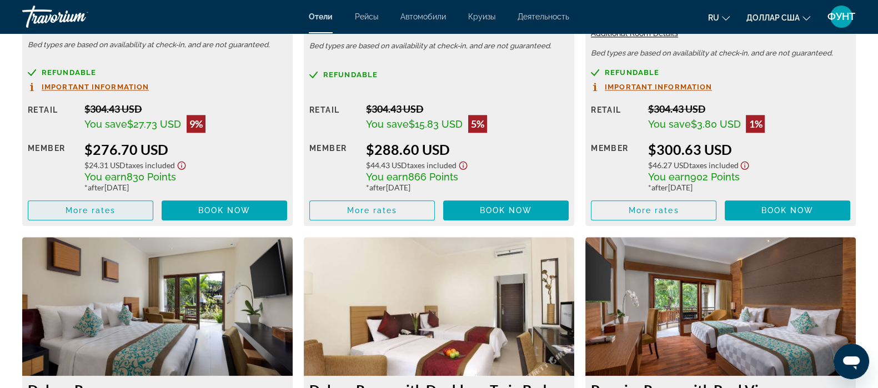
click at [78, 212] on span "More rates" at bounding box center [91, 210] width 51 height 9
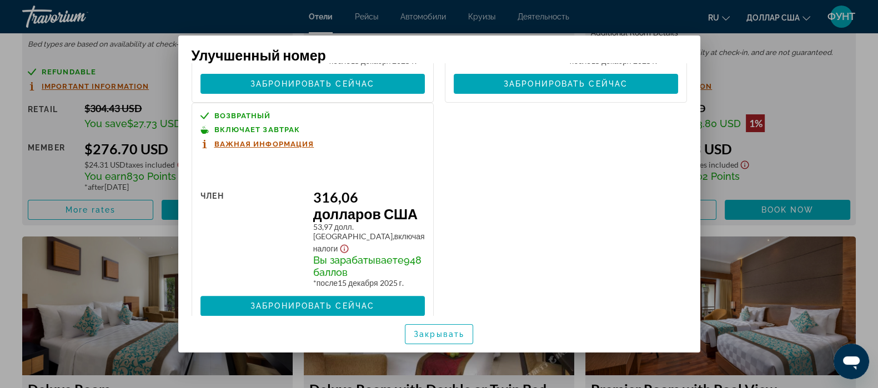
scroll to position [485, 0]
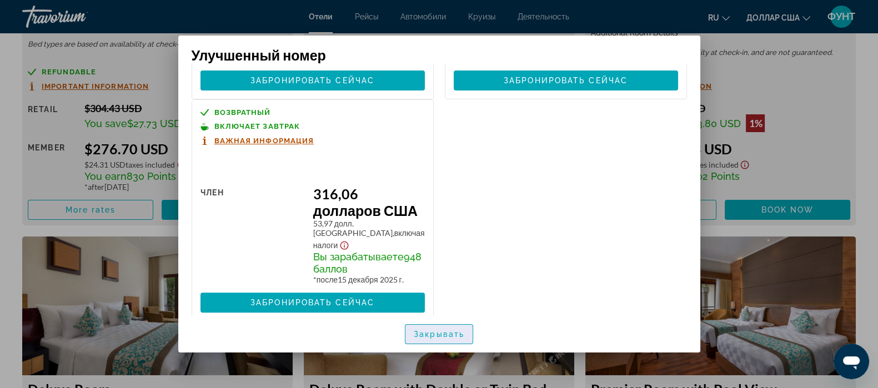
click at [423, 339] on span "button" at bounding box center [438, 334] width 67 height 27
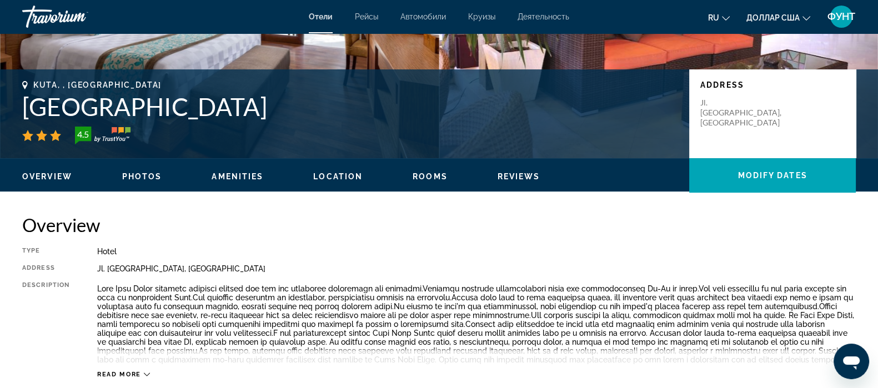
scroll to position [208, 0]
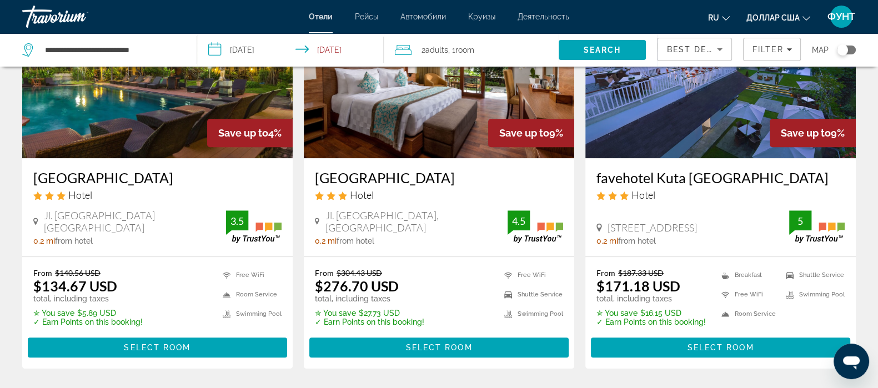
scroll to position [971, 0]
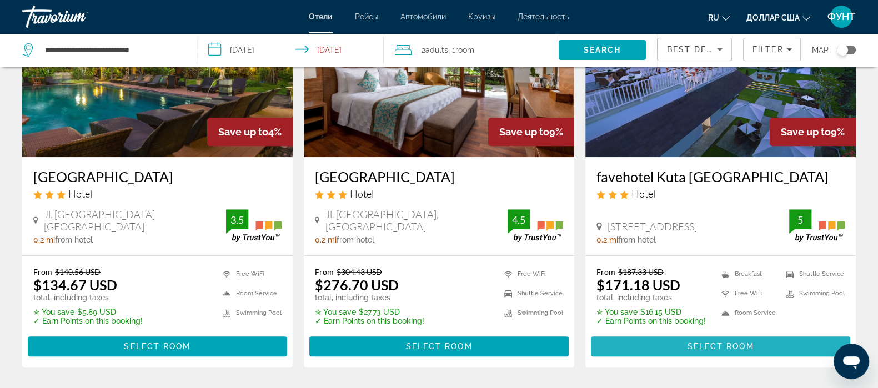
click at [714, 333] on span "Основное содержание" at bounding box center [720, 346] width 259 height 27
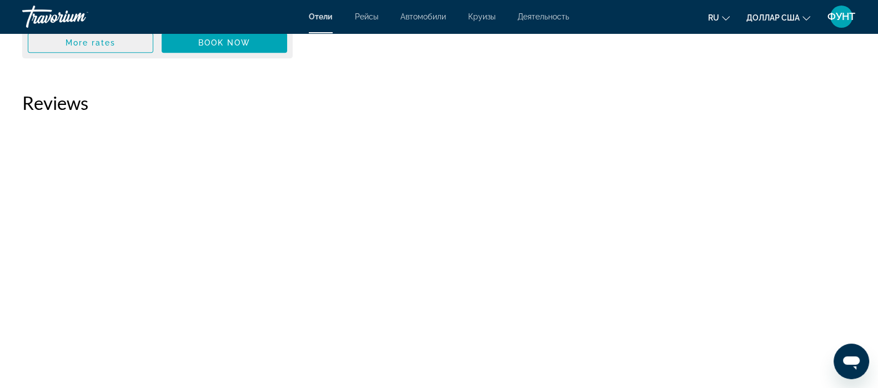
scroll to position [1943, 0]
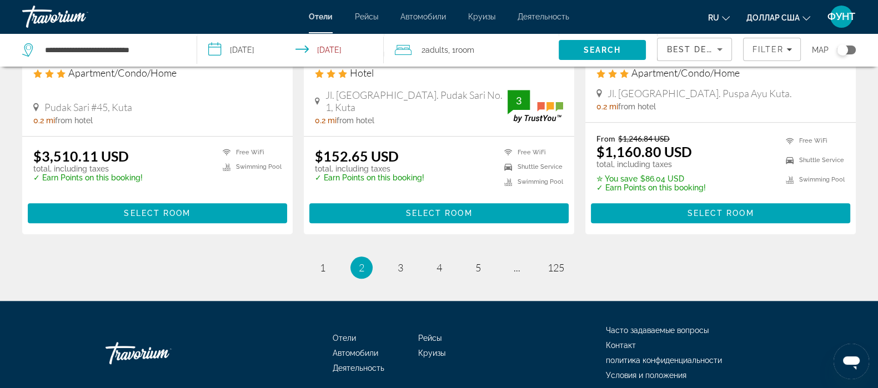
scroll to position [1525, 0]
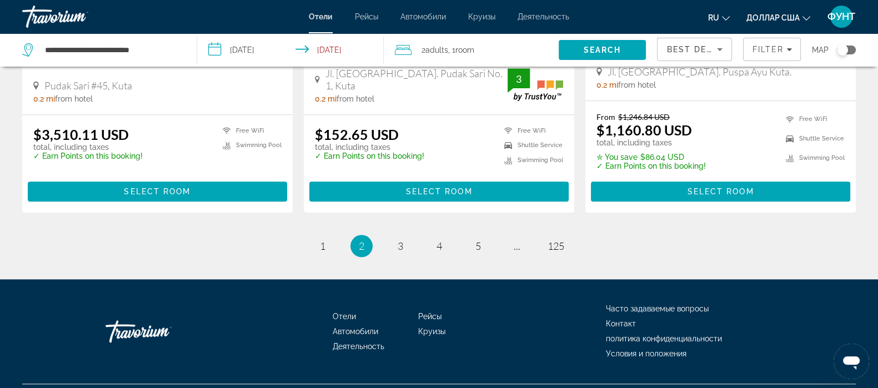
click at [409, 235] on li "page 3" at bounding box center [400, 246] width 22 height 22
click at [392, 237] on link "page 3" at bounding box center [399, 246] width 19 height 19
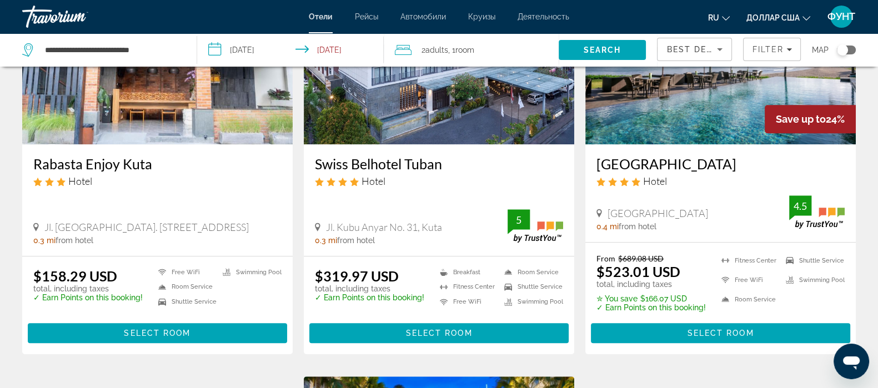
scroll to position [971, 0]
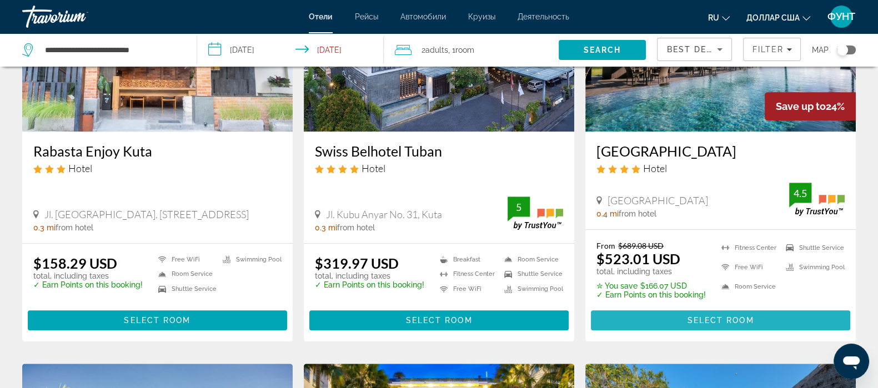
click at [712, 314] on span "Основное содержание" at bounding box center [720, 320] width 259 height 27
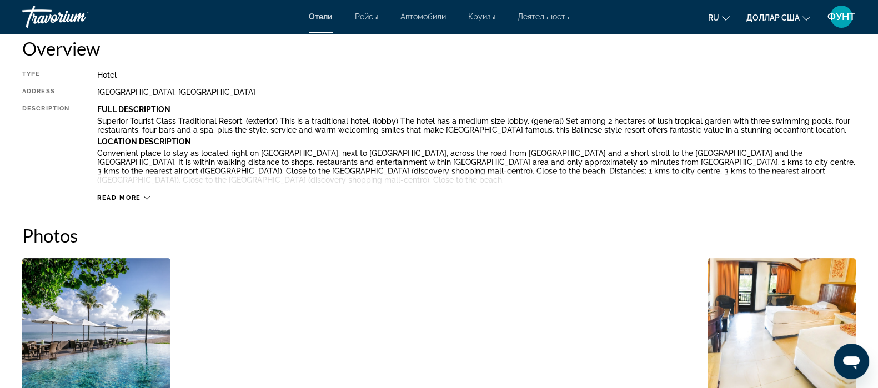
scroll to position [485, 0]
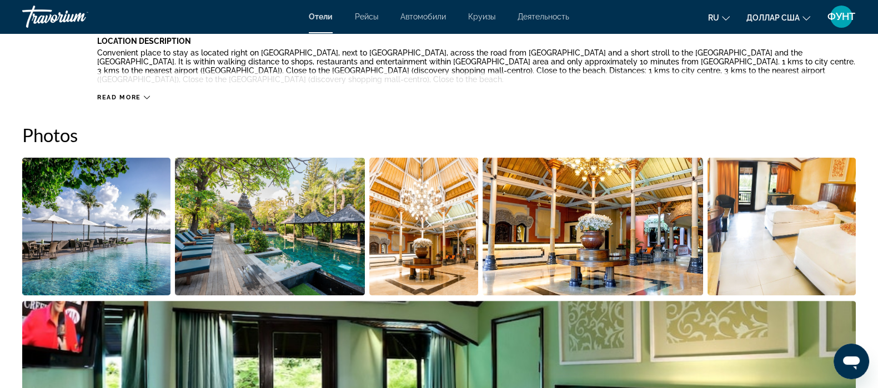
click at [67, 259] on img "Open full-screen image slider" at bounding box center [96, 227] width 148 height 138
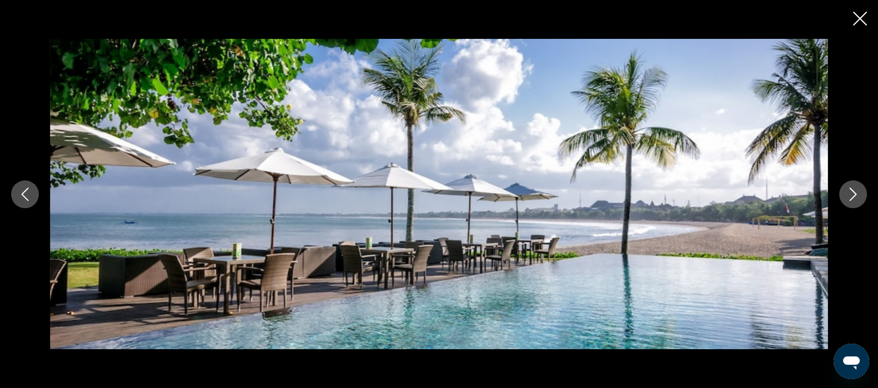
click at [855, 192] on icon "Next image" at bounding box center [852, 194] width 13 height 13
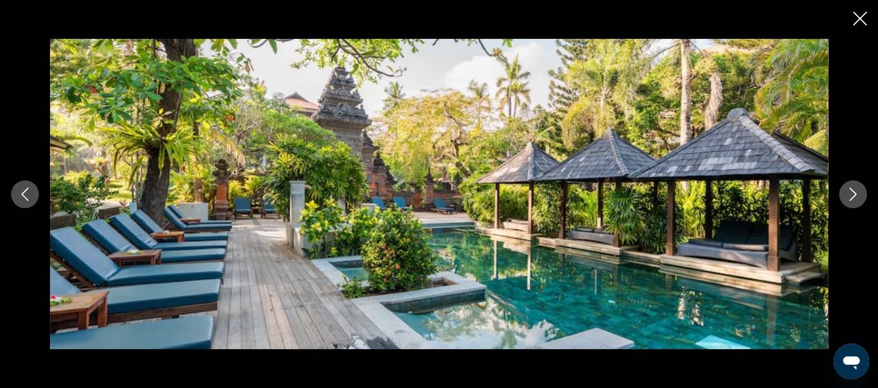
click at [855, 192] on icon "Next image" at bounding box center [852, 194] width 13 height 13
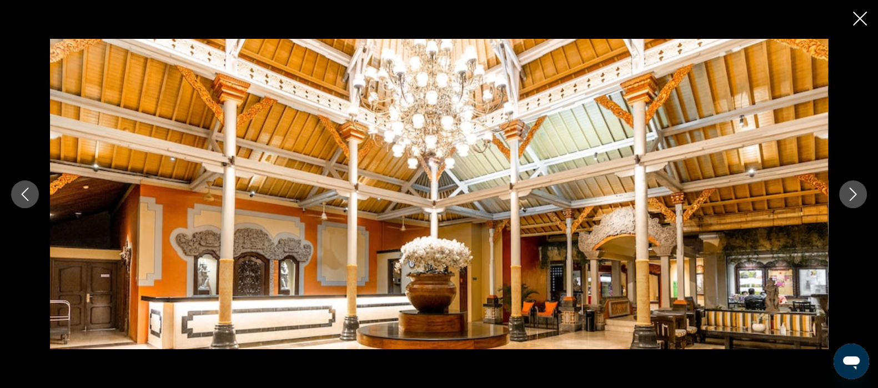
click at [855, 192] on icon "Next image" at bounding box center [852, 194] width 13 height 13
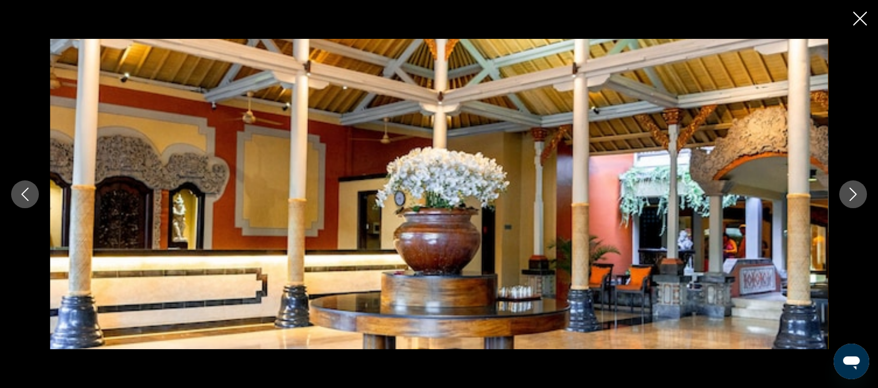
click at [855, 192] on icon "Next image" at bounding box center [852, 194] width 13 height 13
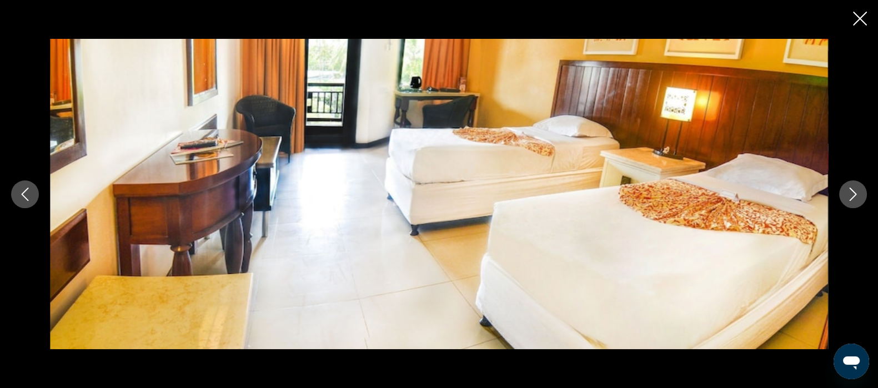
click at [855, 192] on icon "Next image" at bounding box center [852, 194] width 13 height 13
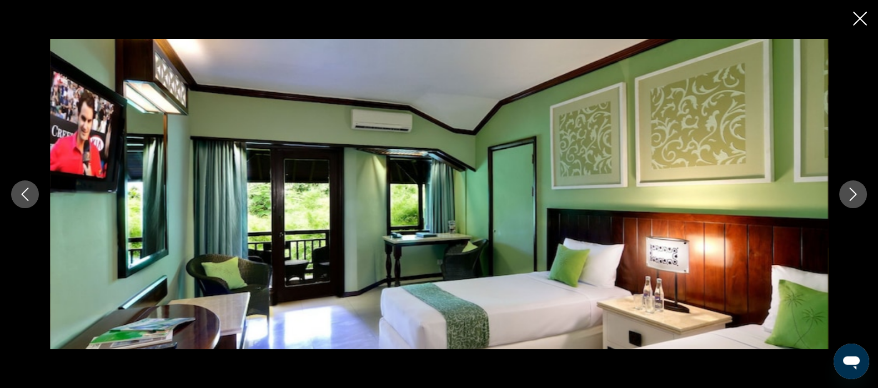
click at [855, 192] on icon "Next image" at bounding box center [852, 194] width 13 height 13
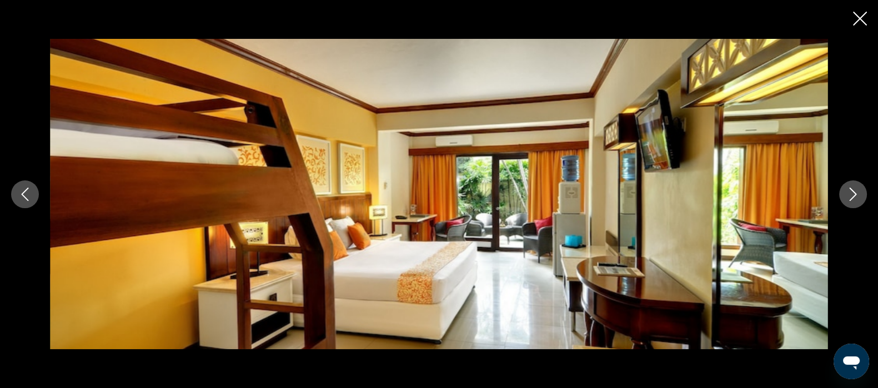
click at [857, 194] on icon "Next image" at bounding box center [852, 194] width 13 height 13
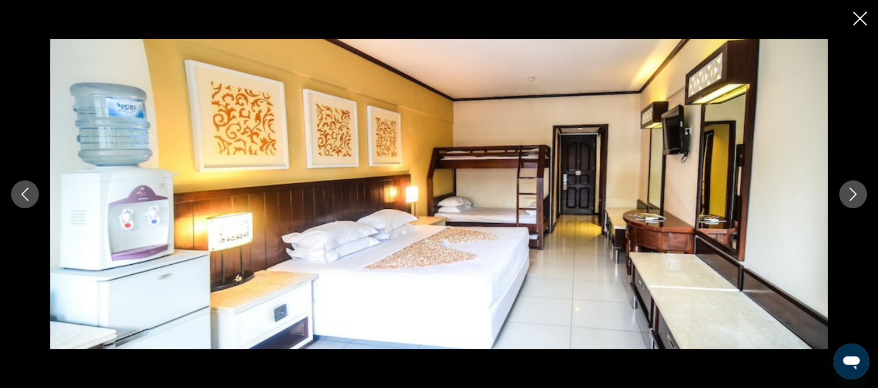
click at [857, 194] on icon "Next image" at bounding box center [852, 194] width 13 height 13
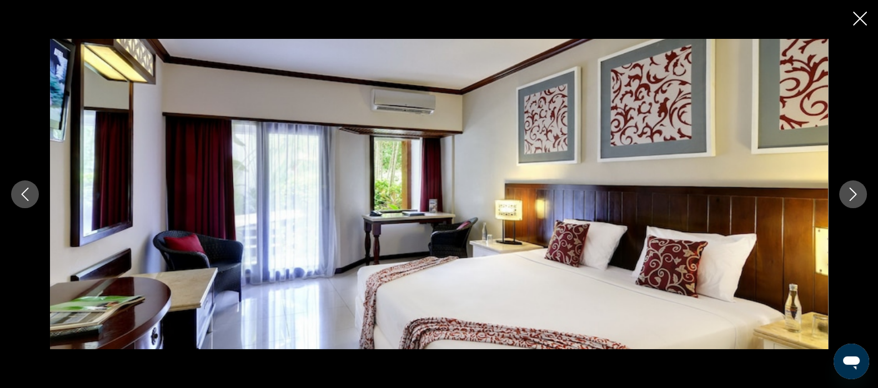
click at [857, 194] on icon "Next image" at bounding box center [852, 194] width 13 height 13
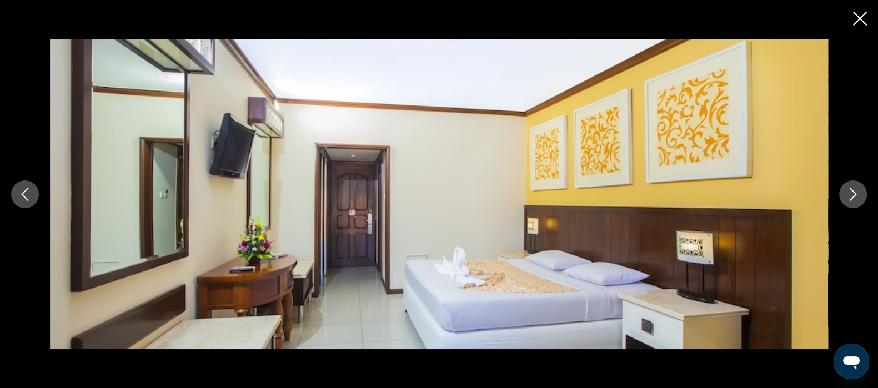
click at [854, 18] on icon "Close slideshow" at bounding box center [860, 19] width 14 height 14
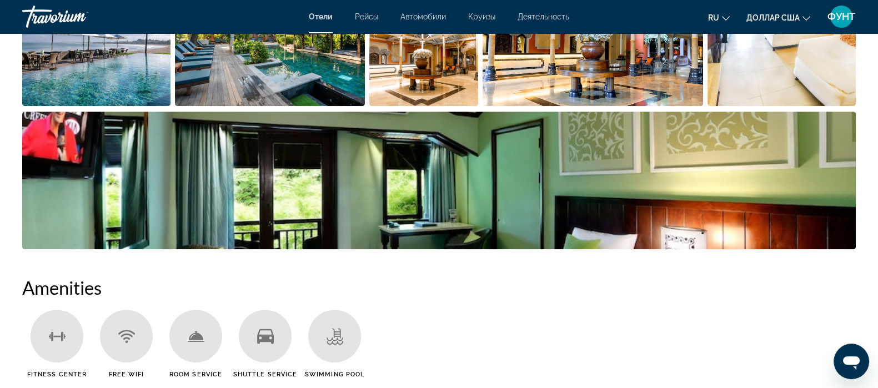
scroll to position [694, 0]
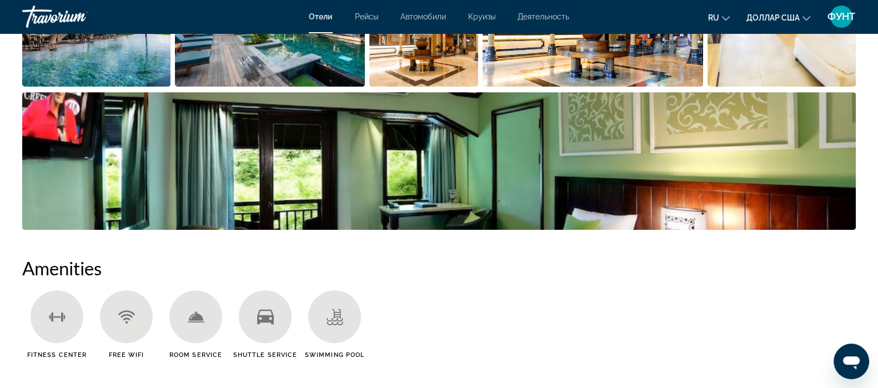
click at [106, 59] on img "Open full-screen image slider" at bounding box center [96, 18] width 148 height 138
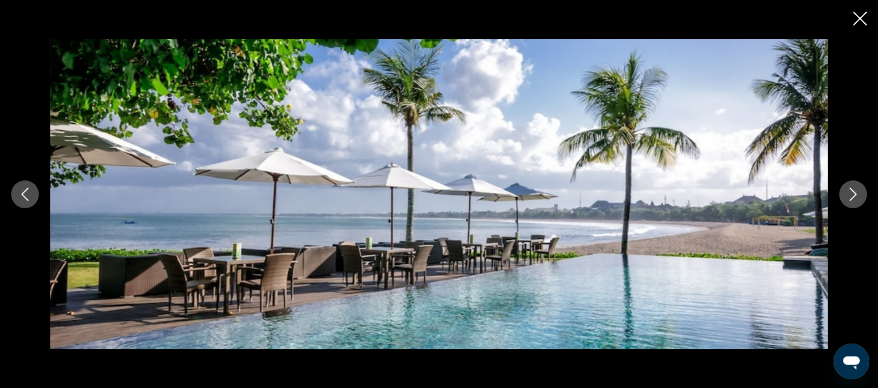
click at [861, 10] on div "prev next" at bounding box center [439, 194] width 878 height 388
click at [863, 15] on icon "Close slideshow" at bounding box center [860, 19] width 14 height 14
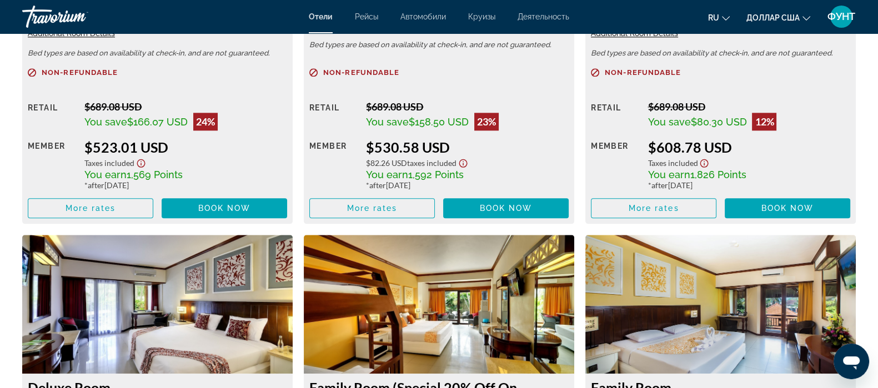
scroll to position [2013, 0]
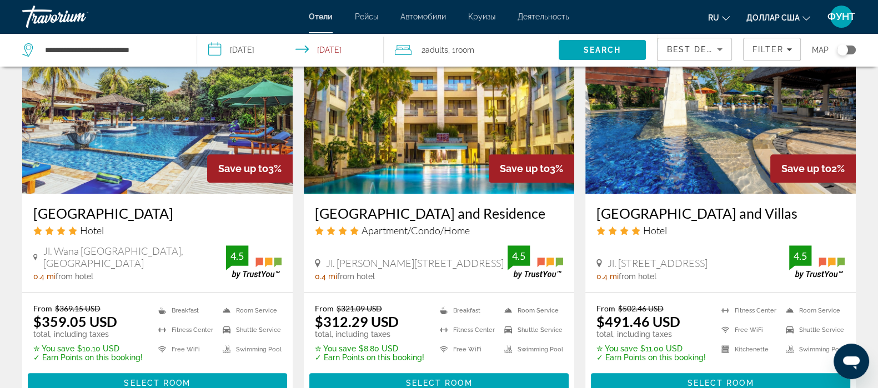
scroll to position [1388, 0]
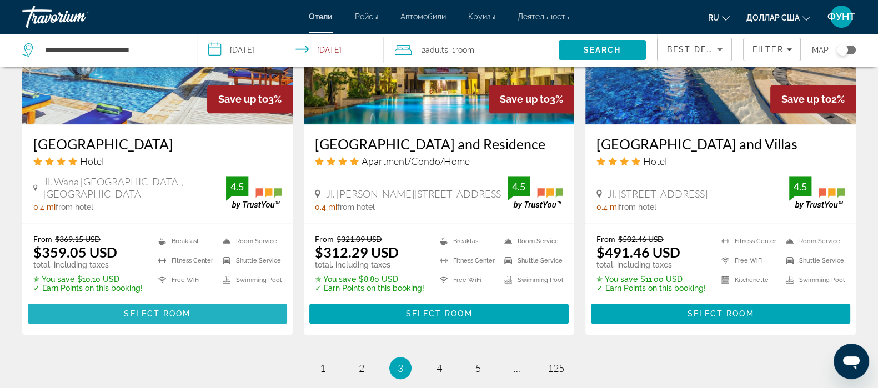
click at [139, 309] on span "Select Room" at bounding box center [157, 313] width 67 height 9
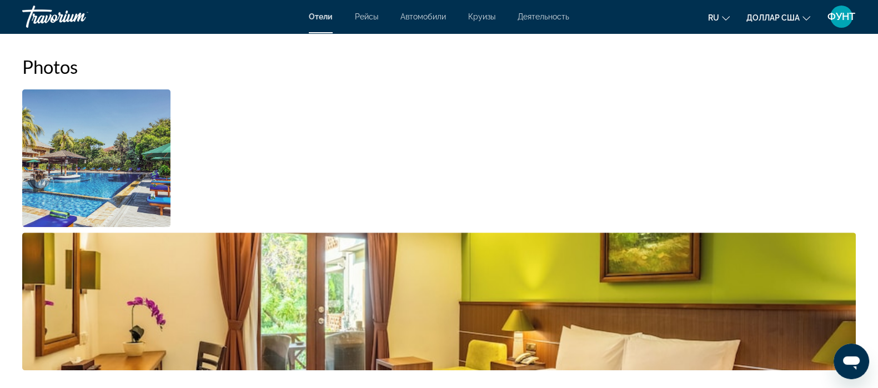
scroll to position [555, 0]
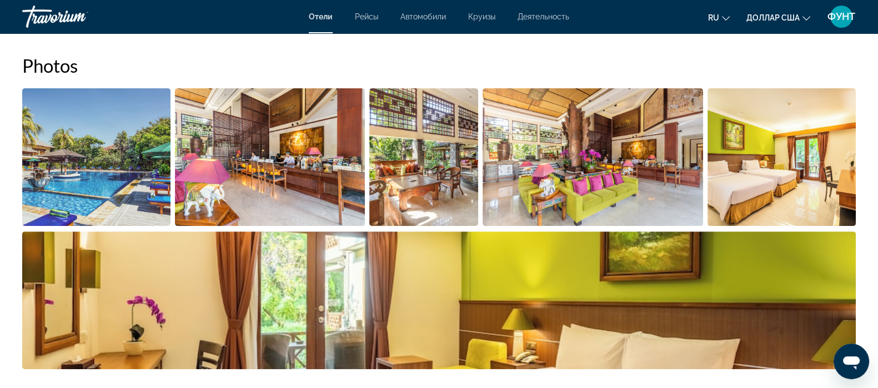
click at [54, 173] on img "Open full-screen image slider" at bounding box center [96, 157] width 148 height 138
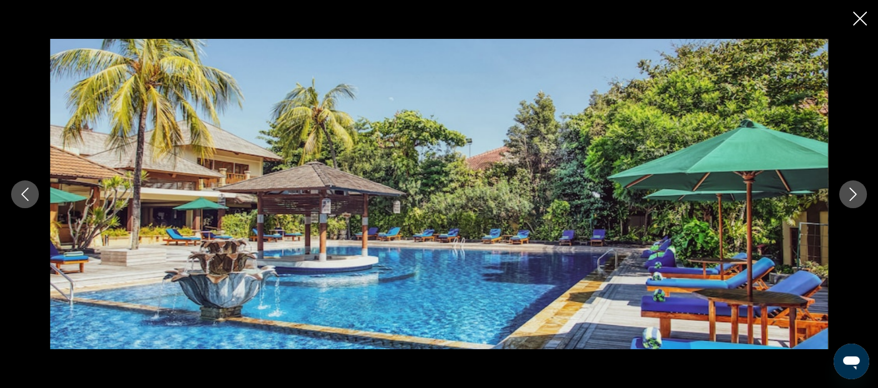
click at [846, 196] on icon "Next image" at bounding box center [852, 194] width 13 height 13
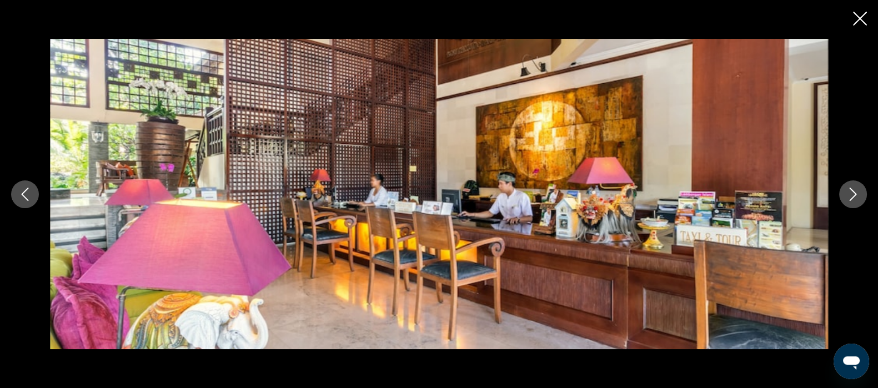
click at [846, 196] on icon "Next image" at bounding box center [852, 194] width 13 height 13
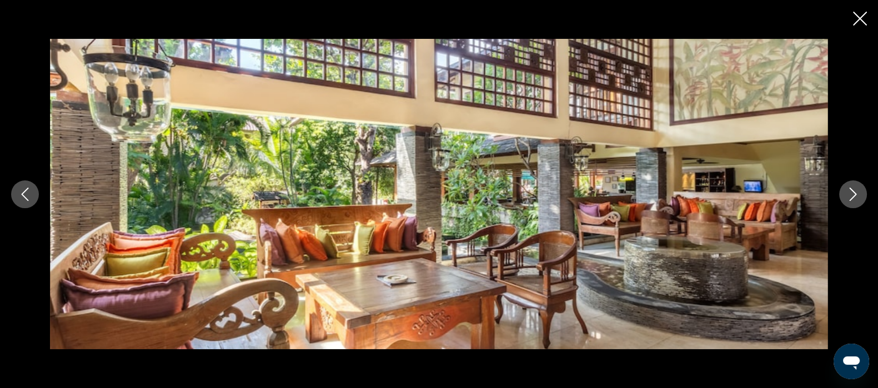
click at [846, 196] on icon "Next image" at bounding box center [852, 194] width 13 height 13
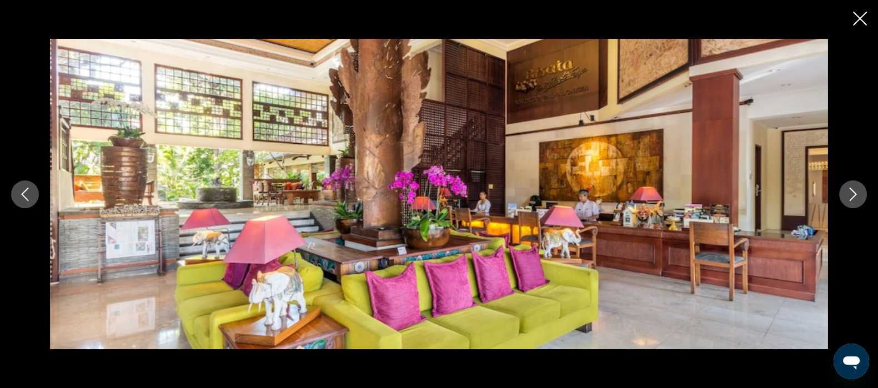
click at [846, 196] on icon "Next image" at bounding box center [852, 194] width 13 height 13
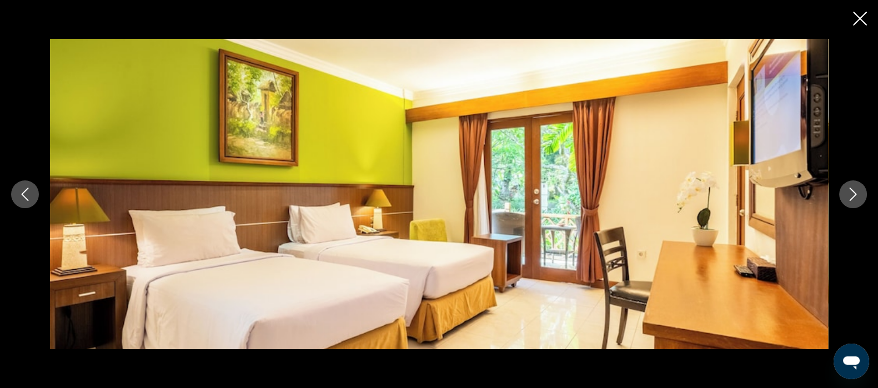
click at [846, 196] on icon "Next image" at bounding box center [852, 194] width 13 height 13
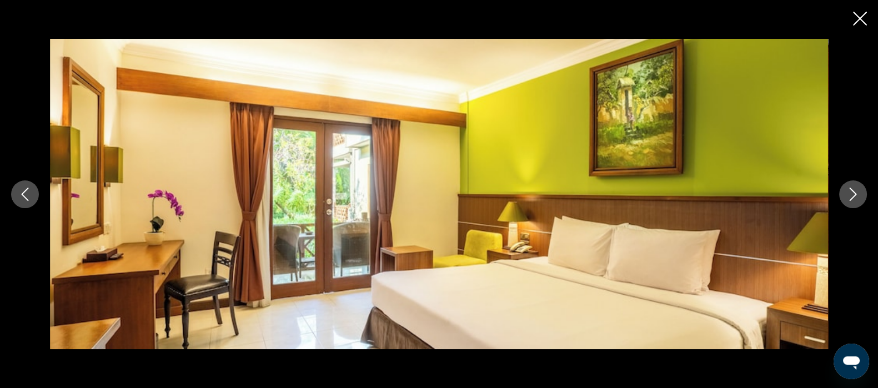
click at [846, 196] on icon "Next image" at bounding box center [852, 194] width 13 height 13
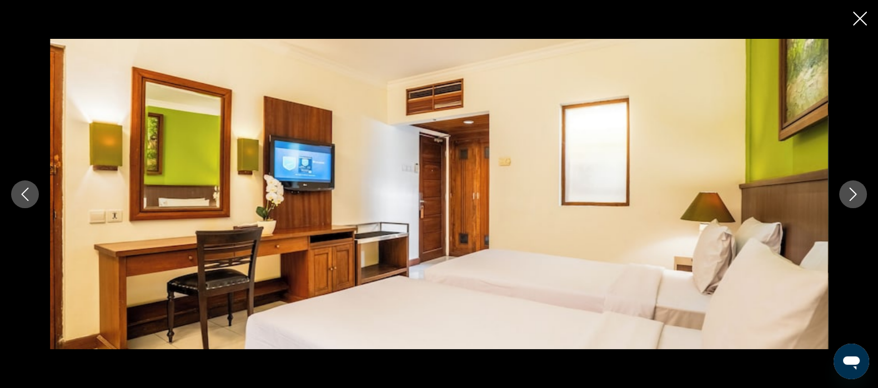
click at [859, 13] on icon "Close slideshow" at bounding box center [860, 19] width 14 height 14
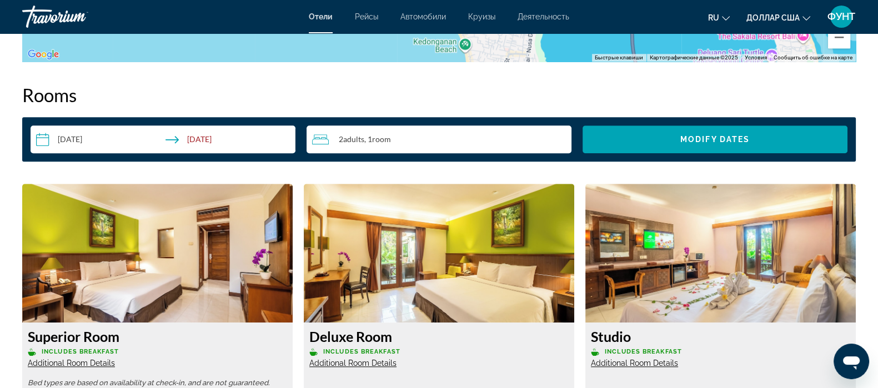
scroll to position [1597, 0]
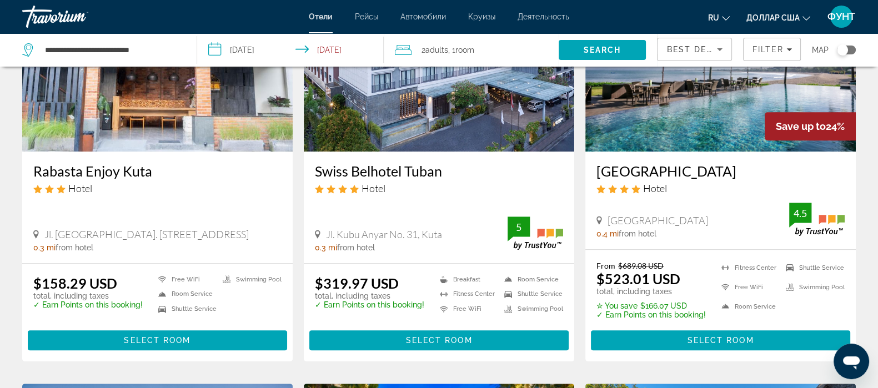
scroll to position [971, 0]
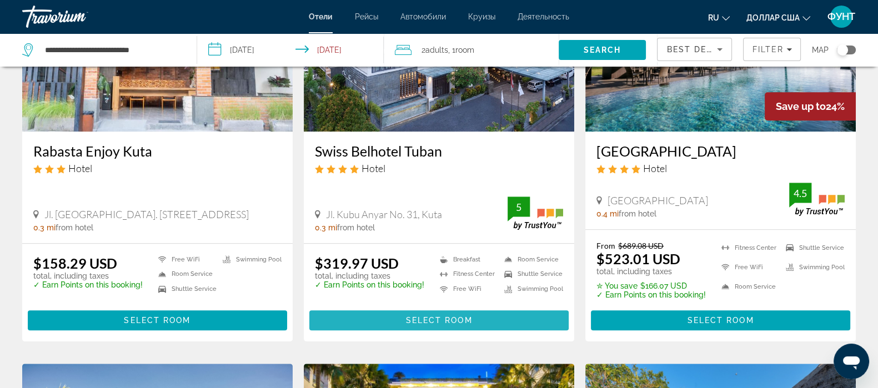
click at [424, 312] on span "Основное содержание" at bounding box center [438, 320] width 259 height 27
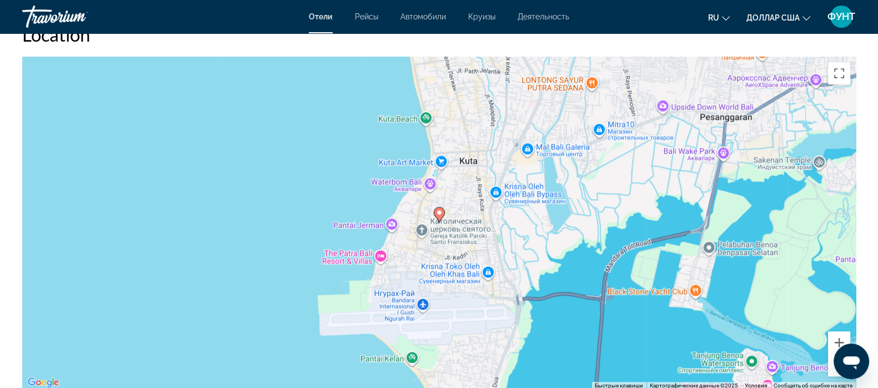
scroll to position [1041, 0]
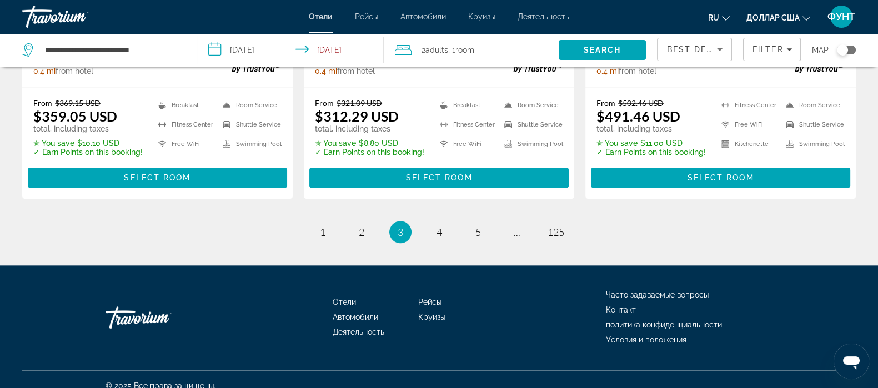
scroll to position [1527, 0]
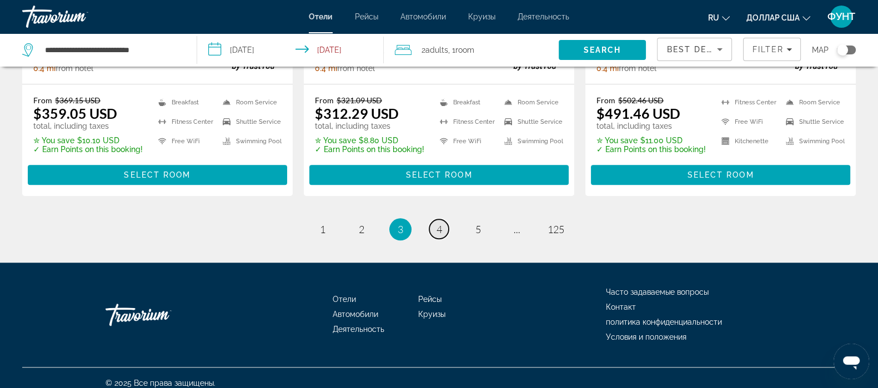
click at [439, 228] on span "4" at bounding box center [440, 229] width 6 height 12
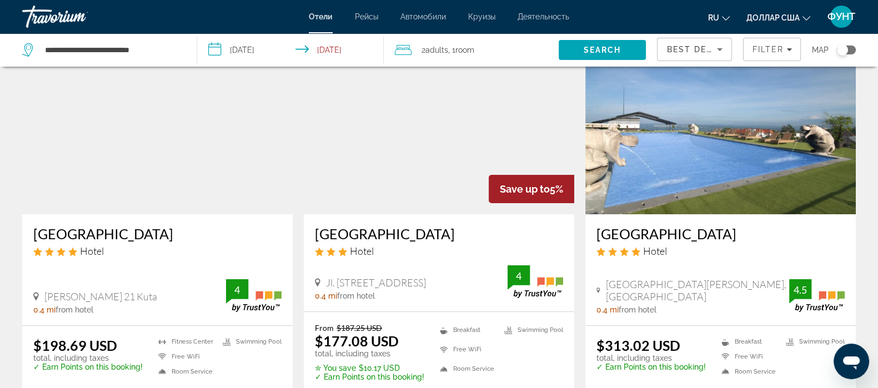
scroll to position [138, 0]
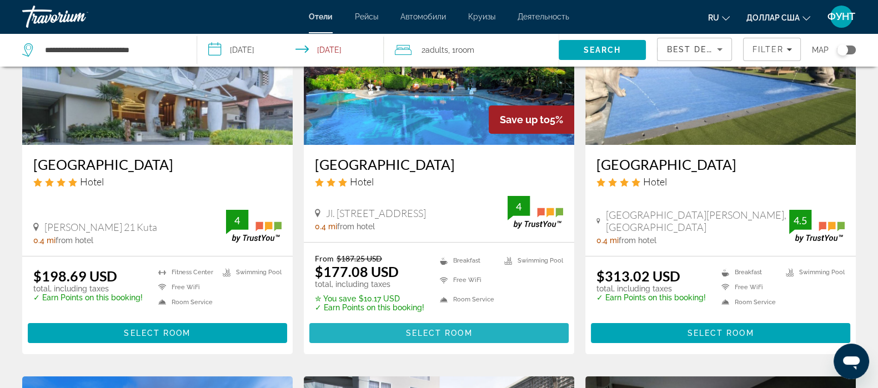
click at [433, 330] on span "Select Room" at bounding box center [438, 333] width 67 height 9
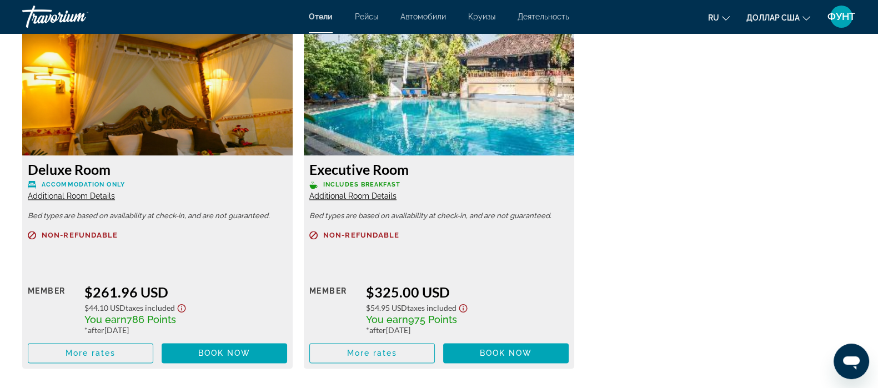
scroll to position [1943, 0]
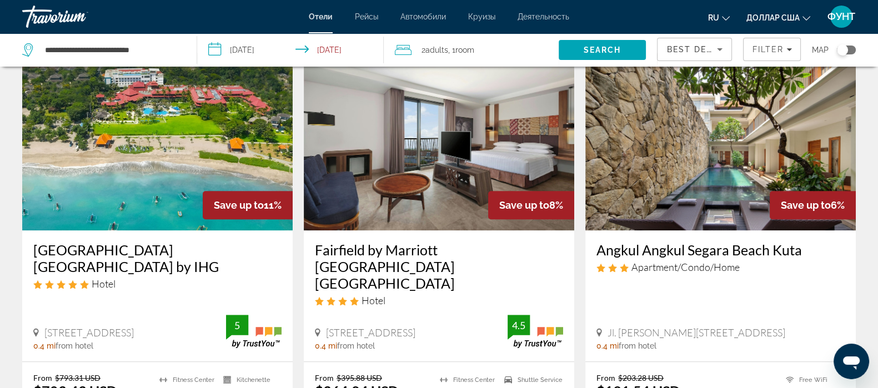
scroll to position [1388, 0]
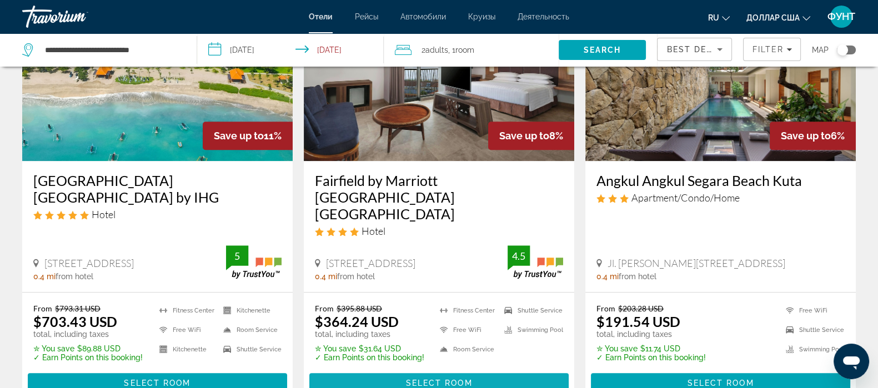
click at [425, 379] on span "Select Room" at bounding box center [438, 383] width 67 height 9
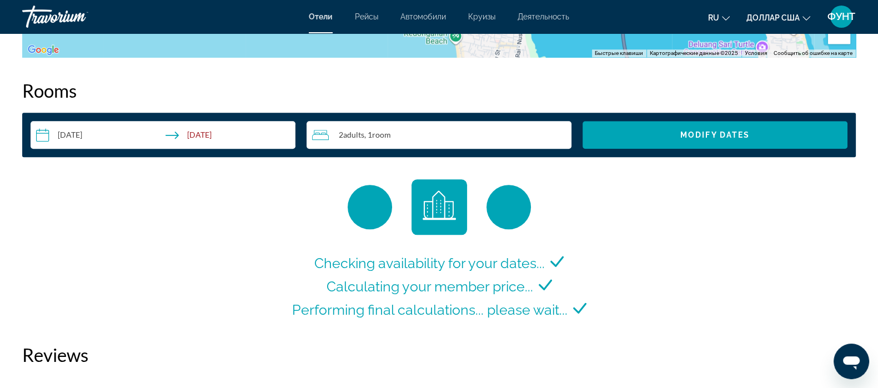
scroll to position [1527, 0]
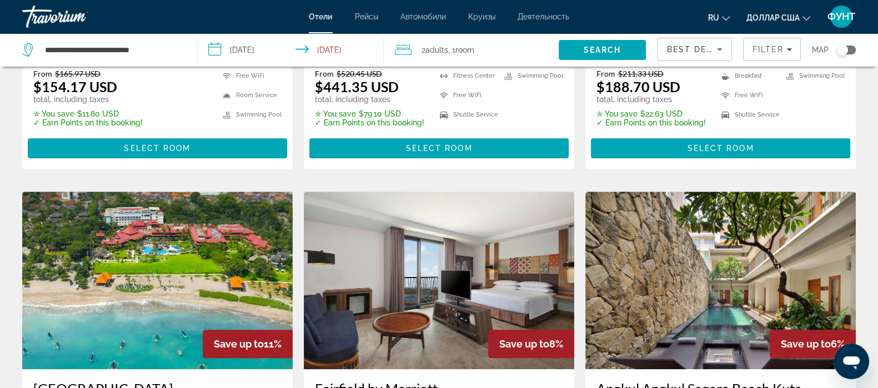
scroll to position [1527, 0]
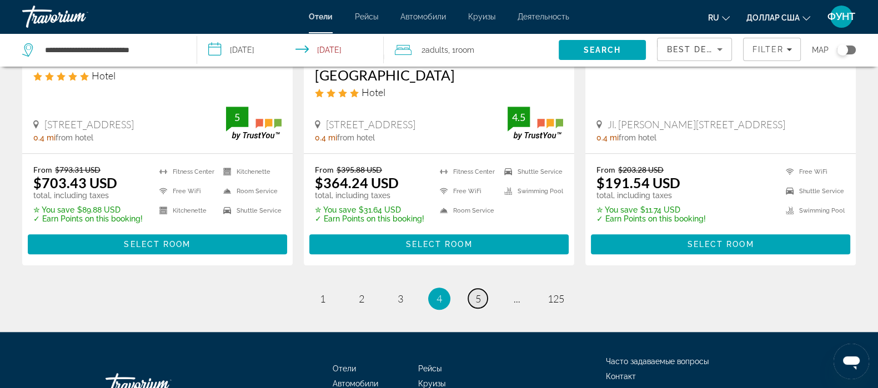
click at [479, 293] on span "5" at bounding box center [478, 299] width 6 height 12
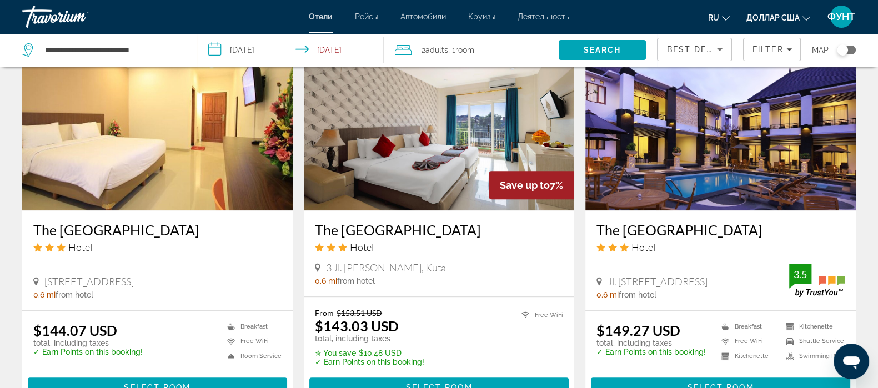
scroll to position [1525, 0]
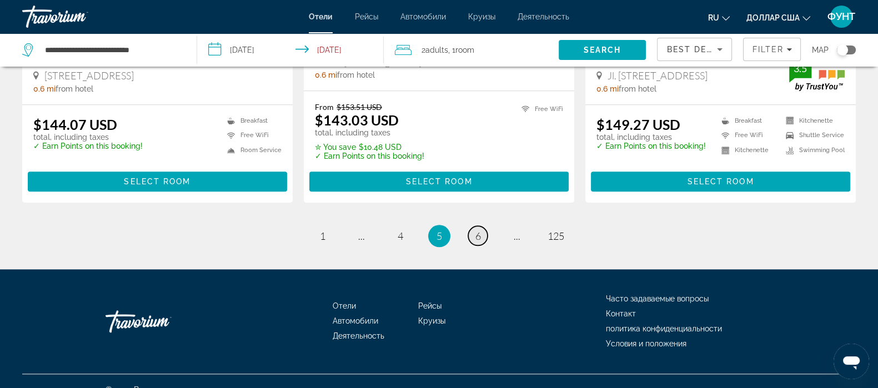
click at [480, 226] on link "page 6" at bounding box center [477, 235] width 19 height 19
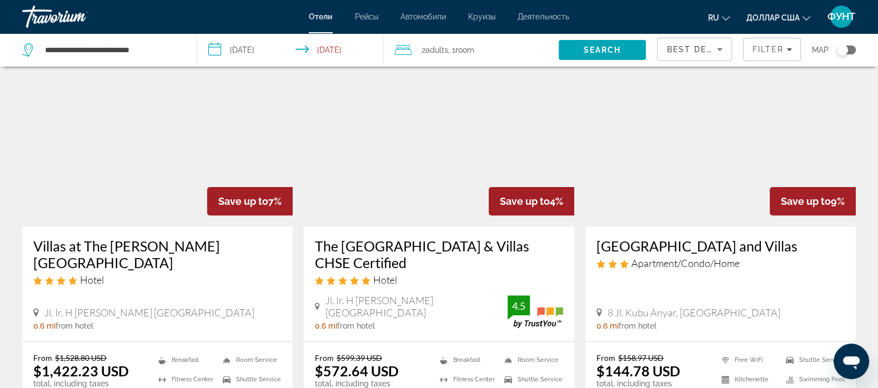
scroll to position [555, 0]
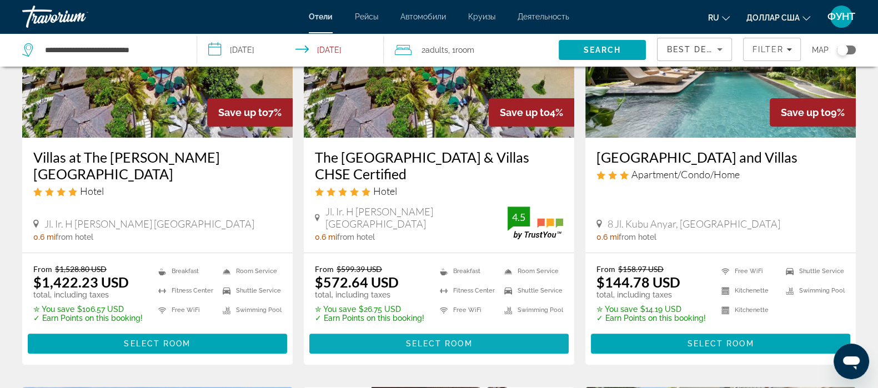
click at [412, 339] on span "Select Room" at bounding box center [438, 343] width 67 height 9
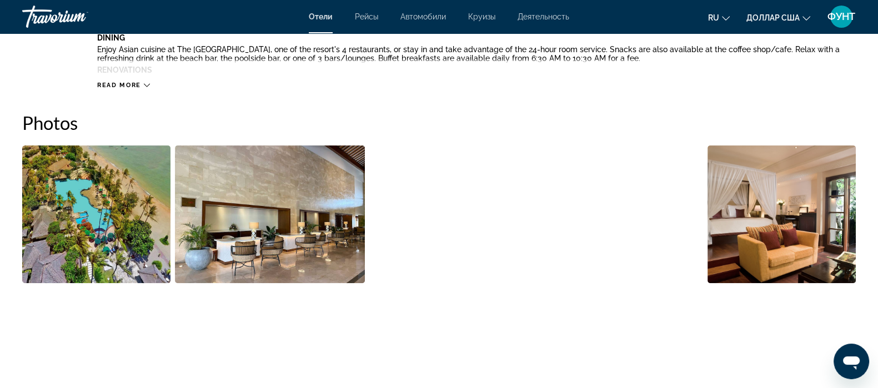
scroll to position [625, 0]
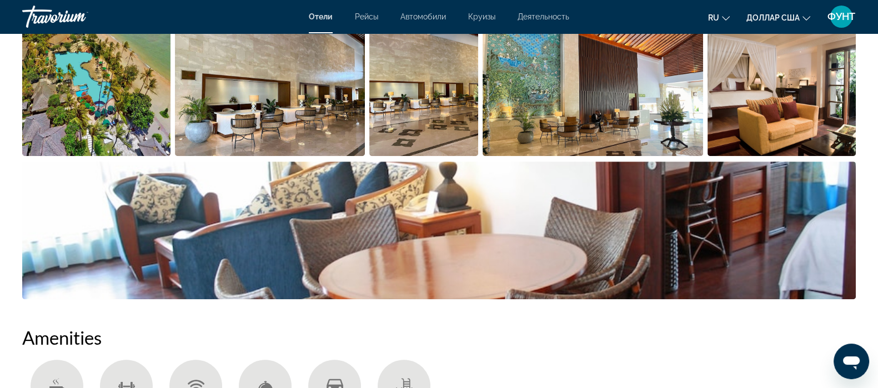
click at [92, 103] on img "Open full-screen image slider" at bounding box center [96, 87] width 148 height 138
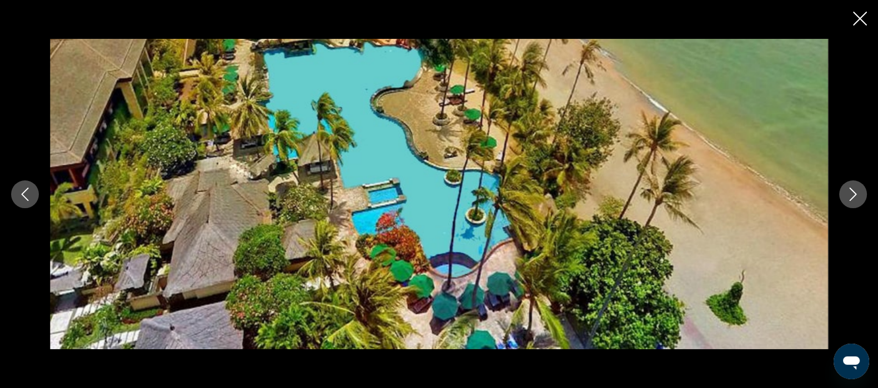
click at [853, 199] on icon "Next image" at bounding box center [852, 194] width 13 height 13
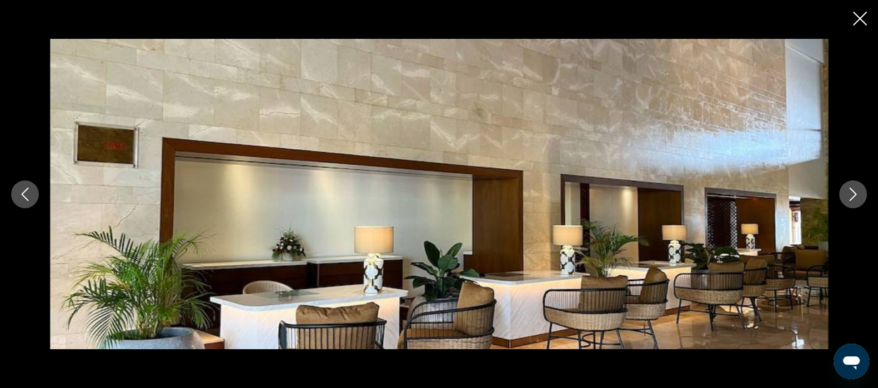
click at [853, 199] on icon "Next image" at bounding box center [852, 194] width 13 height 13
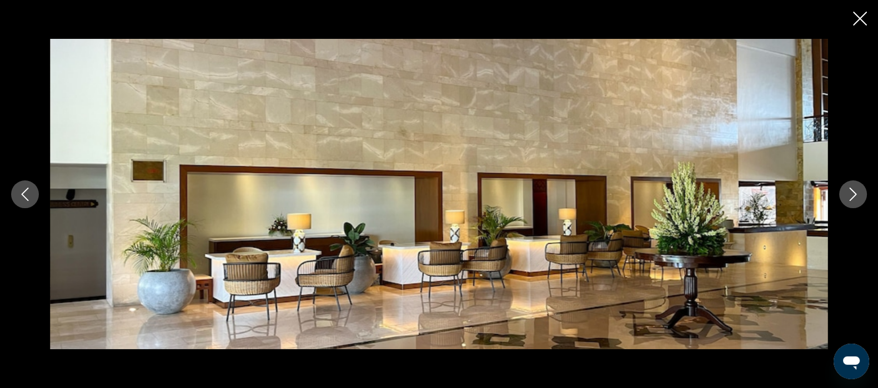
click at [851, 199] on icon "Next image" at bounding box center [852, 194] width 13 height 13
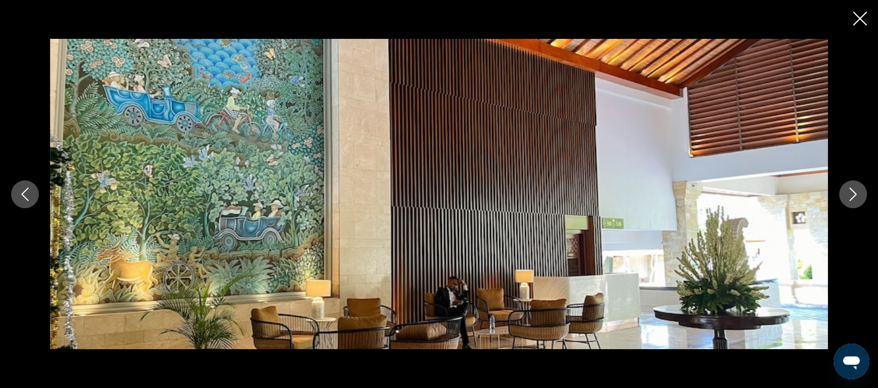
click at [851, 199] on icon "Next image" at bounding box center [852, 194] width 13 height 13
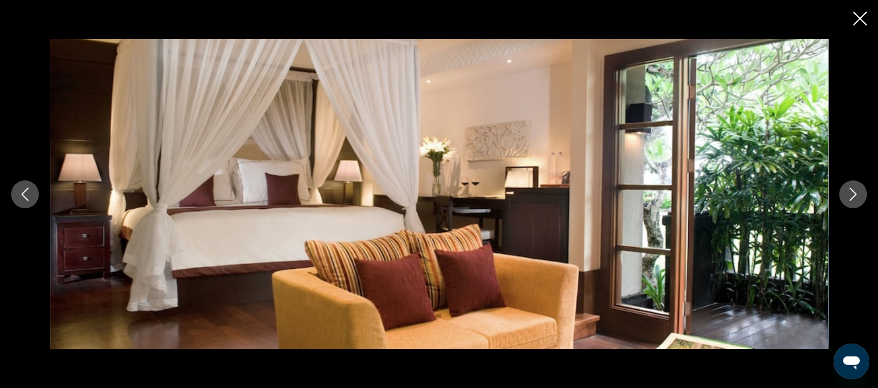
click at [851, 199] on icon "Next image" at bounding box center [852, 194] width 13 height 13
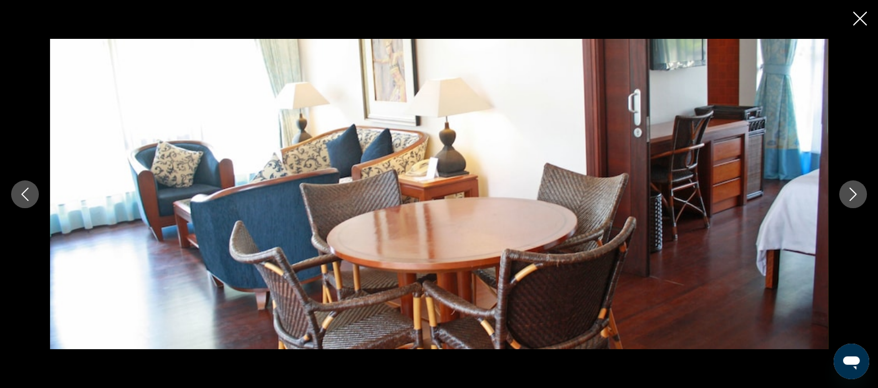
click at [851, 200] on icon "Next image" at bounding box center [852, 194] width 13 height 13
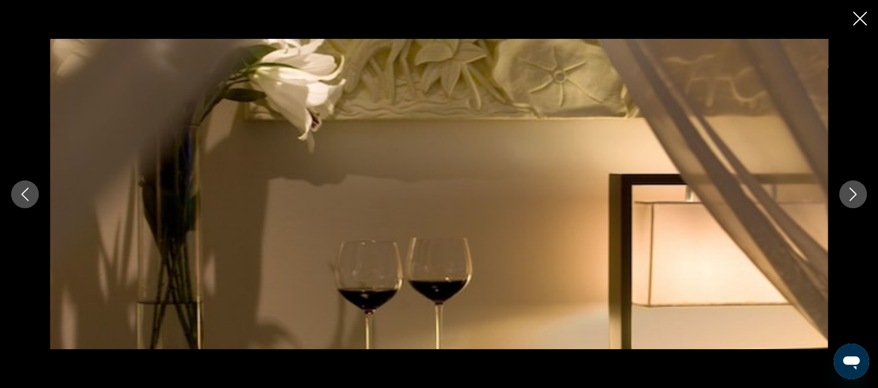
click at [863, 18] on icon "Close slideshow" at bounding box center [860, 19] width 14 height 14
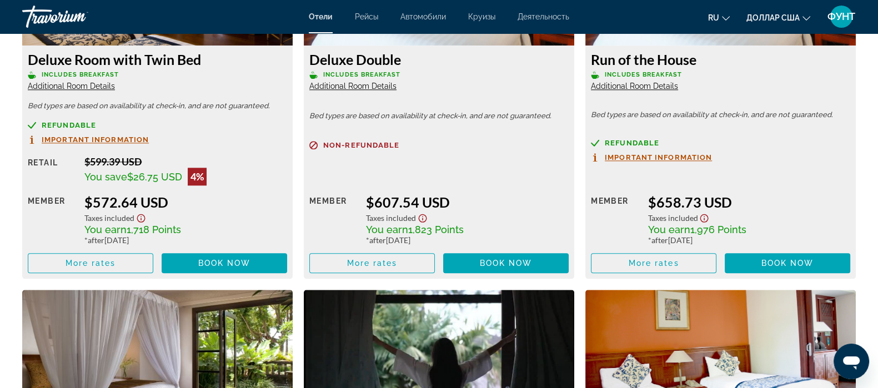
scroll to position [1666, 0]
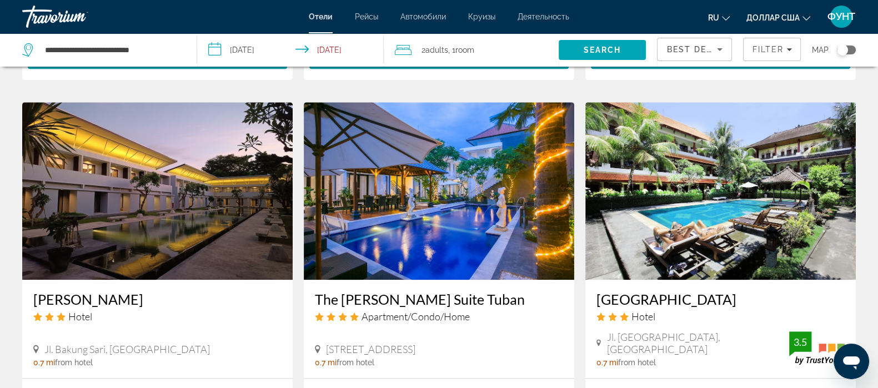
scroll to position [1458, 0]
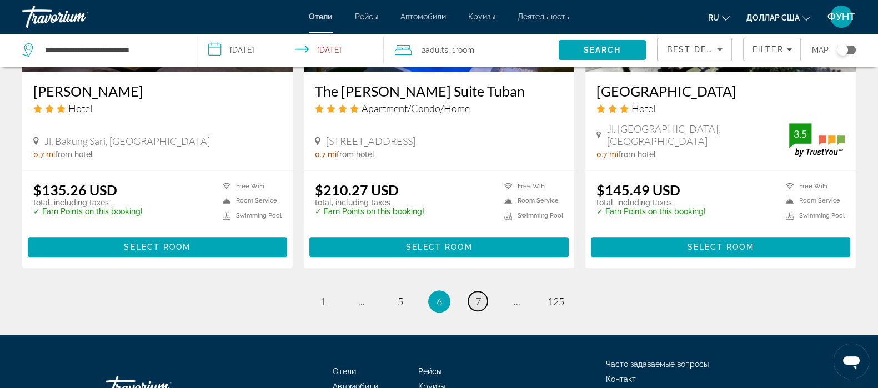
click at [472, 300] on link "page 7" at bounding box center [477, 301] width 19 height 19
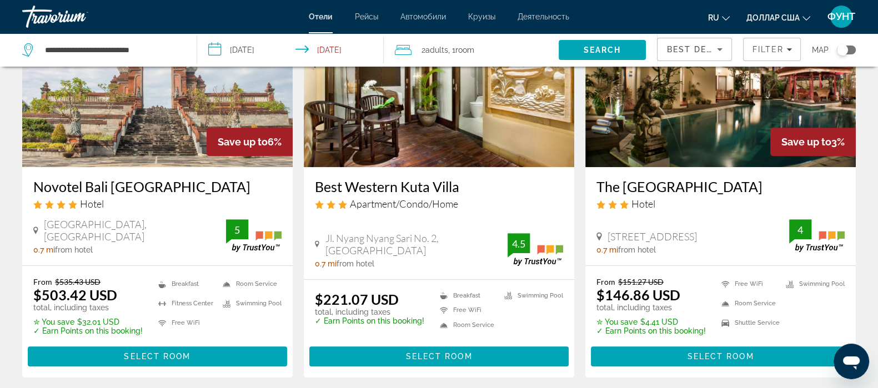
scroll to position [555, 0]
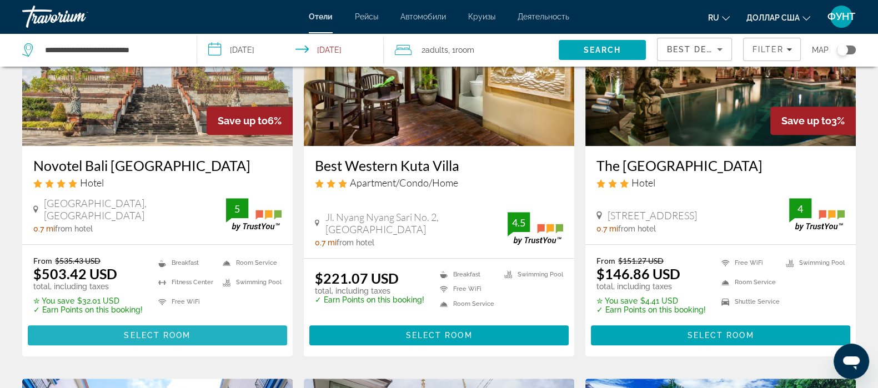
click at [148, 331] on span "Select Room" at bounding box center [157, 335] width 67 height 9
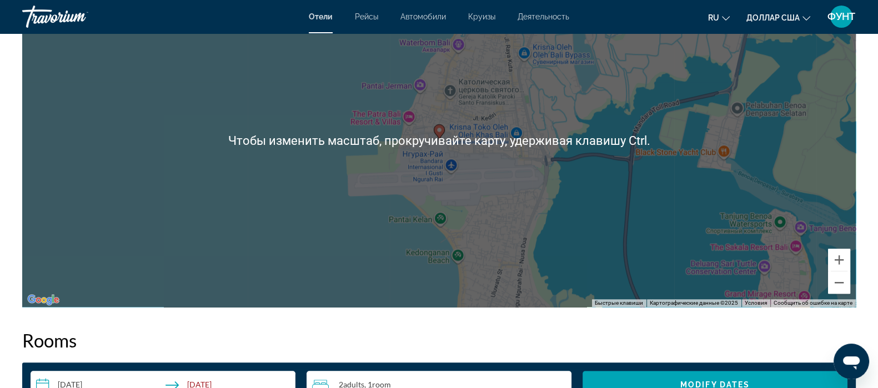
scroll to position [1110, 0]
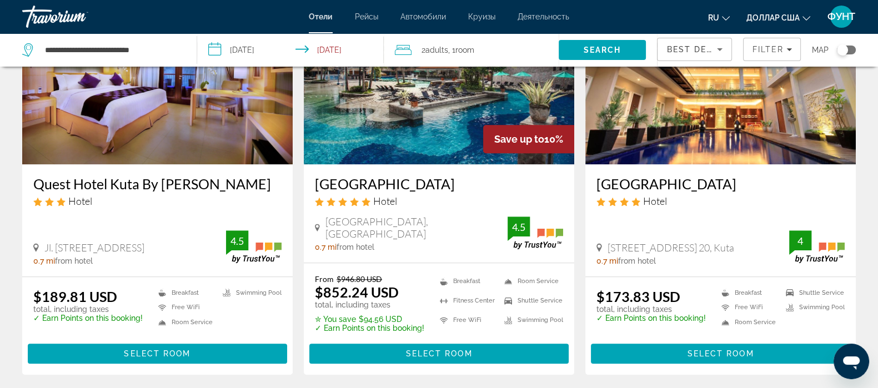
scroll to position [1388, 0]
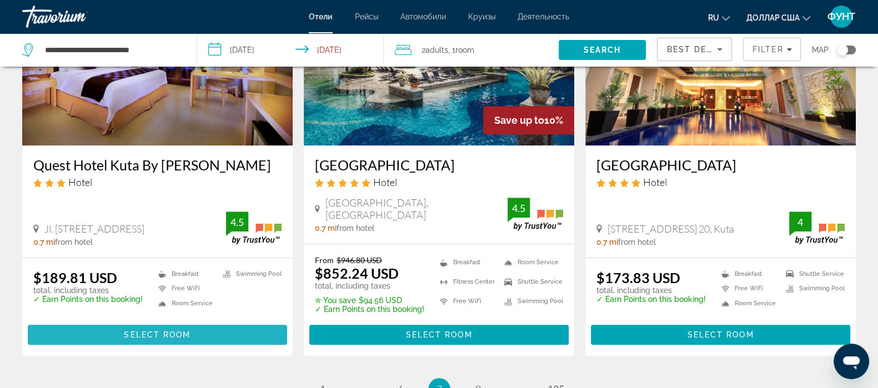
click at [139, 330] on span "Select Room" at bounding box center [157, 334] width 67 height 9
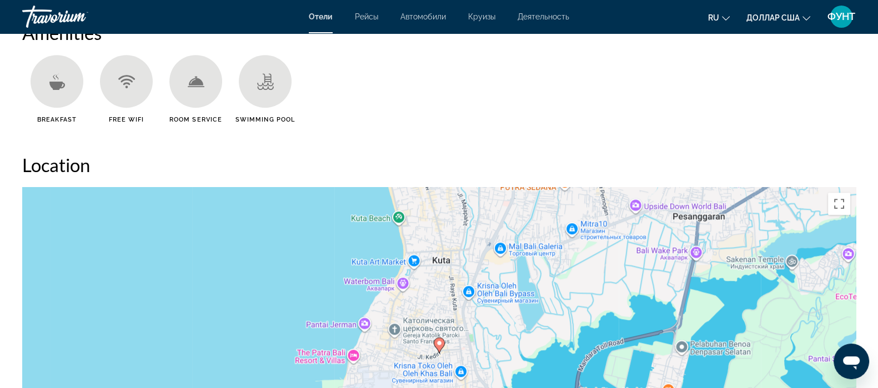
scroll to position [971, 0]
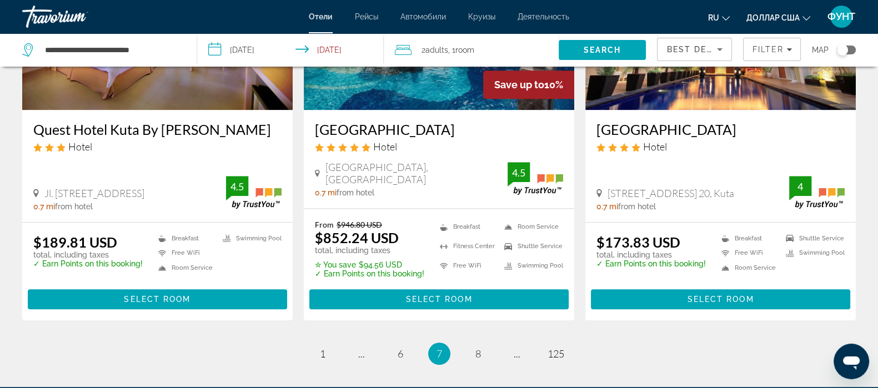
scroll to position [1527, 0]
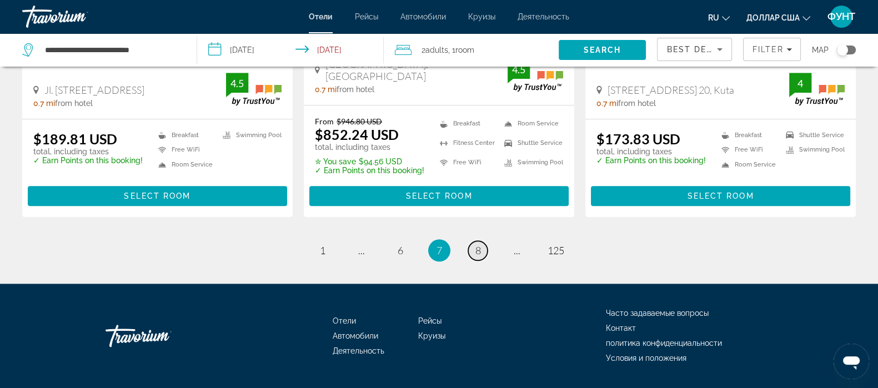
click at [472, 241] on link "page 8" at bounding box center [477, 250] width 19 height 19
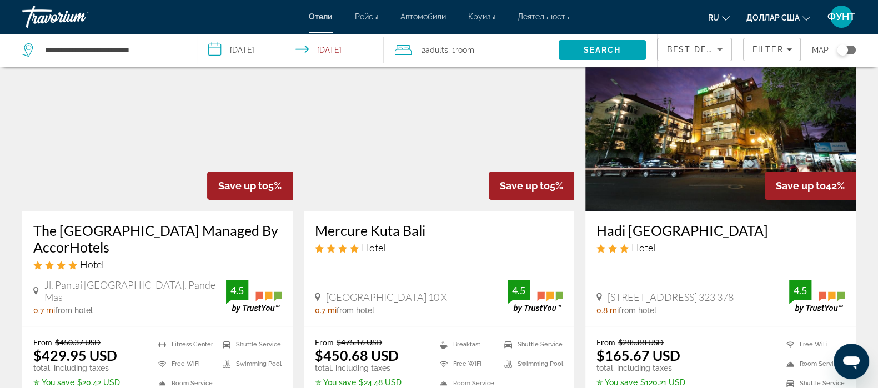
scroll to position [555, 0]
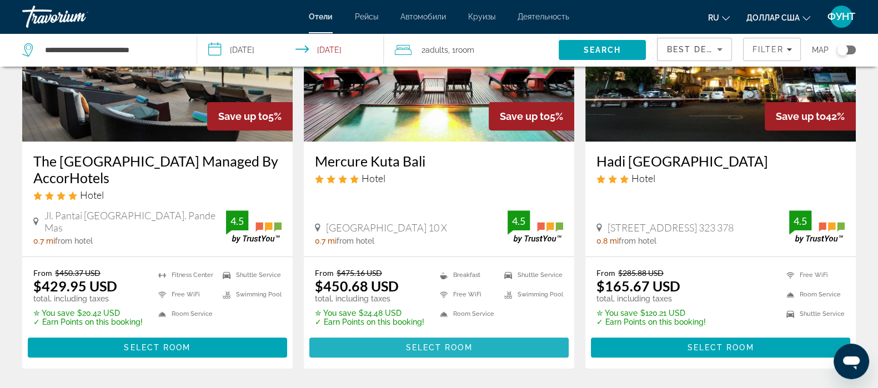
click at [428, 345] on span "Select Room" at bounding box center [438, 347] width 67 height 9
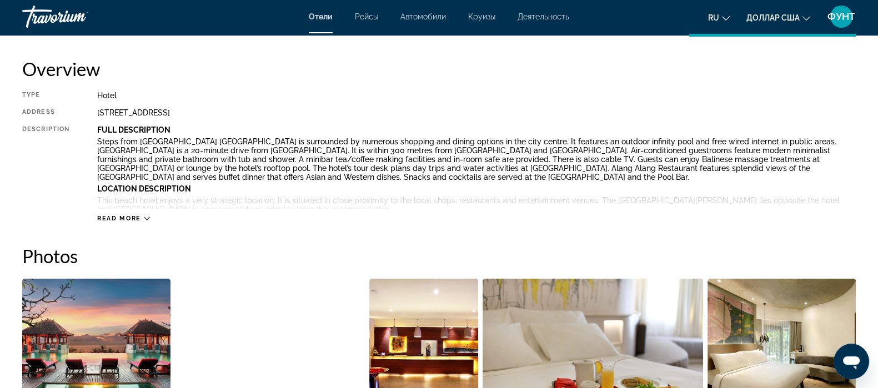
scroll to position [417, 0]
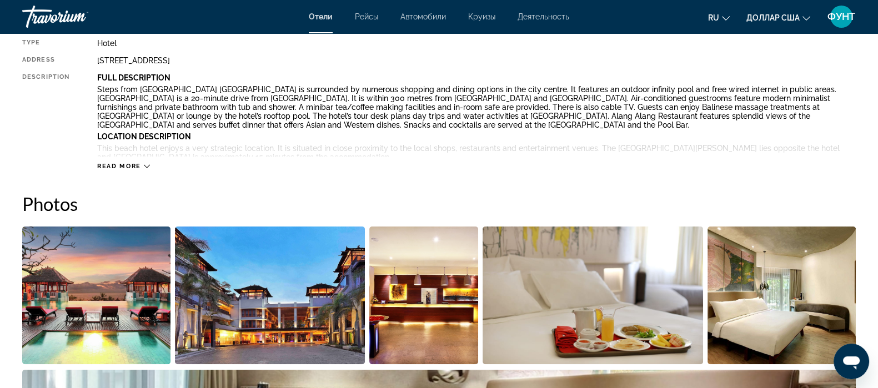
click at [99, 278] on img "Open full-screen image slider" at bounding box center [96, 296] width 148 height 138
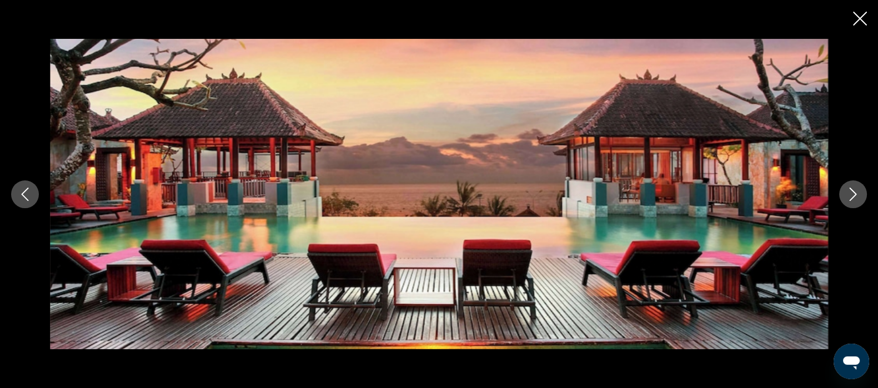
click at [850, 204] on button "Next image" at bounding box center [853, 195] width 28 height 28
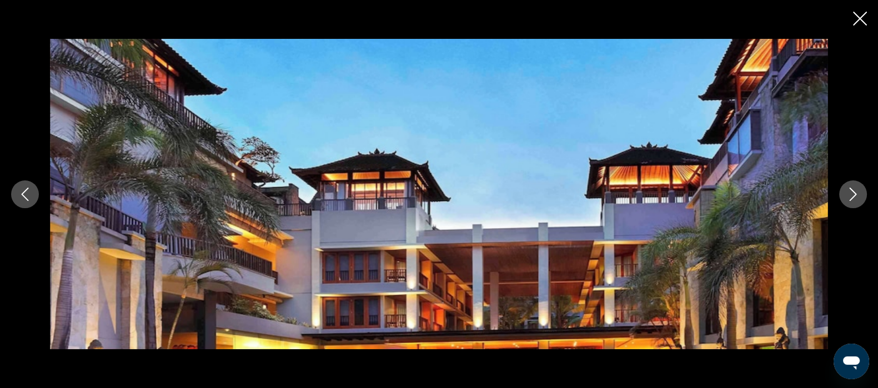
click at [850, 204] on button "Next image" at bounding box center [853, 195] width 28 height 28
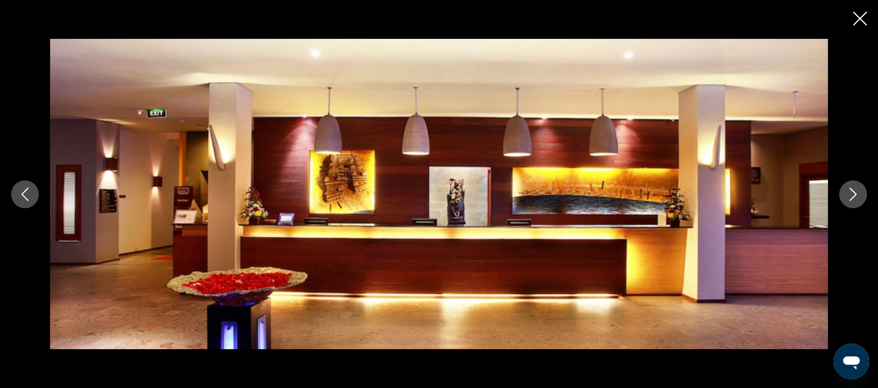
click at [850, 204] on button "Next image" at bounding box center [853, 195] width 28 height 28
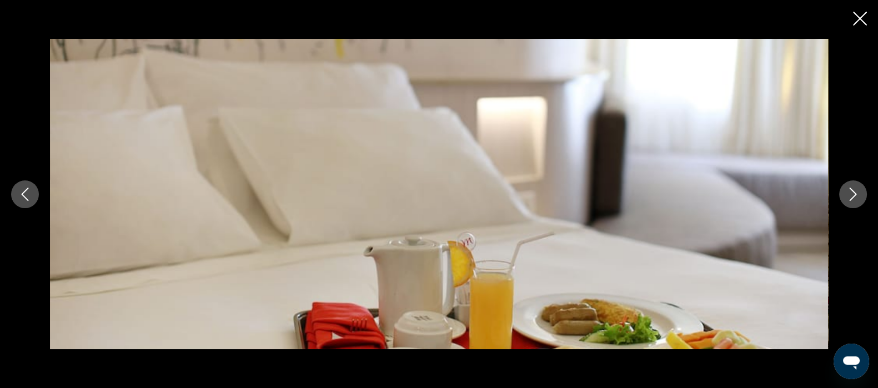
click at [850, 204] on button "Next image" at bounding box center [853, 195] width 28 height 28
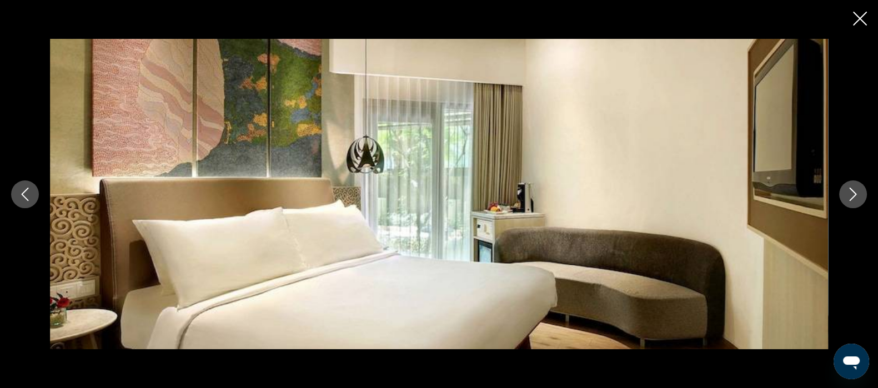
click at [850, 204] on button "Next image" at bounding box center [853, 195] width 28 height 28
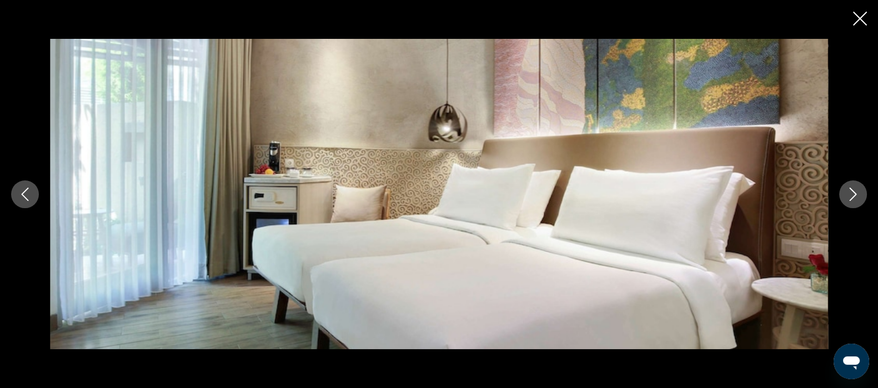
click at [850, 204] on button "Next image" at bounding box center [853, 195] width 28 height 28
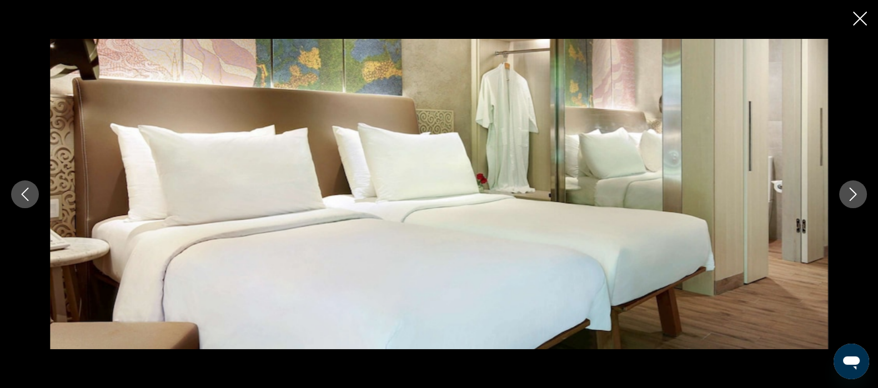
click at [845, 204] on button "Next image" at bounding box center [853, 195] width 28 height 28
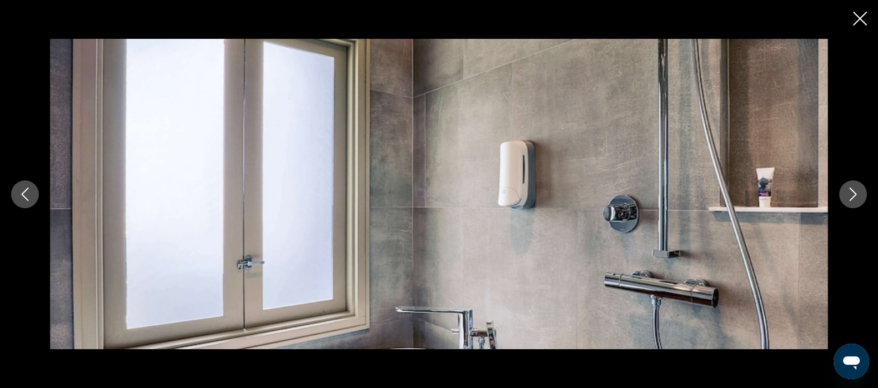
click at [845, 204] on button "Next image" at bounding box center [853, 195] width 28 height 28
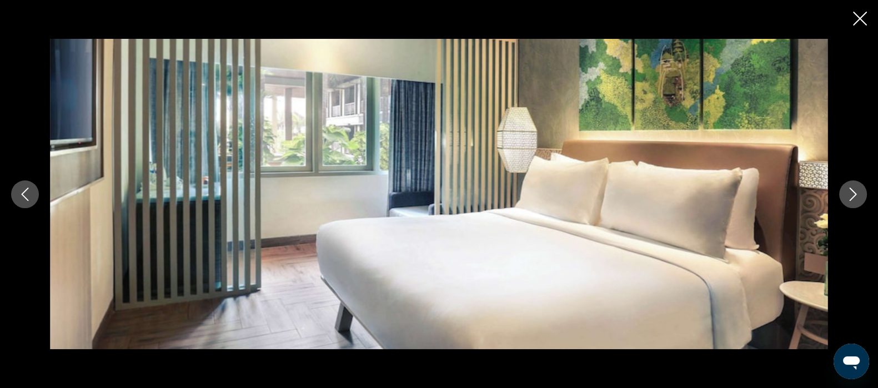
click at [845, 204] on button "Next image" at bounding box center [853, 195] width 28 height 28
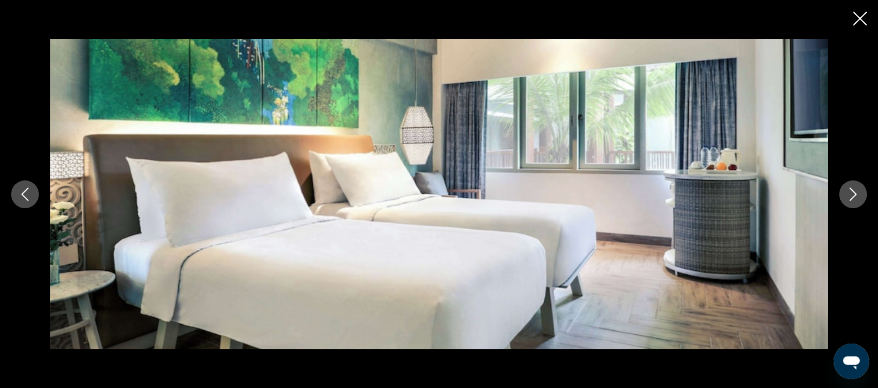
click at [845, 204] on button "Next image" at bounding box center [853, 195] width 28 height 28
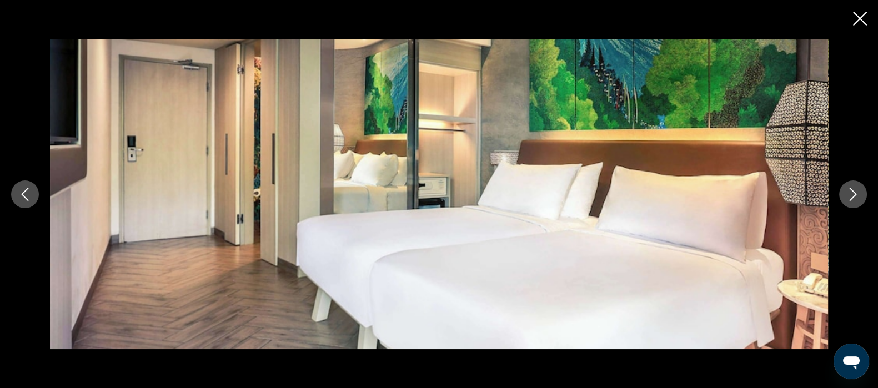
click at [845, 204] on button "Next image" at bounding box center [853, 195] width 28 height 28
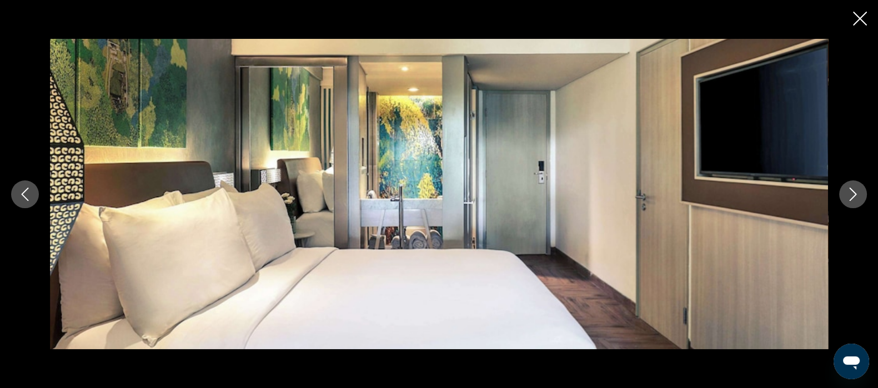
click at [845, 204] on button "Next image" at bounding box center [853, 195] width 28 height 28
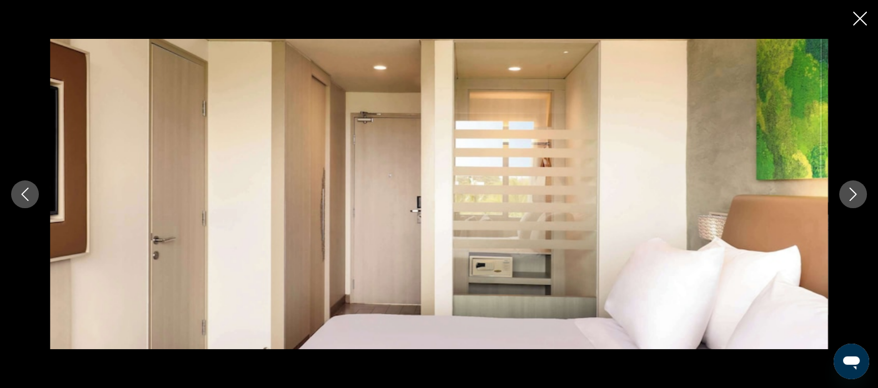
click at [845, 204] on button "Next image" at bounding box center [853, 195] width 28 height 28
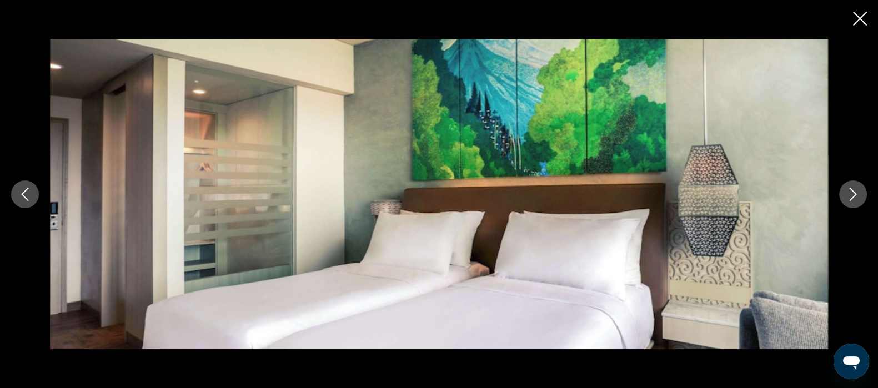
click at [845, 204] on button "Next image" at bounding box center [853, 195] width 28 height 28
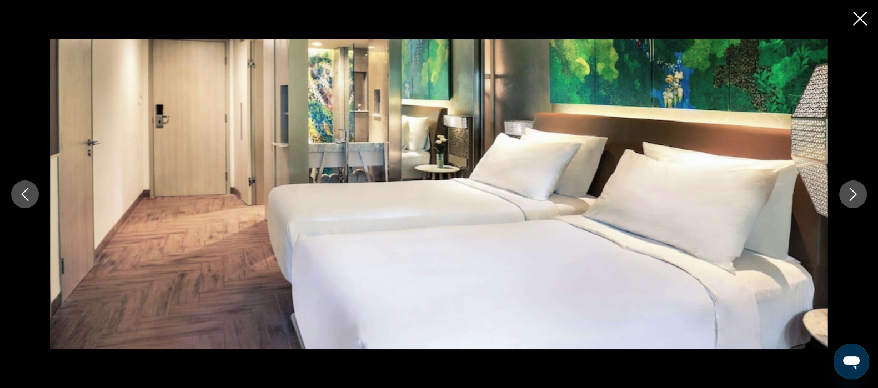
click at [862, 17] on icon "Close slideshow" at bounding box center [860, 19] width 14 height 14
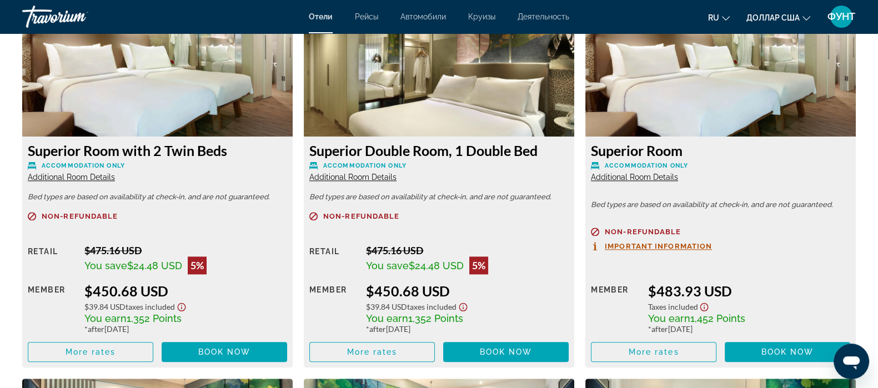
scroll to position [1597, 0]
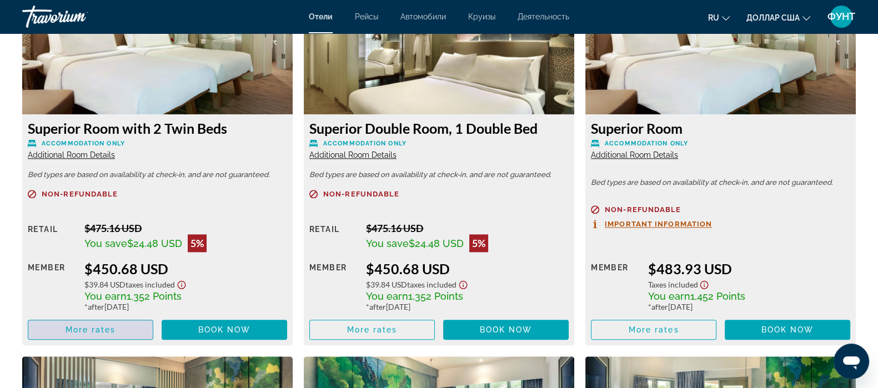
click at [87, 333] on span "More rates" at bounding box center [91, 329] width 51 height 9
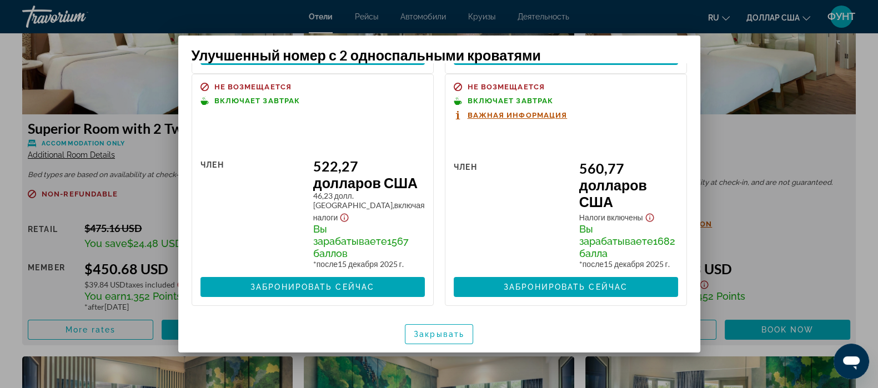
scroll to position [220, 0]
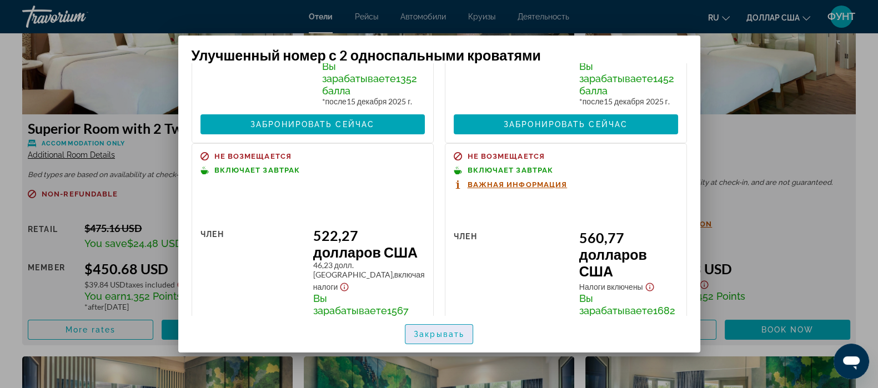
click at [423, 328] on span "button" at bounding box center [438, 334] width 67 height 27
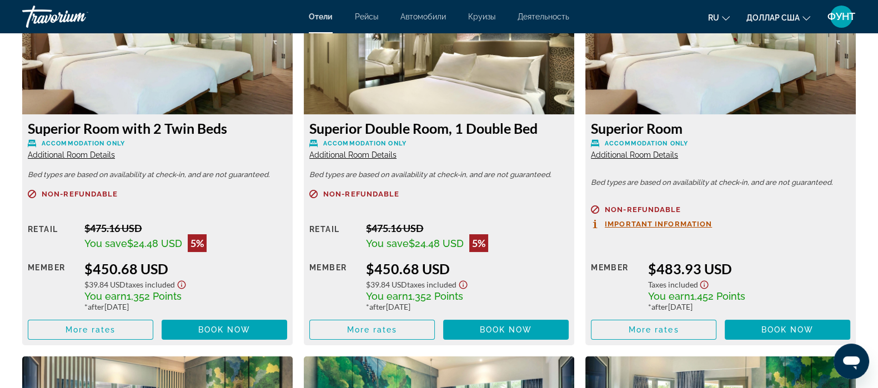
scroll to position [1597, 0]
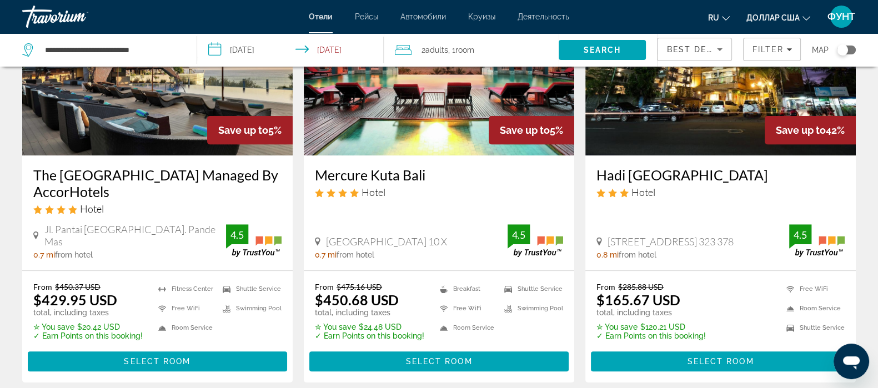
scroll to position [625, 0]
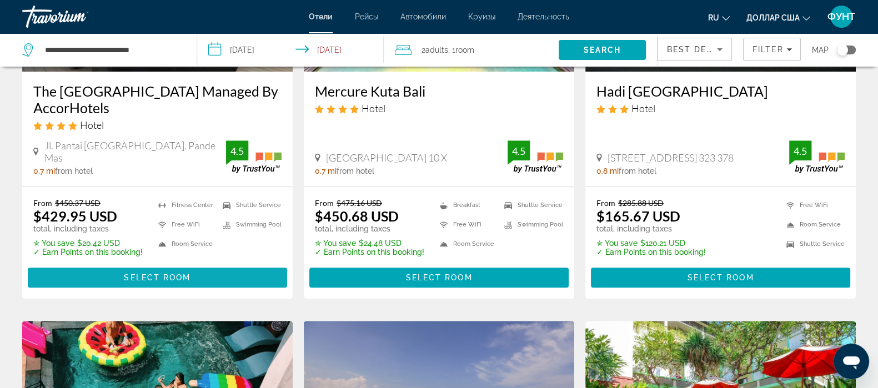
click at [142, 270] on span "Основное содержание" at bounding box center [157, 277] width 259 height 27
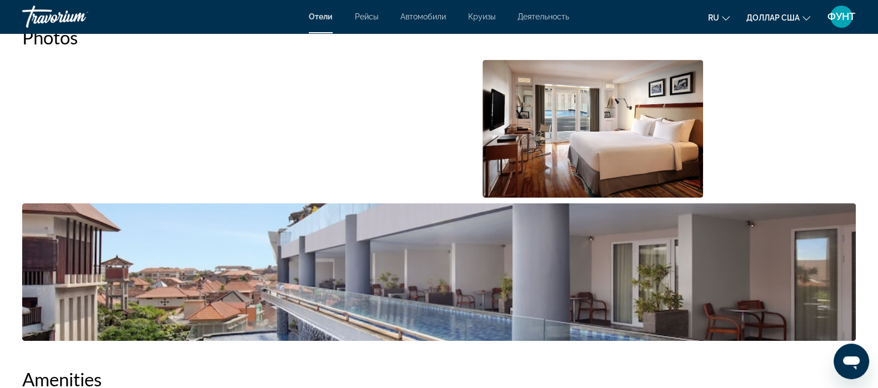
scroll to position [555, 0]
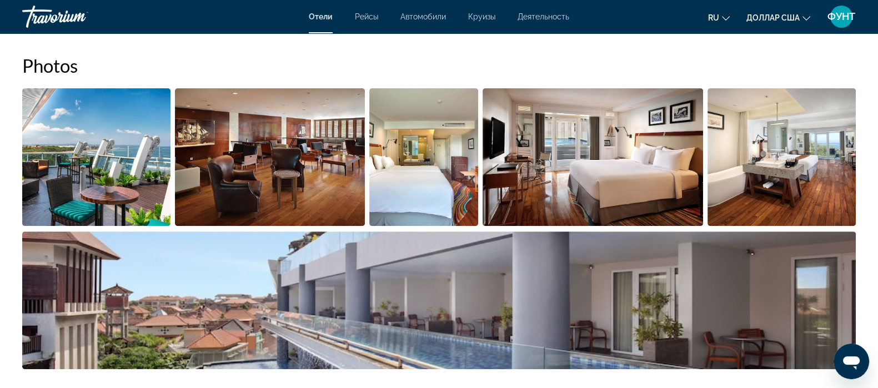
click at [120, 177] on img "Open full-screen image slider" at bounding box center [96, 157] width 148 height 138
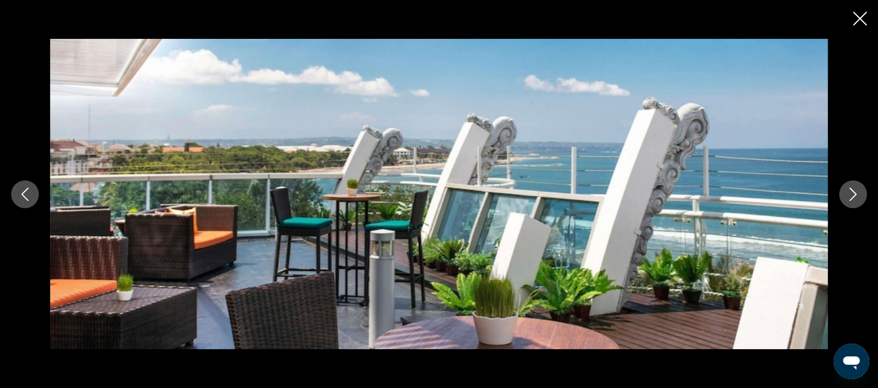
click at [858, 191] on icon "Next image" at bounding box center [852, 194] width 13 height 13
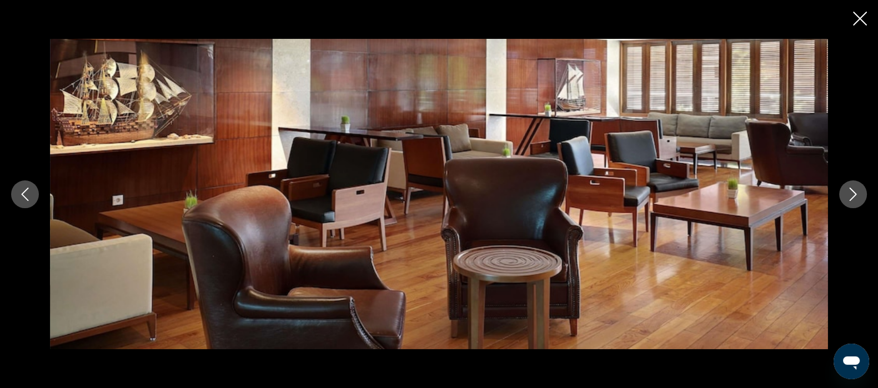
click at [858, 191] on icon "Next image" at bounding box center [852, 194] width 13 height 13
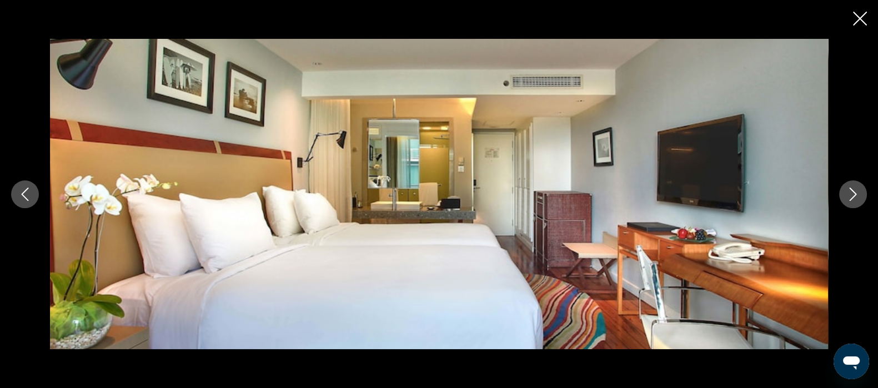
click at [858, 191] on icon "Next image" at bounding box center [852, 194] width 13 height 13
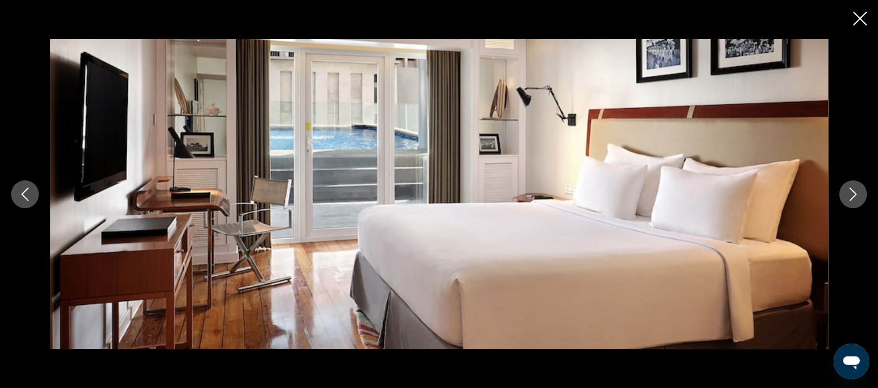
click at [858, 191] on icon "Next image" at bounding box center [852, 194] width 13 height 13
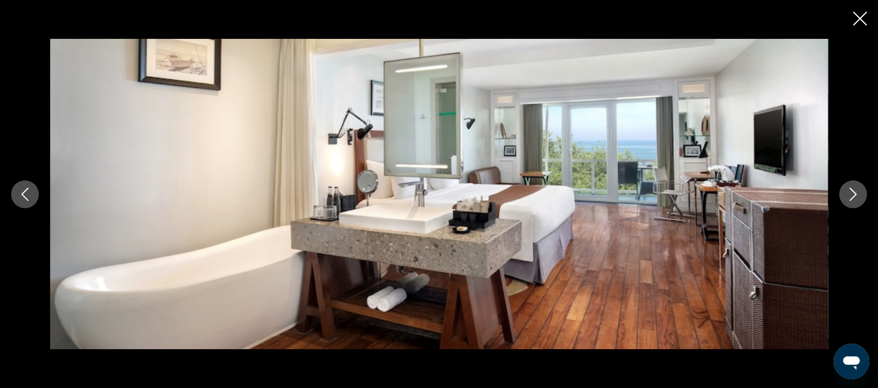
click at [858, 191] on icon "Next image" at bounding box center [852, 194] width 13 height 13
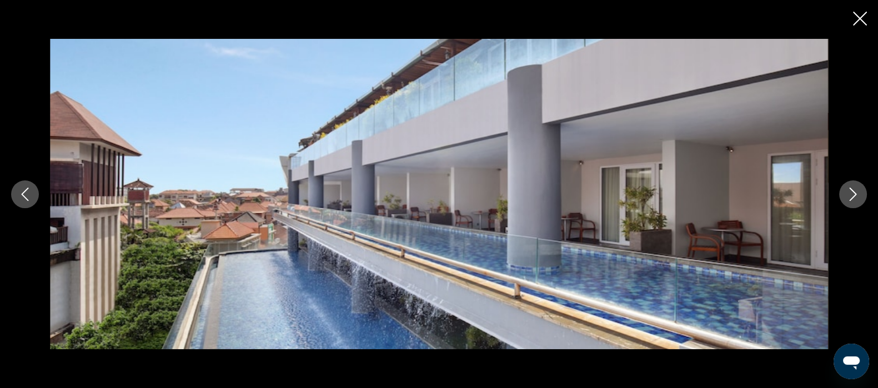
click at [860, 190] on button "Next image" at bounding box center [853, 195] width 28 height 28
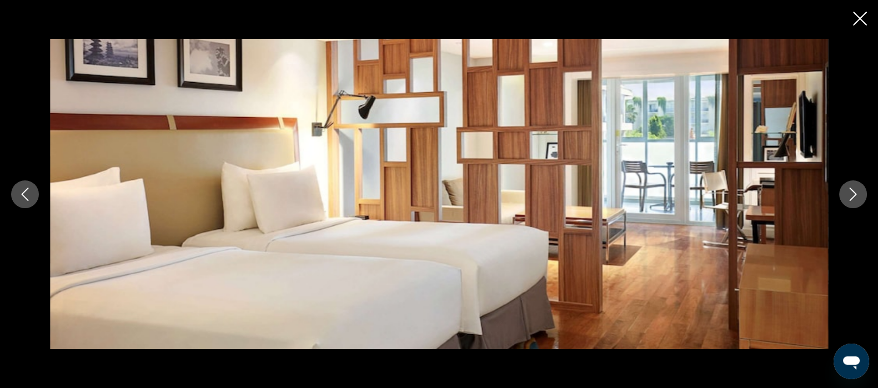
click at [864, 18] on icon "Close slideshow" at bounding box center [860, 19] width 14 height 14
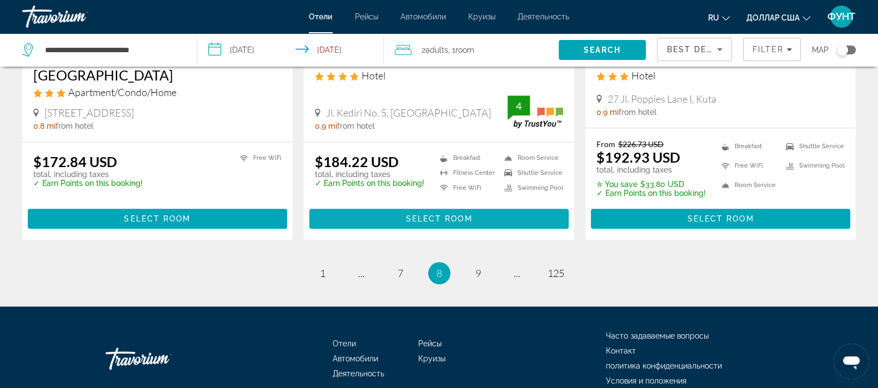
scroll to position [1475, 0]
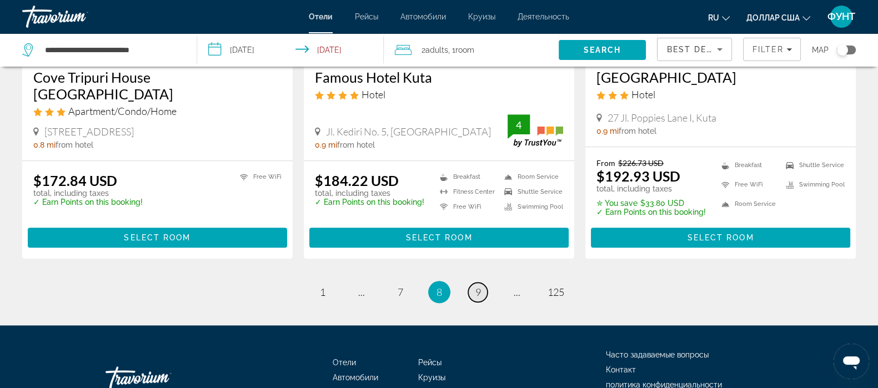
click at [472, 292] on link "page 9" at bounding box center [477, 292] width 19 height 19
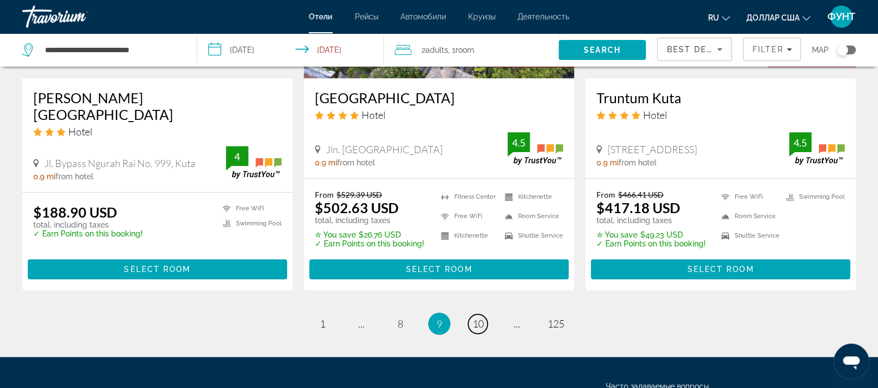
scroll to position [1467, 0]
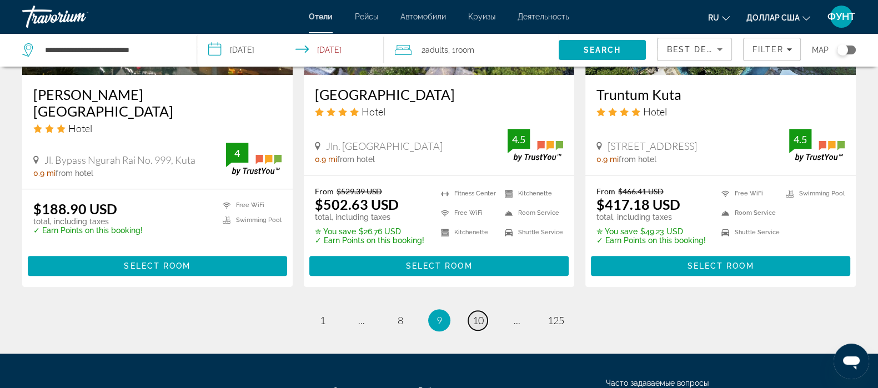
click at [473, 314] on span "10" at bounding box center [478, 320] width 11 height 12
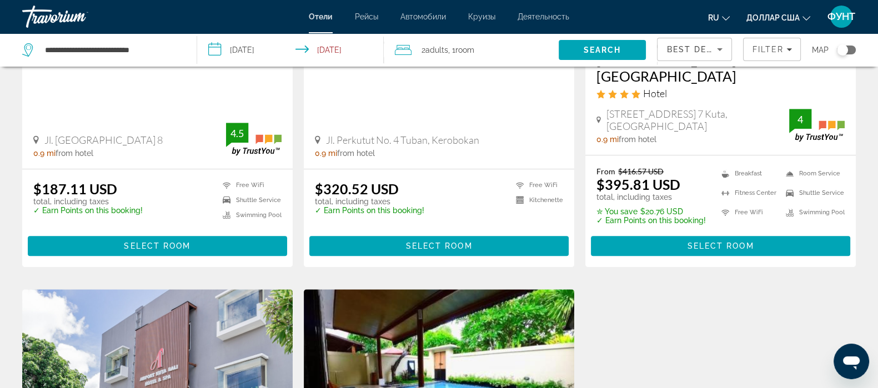
scroll to position [694, 0]
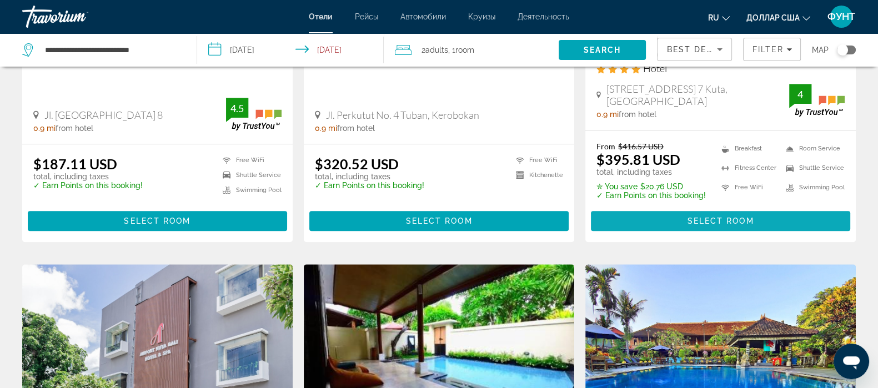
click at [710, 217] on span "Select Room" at bounding box center [720, 221] width 67 height 9
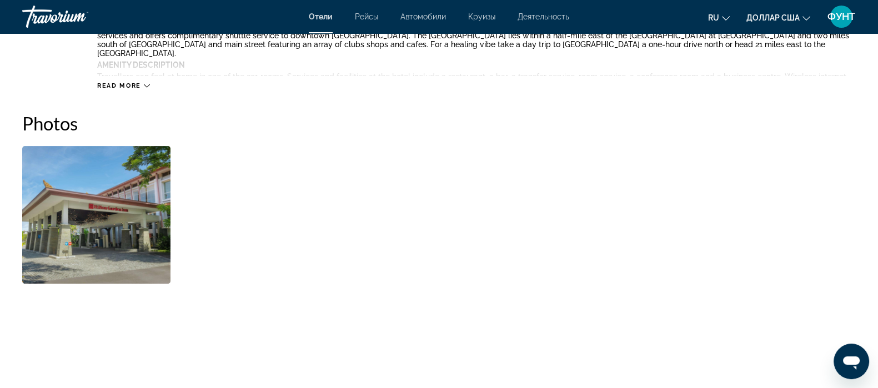
scroll to position [555, 0]
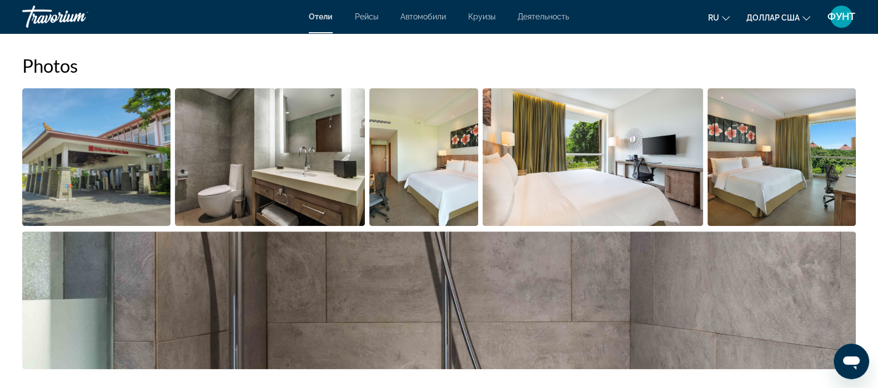
click at [83, 171] on img "Open full-screen image slider" at bounding box center [96, 157] width 148 height 138
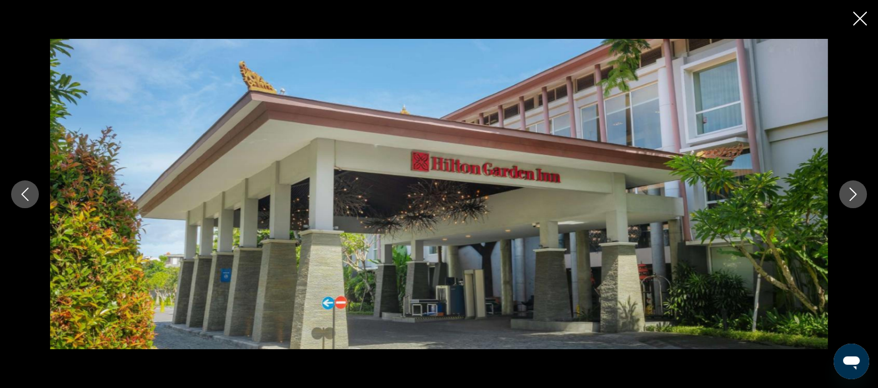
click at [855, 199] on icon "Next image" at bounding box center [852, 194] width 13 height 13
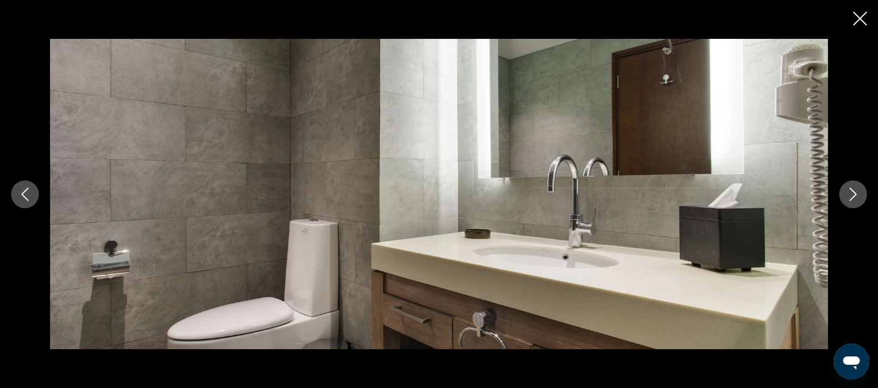
click at [855, 199] on icon "Next image" at bounding box center [852, 194] width 13 height 13
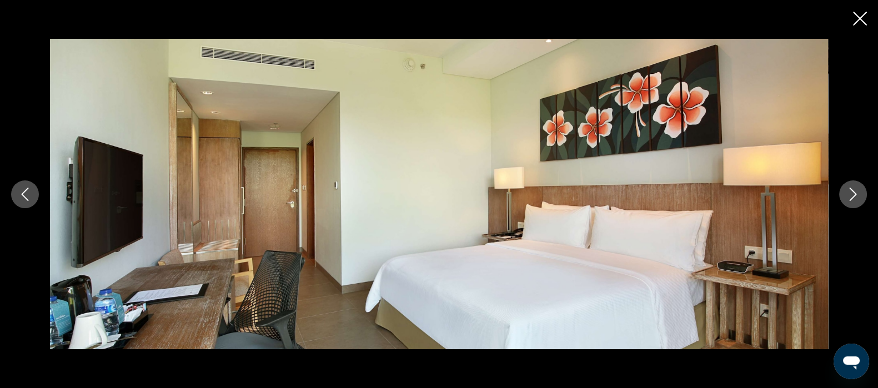
click at [855, 199] on icon "Next image" at bounding box center [852, 194] width 13 height 13
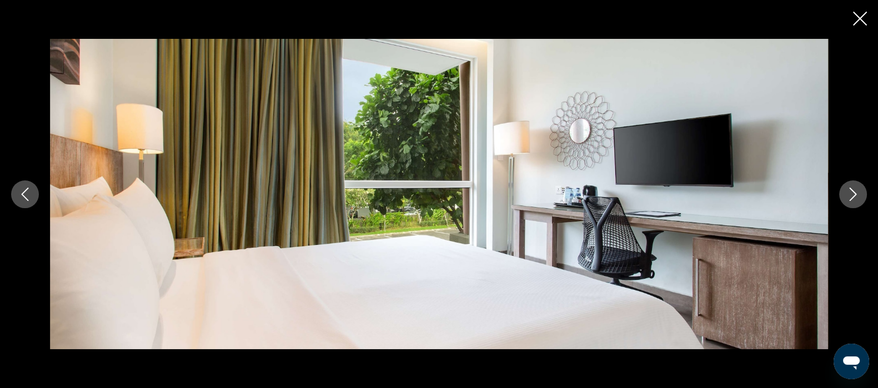
click at [855, 199] on icon "Next image" at bounding box center [852, 194] width 13 height 13
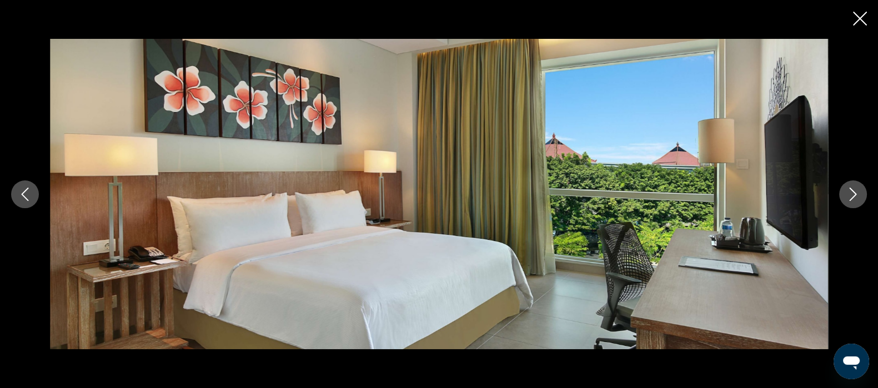
click at [855, 199] on icon "Next image" at bounding box center [852, 194] width 13 height 13
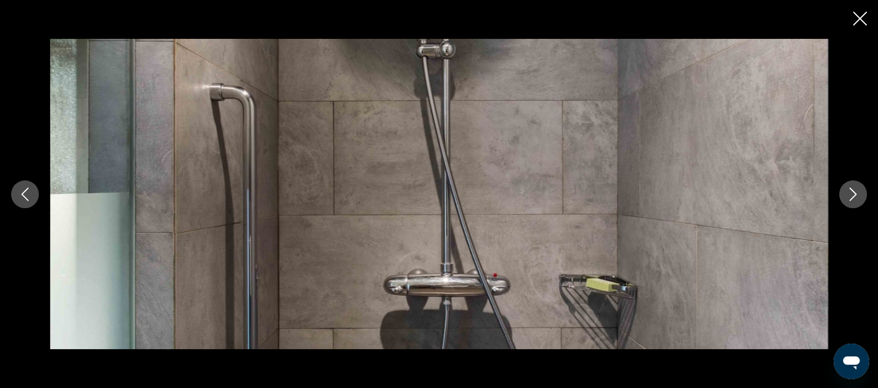
click at [855, 199] on icon "Next image" at bounding box center [852, 194] width 13 height 13
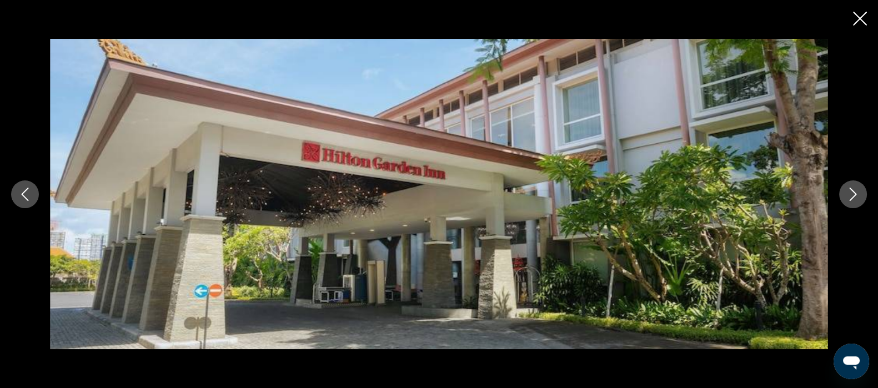
click at [860, 18] on icon "Close slideshow" at bounding box center [860, 19] width 14 height 14
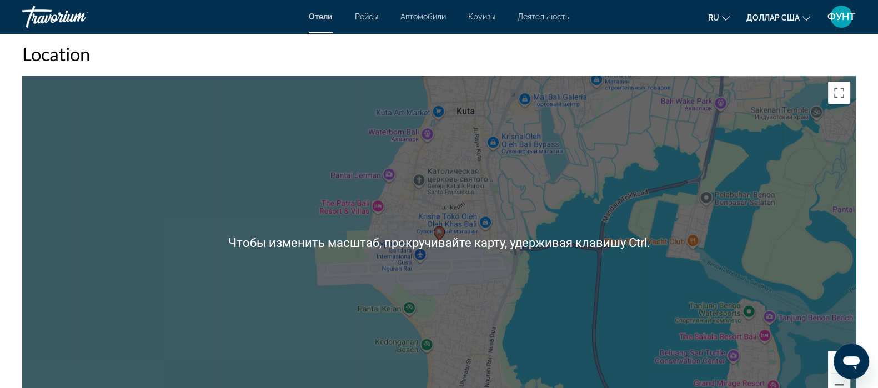
scroll to position [1110, 0]
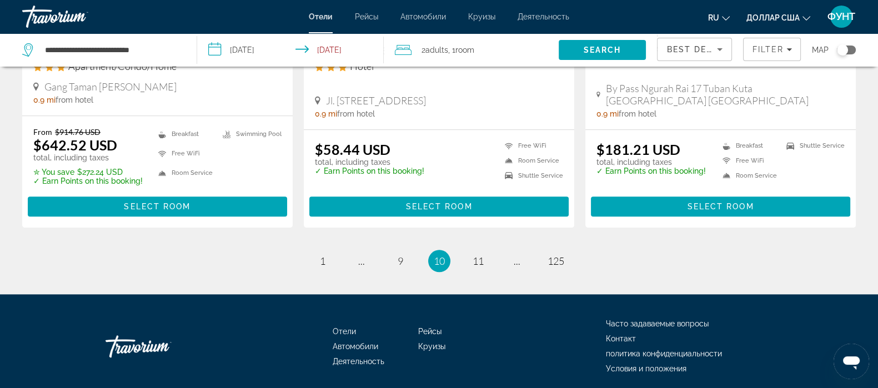
scroll to position [1550, 0]
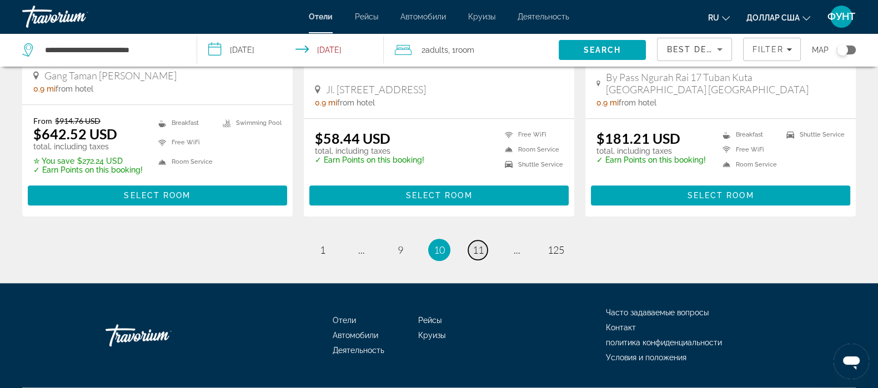
click at [475, 240] on link "page 11" at bounding box center [477, 249] width 19 height 19
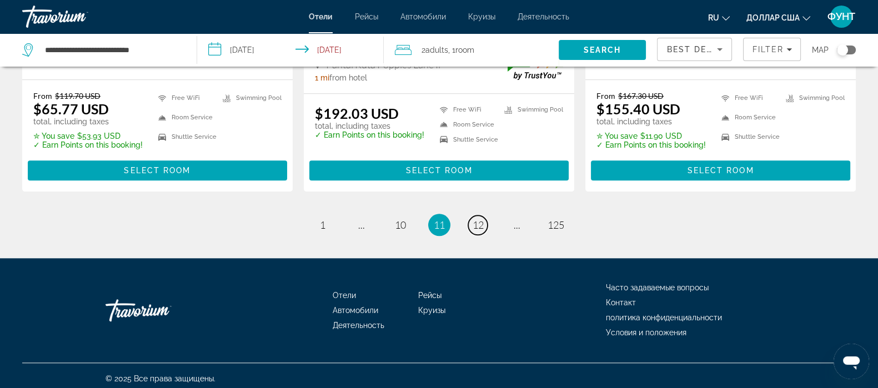
scroll to position [1539, 0]
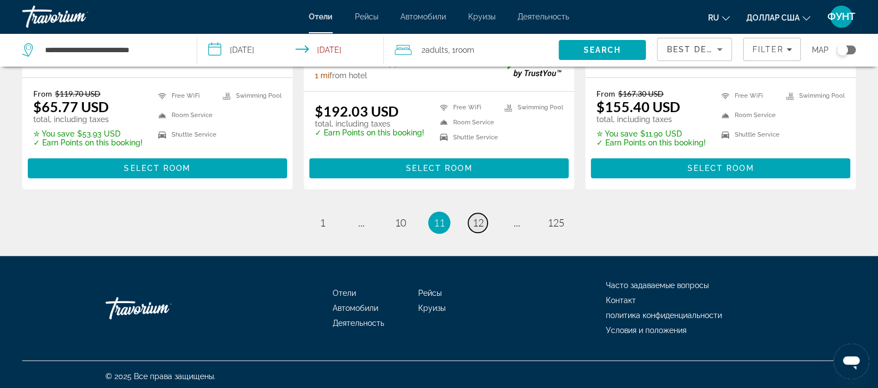
click at [478, 222] on span "12" at bounding box center [478, 223] width 11 height 12
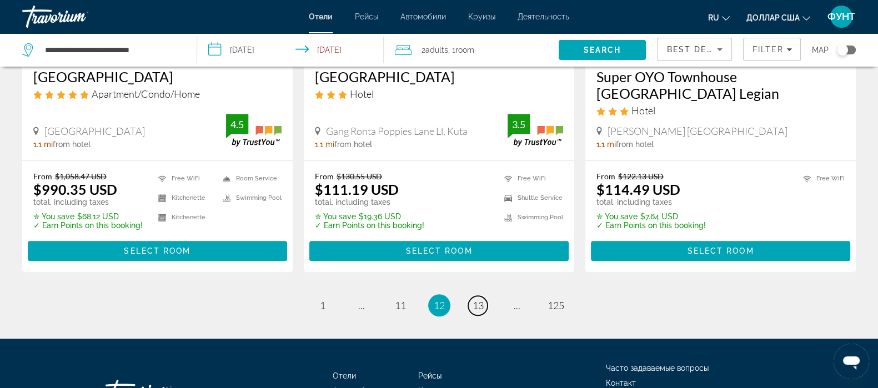
scroll to position [1541, 0]
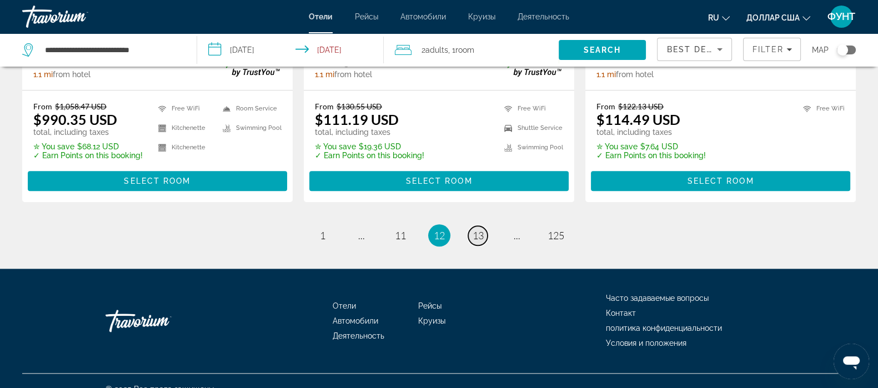
click at [478, 229] on span "13" at bounding box center [478, 235] width 11 height 12
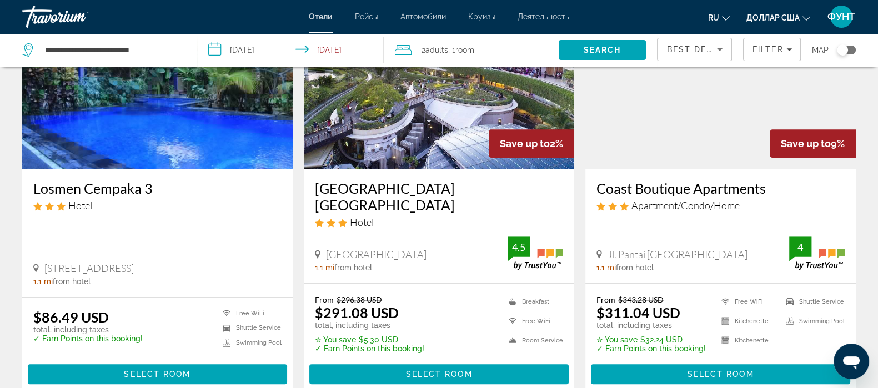
scroll to position [1458, 0]
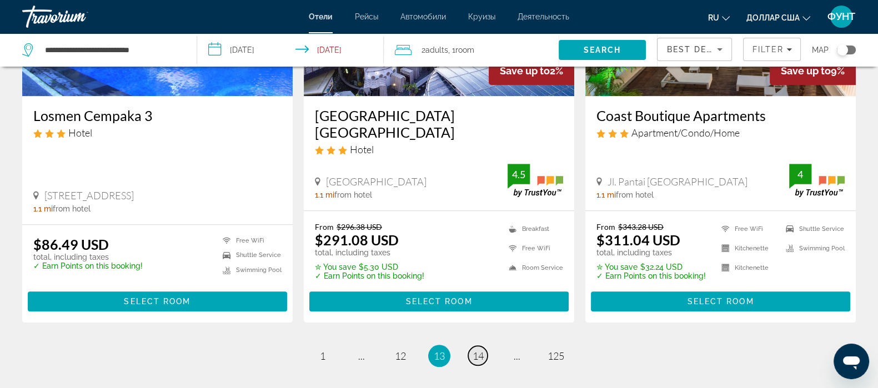
click at [481, 350] on span "14" at bounding box center [478, 356] width 11 height 12
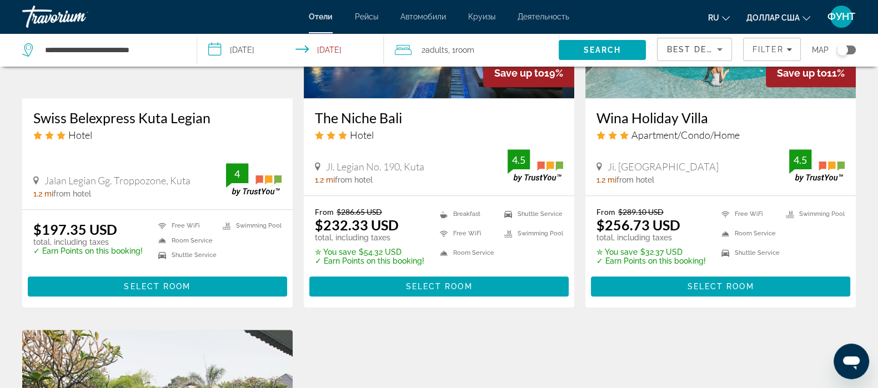
scroll to position [1041, 0]
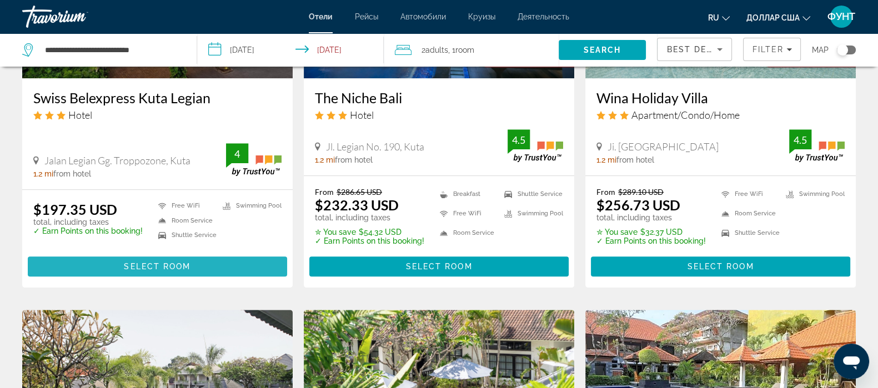
click at [164, 262] on span "Select Room" at bounding box center [157, 266] width 67 height 9
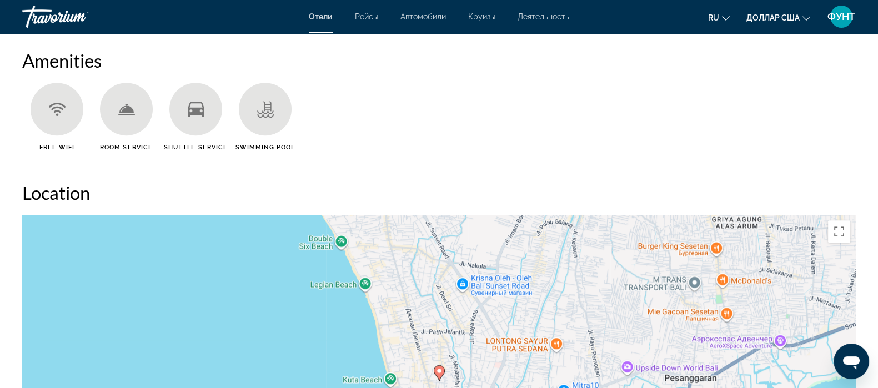
scroll to position [1041, 0]
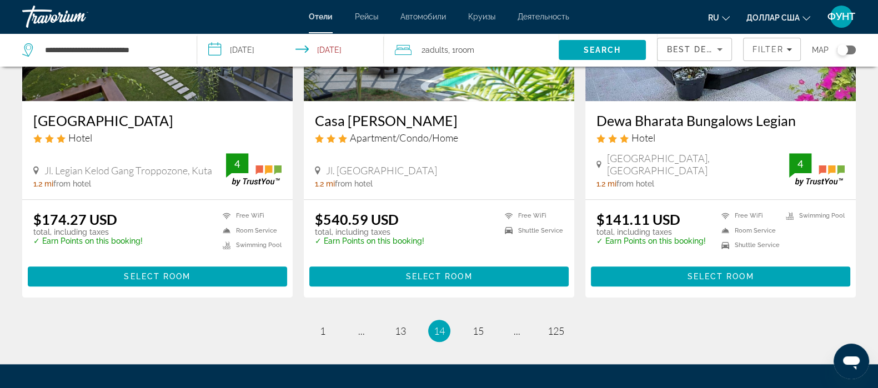
scroll to position [1458, 0]
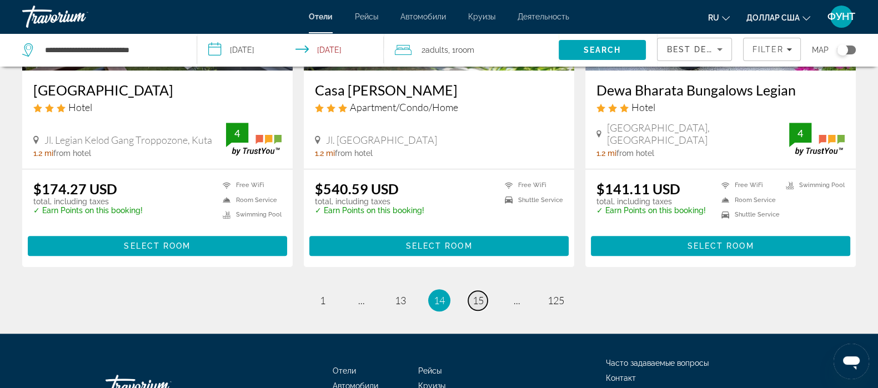
click at [481, 294] on span "15" at bounding box center [478, 300] width 11 height 12
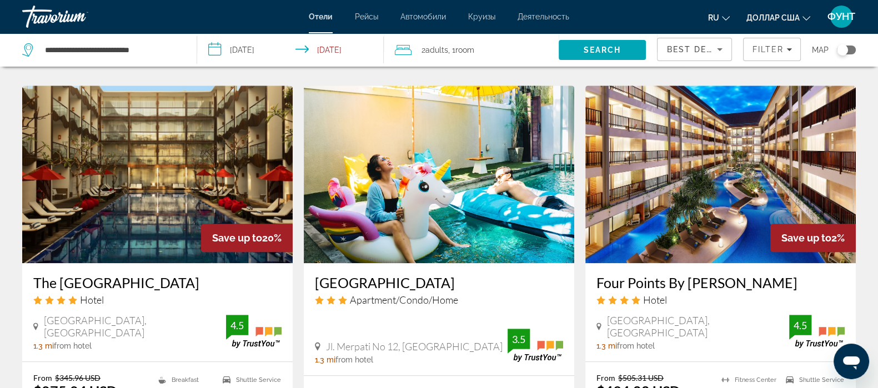
scroll to position [1536, 0]
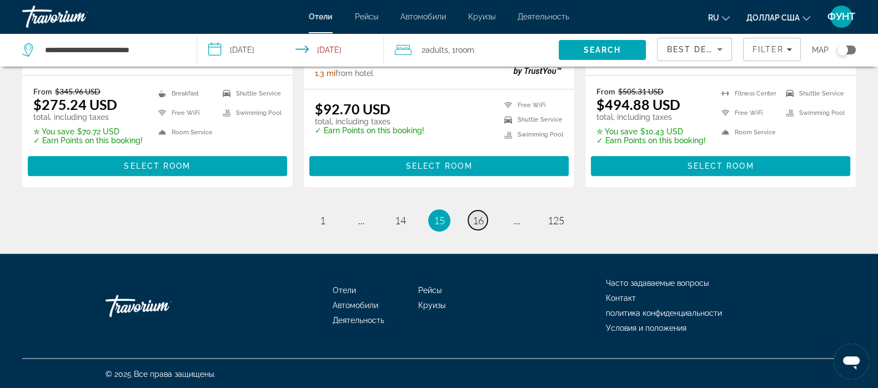
click at [479, 218] on span "16" at bounding box center [478, 220] width 11 height 12
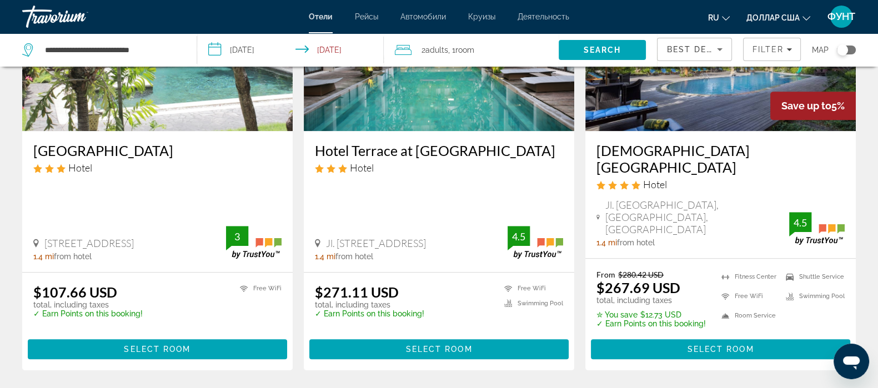
scroll to position [1458, 0]
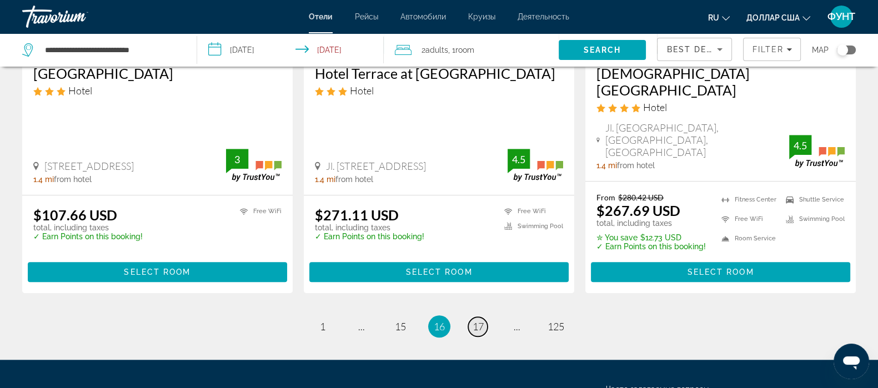
click at [473, 320] on span "17" at bounding box center [478, 326] width 11 height 12
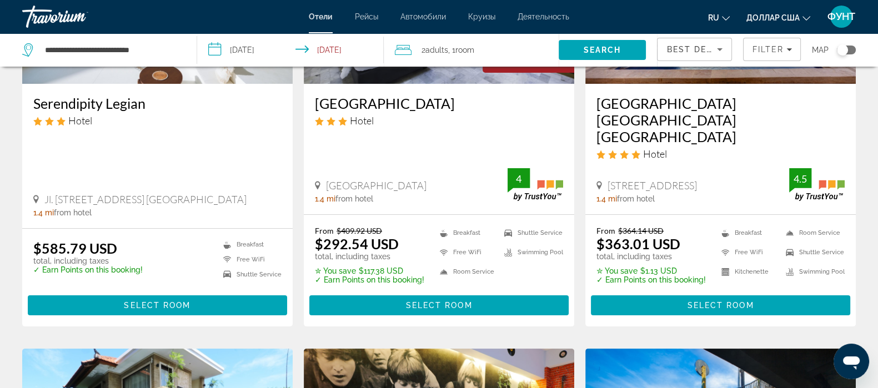
scroll to position [208, 0]
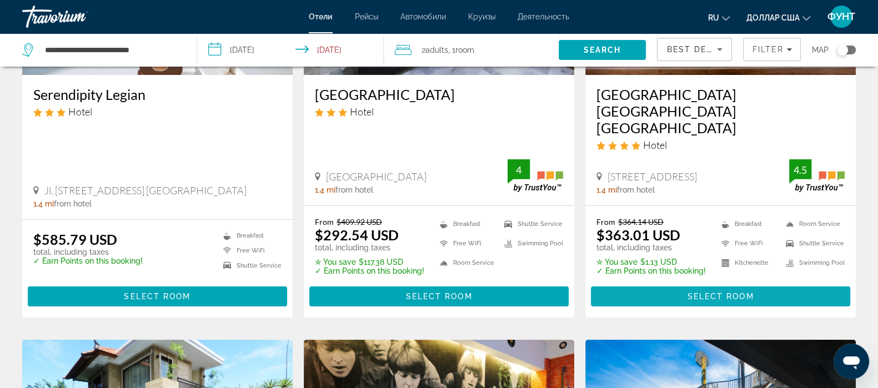
click at [708, 283] on span "Основное содержание" at bounding box center [720, 296] width 259 height 27
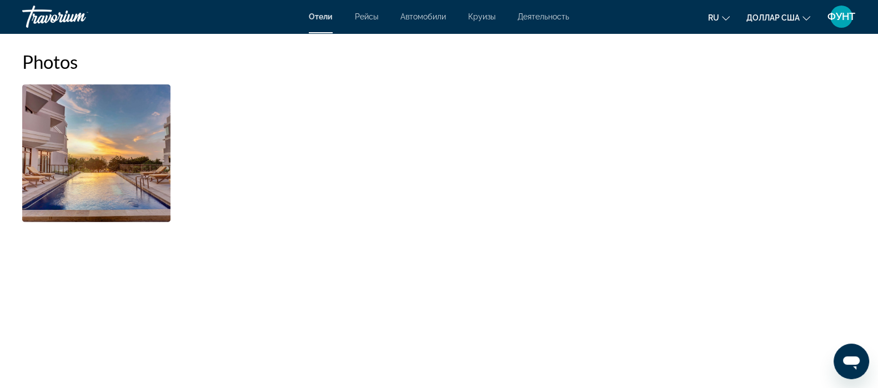
scroll to position [625, 0]
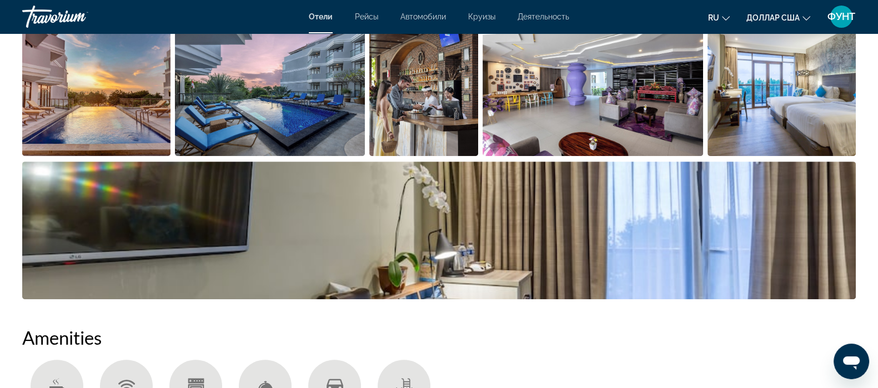
click at [120, 116] on img "Open full-screen image slider" at bounding box center [96, 87] width 148 height 138
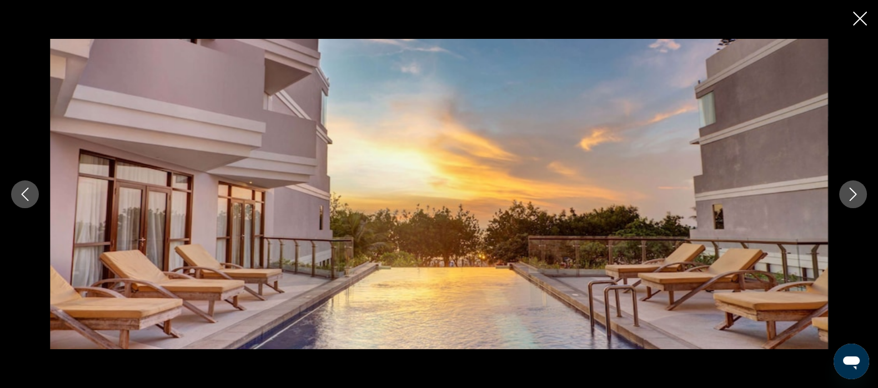
click at [850, 193] on icon "Next image" at bounding box center [852, 194] width 13 height 13
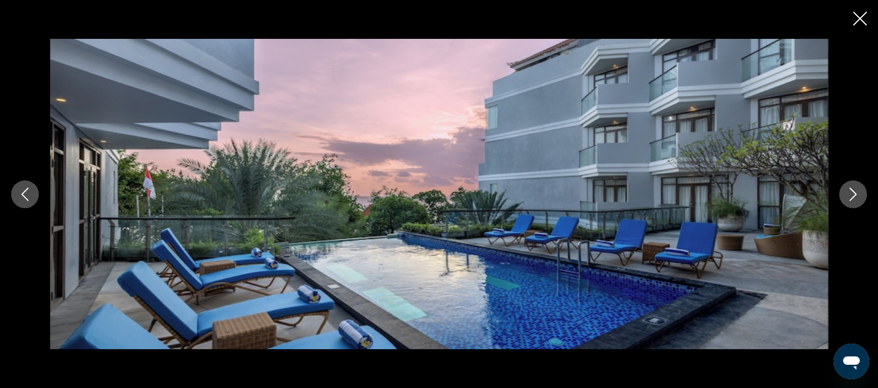
click at [850, 193] on icon "Next image" at bounding box center [852, 194] width 13 height 13
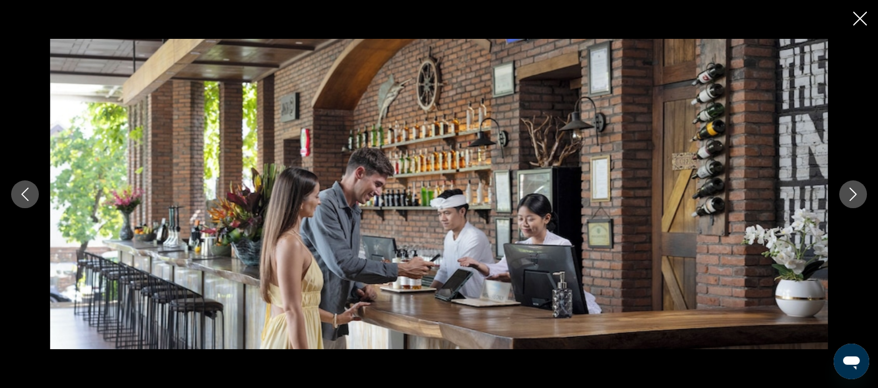
click at [847, 193] on icon "Next image" at bounding box center [852, 194] width 13 height 13
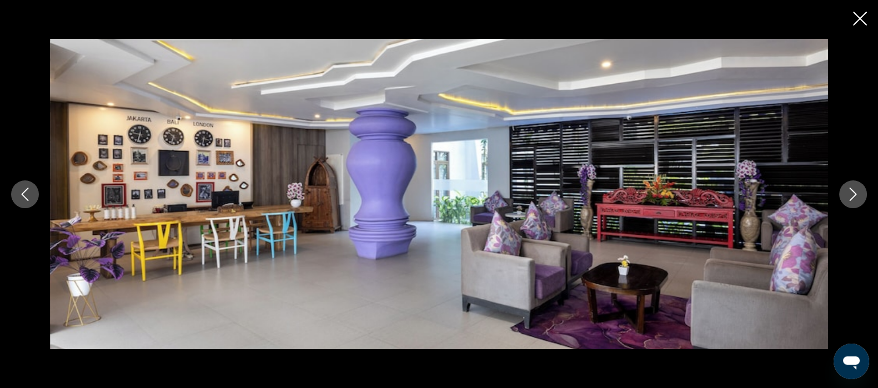
click at [847, 193] on icon "Next image" at bounding box center [852, 194] width 13 height 13
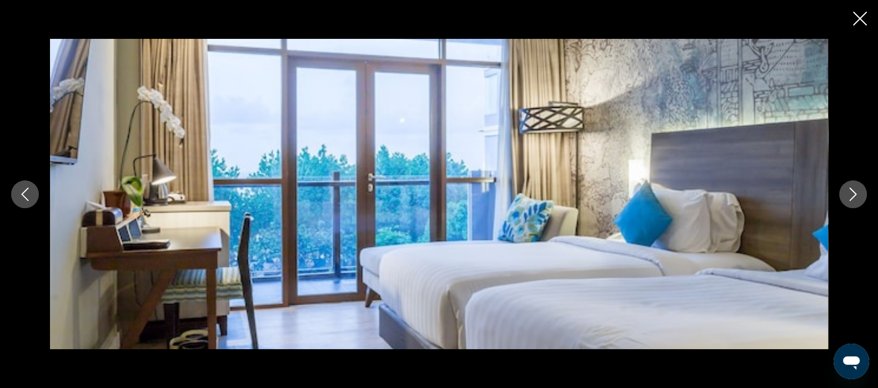
click at [847, 193] on icon "Next image" at bounding box center [852, 194] width 13 height 13
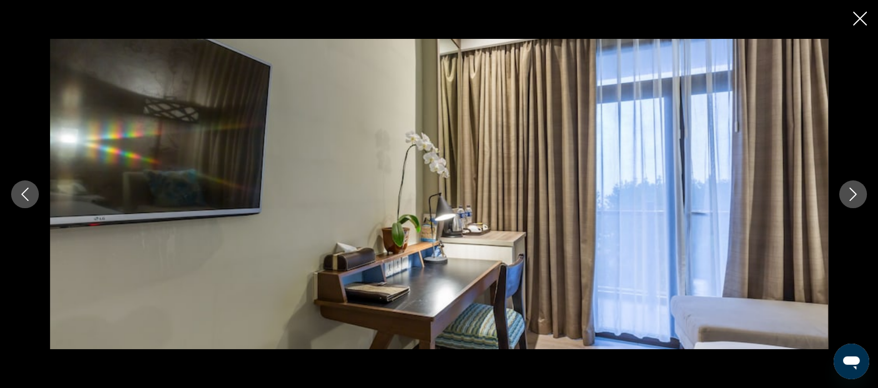
click at [855, 19] on icon "Close slideshow" at bounding box center [860, 19] width 14 height 14
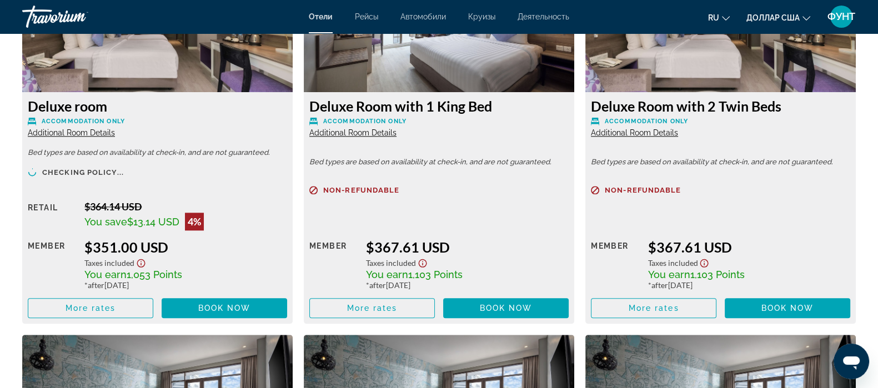
scroll to position [1597, 0]
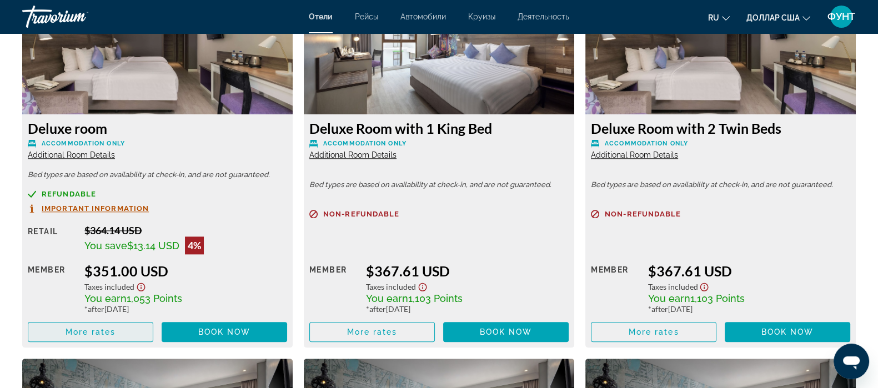
click at [103, 338] on span "Основное содержание" at bounding box center [90, 332] width 124 height 27
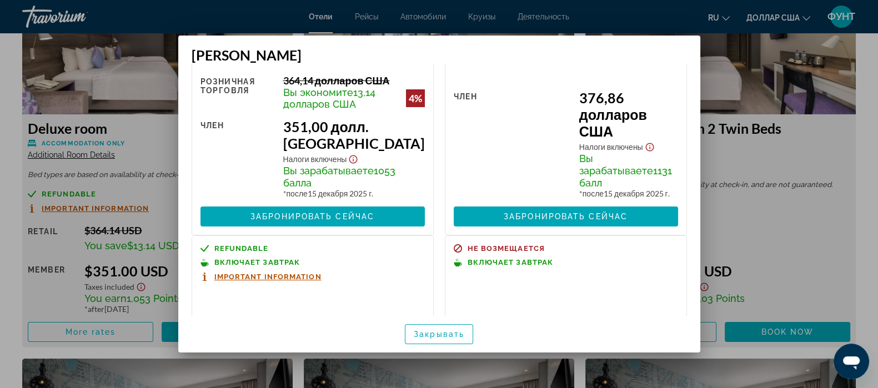
scroll to position [49, 0]
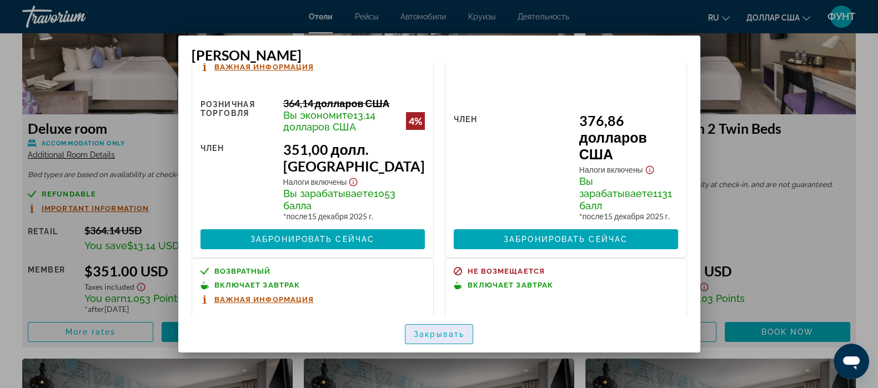
click at [431, 336] on font "Закрывать" at bounding box center [439, 334] width 51 height 9
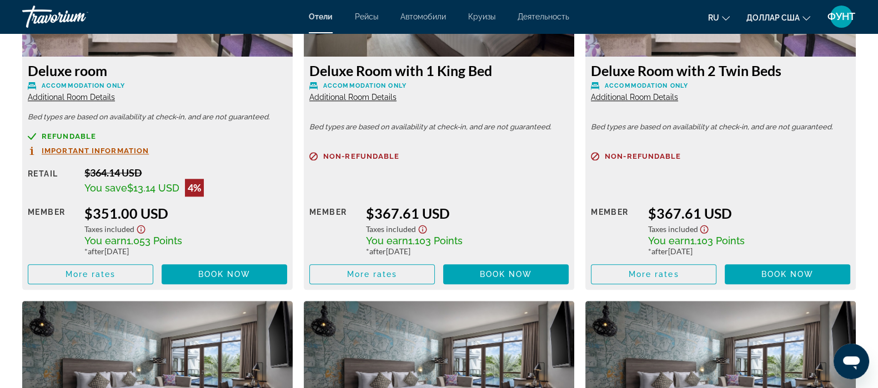
scroll to position [1735, 0]
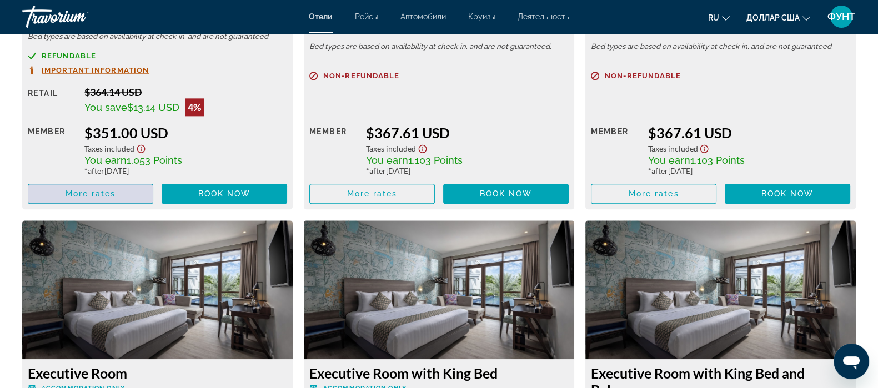
click at [87, 193] on span "More rates" at bounding box center [91, 193] width 51 height 9
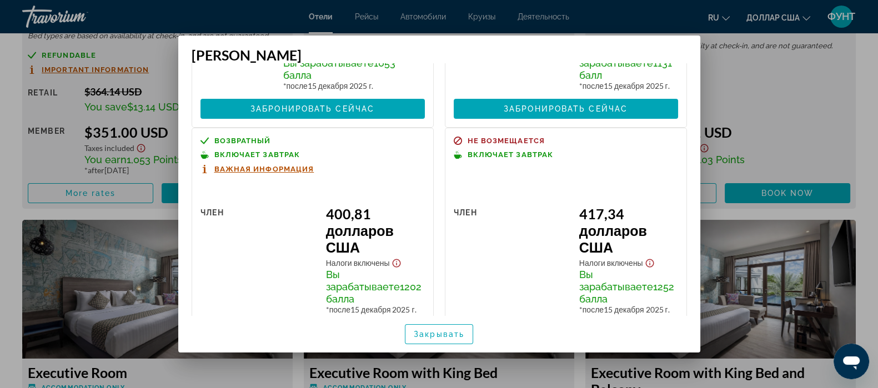
scroll to position [208, 0]
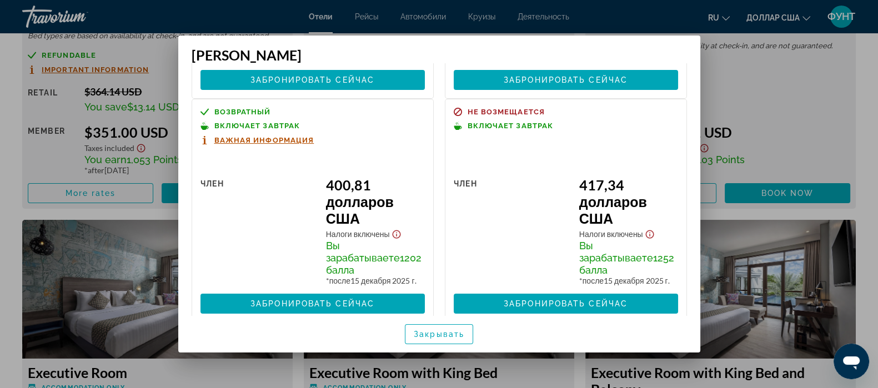
click at [725, 132] on div at bounding box center [439, 194] width 878 height 388
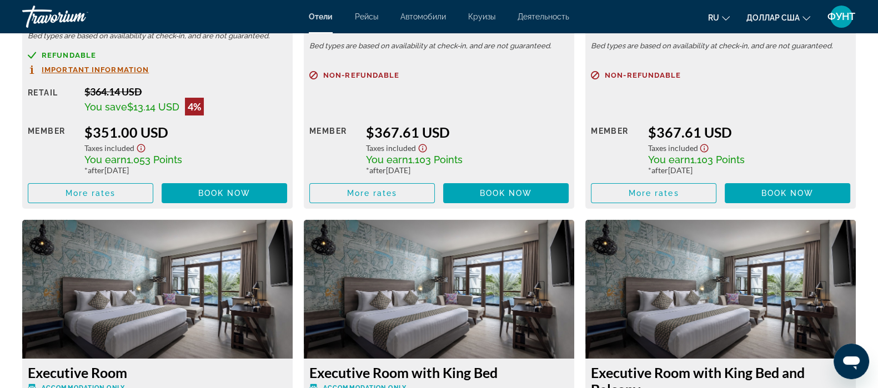
scroll to position [1735, 0]
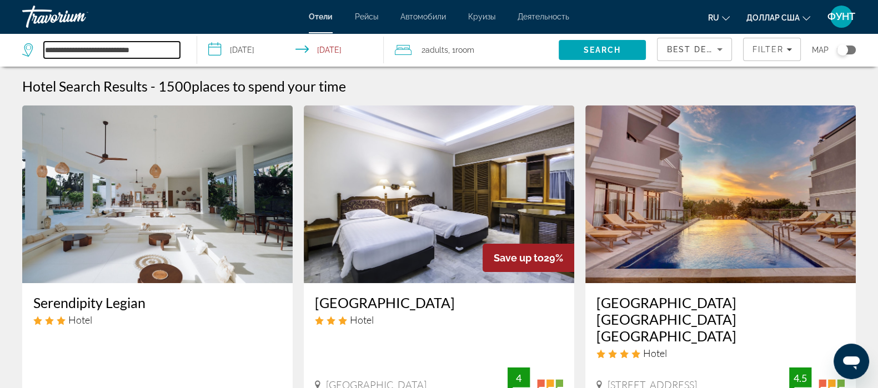
drag, startPoint x: 173, startPoint y: 48, endPoint x: 34, endPoint y: 51, distance: 138.9
click at [36, 49] on div "**********" at bounding box center [101, 50] width 158 height 17
type input "*"
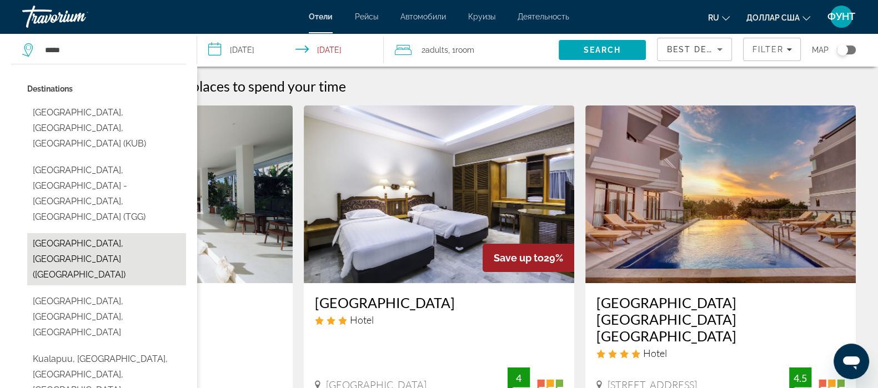
click at [69, 233] on button "[GEOGRAPHIC_DATA], [GEOGRAPHIC_DATA] ([GEOGRAPHIC_DATA])" at bounding box center [106, 259] width 159 height 52
type input "**********"
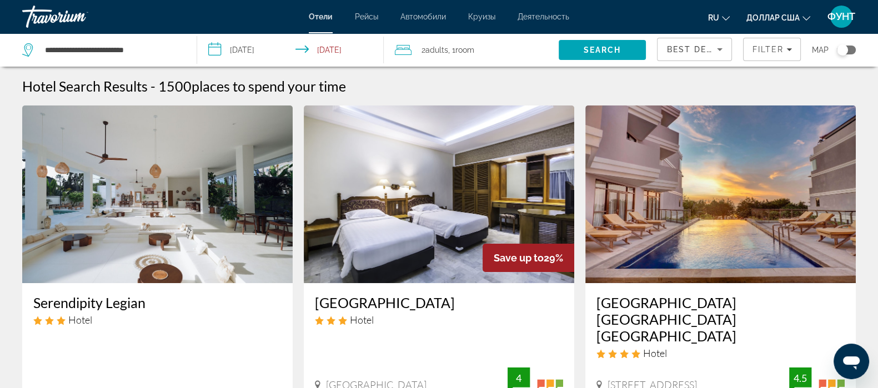
click at [239, 45] on input "**********" at bounding box center [292, 51] width 191 height 37
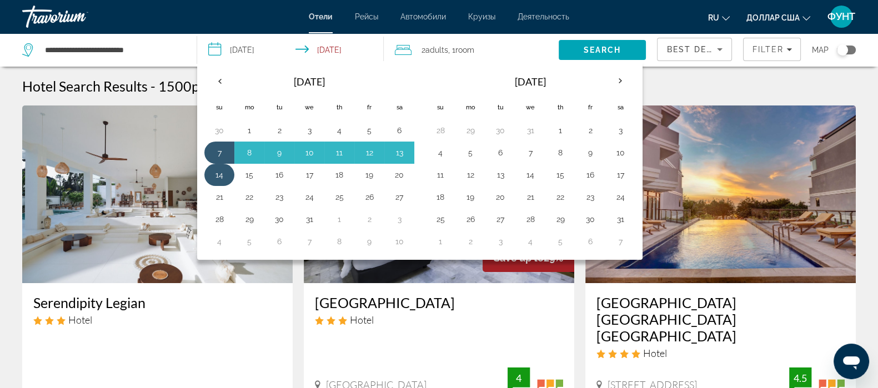
click at [217, 176] on button "14" at bounding box center [219, 175] width 18 height 16
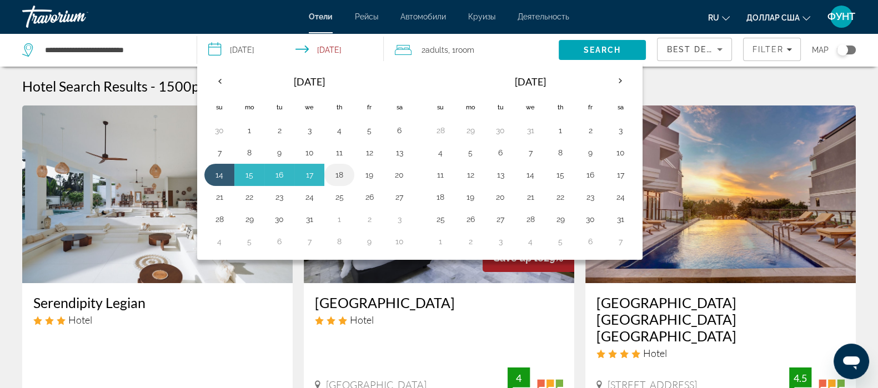
click at [333, 171] on button "18" at bounding box center [339, 175] width 18 height 16
type input "**********"
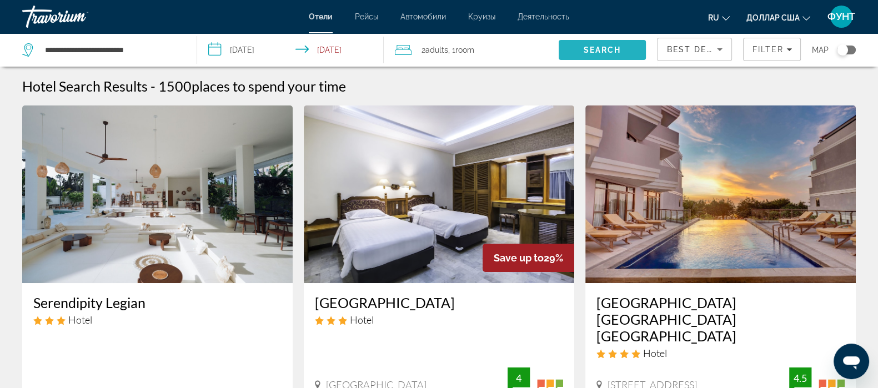
click at [591, 44] on button "Search" at bounding box center [603, 50] width 88 height 20
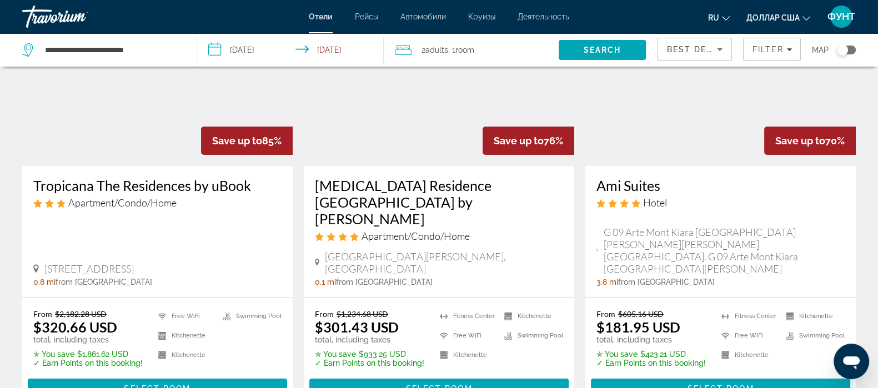
scroll to position [138, 0]
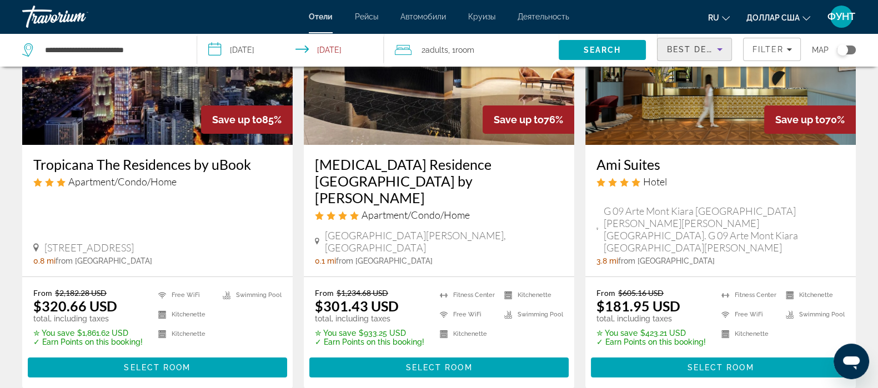
click at [679, 48] on span "Best Deals" at bounding box center [695, 49] width 58 height 9
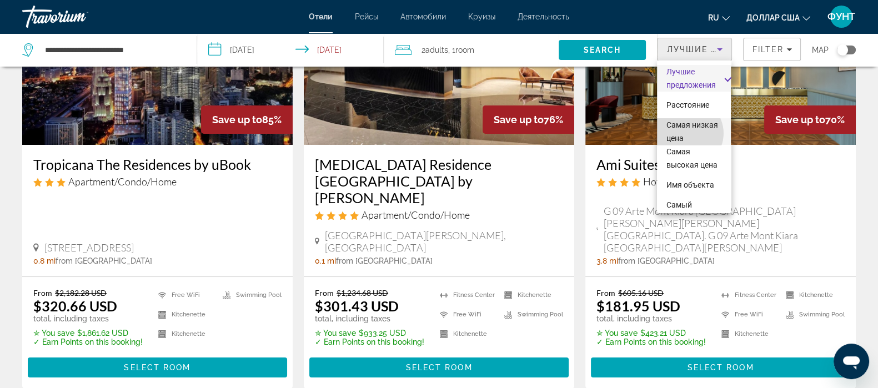
click at [687, 133] on font "Самая низкая цена" at bounding box center [692, 132] width 52 height 22
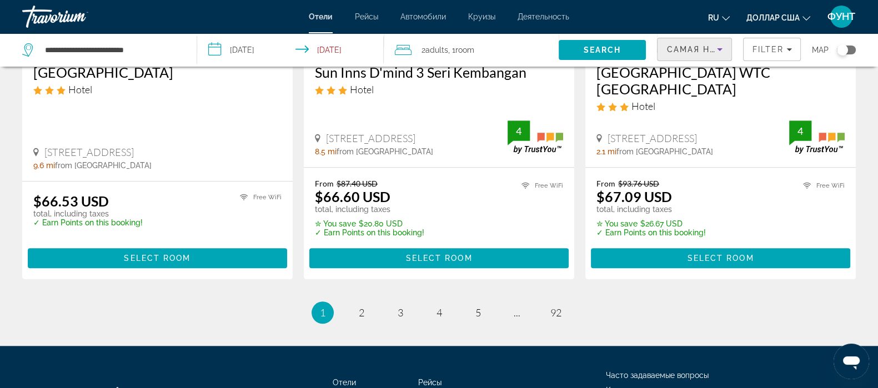
scroll to position [1527, 0]
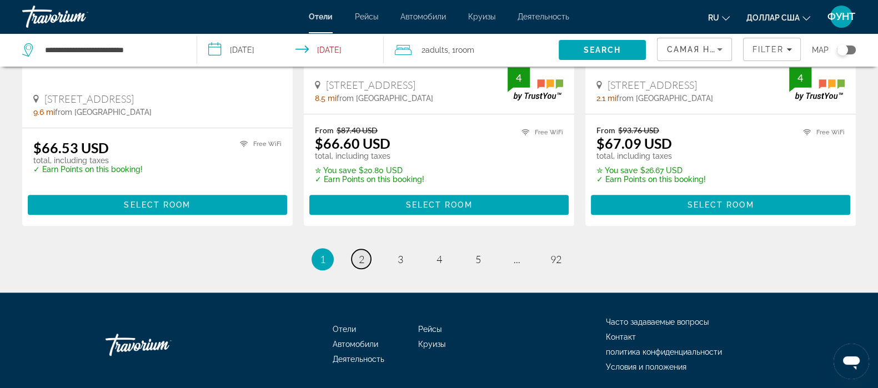
click at [368, 249] on link "page 2" at bounding box center [361, 258] width 19 height 19
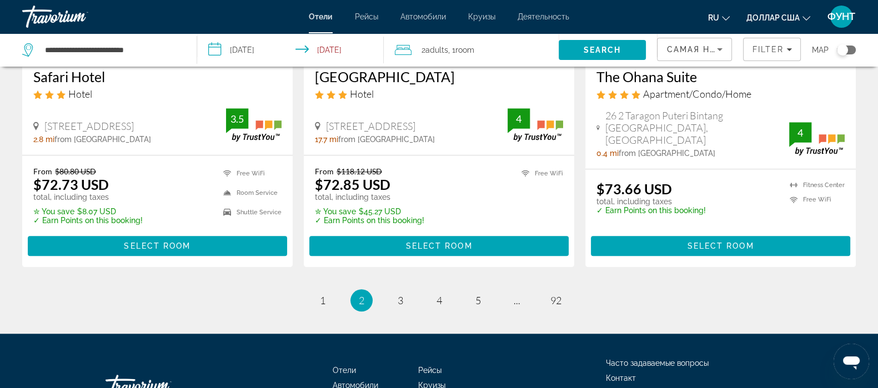
scroll to position [1458, 0]
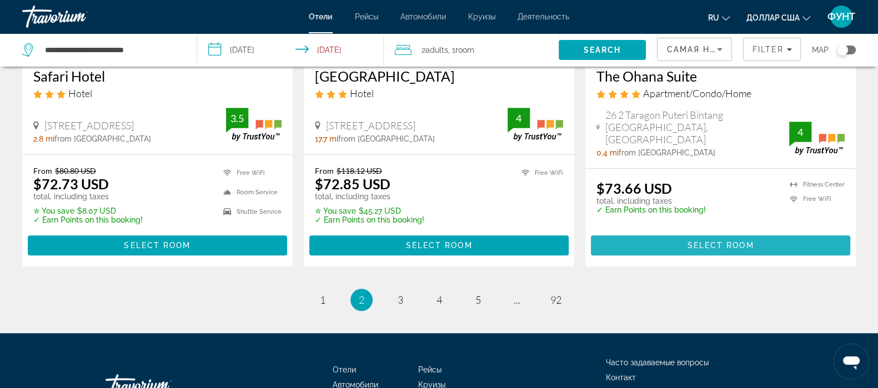
click at [718, 246] on span "Select Room" at bounding box center [720, 245] width 67 height 9
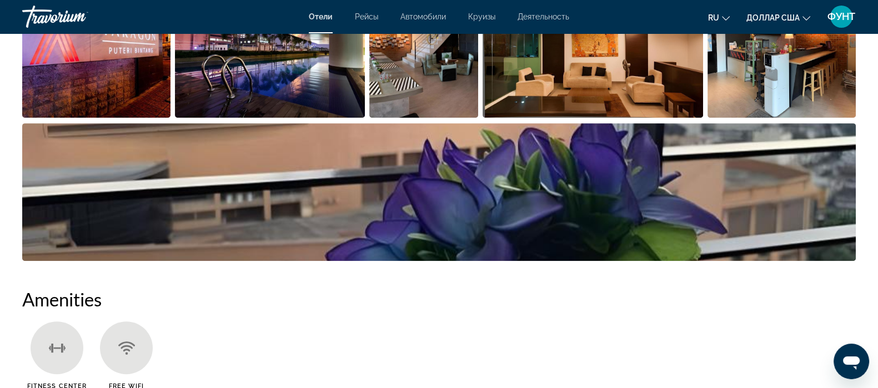
scroll to position [485, 0]
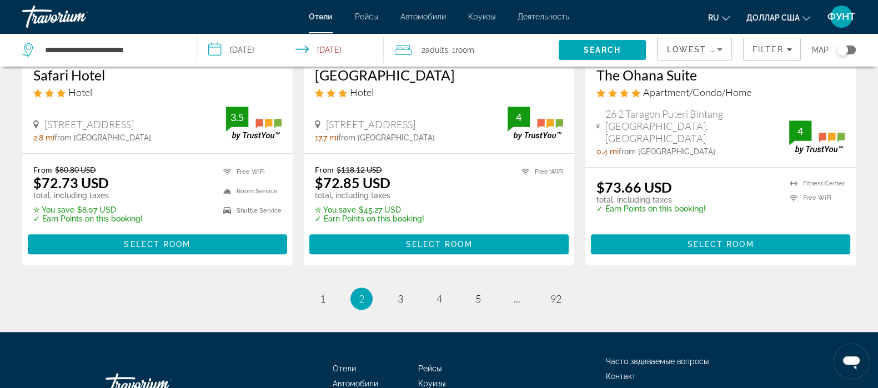
scroll to position [1538, 0]
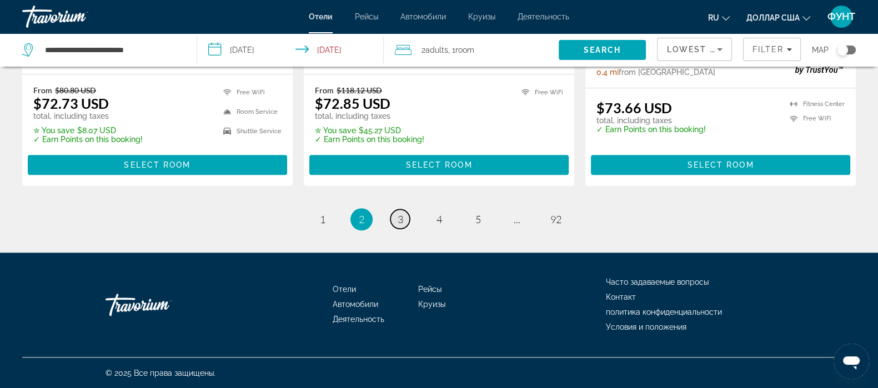
click at [394, 217] on link "page 3" at bounding box center [399, 218] width 19 height 19
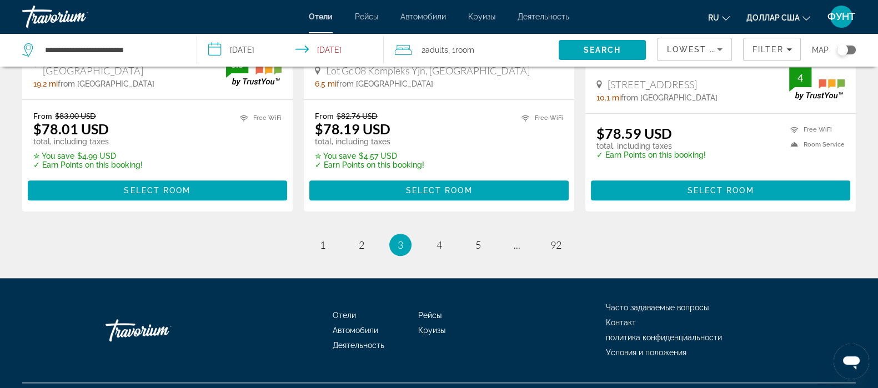
scroll to position [1541, 0]
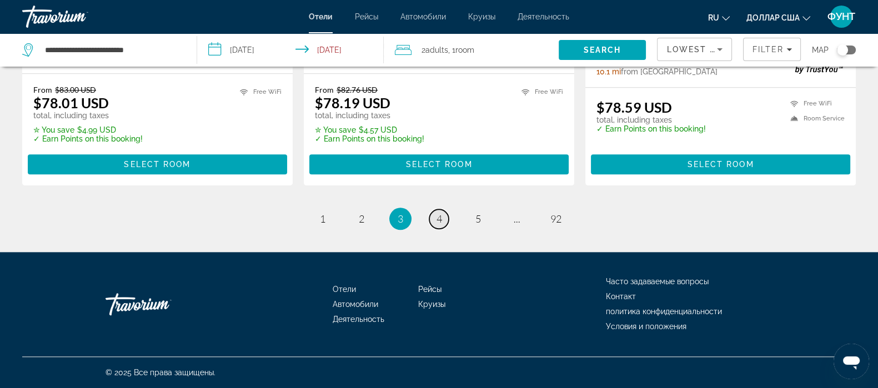
click at [437, 218] on span "4" at bounding box center [440, 219] width 6 height 12
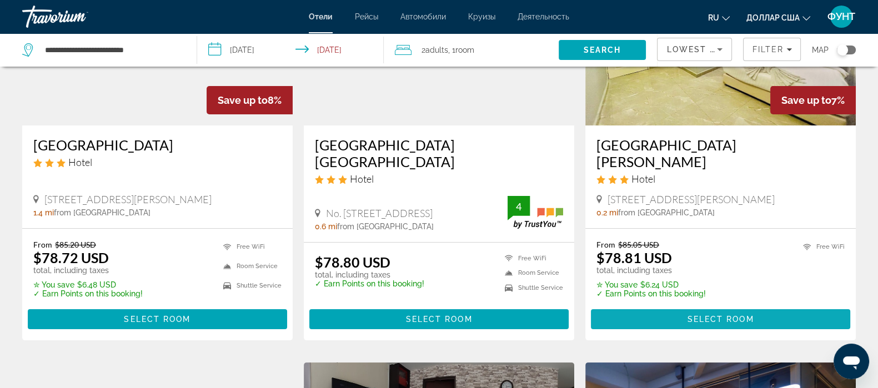
scroll to position [138, 0]
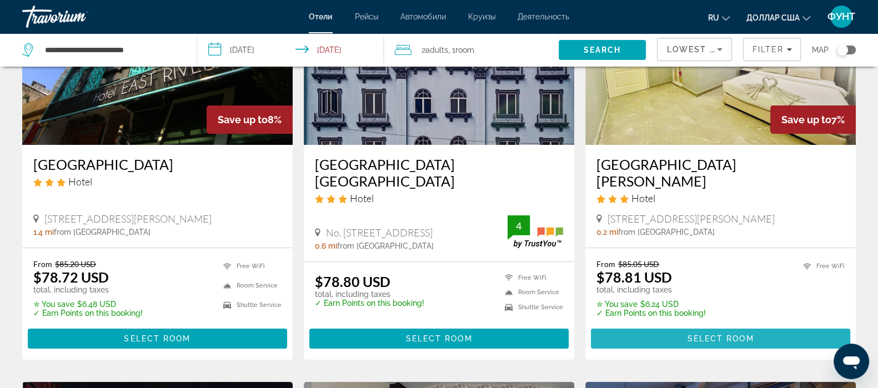
click at [712, 334] on span "Select Room" at bounding box center [720, 338] width 67 height 9
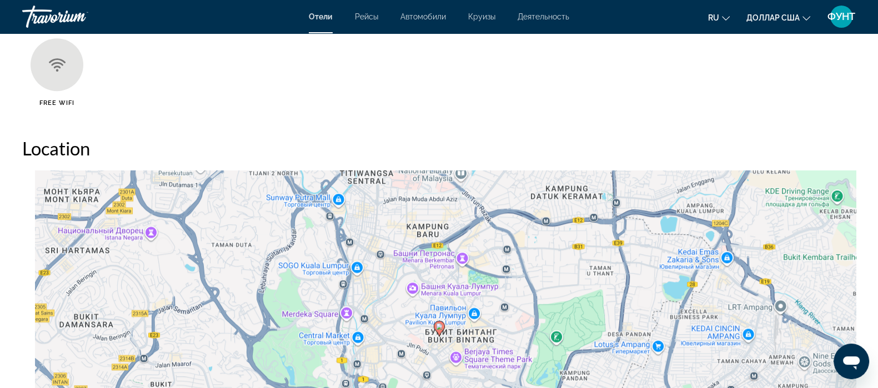
scroll to position [1041, 0]
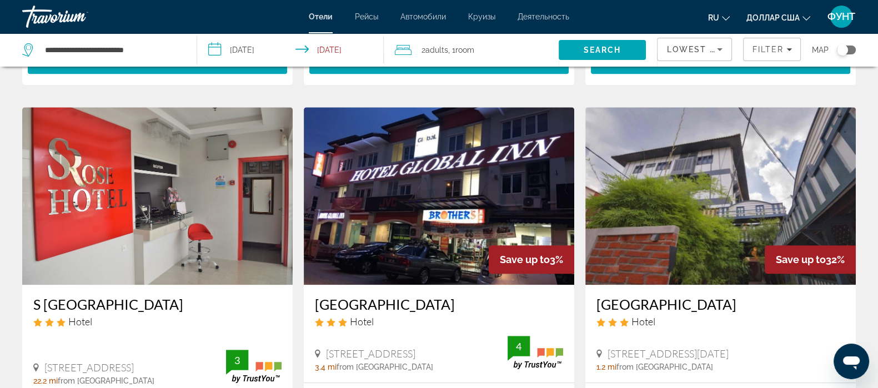
scroll to position [1538, 0]
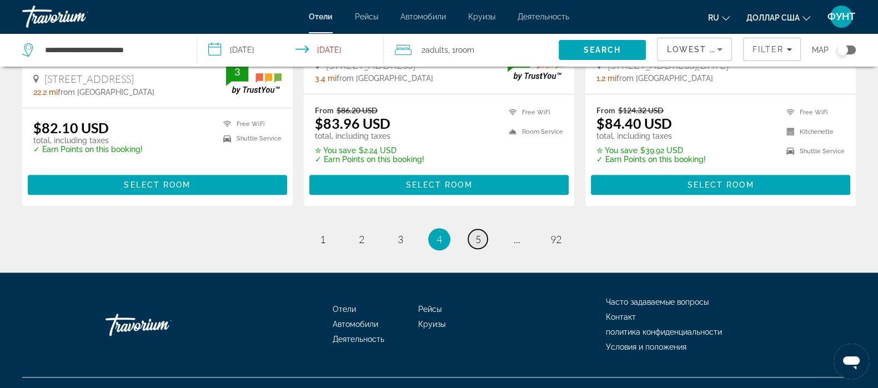
click at [479, 233] on span "5" at bounding box center [478, 239] width 6 height 12
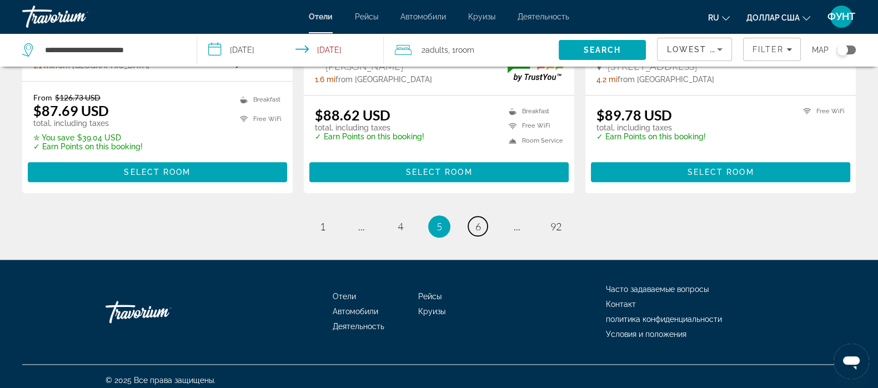
scroll to position [1538, 0]
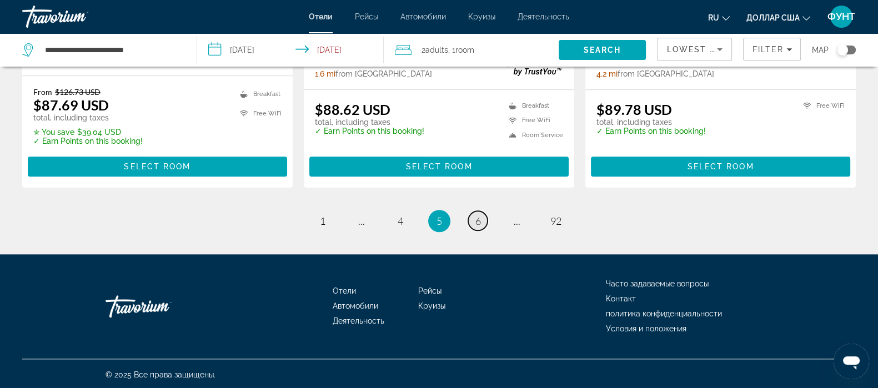
click at [475, 222] on span "6" at bounding box center [478, 221] width 6 height 12
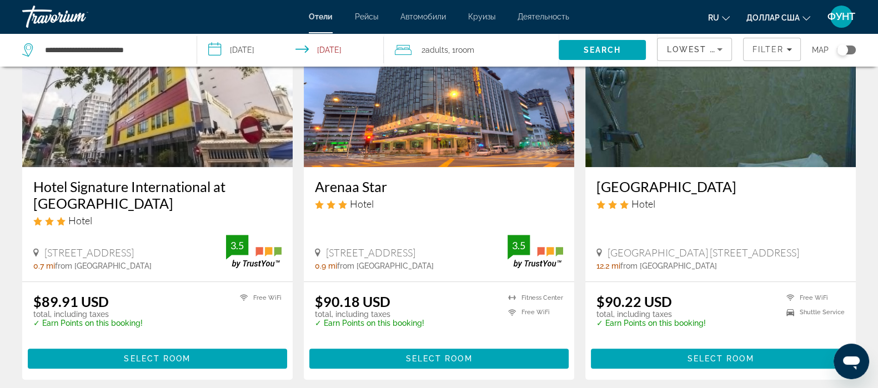
scroll to position [555, 0]
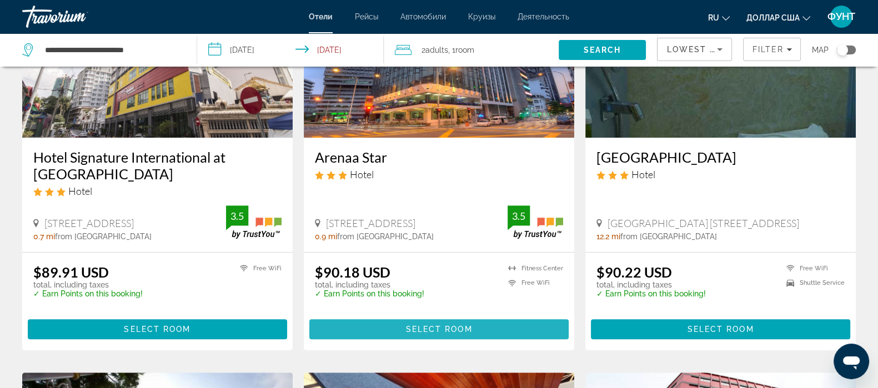
click at [427, 325] on span "Select Room" at bounding box center [438, 329] width 67 height 9
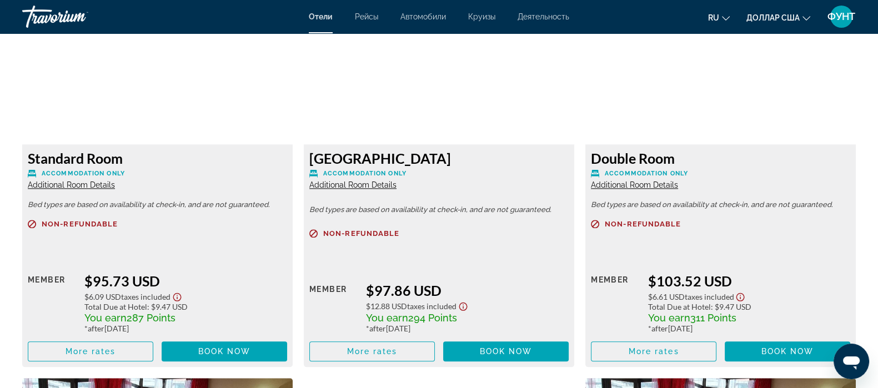
scroll to position [1628, 0]
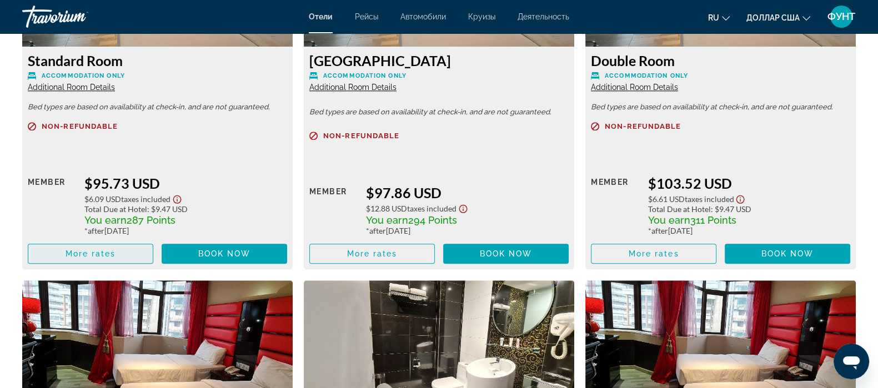
click at [94, 249] on span "More rates" at bounding box center [91, 253] width 51 height 9
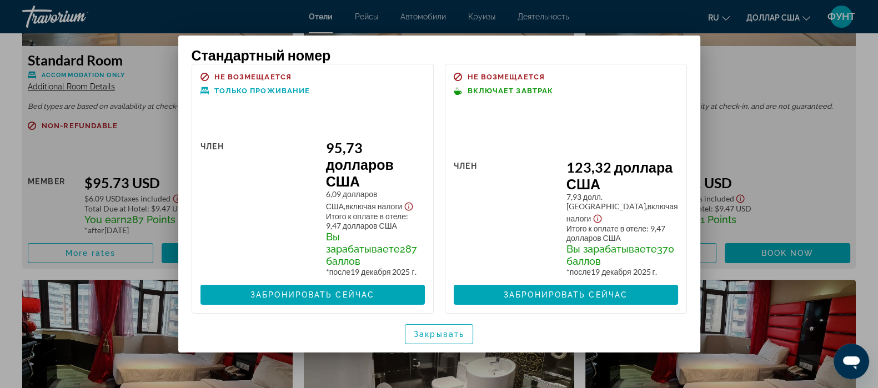
scroll to position [19, 0]
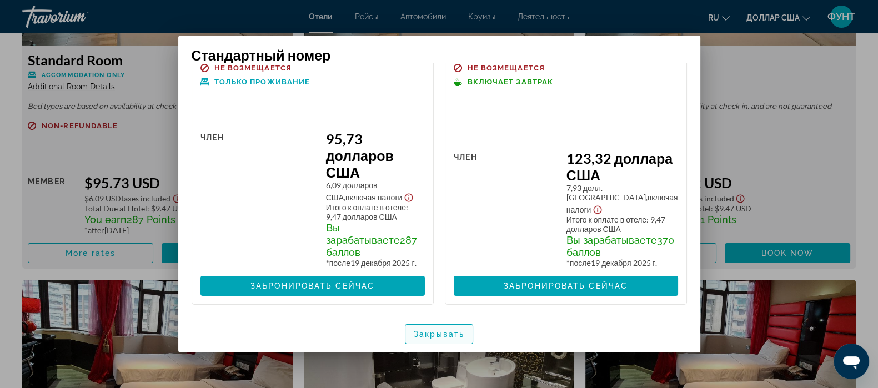
click at [452, 333] on font "Закрывать" at bounding box center [439, 334] width 51 height 9
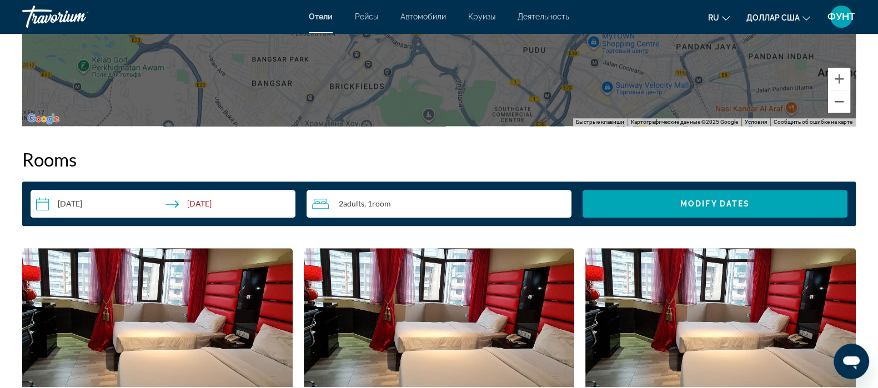
scroll to position [1350, 0]
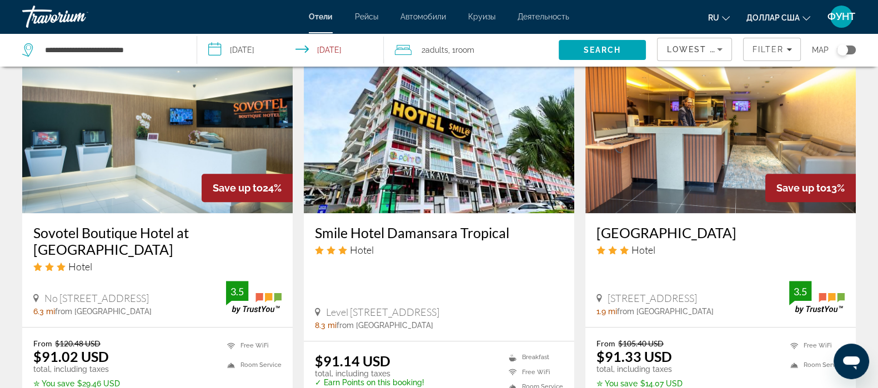
scroll to position [1458, 0]
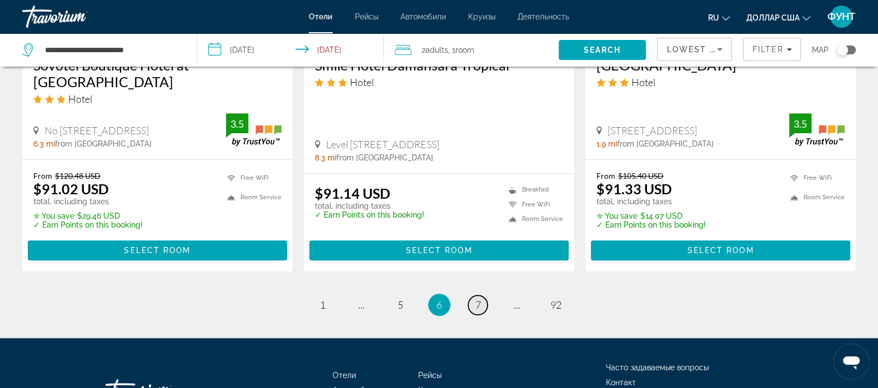
click at [481, 295] on link "page 7" at bounding box center [477, 304] width 19 height 19
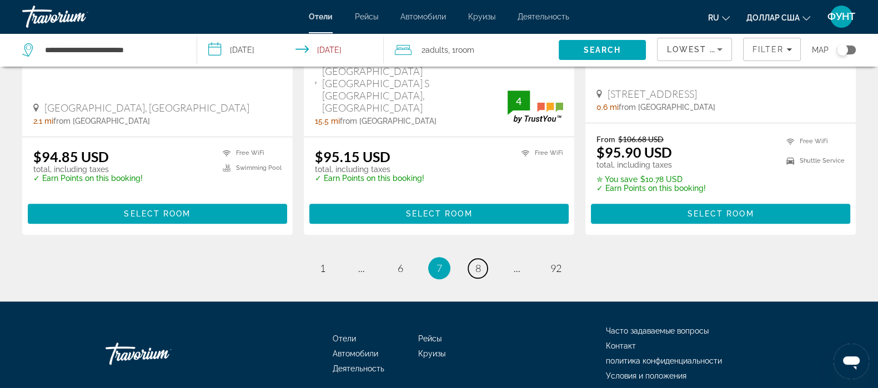
scroll to position [1555, 0]
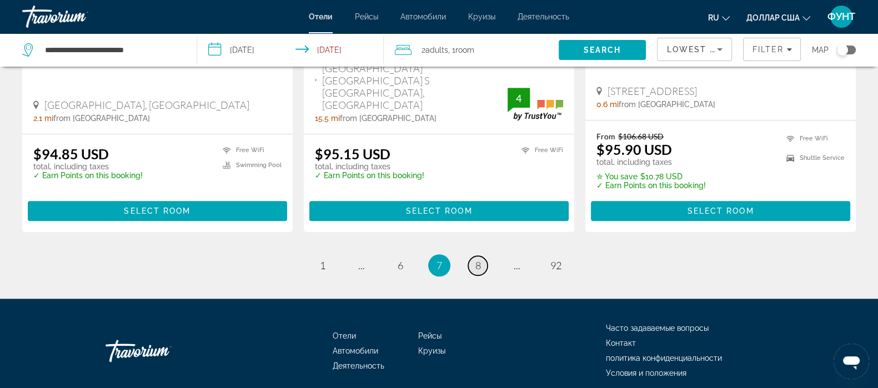
click at [476, 259] on span "8" at bounding box center [478, 265] width 6 height 12
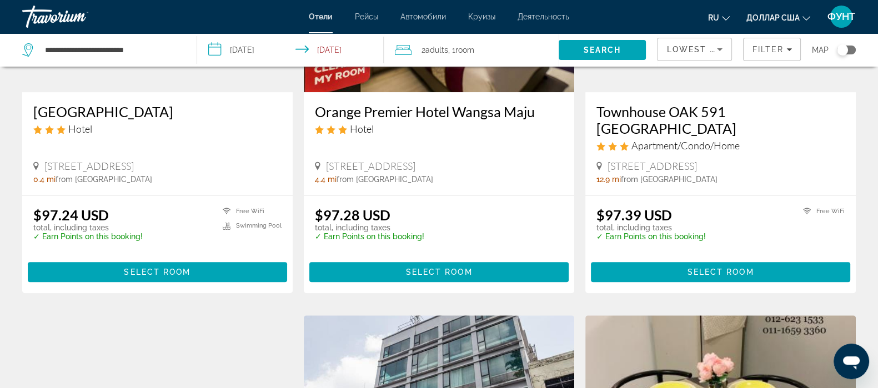
scroll to position [625, 0]
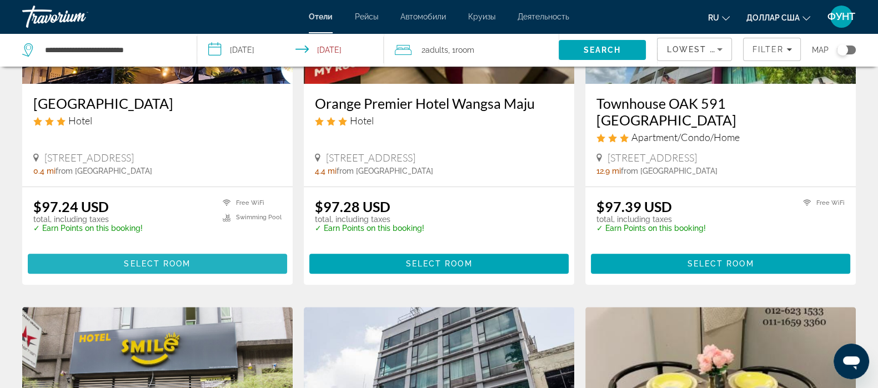
click at [142, 259] on span "Select Room" at bounding box center [157, 263] width 67 height 9
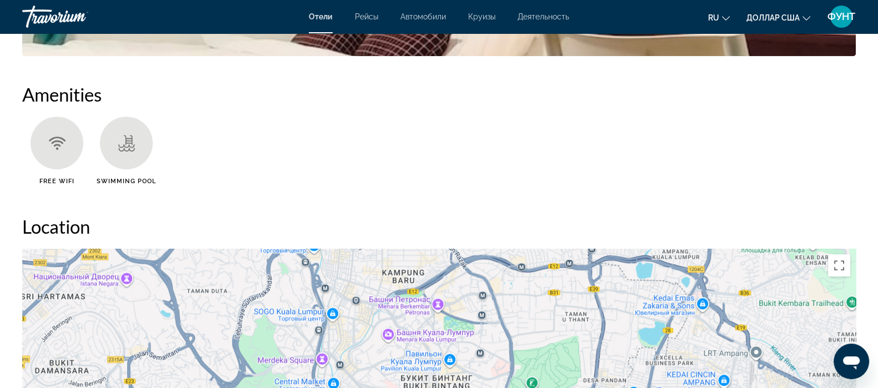
scroll to position [902, 0]
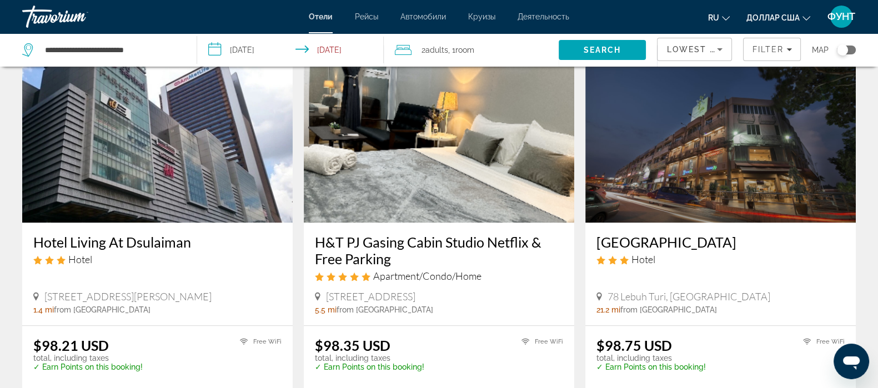
scroll to position [1508, 0]
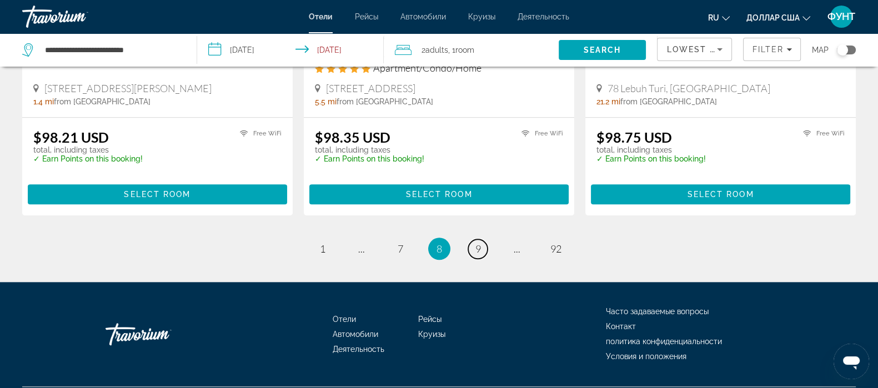
click at [484, 239] on link "page 9" at bounding box center [477, 248] width 19 height 19
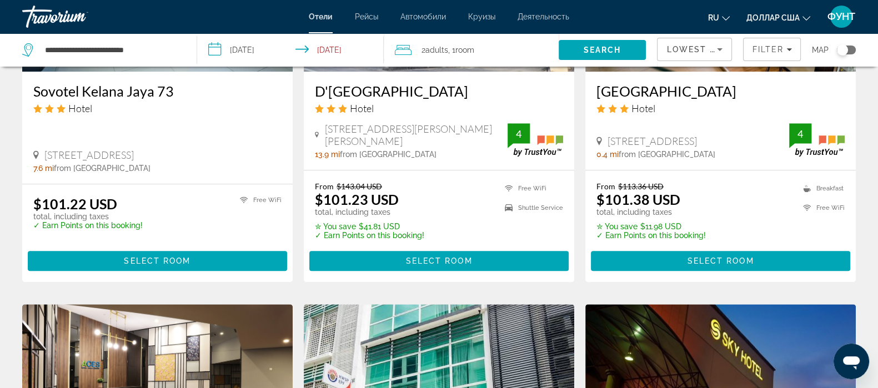
scroll to position [1041, 0]
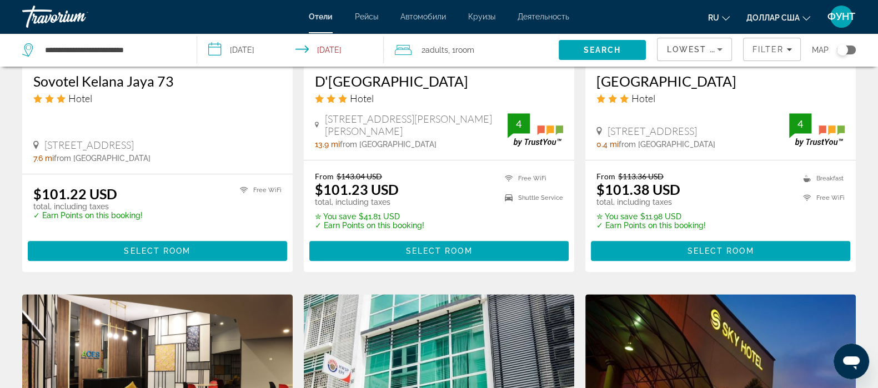
click at [719, 249] on span "Select Room" at bounding box center [720, 251] width 67 height 9
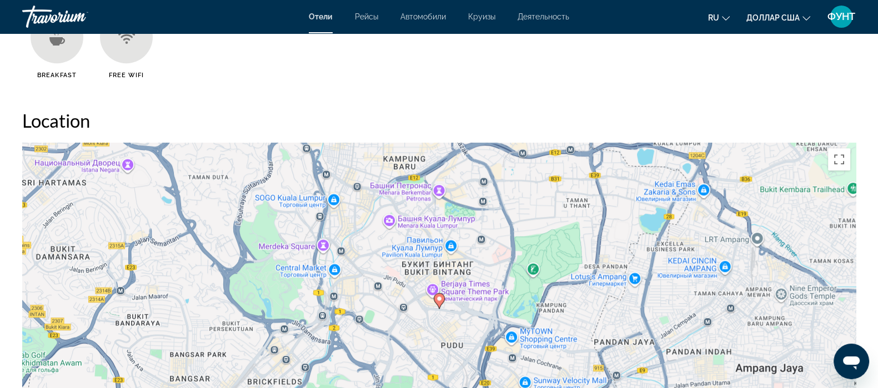
scroll to position [1041, 0]
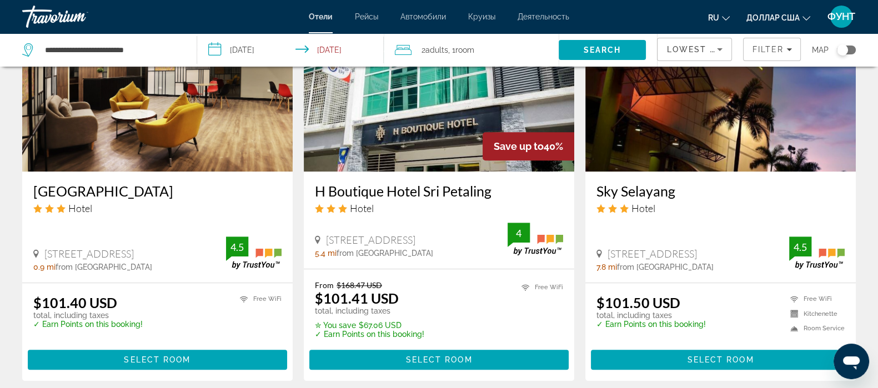
scroll to position [1458, 0]
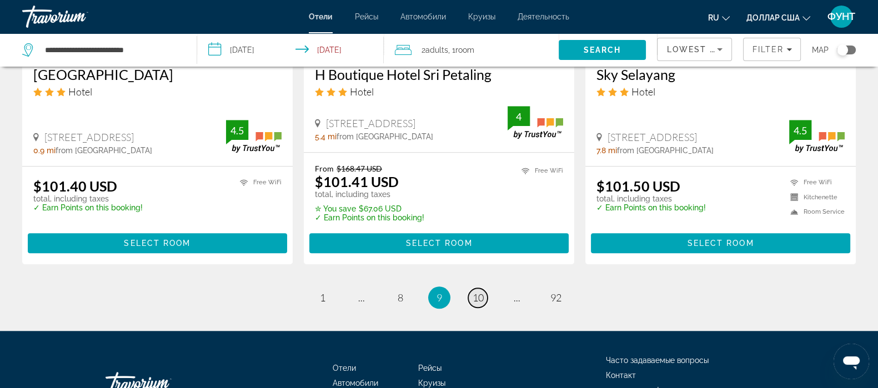
click at [485, 305] on link "page 10" at bounding box center [477, 297] width 19 height 19
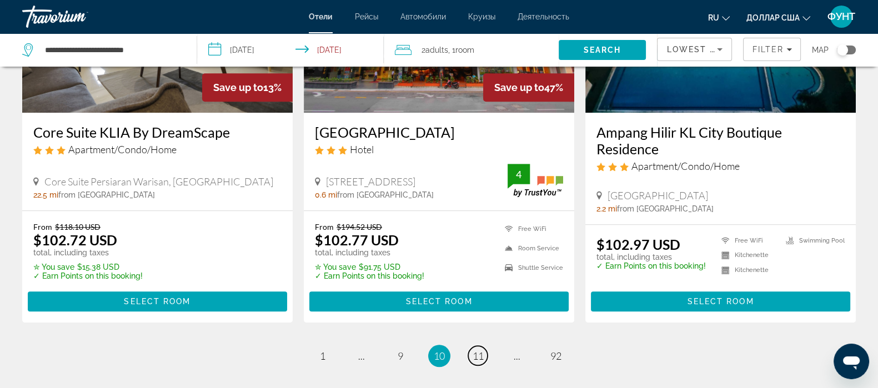
scroll to position [1375, 0]
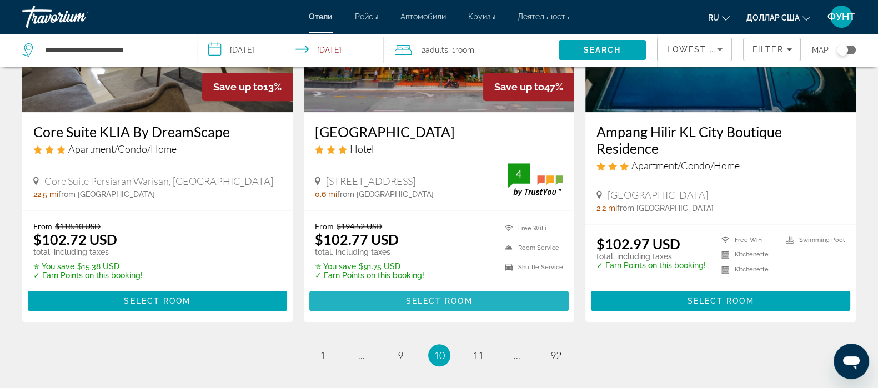
click at [426, 297] on span "Основное содержание" at bounding box center [438, 301] width 259 height 27
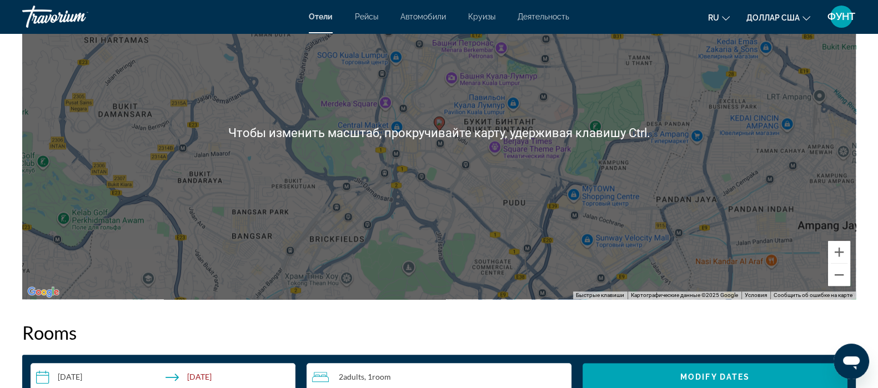
scroll to position [1180, 0]
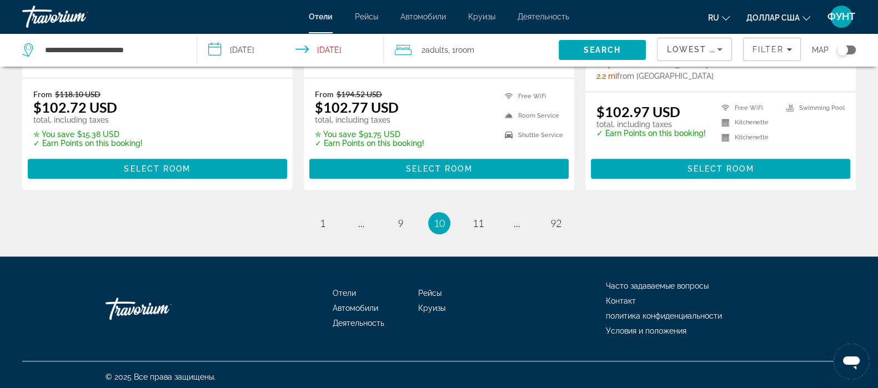
scroll to position [1514, 0]
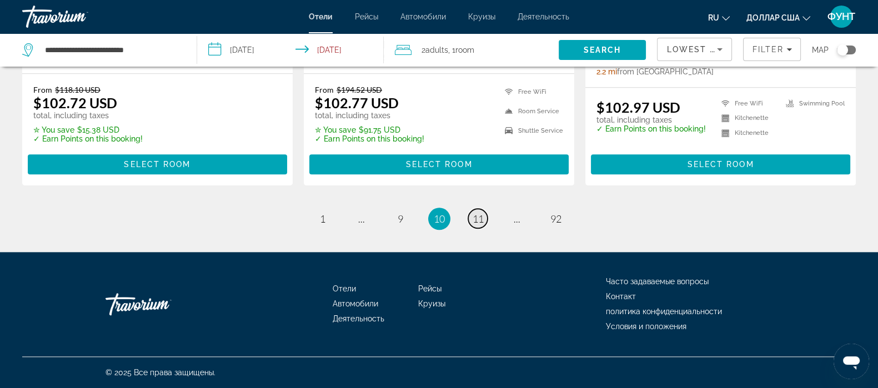
click at [479, 220] on span "11" at bounding box center [478, 219] width 11 height 12
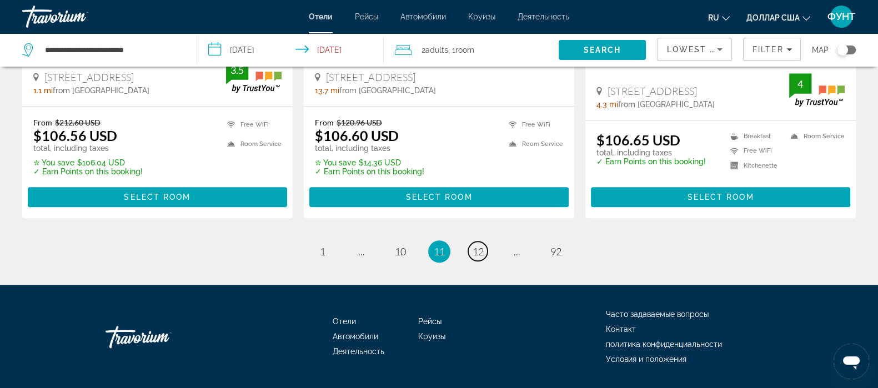
scroll to position [1544, 0]
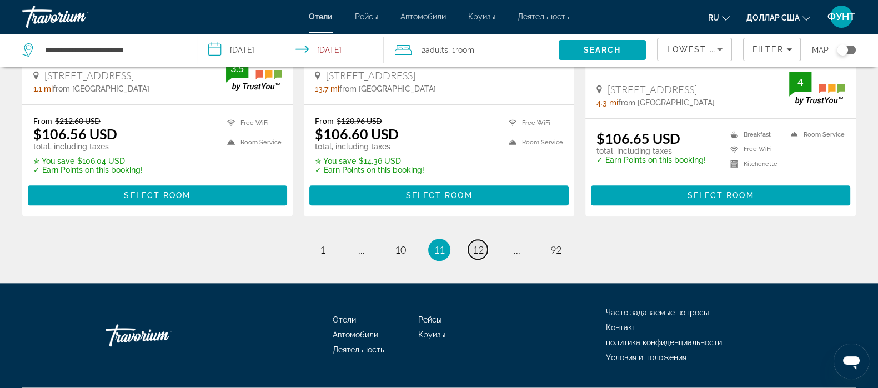
click at [486, 240] on link "page 12" at bounding box center [477, 249] width 19 height 19
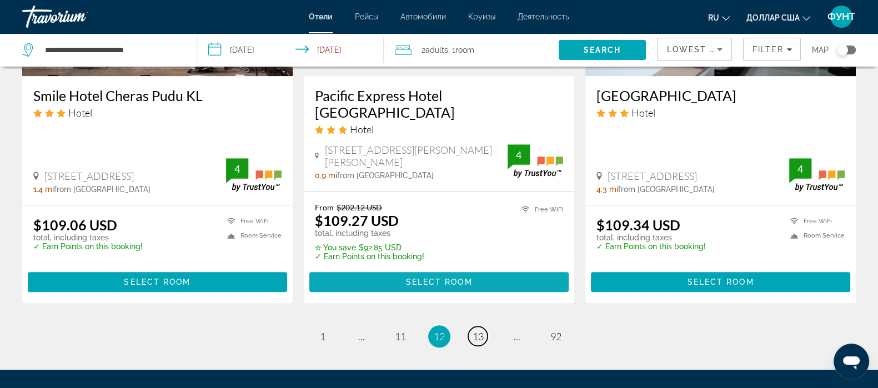
scroll to position [1532, 0]
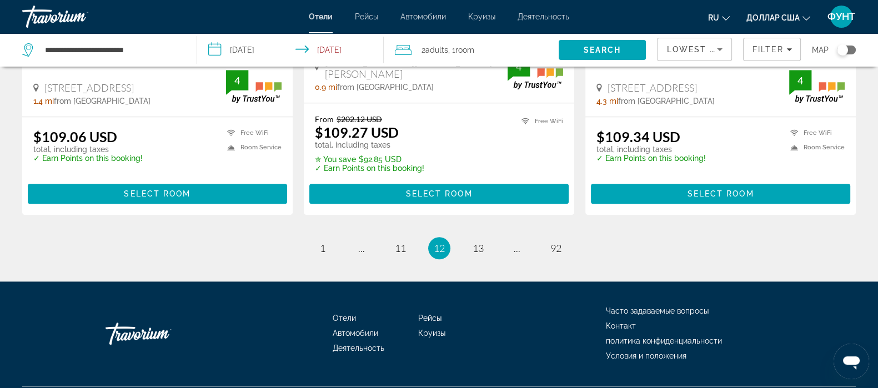
click at [492, 237] on ul "12 / 92 page 1 page ... page 11 You're on page 12 page 13 page ... page 92" at bounding box center [439, 248] width 834 height 22
click at [482, 242] on span "13" at bounding box center [478, 248] width 11 height 12
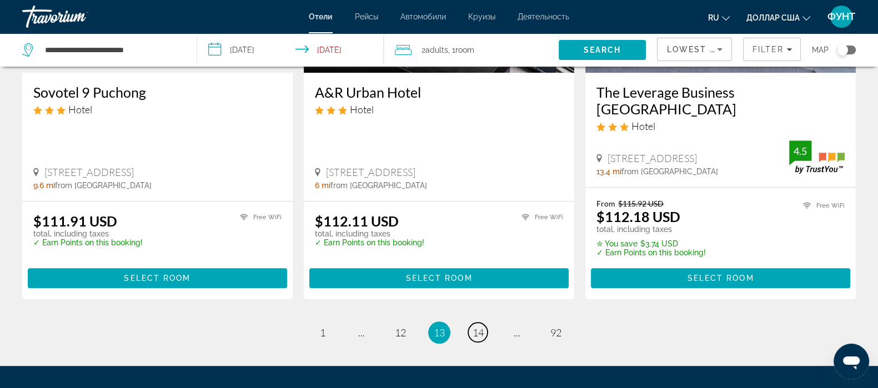
scroll to position [1458, 0]
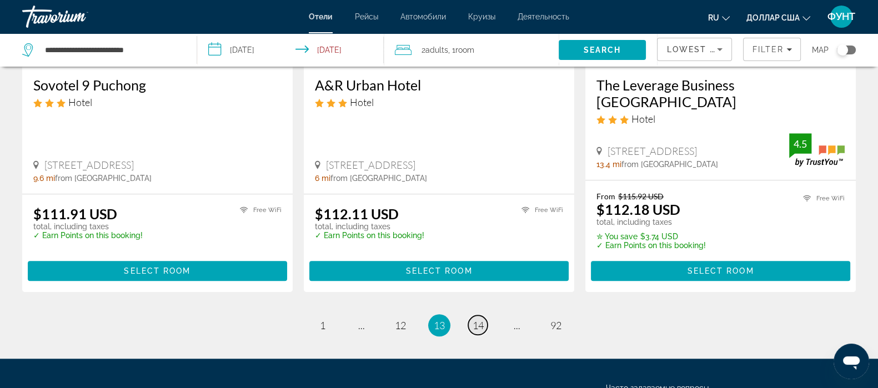
click at [479, 319] on span "14" at bounding box center [478, 325] width 11 height 12
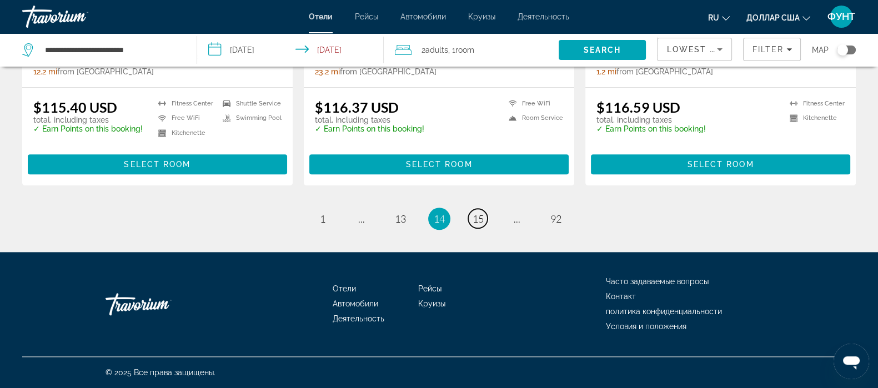
scroll to position [1529, 0]
click at [483, 219] on span "15" at bounding box center [478, 219] width 11 height 12
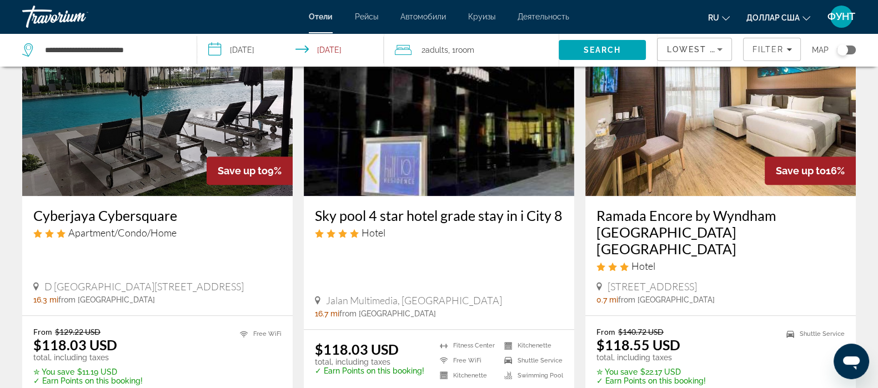
scroll to position [1463, 0]
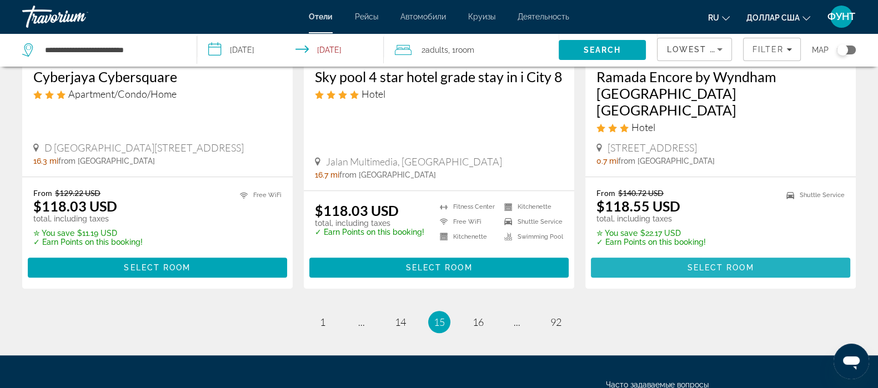
click at [705, 263] on span "Select Room" at bounding box center [720, 267] width 67 height 9
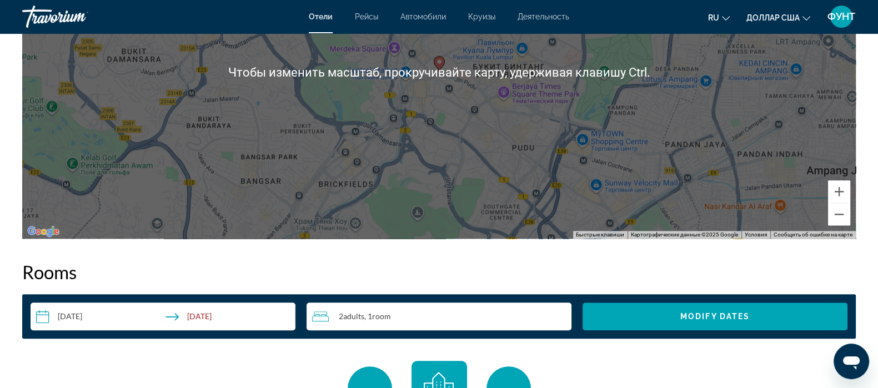
scroll to position [1250, 0]
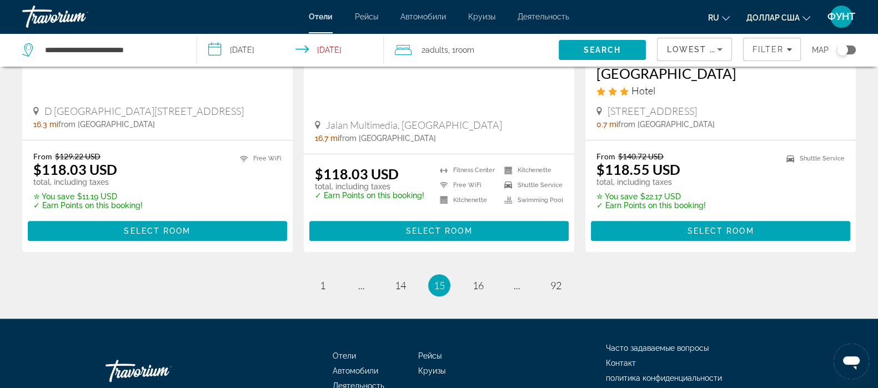
scroll to position [1533, 0]
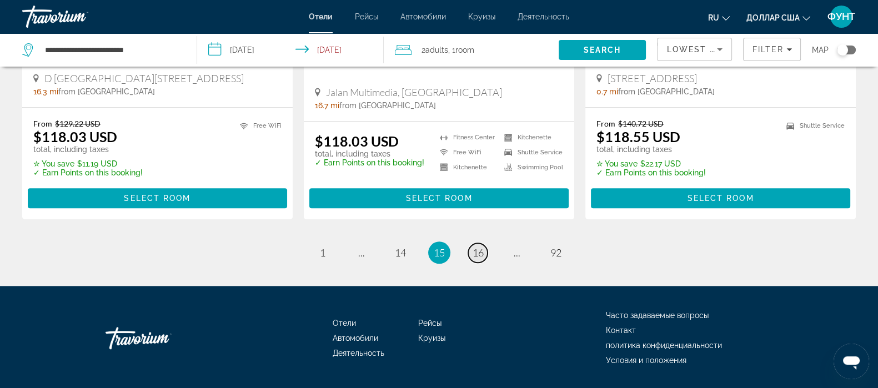
click at [476, 247] on span "16" at bounding box center [478, 253] width 11 height 12
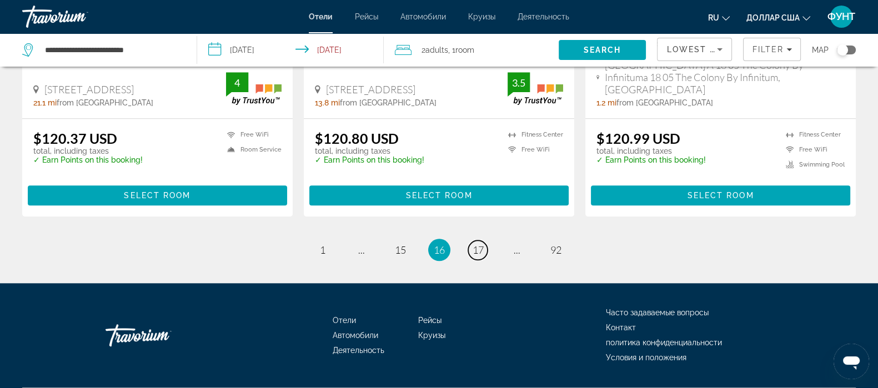
scroll to position [1514, 0]
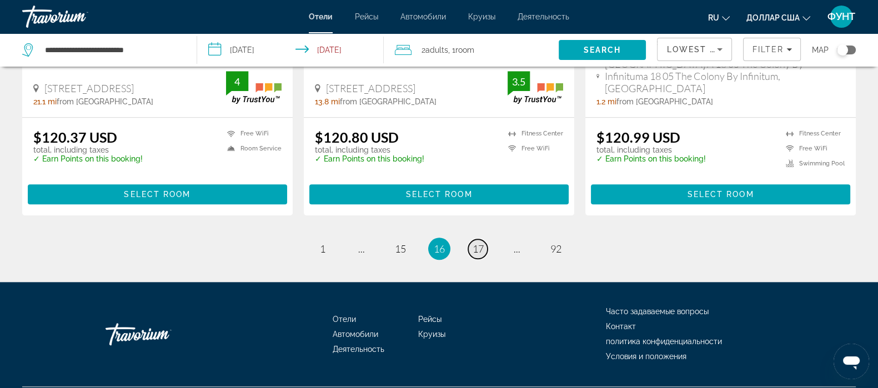
click at [471, 239] on link "page 17" at bounding box center [477, 248] width 19 height 19
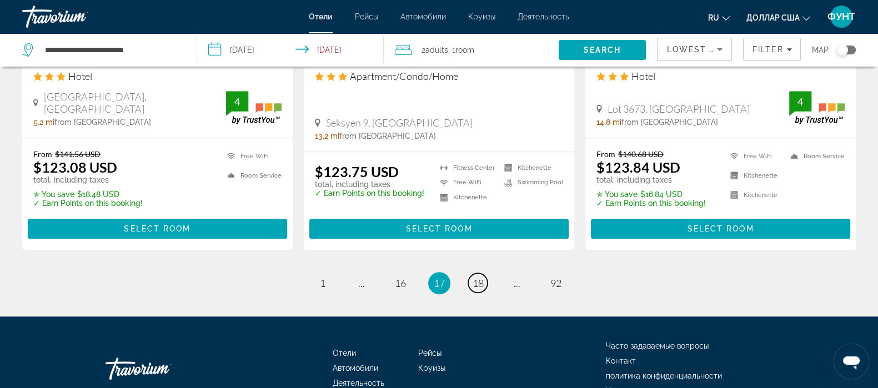
scroll to position [1541, 0]
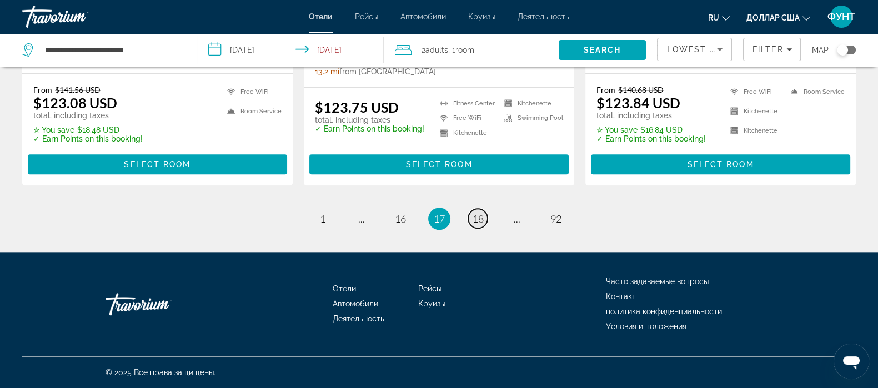
click at [483, 220] on span "18" at bounding box center [478, 219] width 11 height 12
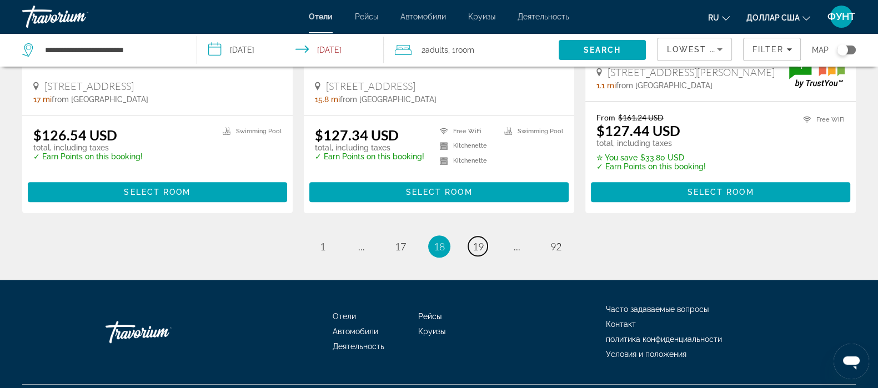
scroll to position [1553, 0]
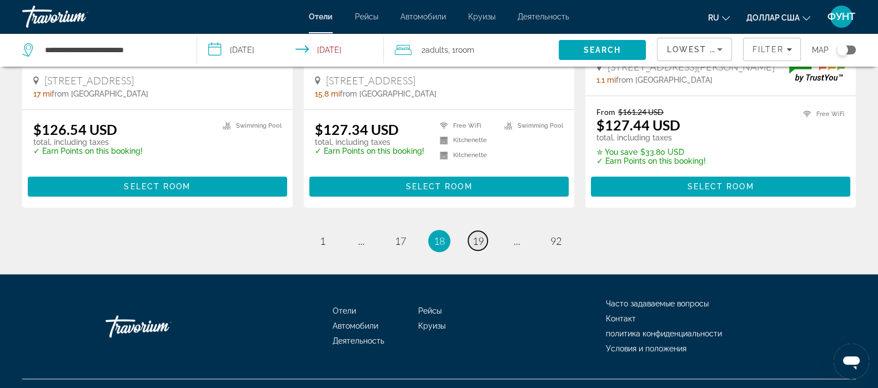
click at [473, 235] on span "19" at bounding box center [478, 241] width 11 height 12
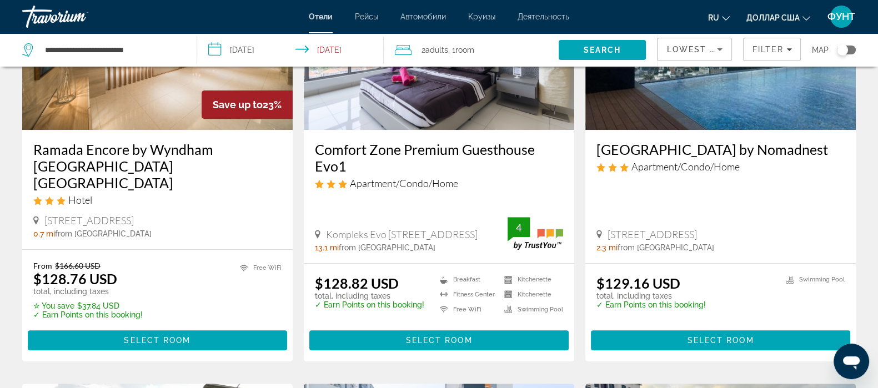
scroll to position [625, 0]
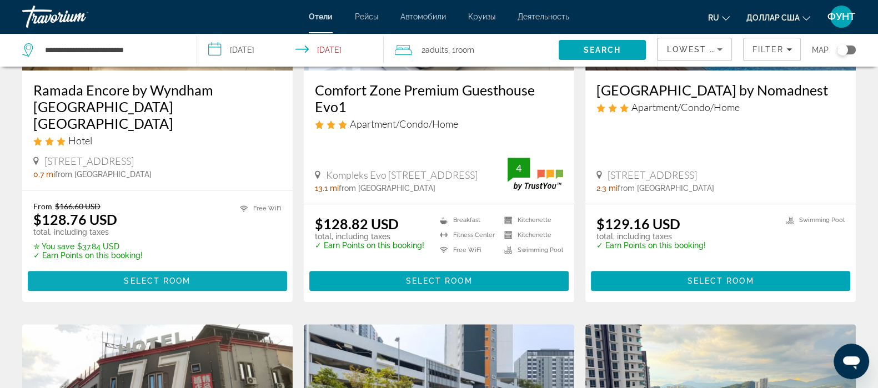
click at [161, 268] on span "Основное содержание" at bounding box center [157, 281] width 259 height 27
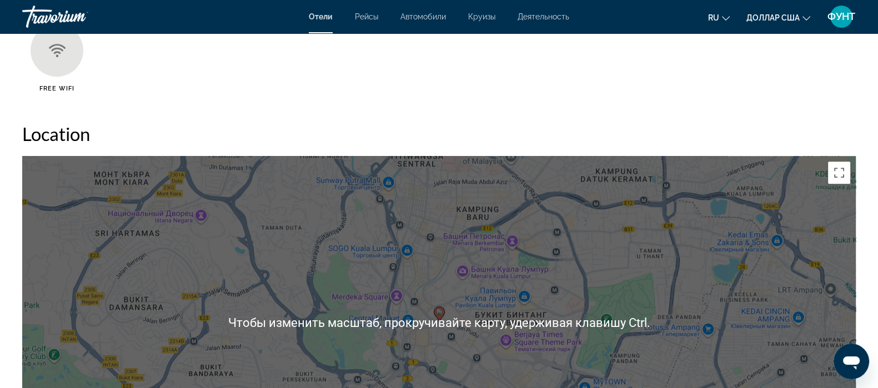
scroll to position [971, 0]
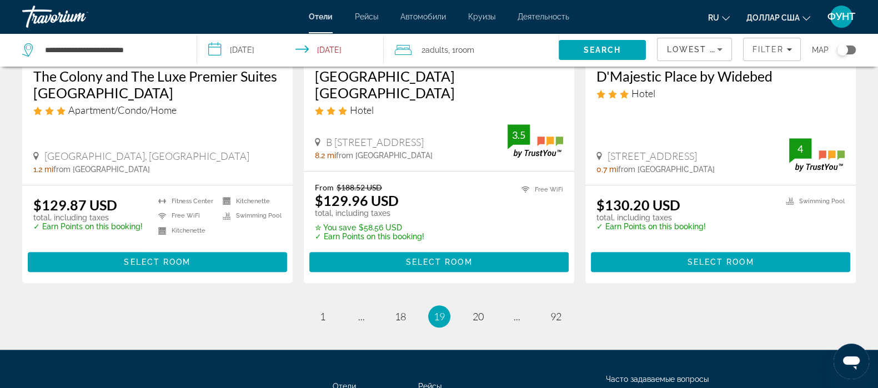
scroll to position [1544, 0]
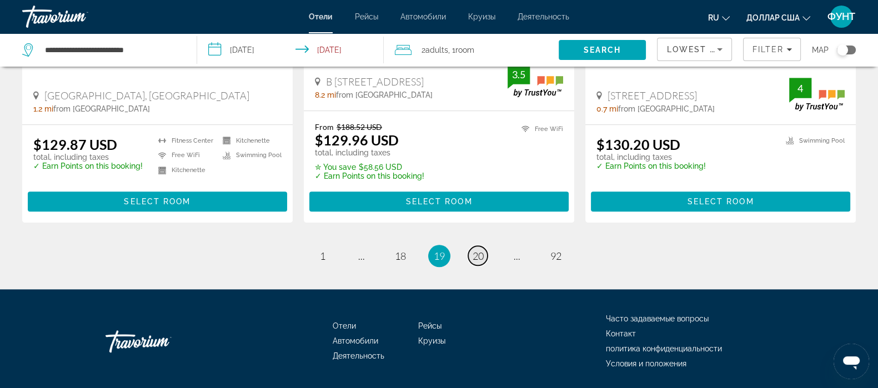
click at [477, 250] on span "20" at bounding box center [478, 256] width 11 height 12
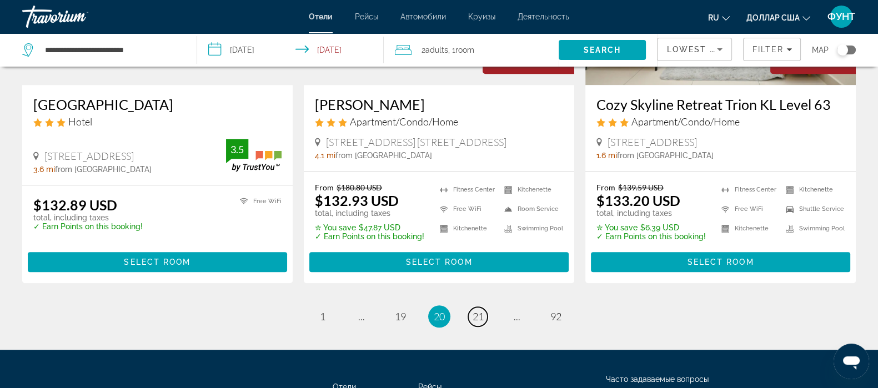
scroll to position [1516, 0]
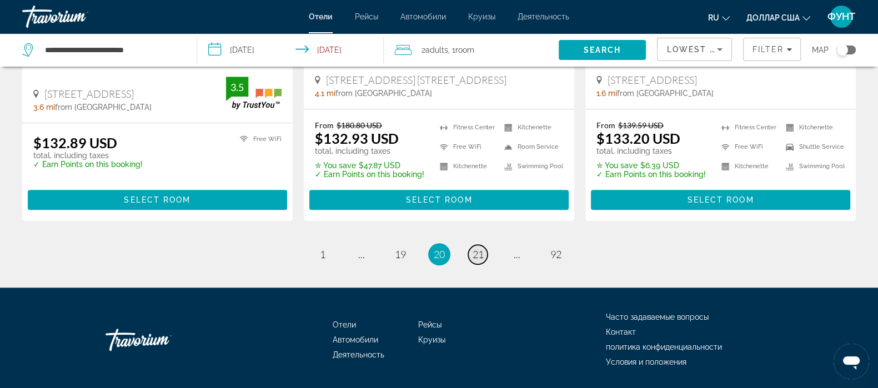
click at [478, 245] on link "page 21" at bounding box center [477, 254] width 19 height 19
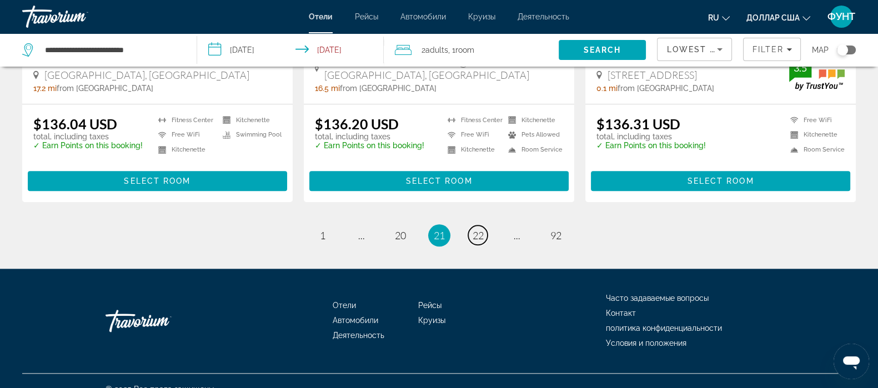
scroll to position [1527, 0]
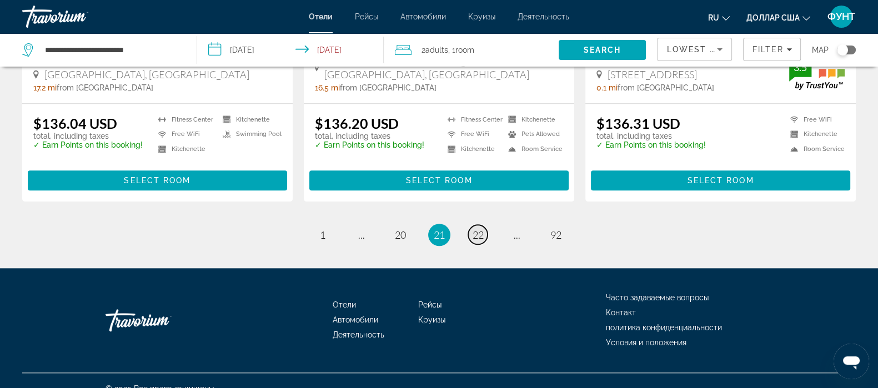
click at [480, 229] on span "22" at bounding box center [478, 235] width 11 height 12
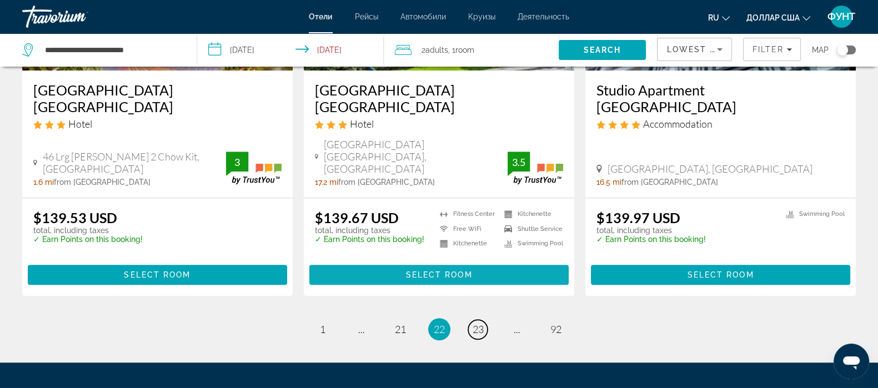
scroll to position [1511, 0]
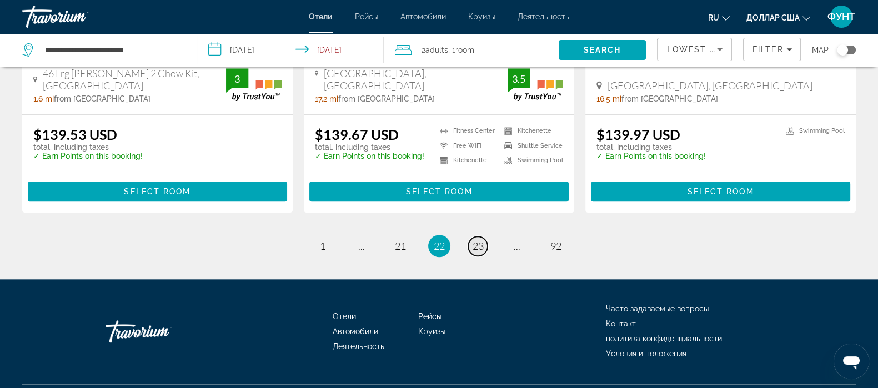
click at [475, 240] on span "23" at bounding box center [478, 246] width 11 height 12
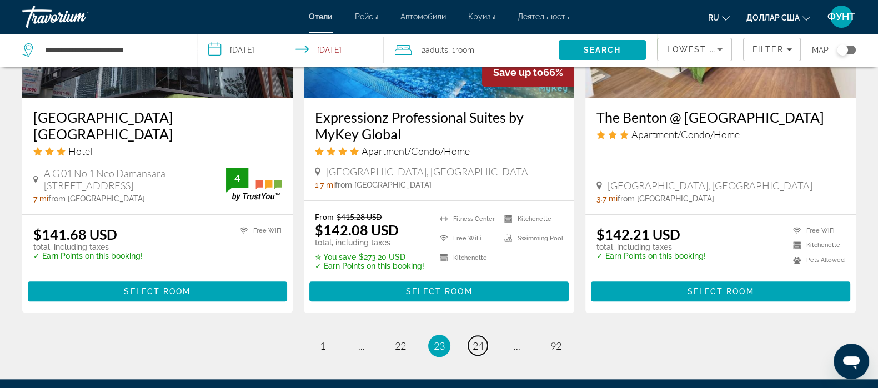
scroll to position [1527, 0]
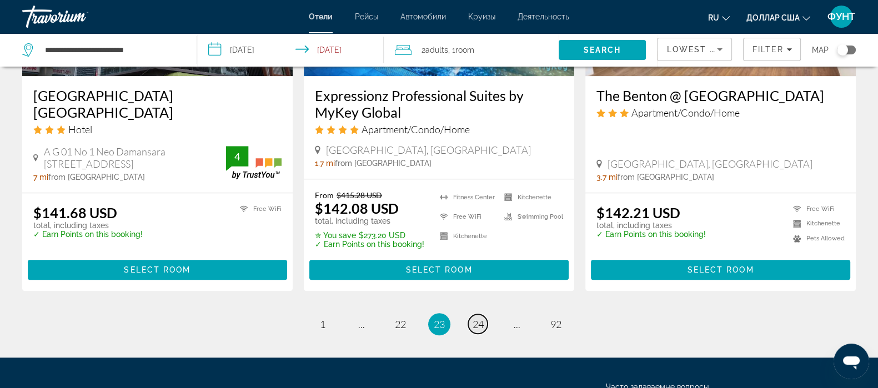
click at [477, 318] on span "24" at bounding box center [478, 324] width 11 height 12
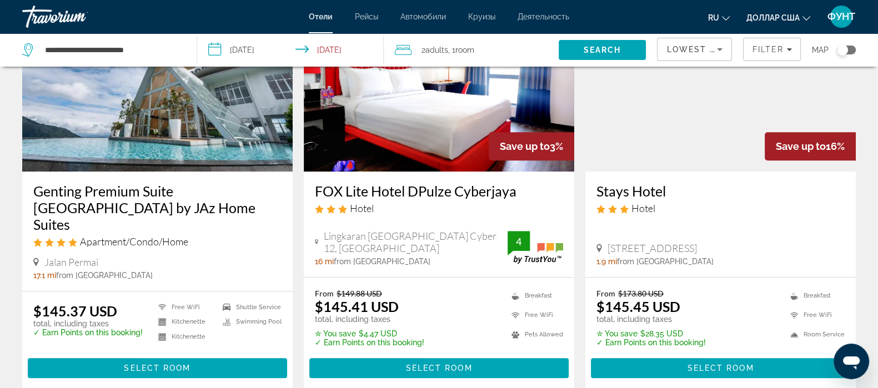
scroll to position [1527, 0]
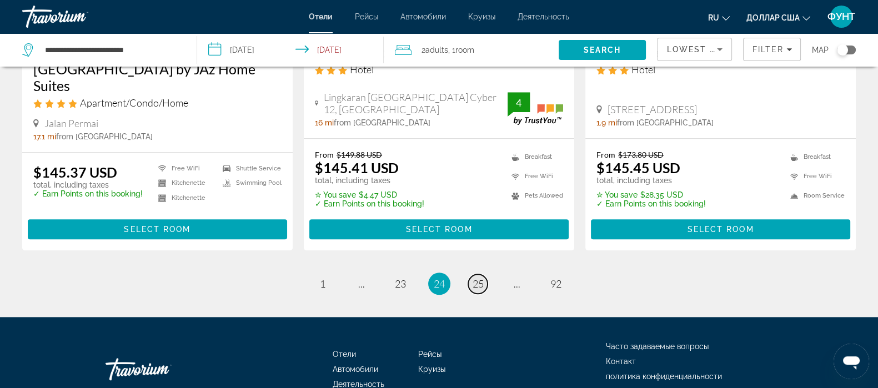
click at [481, 278] on span "25" at bounding box center [478, 284] width 11 height 12
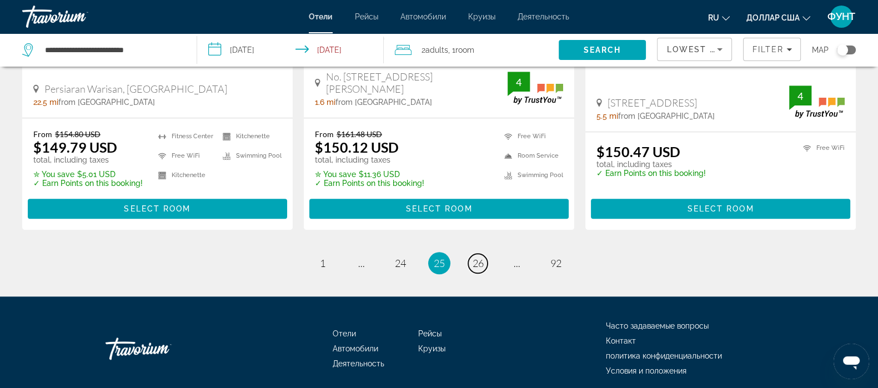
scroll to position [1546, 0]
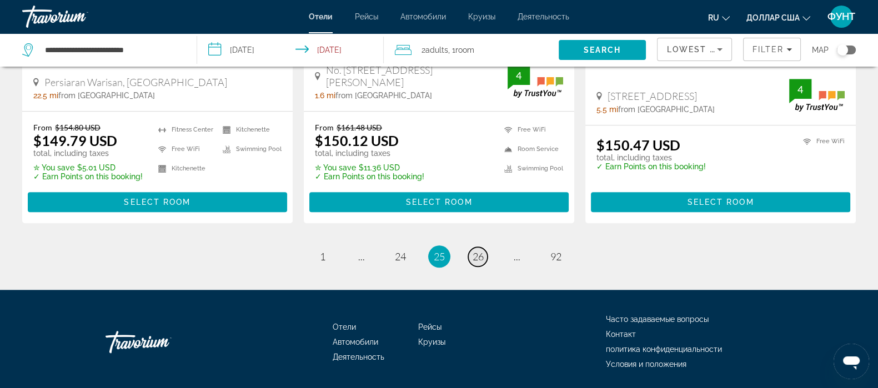
click at [484, 247] on link "page 26" at bounding box center [477, 256] width 19 height 19
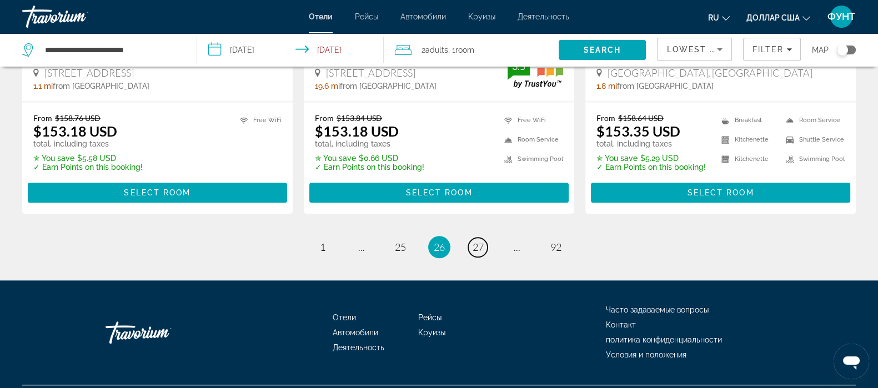
scroll to position [1527, 0]
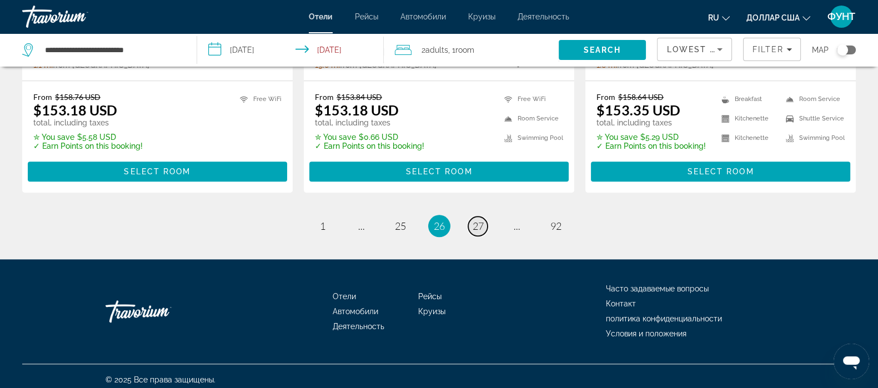
click at [483, 230] on span "27" at bounding box center [478, 226] width 11 height 12
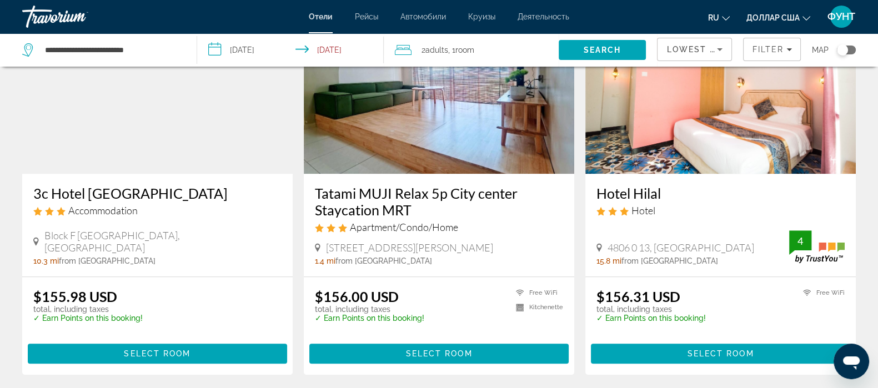
scroll to position [1458, 0]
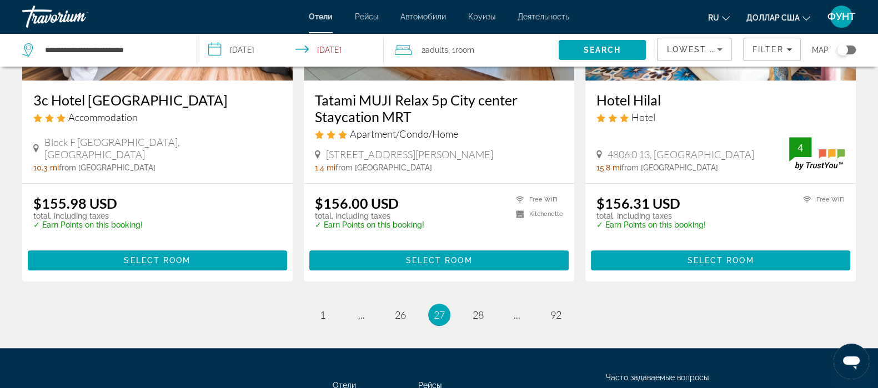
click at [488, 304] on li "page 28" at bounding box center [478, 315] width 22 height 22
click at [473, 309] on span "28" at bounding box center [478, 315] width 11 height 12
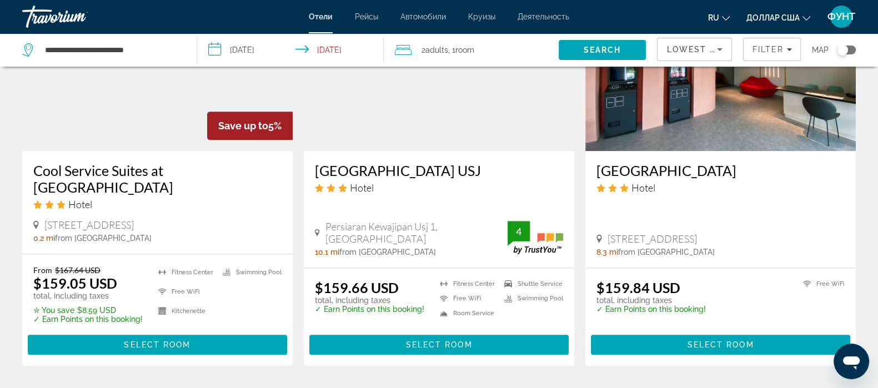
scroll to position [1521, 0]
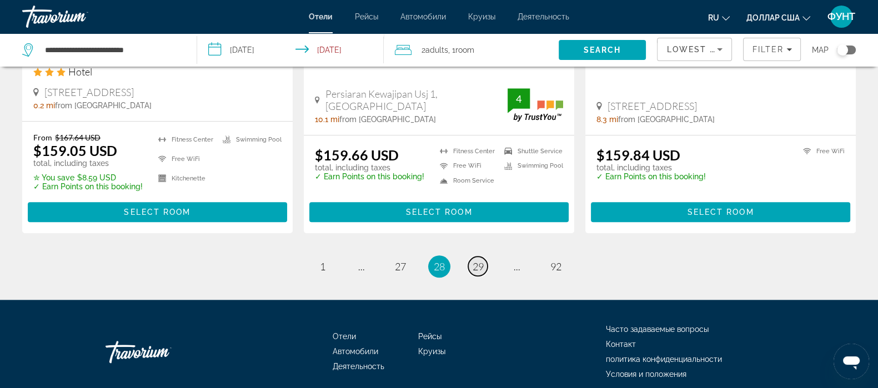
click at [479, 260] on span "29" at bounding box center [478, 266] width 11 height 12
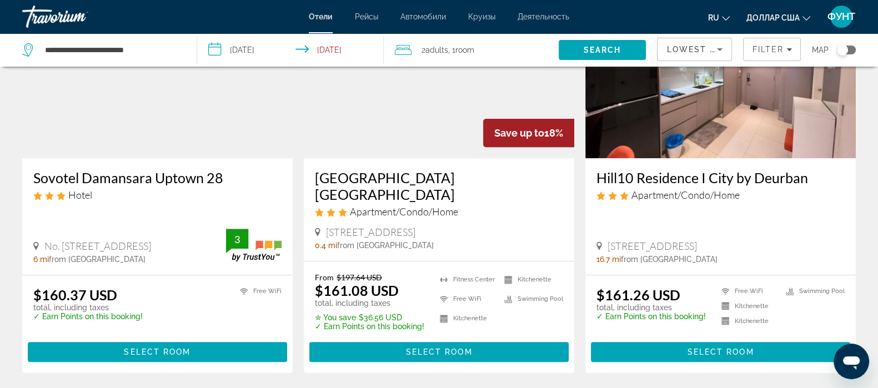
scroll to position [555, 0]
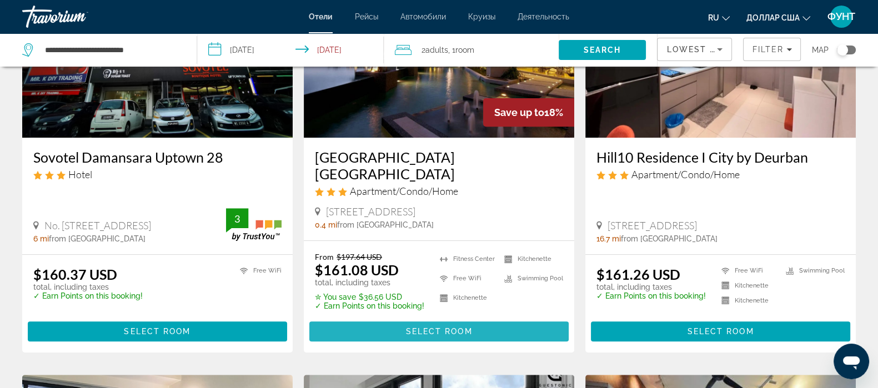
click at [424, 327] on span "Select Room" at bounding box center [438, 331] width 67 height 9
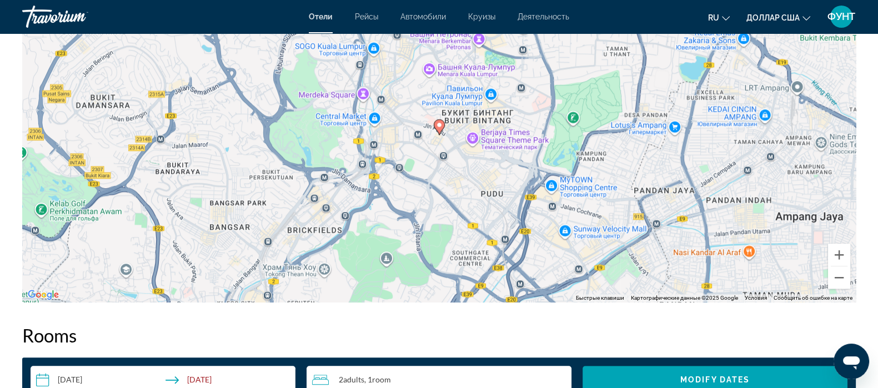
scroll to position [1110, 0]
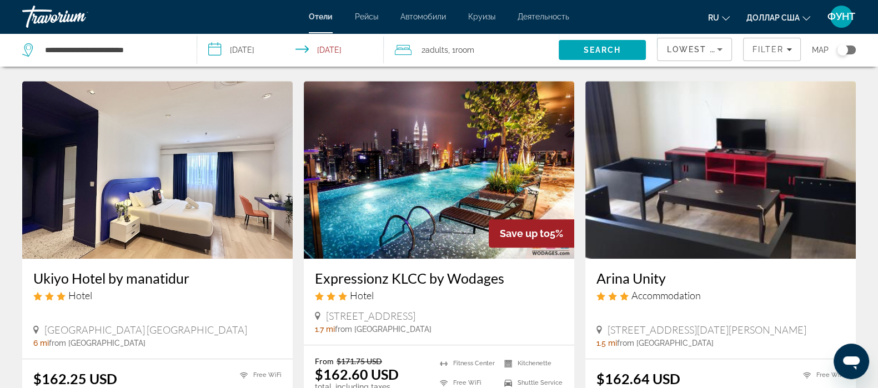
scroll to position [1319, 0]
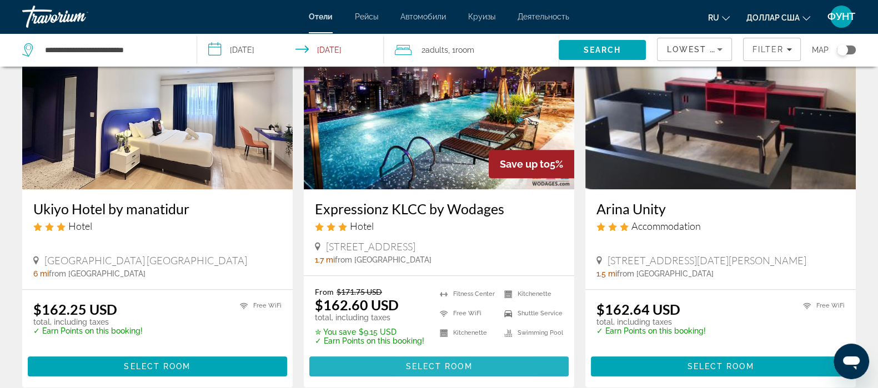
click at [411, 369] on span "Основное содержание" at bounding box center [438, 366] width 259 height 27
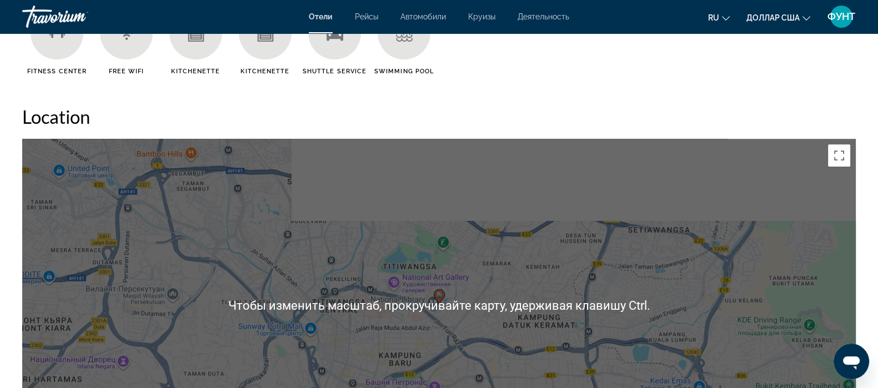
scroll to position [971, 0]
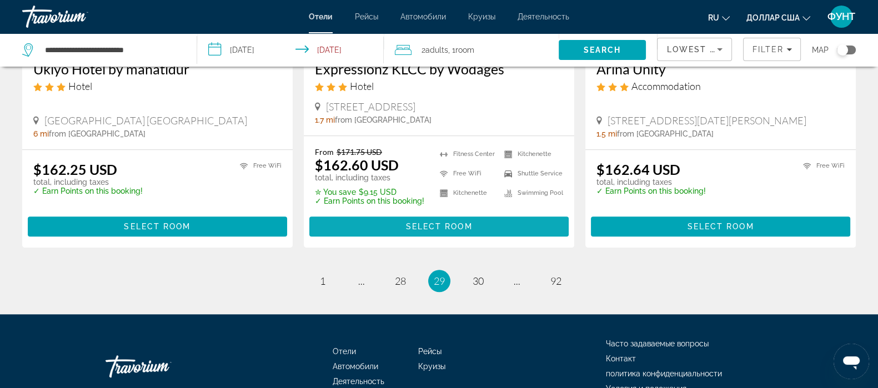
scroll to position [1527, 0]
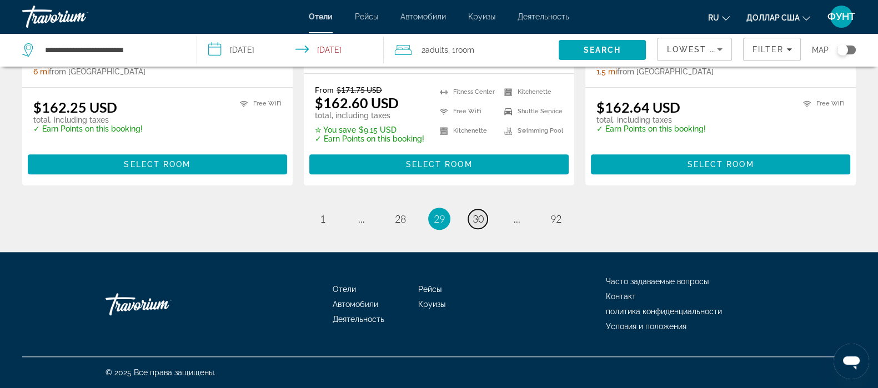
click at [484, 224] on link "page 30" at bounding box center [477, 218] width 19 height 19
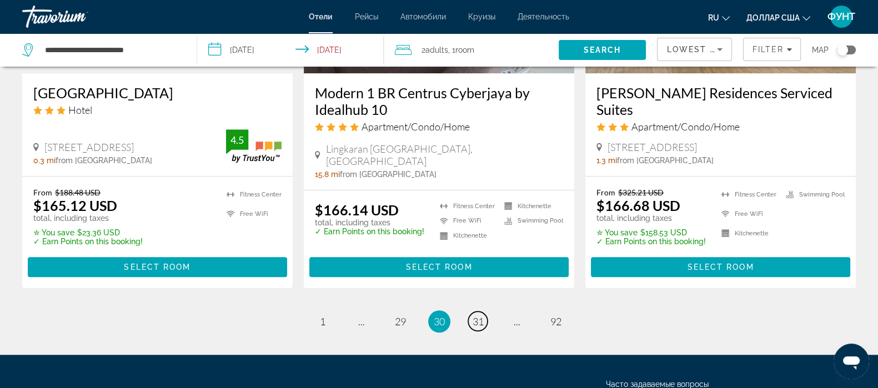
scroll to position [1526, 0]
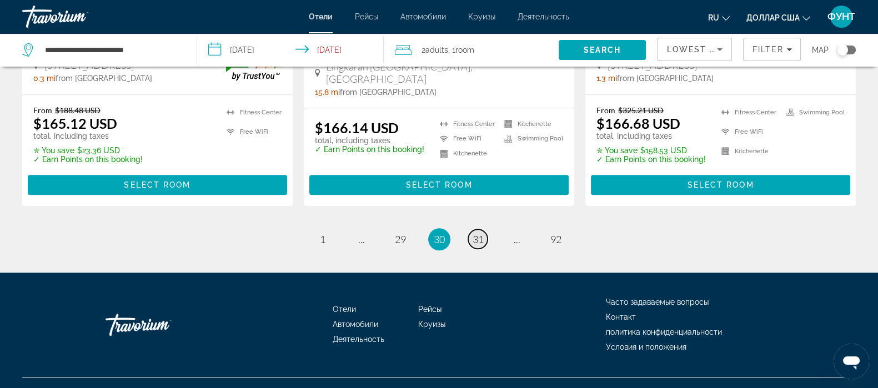
click at [478, 233] on span "31" at bounding box center [478, 239] width 11 height 12
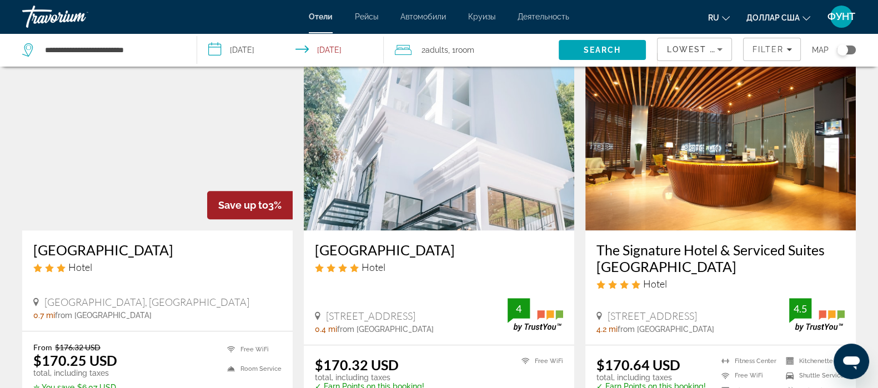
scroll to position [1388, 0]
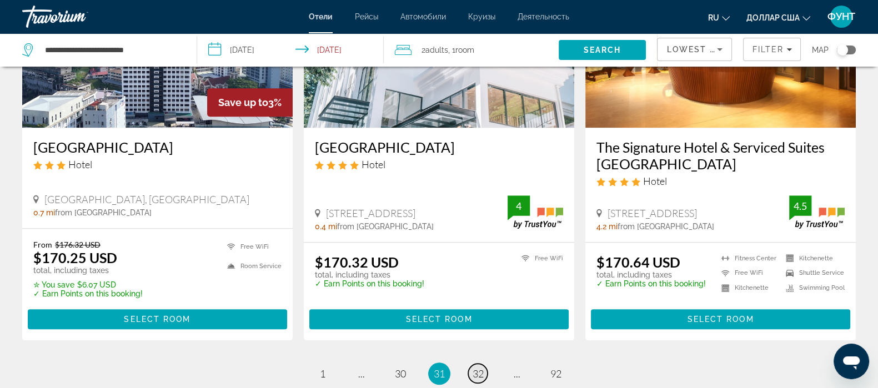
click at [485, 364] on link "page 32" at bounding box center [477, 373] width 19 height 19
